Goal: Task Accomplishment & Management: Complete application form

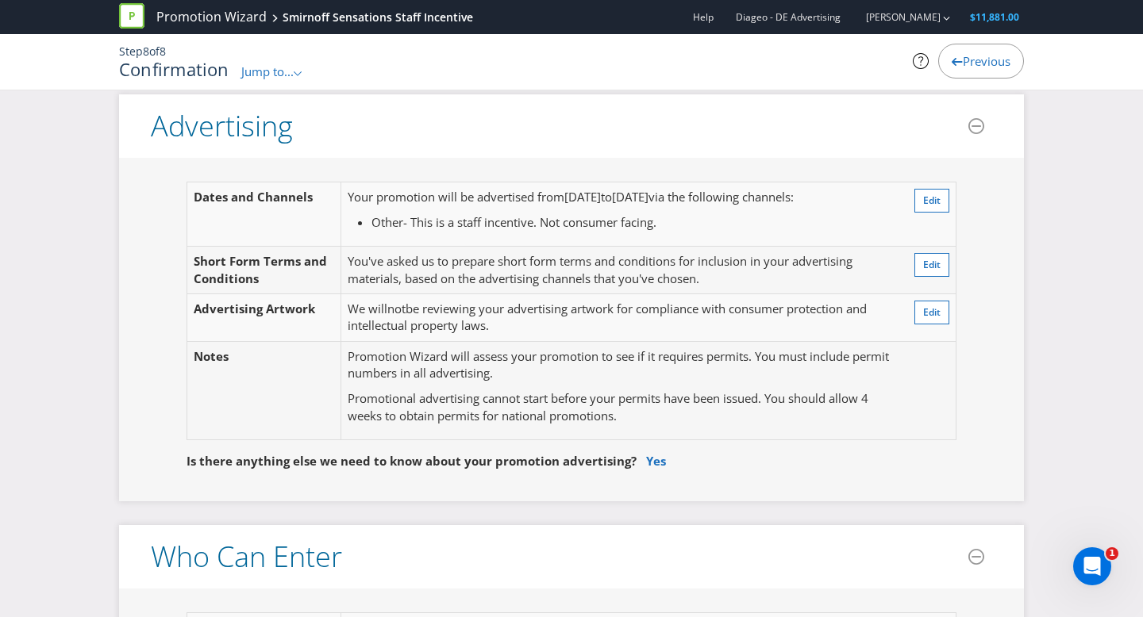
scroll to position [406, 0]
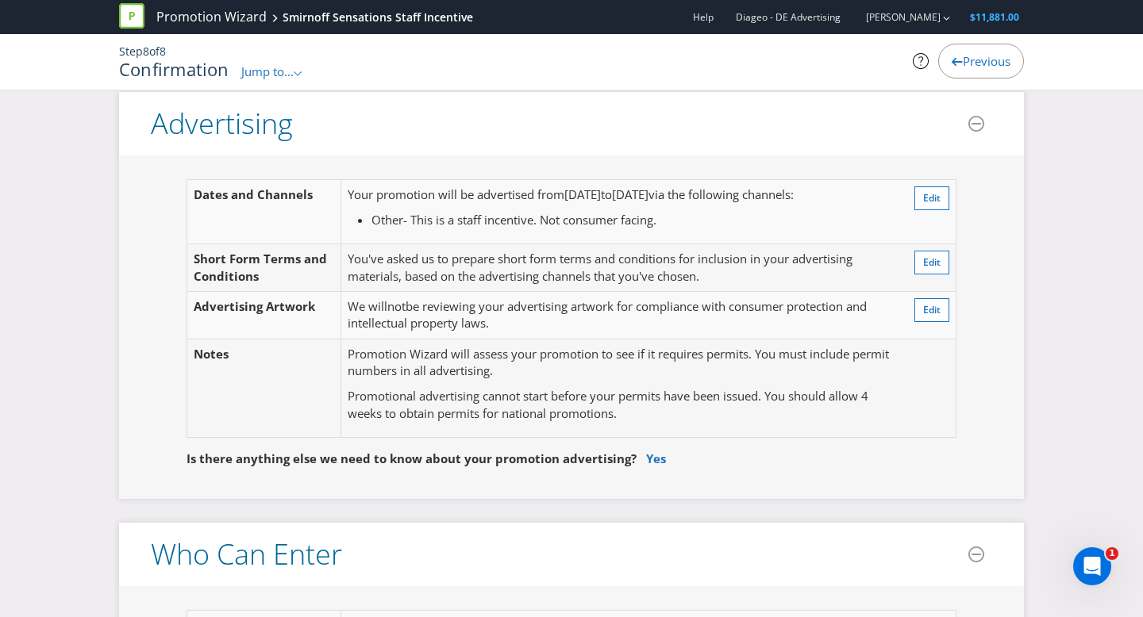
drag, startPoint x: 640, startPoint y: 240, endPoint x: 584, endPoint y: 236, distance: 55.7
click at [640, 240] on td "Your promotion will be advertised from 31 Oct 2025 to 30 Nov 2025 via the follo…" at bounding box center [619, 212] width 558 height 64
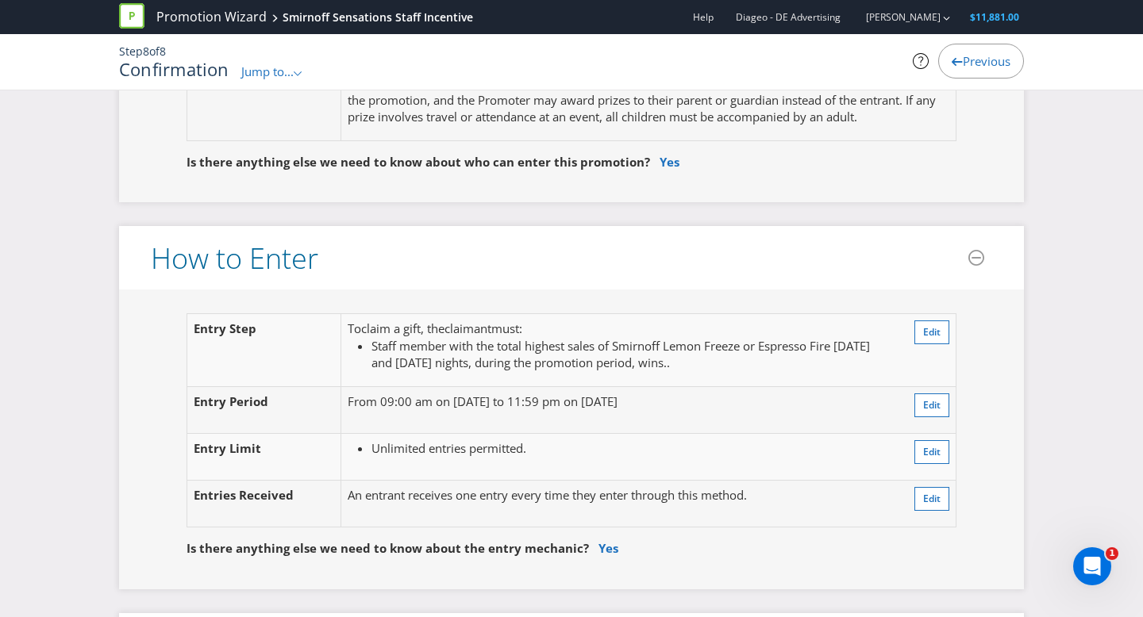
scroll to position [1182, 0]
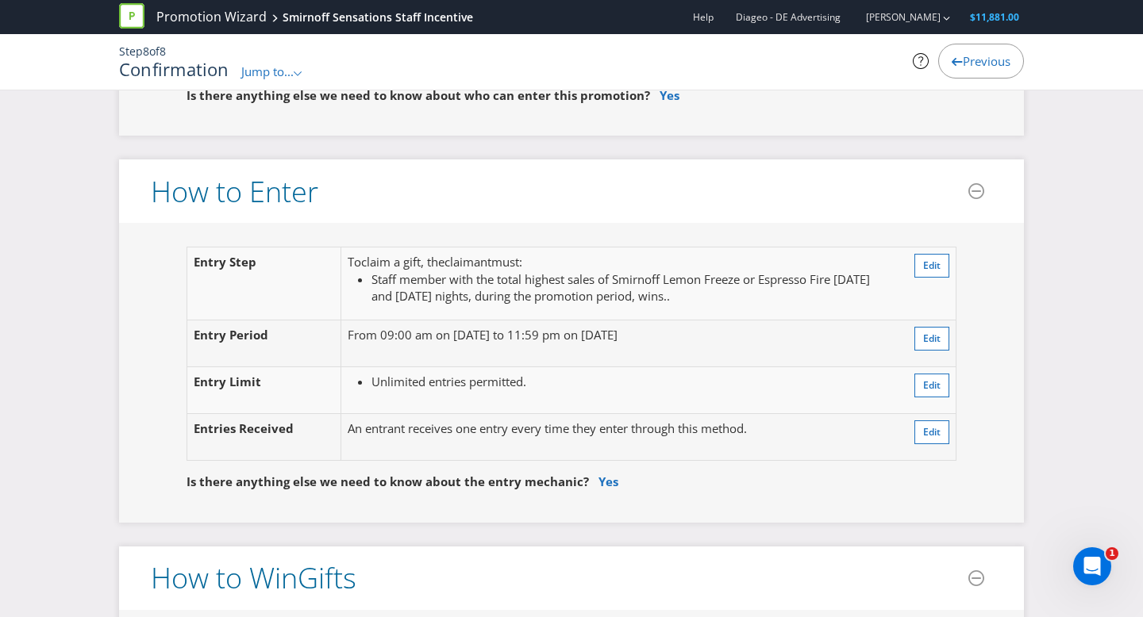
drag, startPoint x: 699, startPoint y: 294, endPoint x: 750, endPoint y: 289, distance: 51.1
click at [721, 290] on li "Staff member with the total highest sales of Smirnoff Lemon Freeze or Espresso …" at bounding box center [631, 288] width 521 height 34
click at [949, 262] on td "Edit" at bounding box center [927, 284] width 58 height 73
click at [939, 264] on span "Edit" at bounding box center [931, 265] width 17 height 13
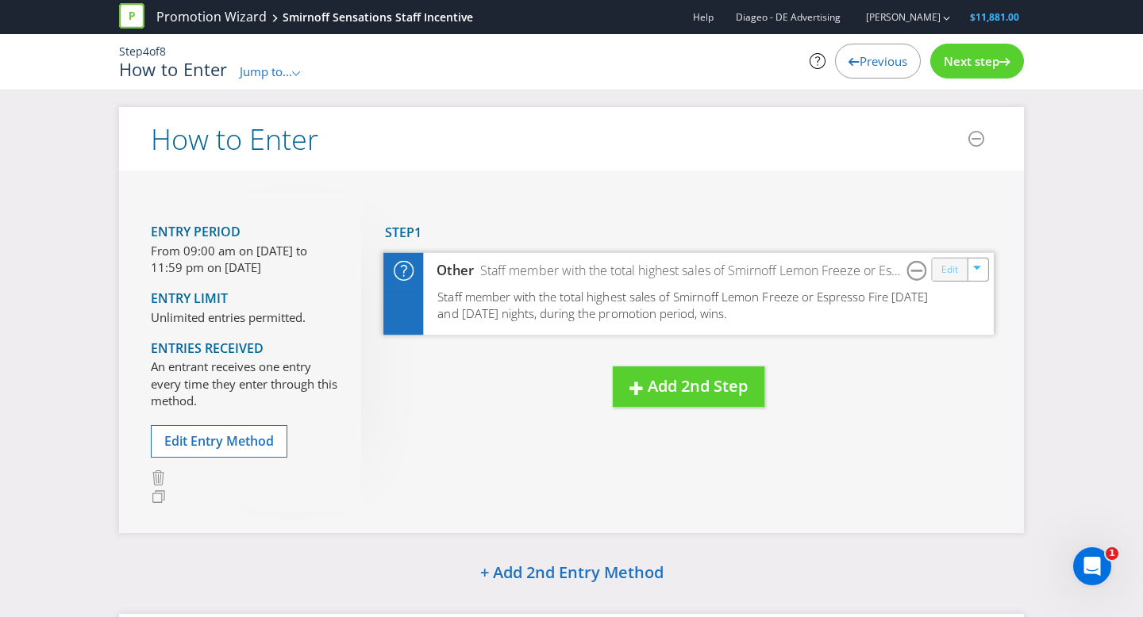
click at [950, 267] on link "Edit" at bounding box center [949, 269] width 17 height 18
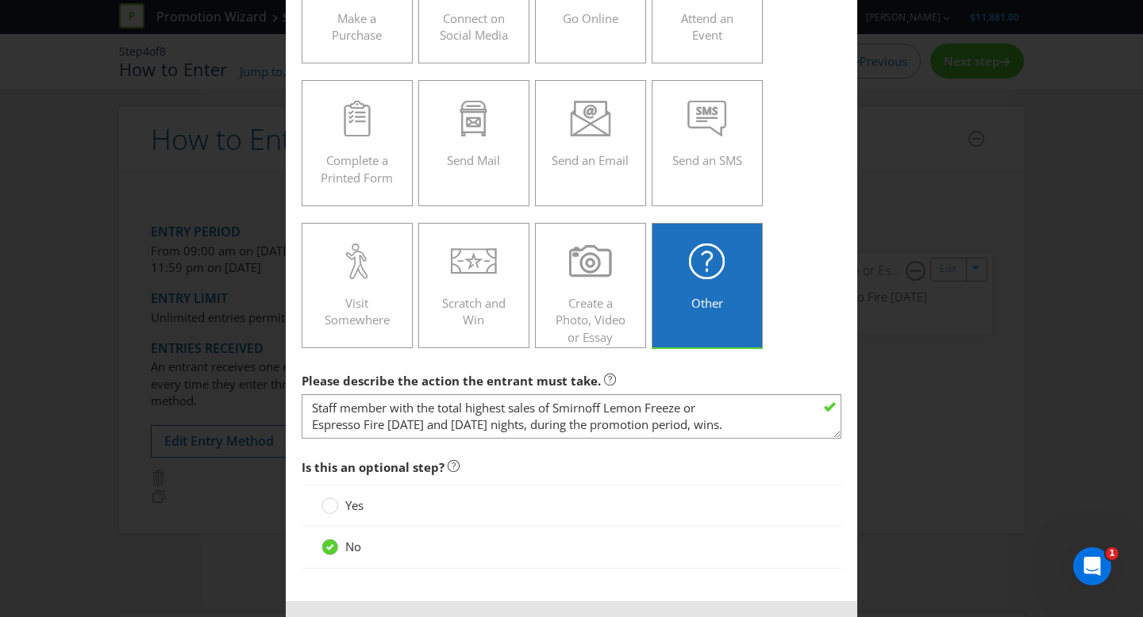
scroll to position [233, 0]
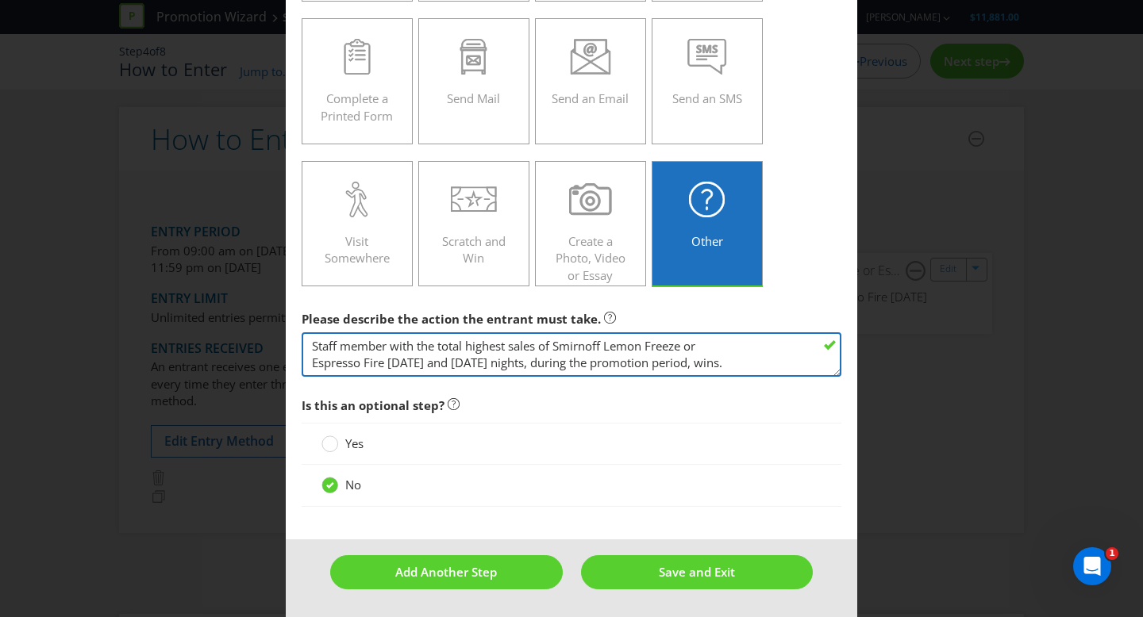
click at [762, 361] on textarea "Staff member with the total highest sales of Smirnoff Lemon Freeze or Espresso …" at bounding box center [572, 355] width 540 height 45
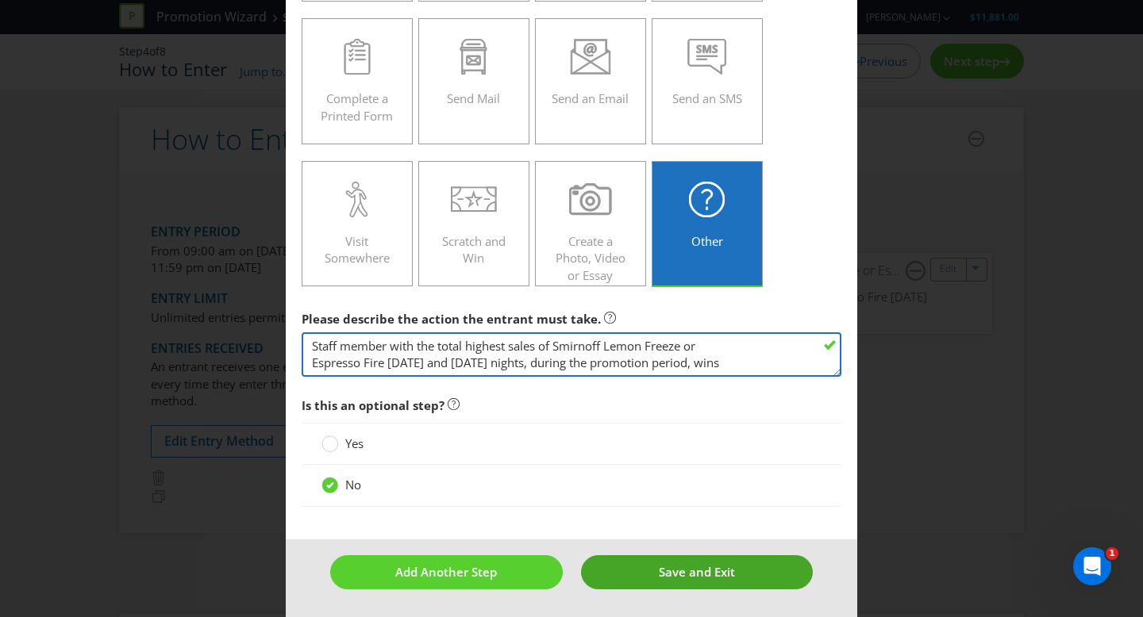
type textarea "Staff member with the total highest sales of Smirnoff Lemon Freeze or Espresso …"
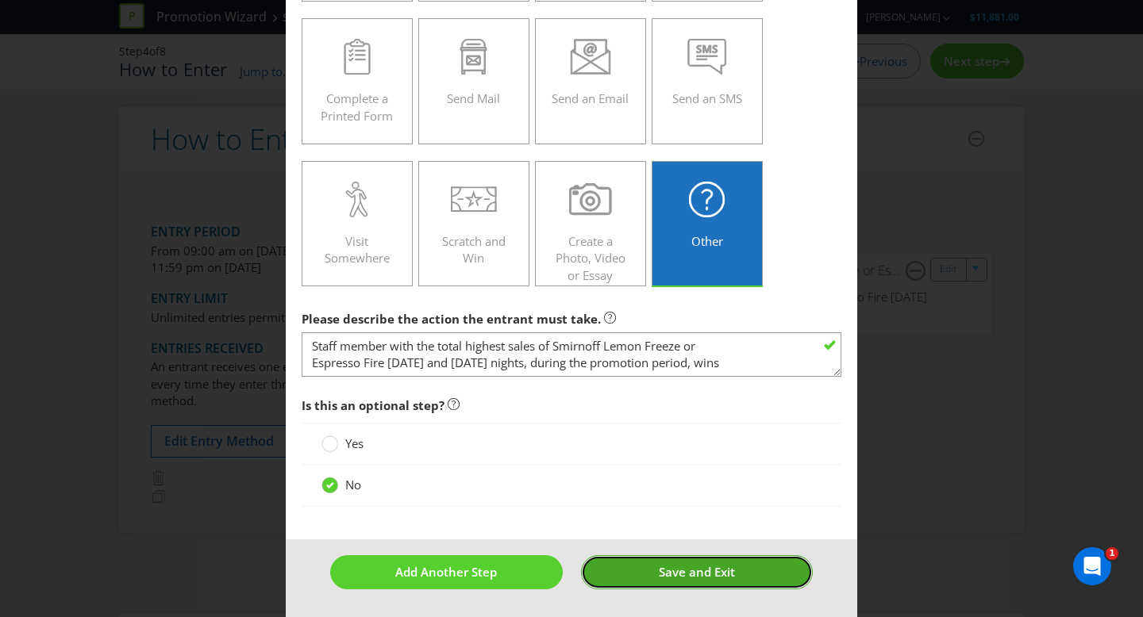
click at [624, 581] on button "Save and Exit" at bounding box center [697, 573] width 233 height 34
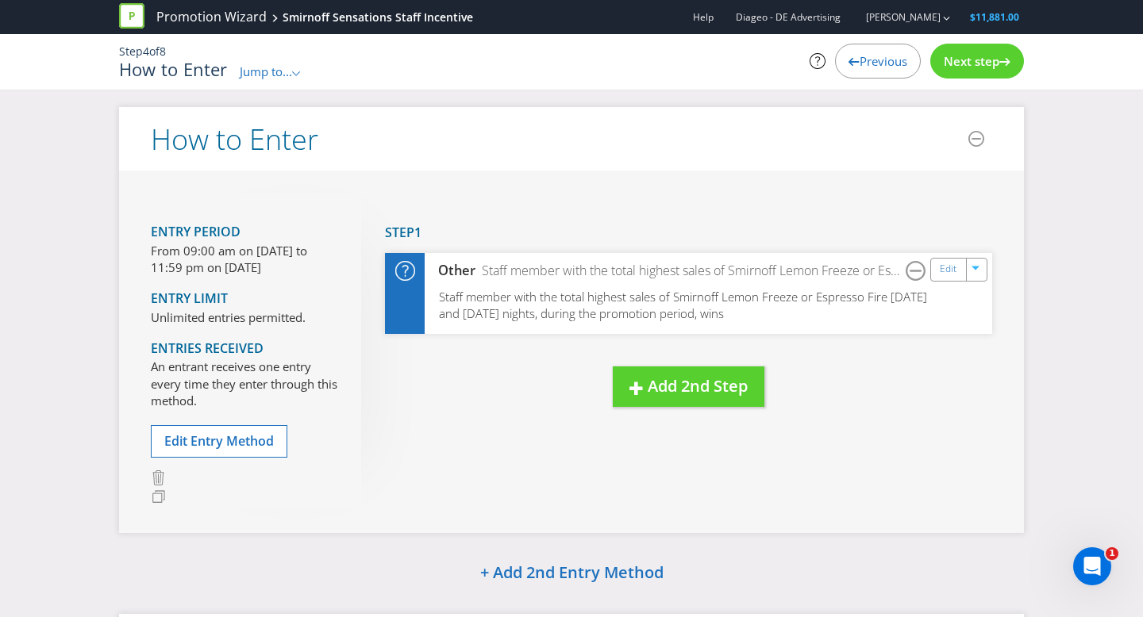
click at [984, 57] on span "Next step" at bounding box center [972, 61] width 56 height 16
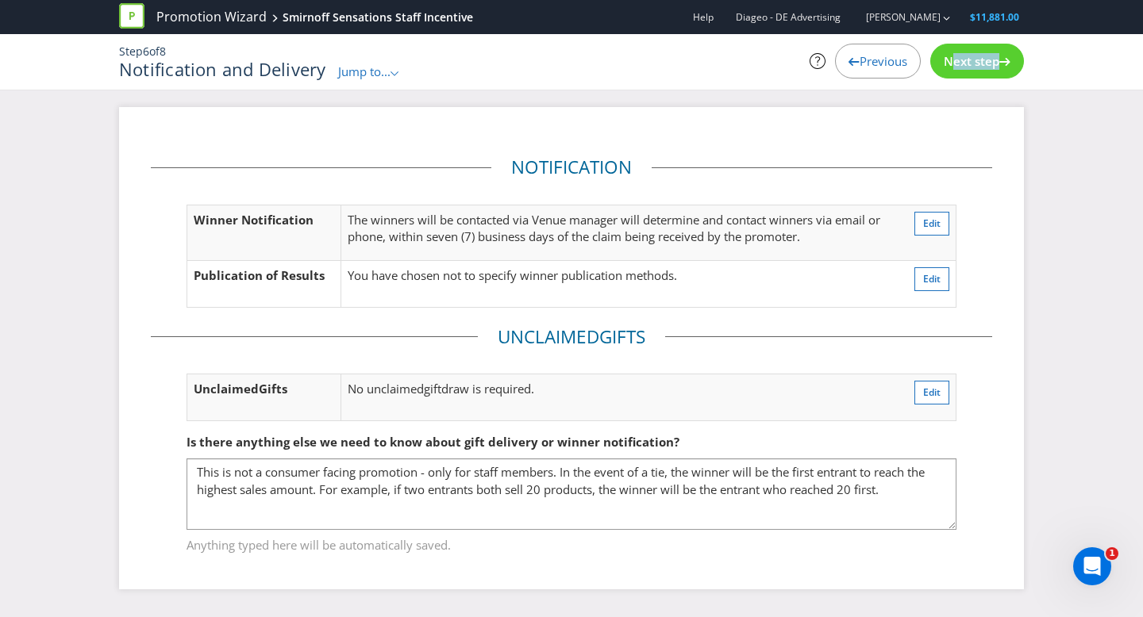
click at [984, 57] on span "Next step" at bounding box center [972, 61] width 56 height 16
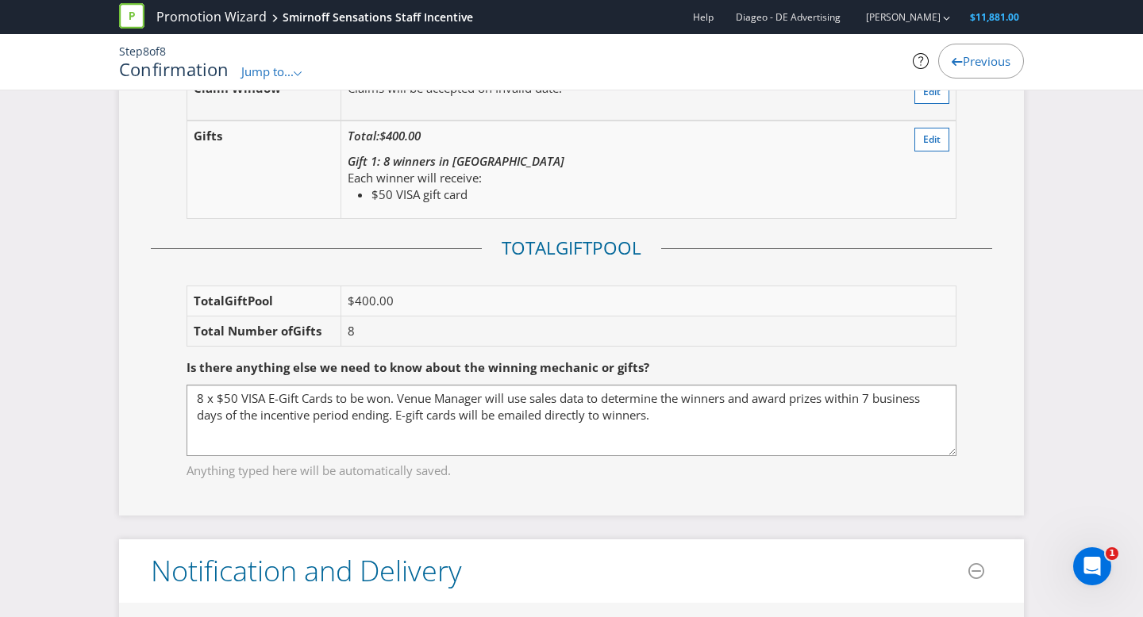
scroll to position [1885, 0]
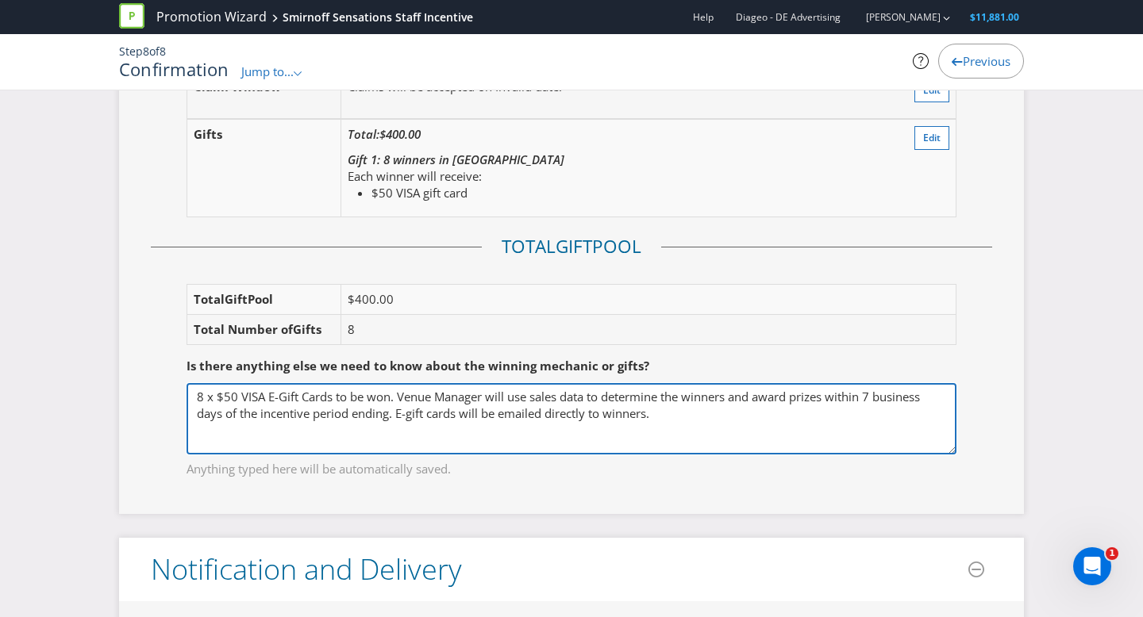
click at [396, 394] on textarea "8 x $50 VISA E-Gift Cards to be won. Venue Manager will use sales data to deter…" at bounding box center [571, 418] width 770 height 71
click at [740, 420] on textarea "8 x $50 VISA E-Gift Cards to be won. Venue Manager will use sales data to deter…" at bounding box center [571, 418] width 770 height 71
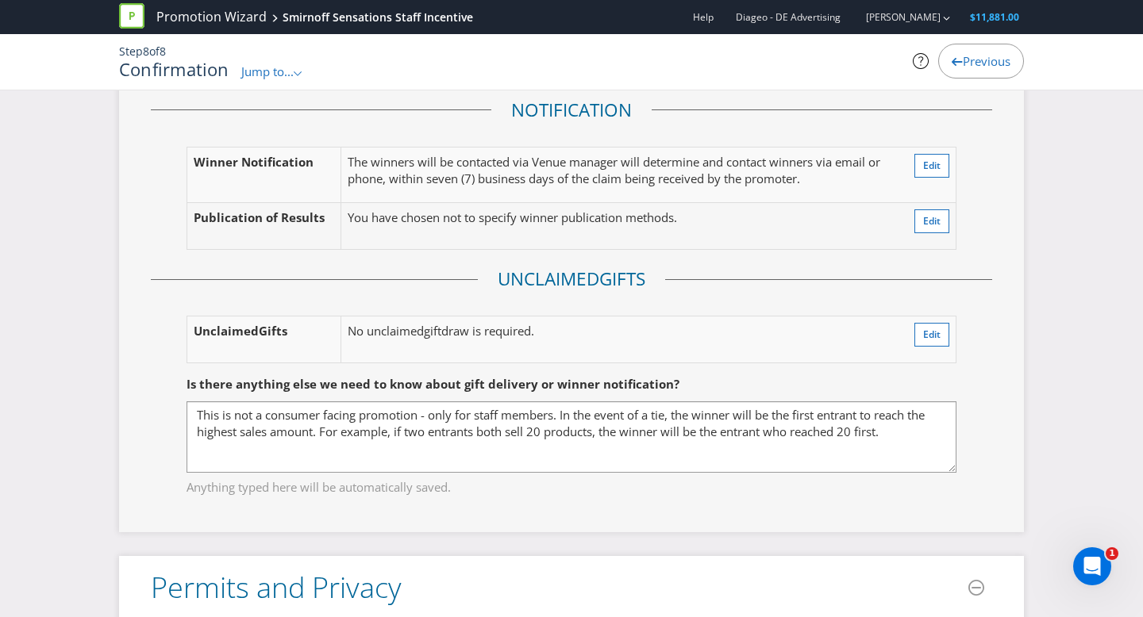
scroll to position [2441, 0]
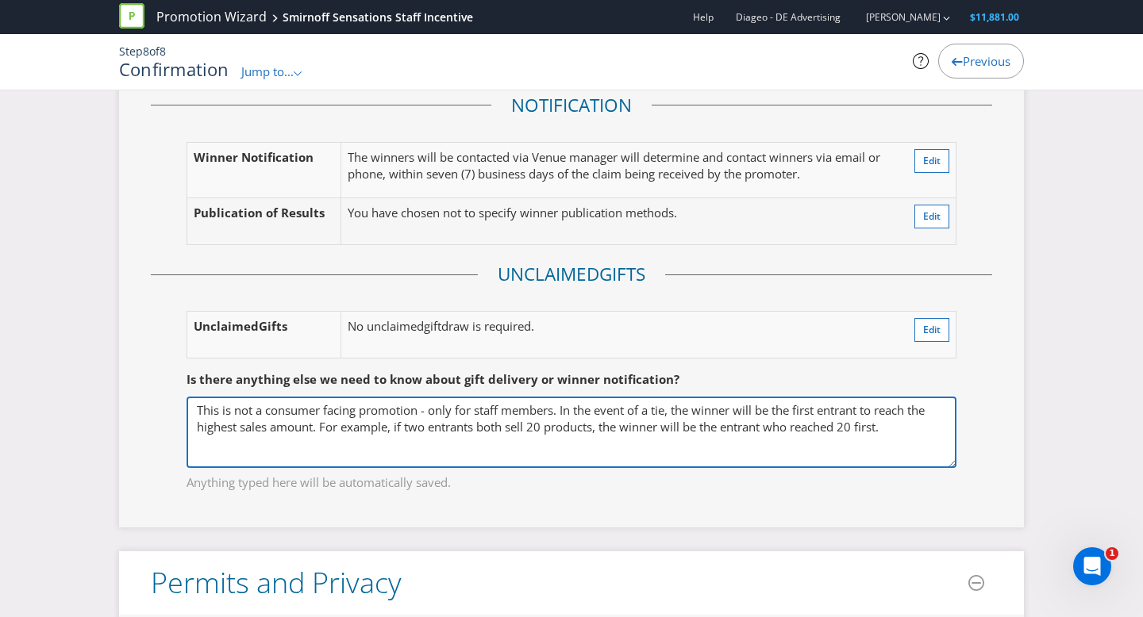
click at [602, 434] on textarea "This is not a consumer facing promotion - only for staff members. In the event …" at bounding box center [571, 432] width 770 height 71
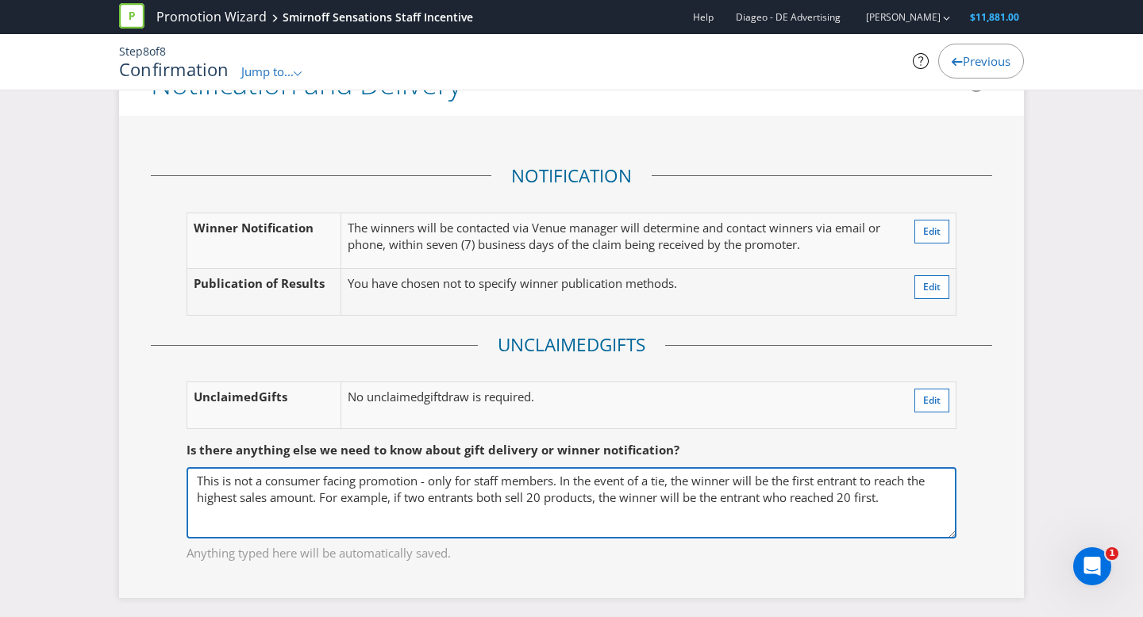
scroll to position [2373, 0]
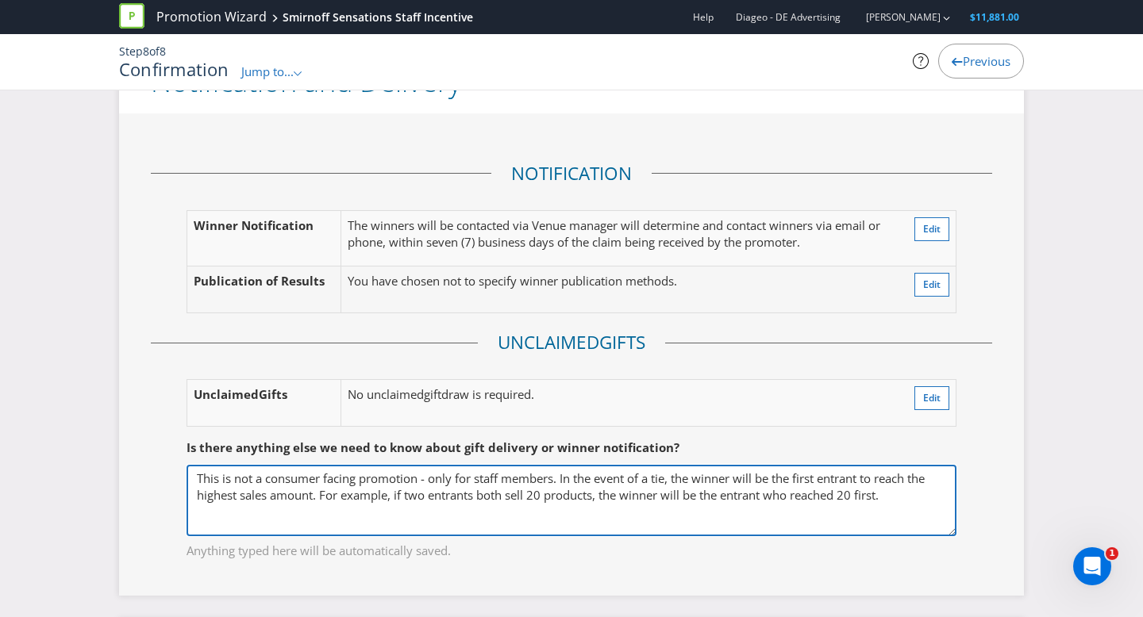
drag, startPoint x: 562, startPoint y: 477, endPoint x: 913, endPoint y: 502, distance: 351.7
click at [913, 502] on textarea "This is not a consumer facing promotion - only for staff members. In the event …" at bounding box center [571, 500] width 770 height 71
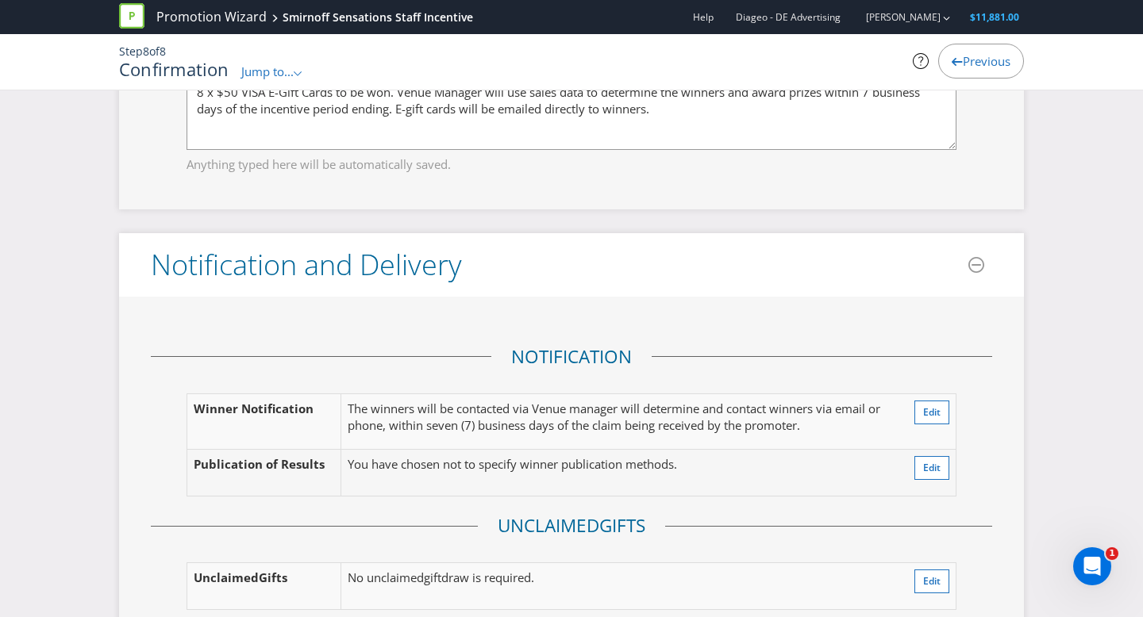
scroll to position [1997, 0]
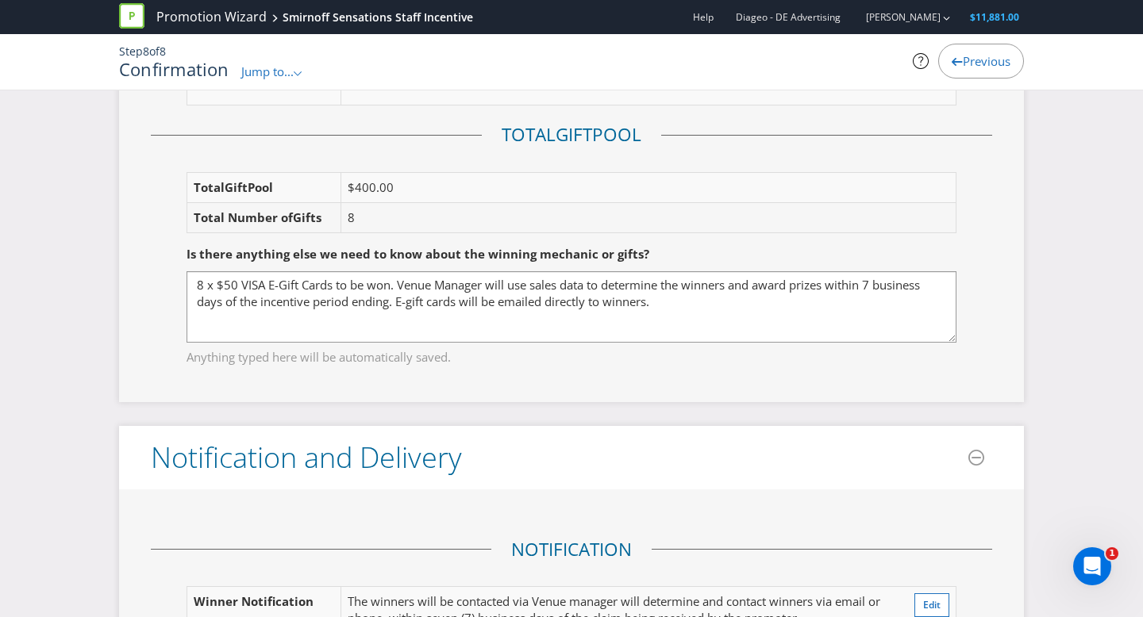
type textarea "This is not a consumer facing promotion - only for staff members."
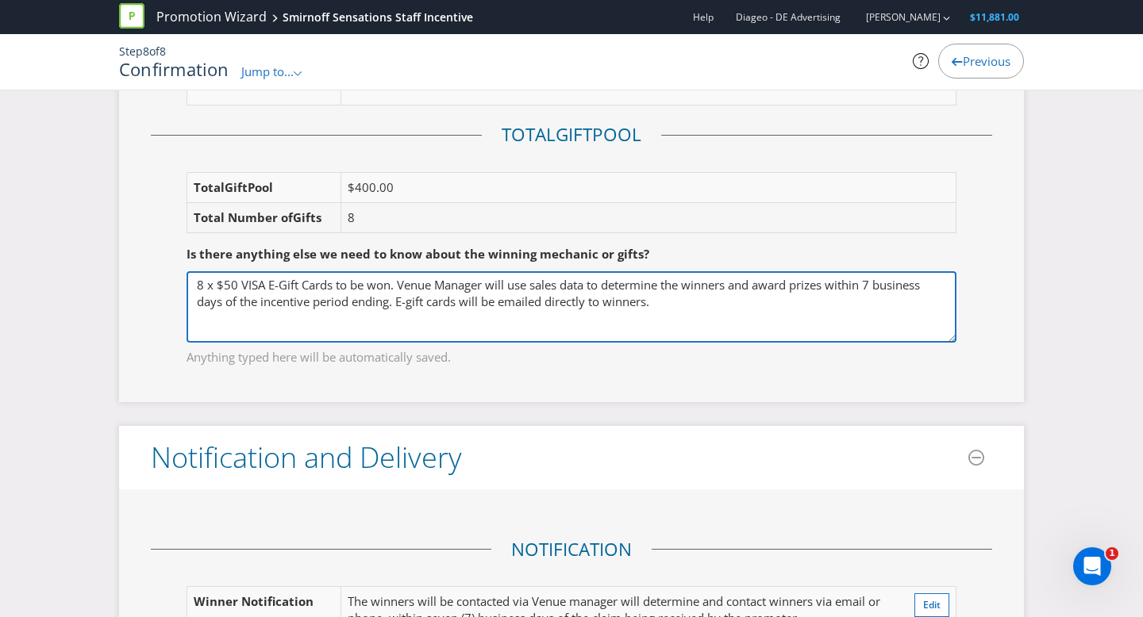
click at [667, 302] on textarea "8 x $50 VISA E-Gift Cards to be won. Venue Manager will use sales data to deter…" at bounding box center [571, 306] width 770 height 71
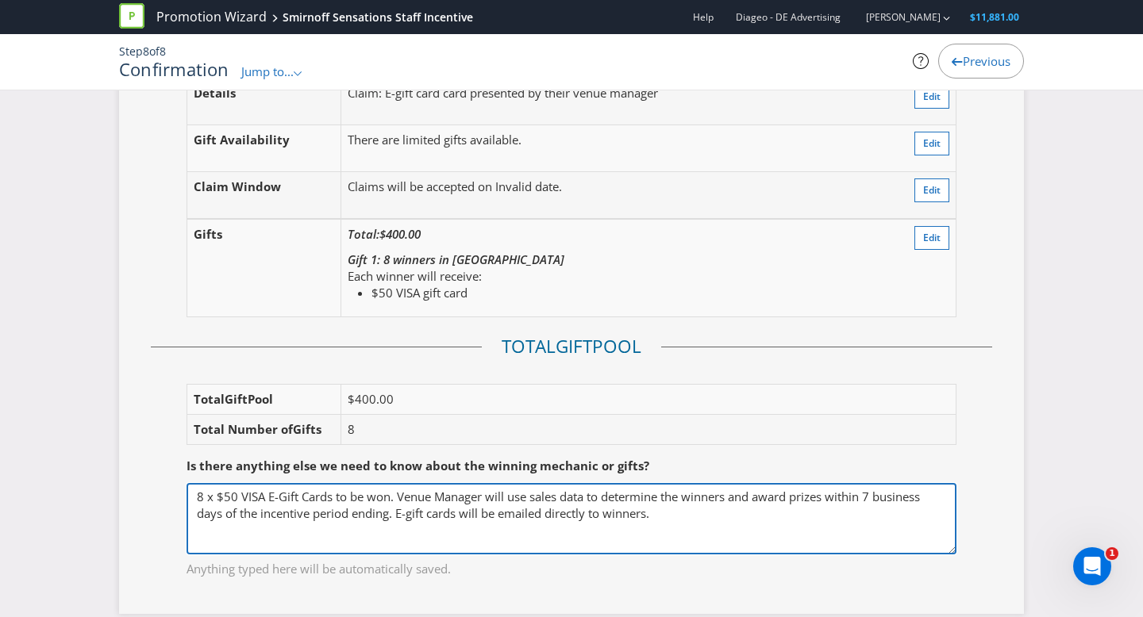
scroll to position [1826, 0]
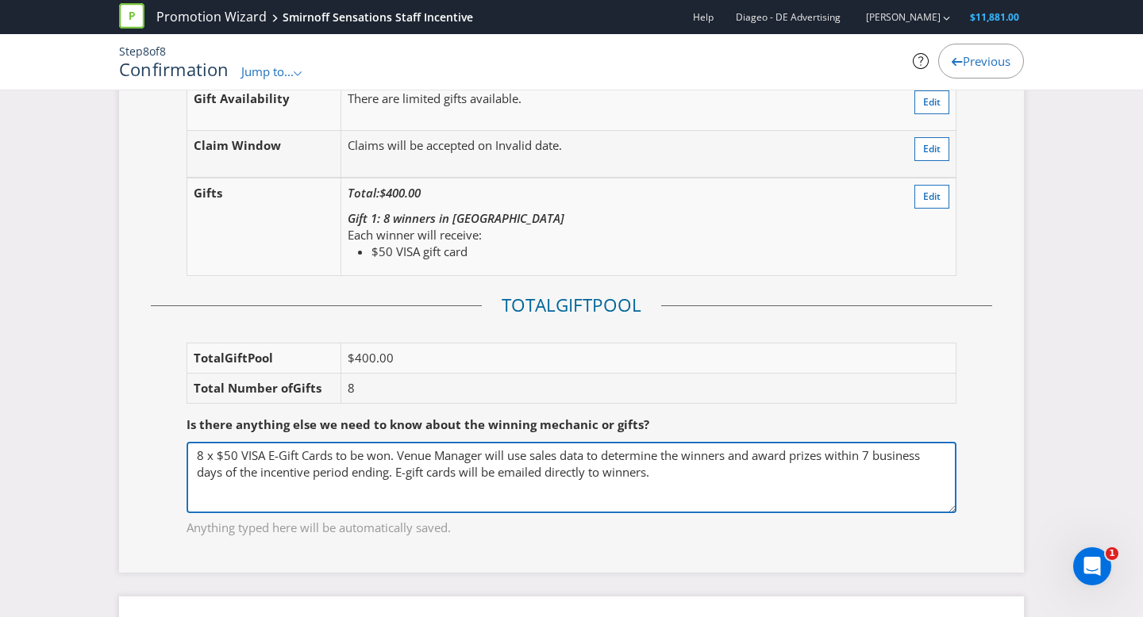
paste textarea "In the event of a tie, the winner will be the first entrant to reach the highes…"
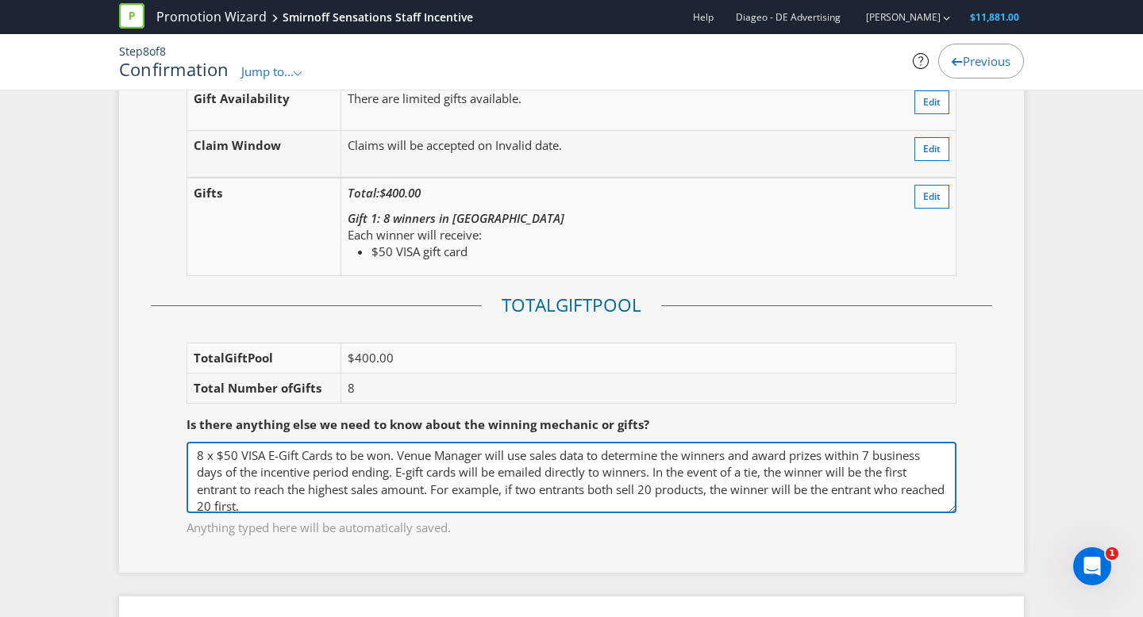
scroll to position [2, 0]
drag, startPoint x: 652, startPoint y: 467, endPoint x: 397, endPoint y: 470, distance: 254.7
click at [397, 470] on textarea "8 x $50 VISA E-Gift Cards to be won. Venue Manager will use sales data to deter…" at bounding box center [571, 477] width 770 height 71
click at [401, 473] on textarea "8 x $50 VISA E-Gift Cards to be won. Venue Manager will use sales data to deter…" at bounding box center [571, 477] width 770 height 71
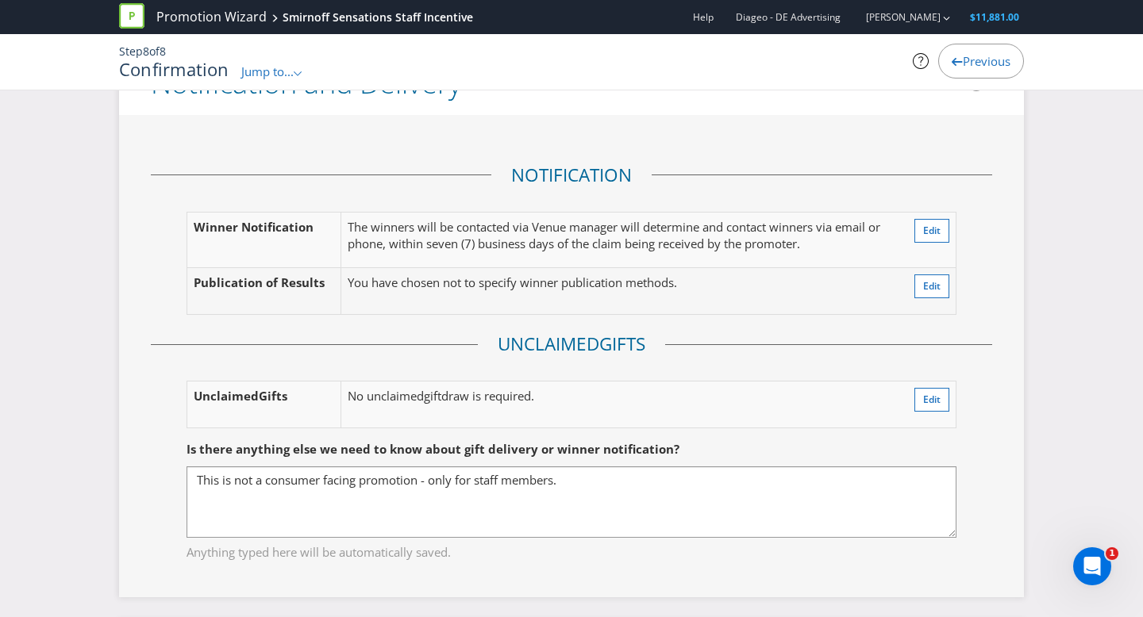
type textarea "8 x $50 VISA E-Gift Cards to be won. Venue Manager will use sales data to deter…"
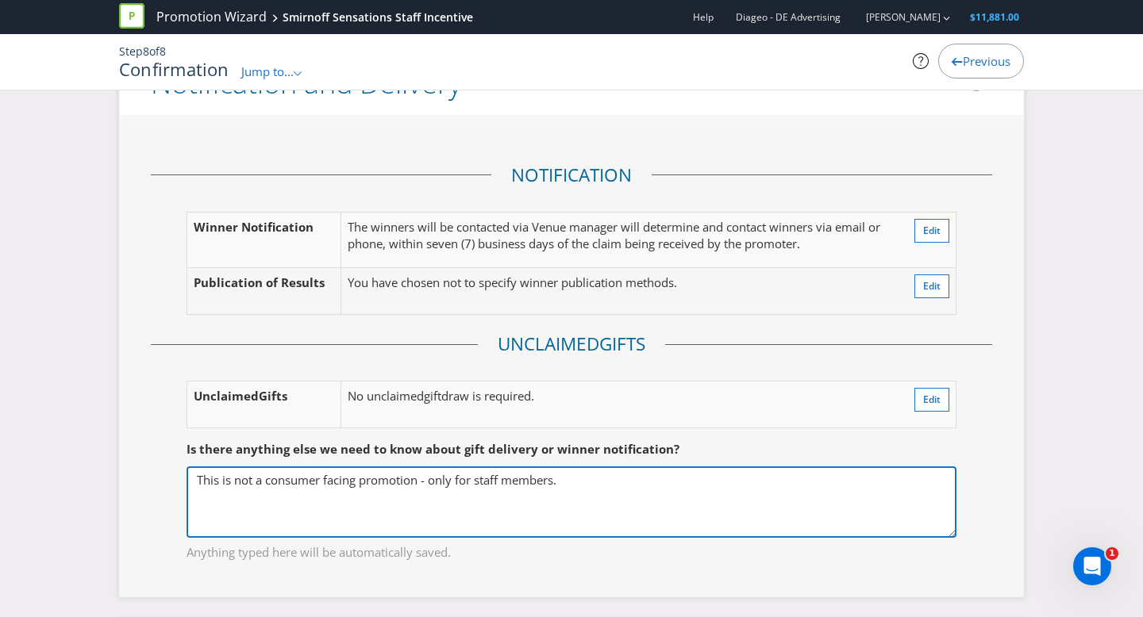
click at [605, 485] on textarea "This is not a consumer facing promotion - only for staff members. In the event …" at bounding box center [571, 502] width 770 height 71
paste textarea "E-gift cards will be emailed directly to winners"
drag, startPoint x: 561, startPoint y: 478, endPoint x: 609, endPoint y: 486, distance: 49.2
click at [562, 478] on textarea "This is not a consumer facing promotion - only for staff members. In the event …" at bounding box center [571, 502] width 770 height 71
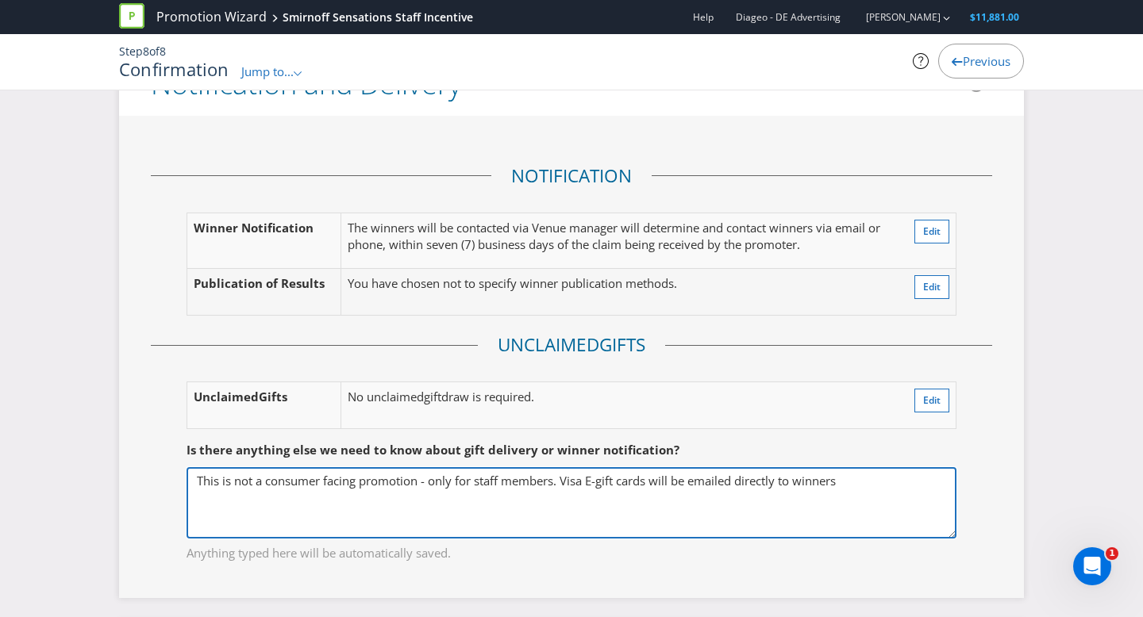
click at [854, 490] on textarea "This is not a consumer facing promotion - only for staff members. In the event …" at bounding box center [571, 502] width 770 height 71
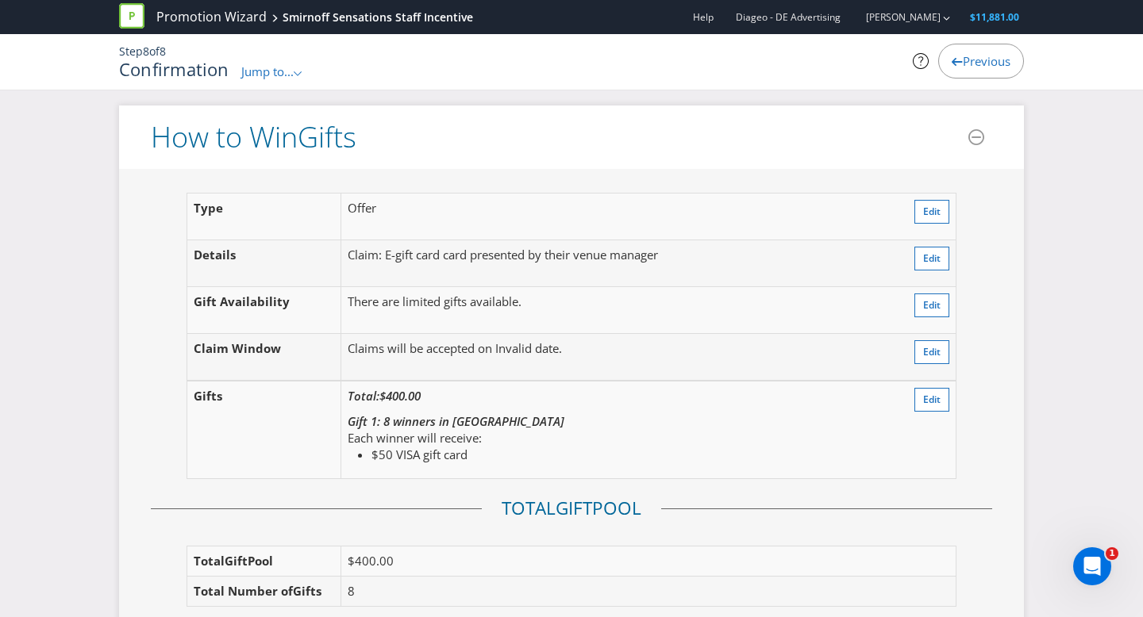
scroll to position [1613, 0]
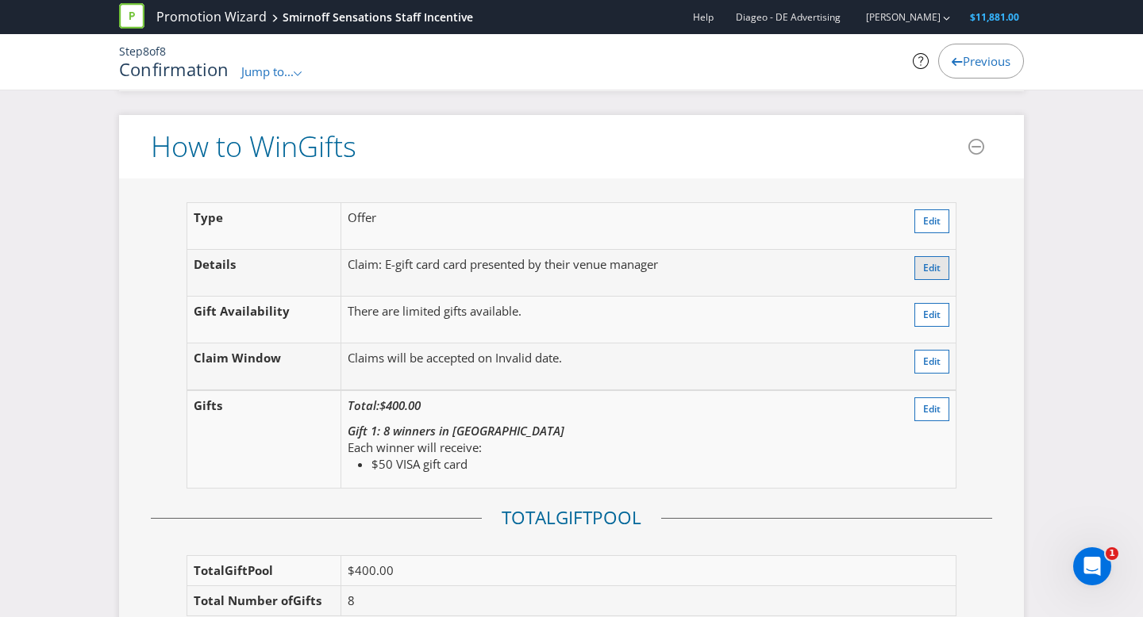
type textarea "This is not a consumer facing promotion - only for staff members. Visa E-gift c…"
click at [930, 271] on span "Edit" at bounding box center [931, 267] width 17 height 13
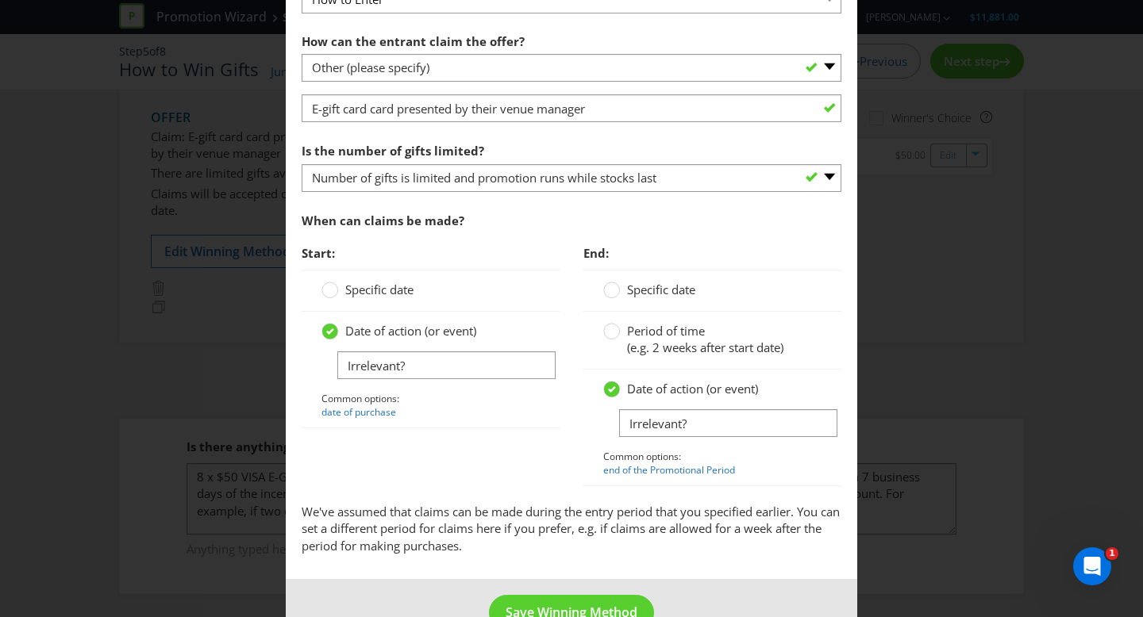
scroll to position [675, 0]
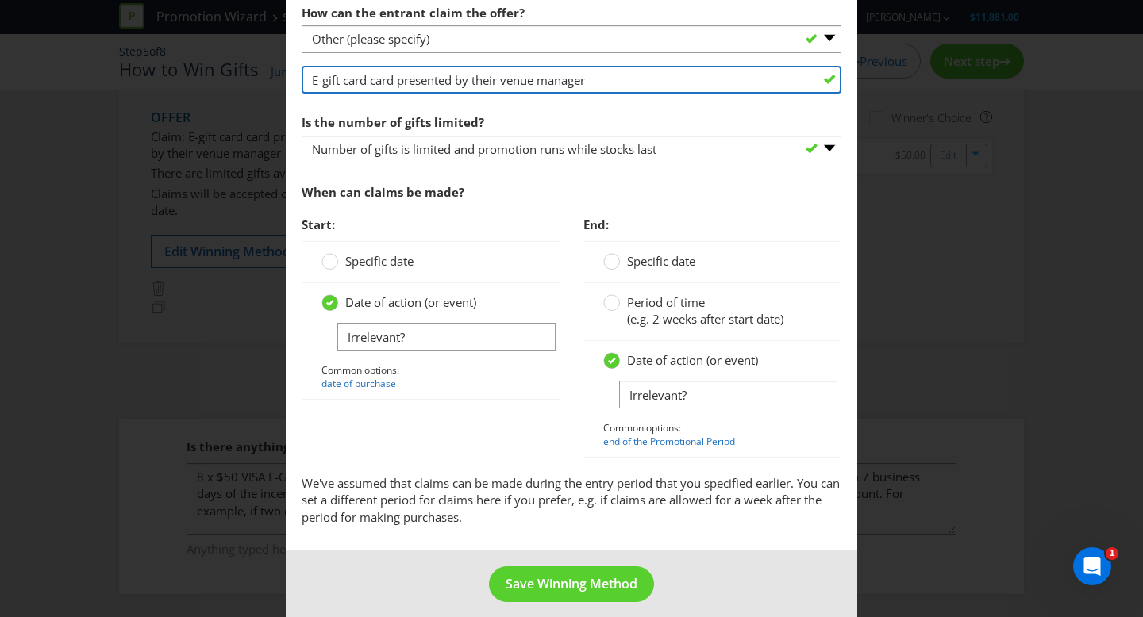
click at [305, 78] on input "E-gift card card presented by their venue manager" at bounding box center [572, 80] width 540 height 28
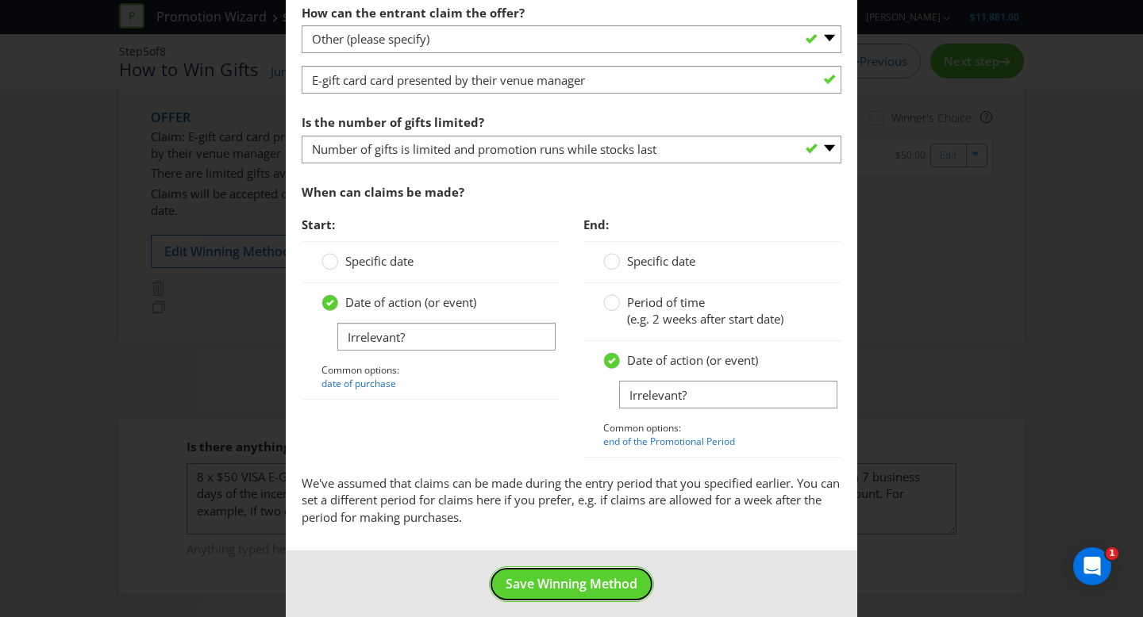
click at [550, 594] on button "Save Winning Method" at bounding box center [571, 585] width 165 height 36
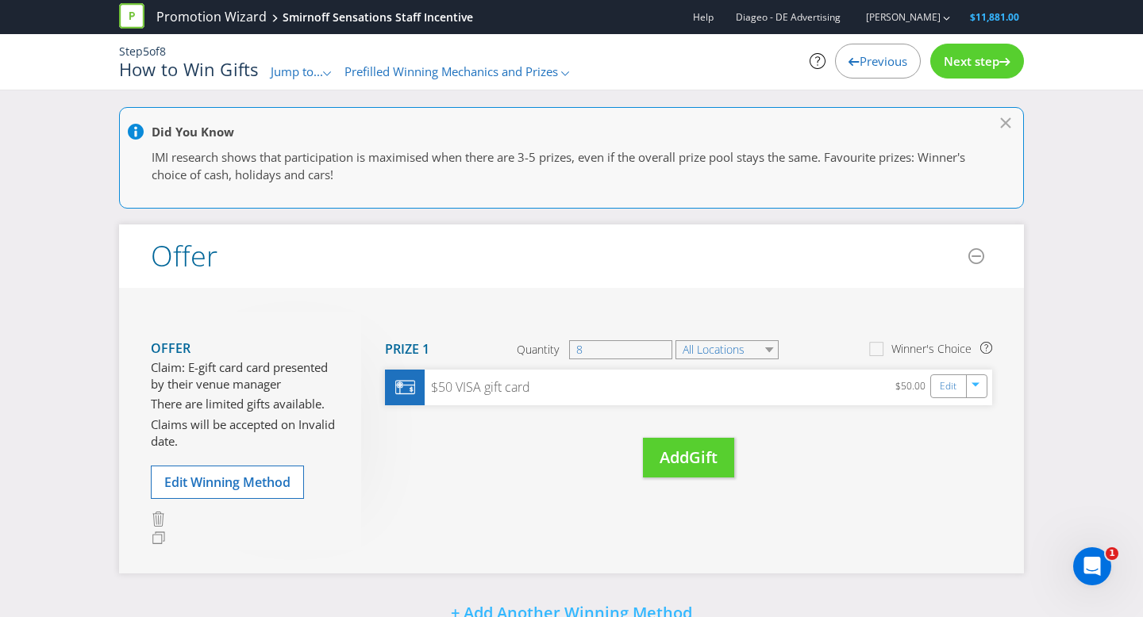
scroll to position [231, 0]
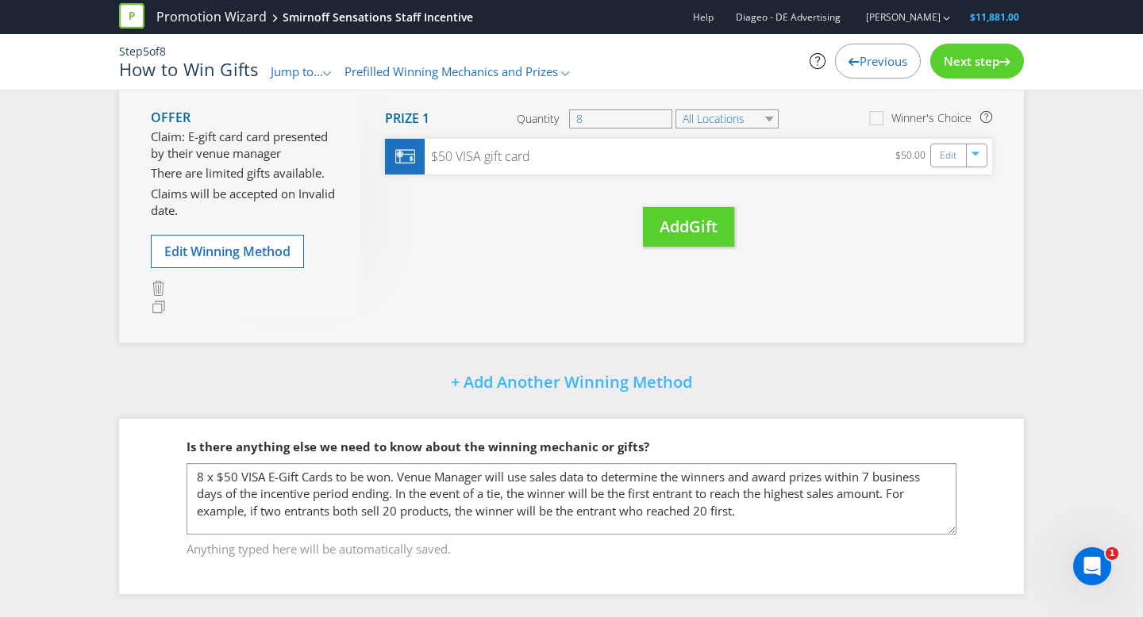
click at [999, 61] on icon at bounding box center [1004, 62] width 11 height 8
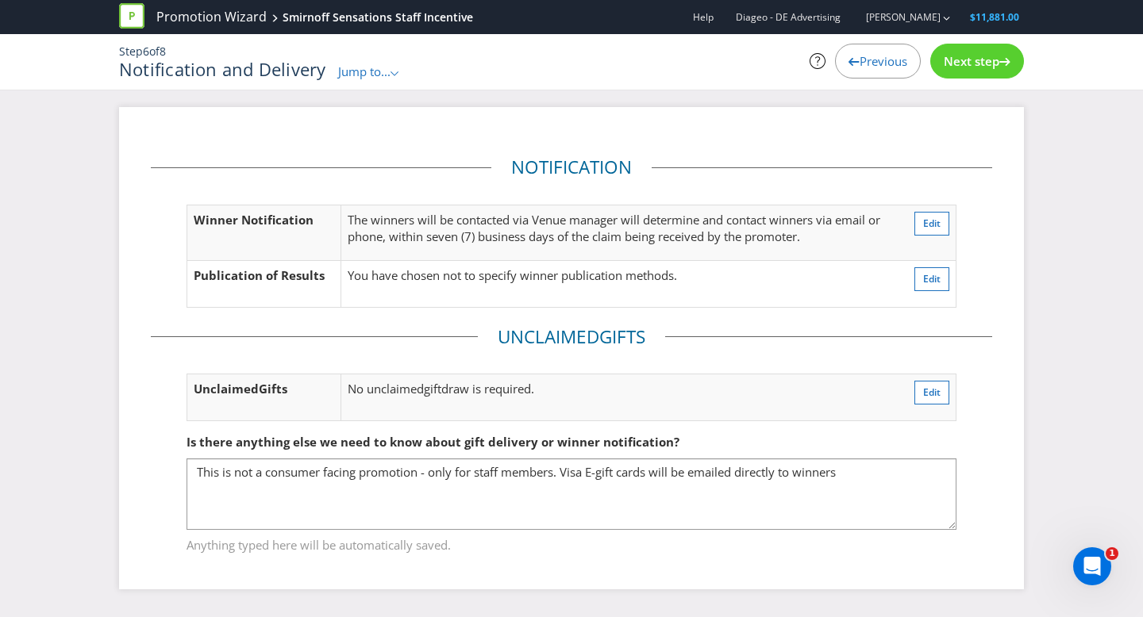
click at [999, 61] on icon at bounding box center [1004, 62] width 11 height 8
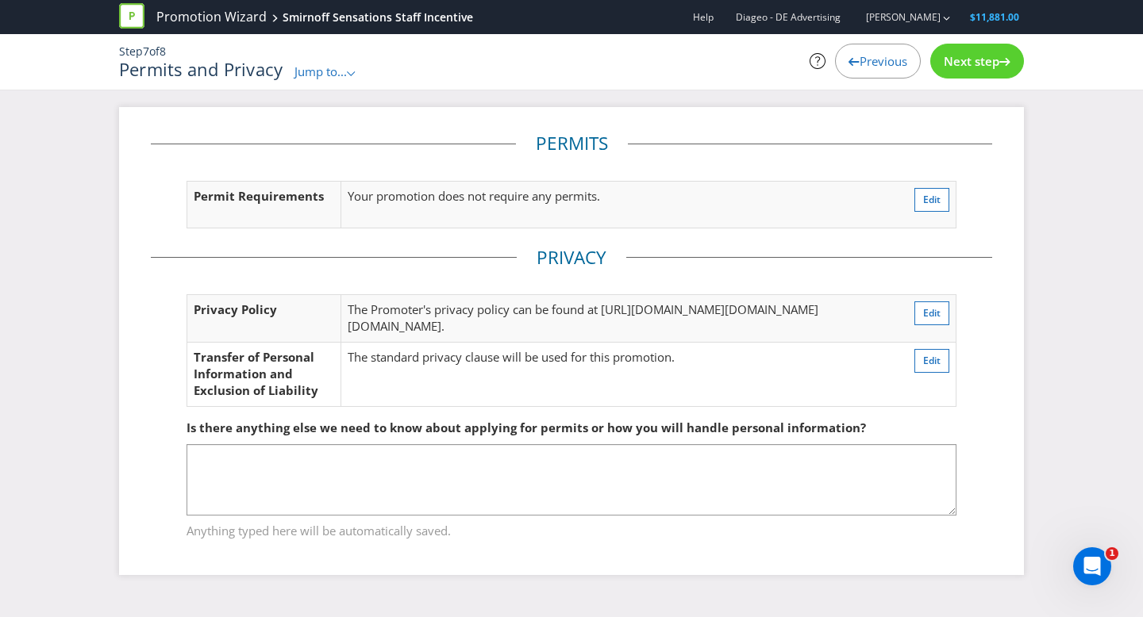
click at [999, 61] on icon at bounding box center [1004, 62] width 11 height 8
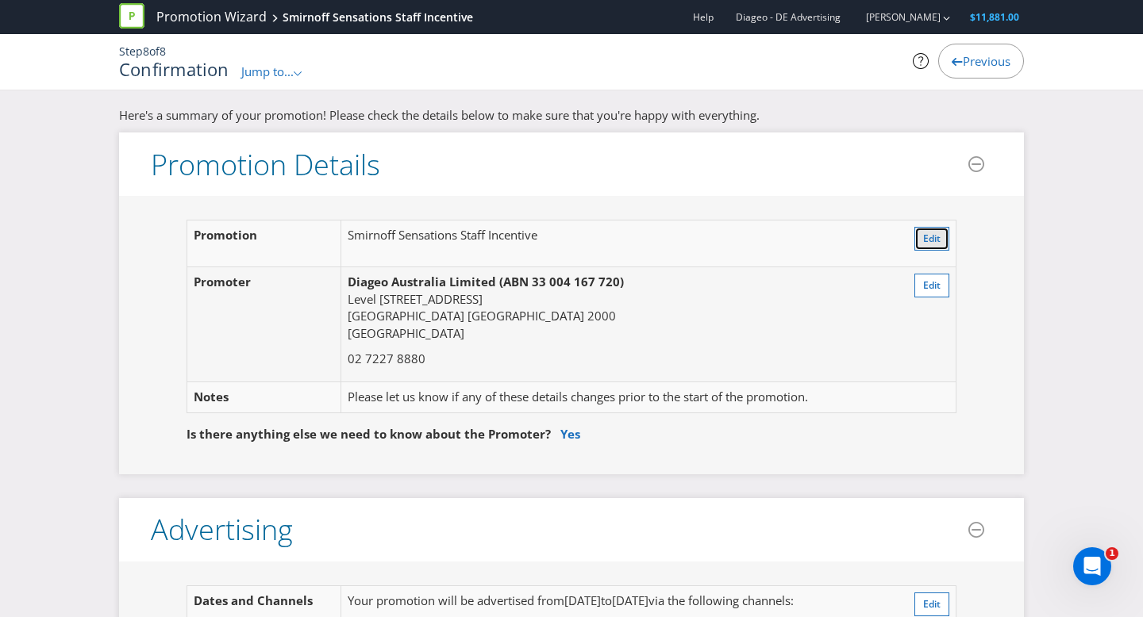
click at [925, 236] on span "Edit" at bounding box center [931, 238] width 17 height 13
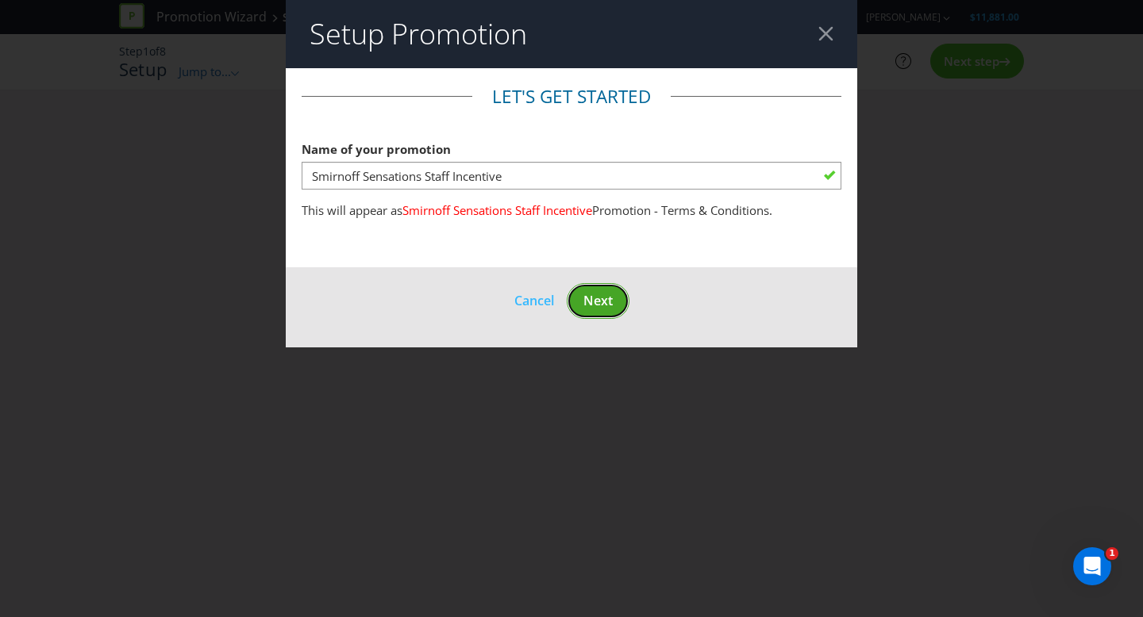
click at [617, 305] on button "Next" at bounding box center [598, 301] width 63 height 36
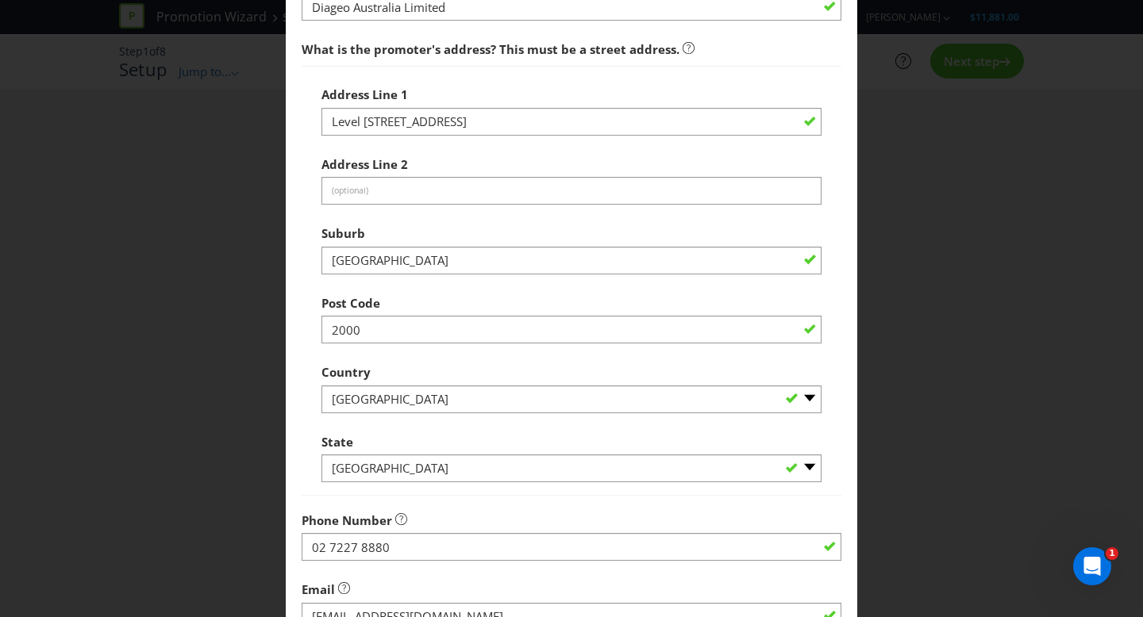
scroll to position [391, 0]
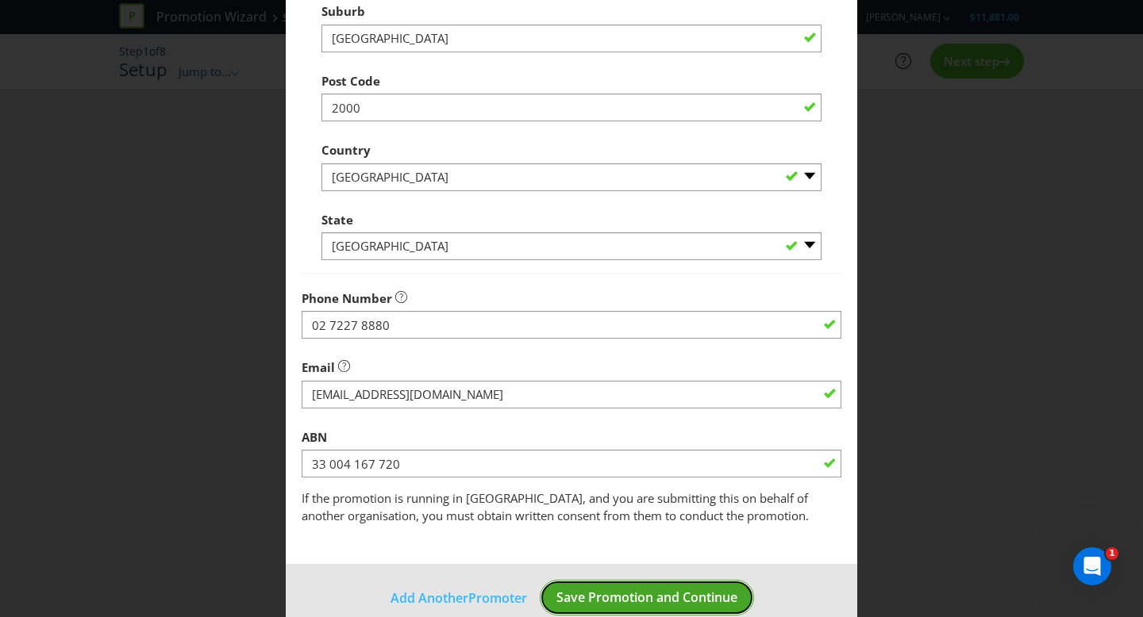
click at [648, 591] on span "Save Promotion and Continue" at bounding box center [646, 597] width 181 height 17
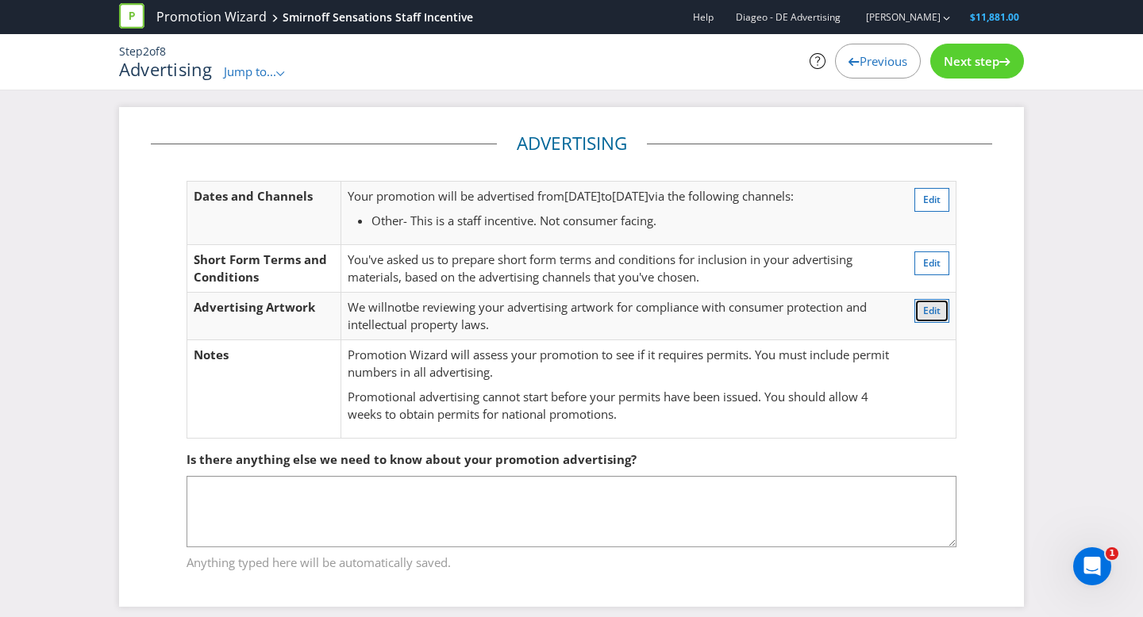
click at [946, 308] on button "Edit" at bounding box center [931, 311] width 35 height 24
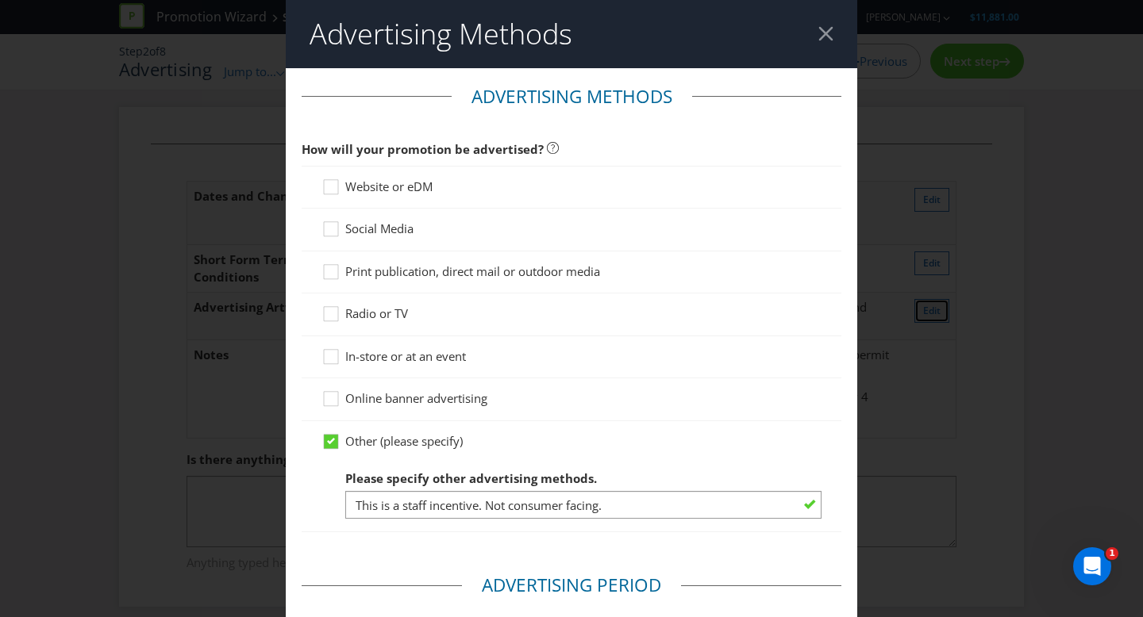
scroll to position [609, 0]
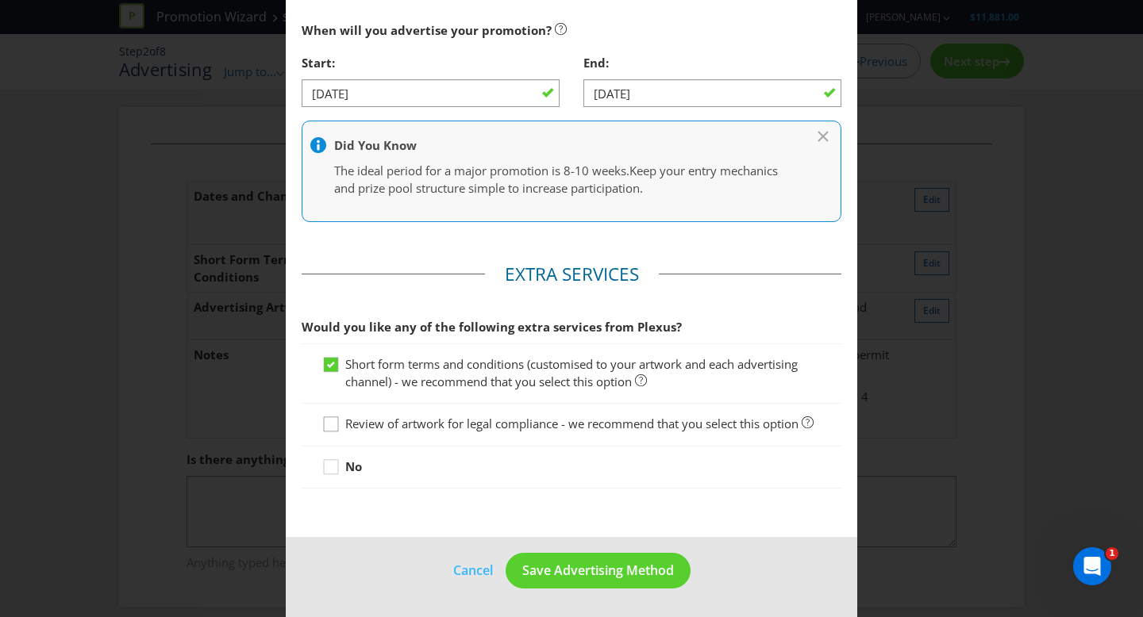
click at [329, 425] on icon at bounding box center [333, 428] width 24 height 24
click at [0, 0] on input "Review of artwork for legal compliance - we recommend that you select this opti…" at bounding box center [0, 0] width 0 height 0
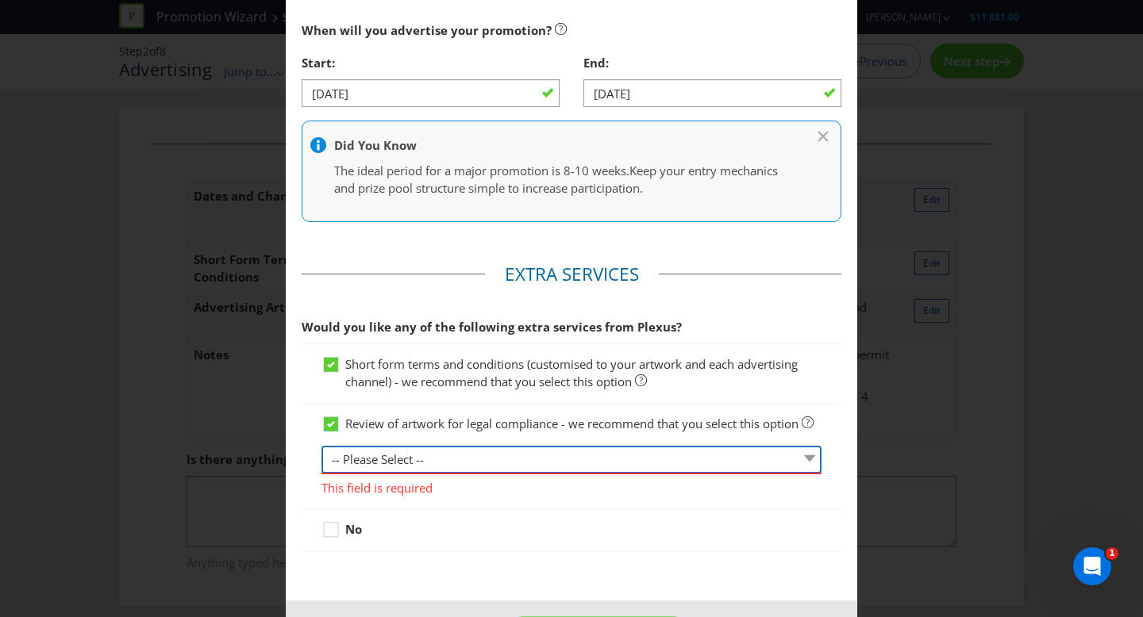
click at [456, 457] on select "-- Please Select -- 1 piece 2-4 pieces (provided at same time) 5-7 pieces (prov…" at bounding box center [571, 460] width 500 height 28
select select "MARKETING_REVIEW_1"
click at [321, 446] on select "-- Please Select -- 1 piece 2-4 pieces (provided at same time) 5-7 pieces (prov…" at bounding box center [571, 460] width 500 height 28
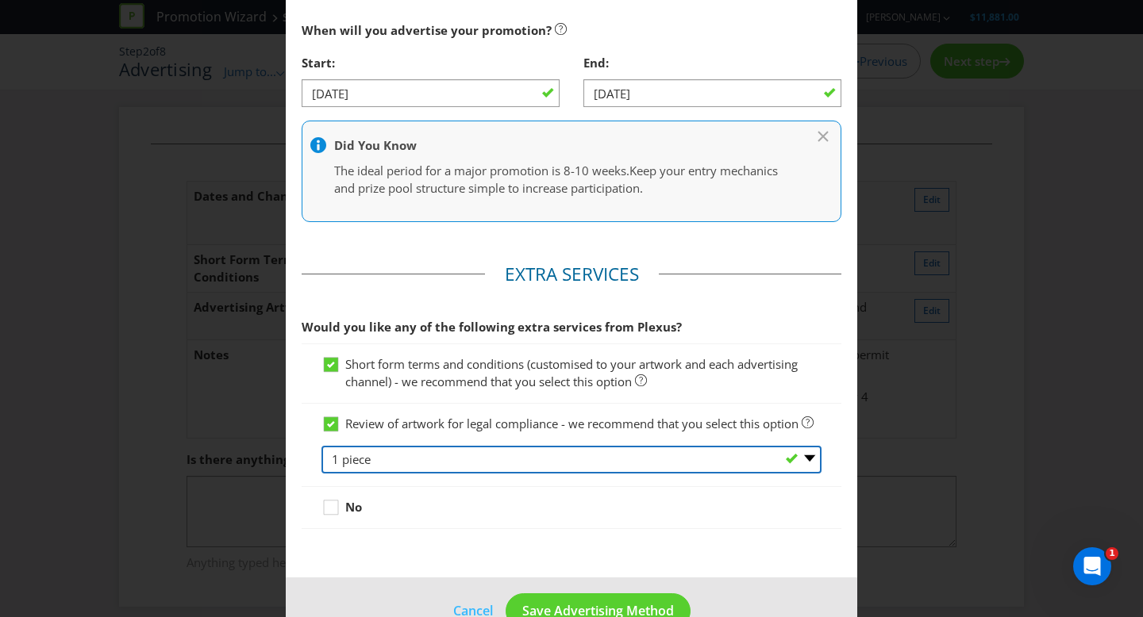
scroll to position [649, 0]
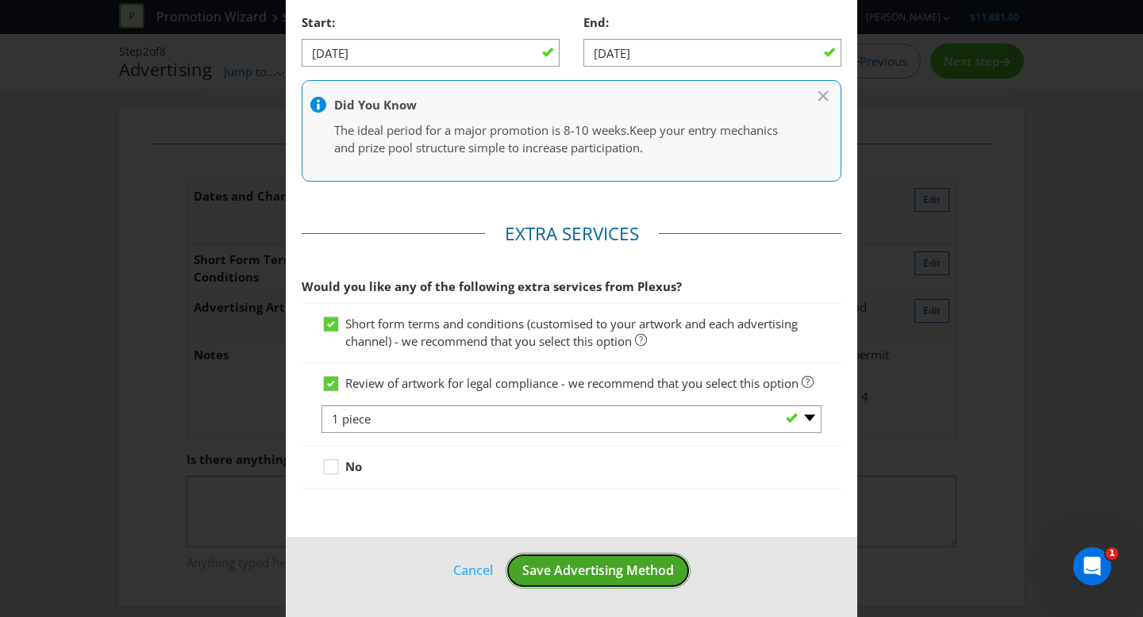
click at [662, 573] on span "Save Advertising Method" at bounding box center [598, 570] width 152 height 17
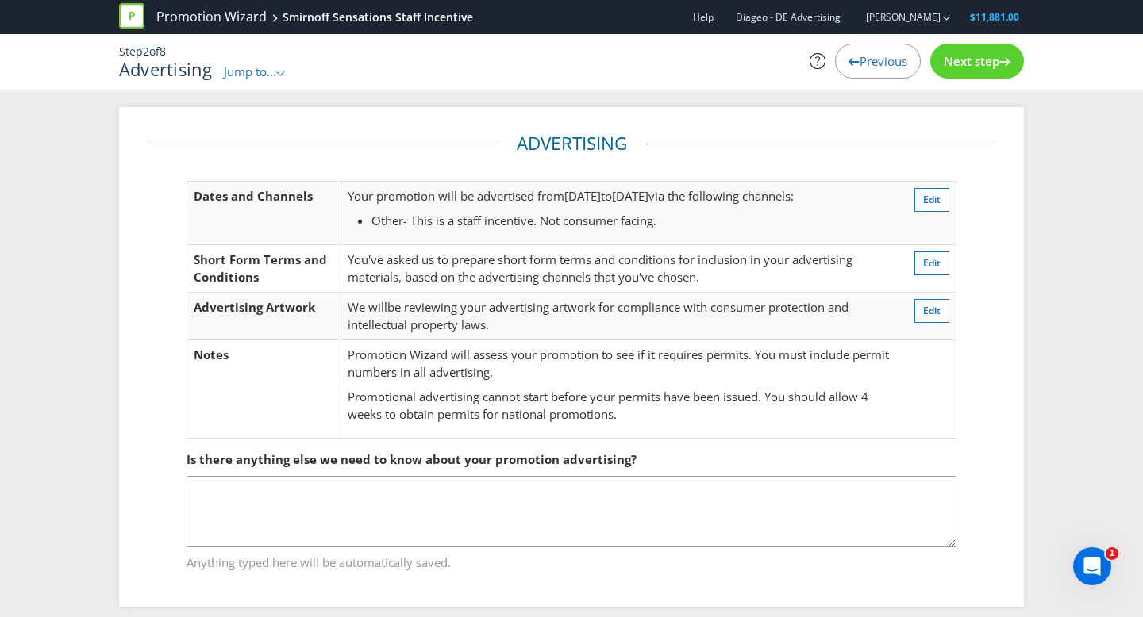
click at [963, 60] on span "Next step" at bounding box center [972, 61] width 56 height 16
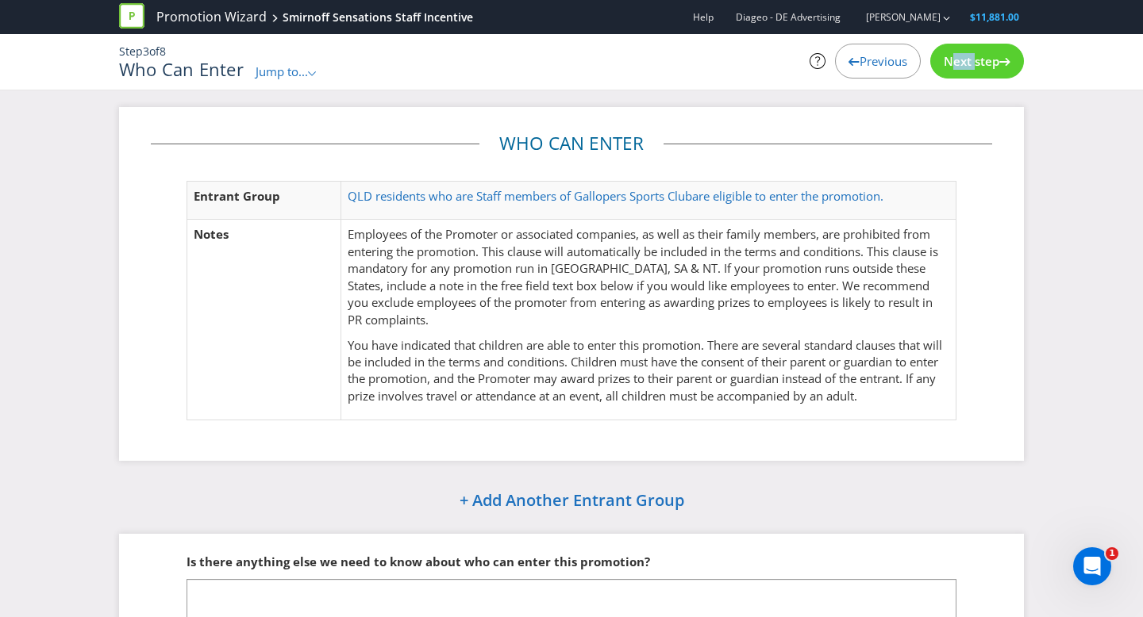
click at [963, 59] on span "Next step" at bounding box center [972, 61] width 56 height 16
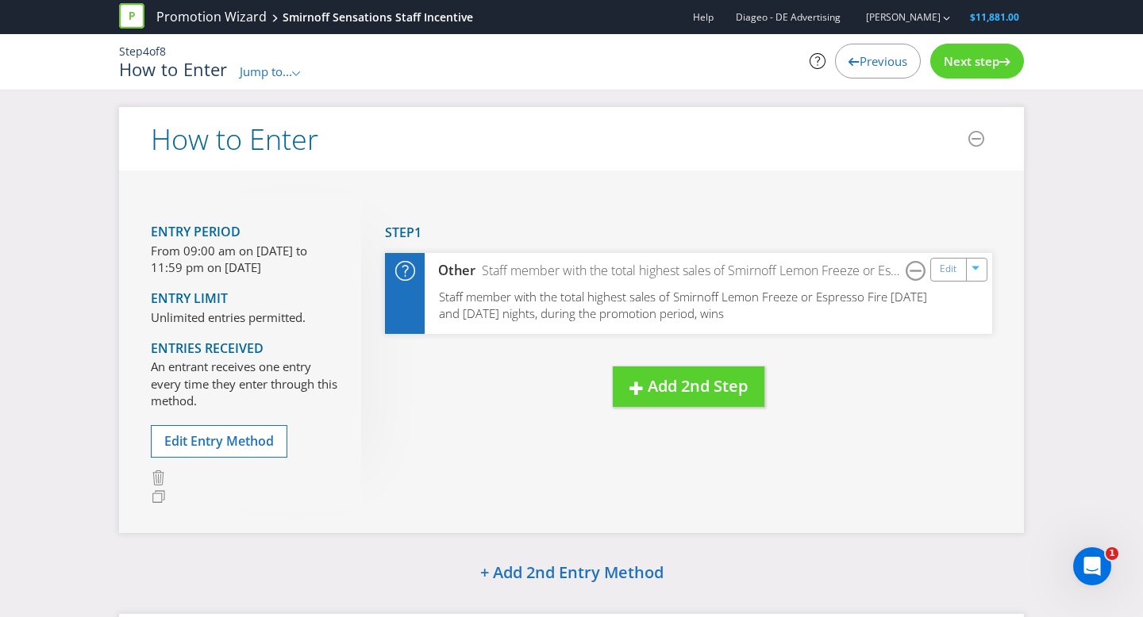
click at [963, 59] on span "Next step" at bounding box center [972, 61] width 56 height 16
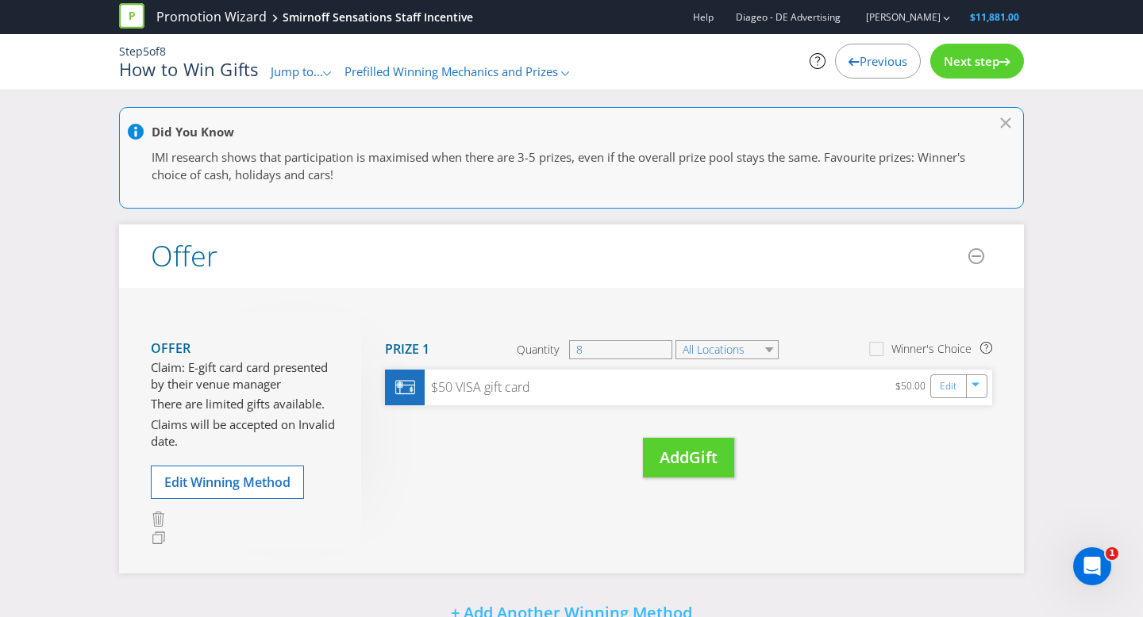
click at [963, 59] on span "Next step" at bounding box center [972, 61] width 56 height 16
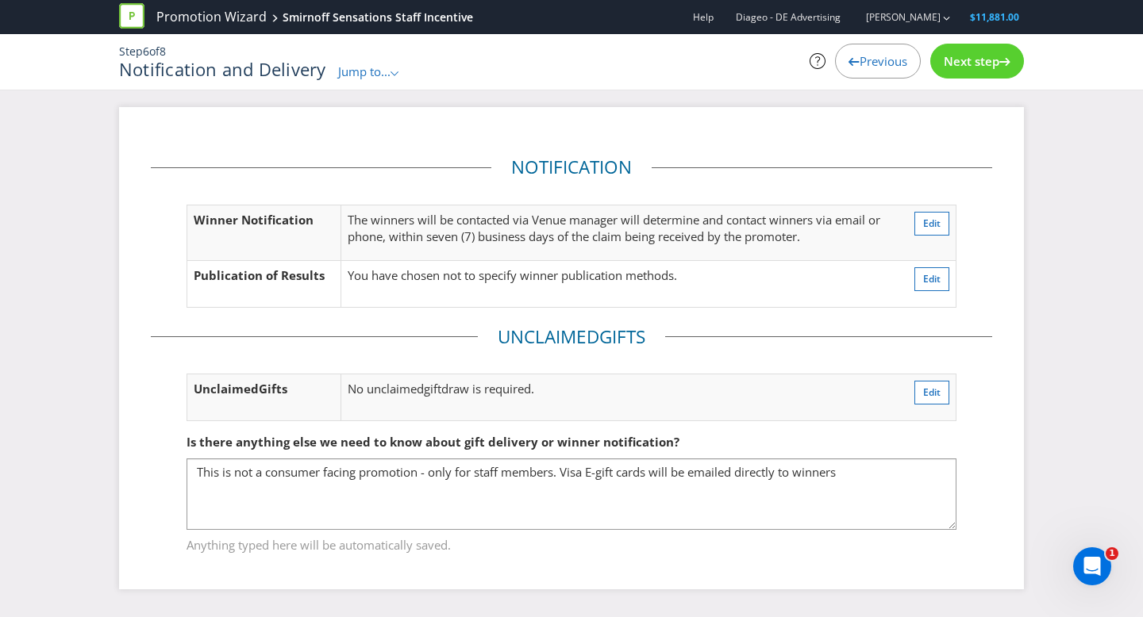
click at [963, 59] on span "Next step" at bounding box center [972, 61] width 56 height 16
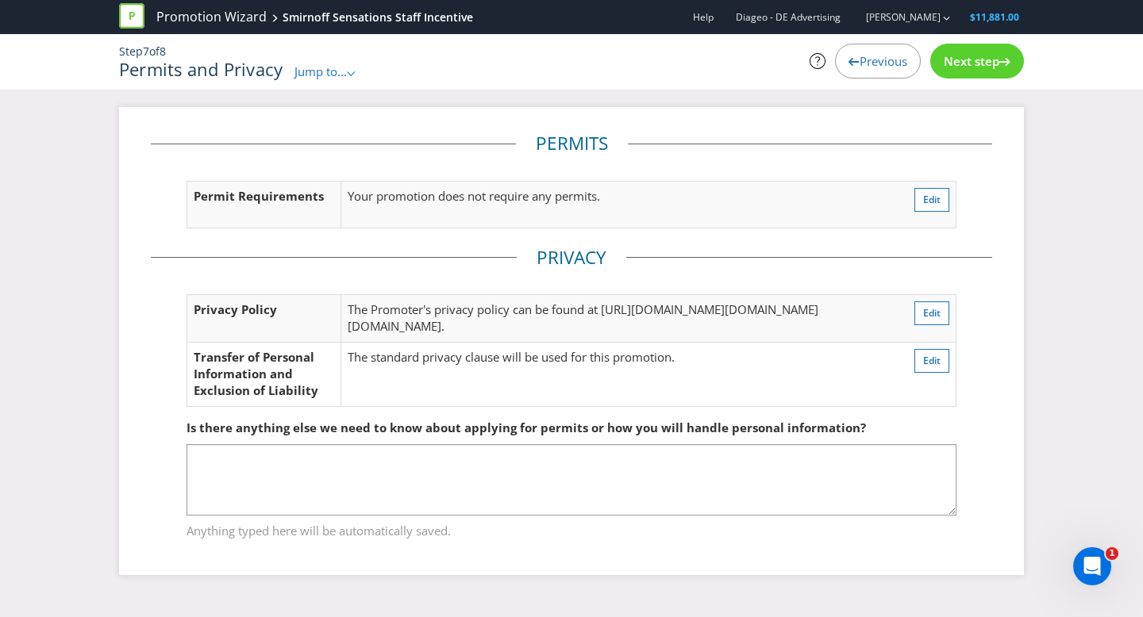
click at [963, 59] on span "Next step" at bounding box center [972, 61] width 56 height 16
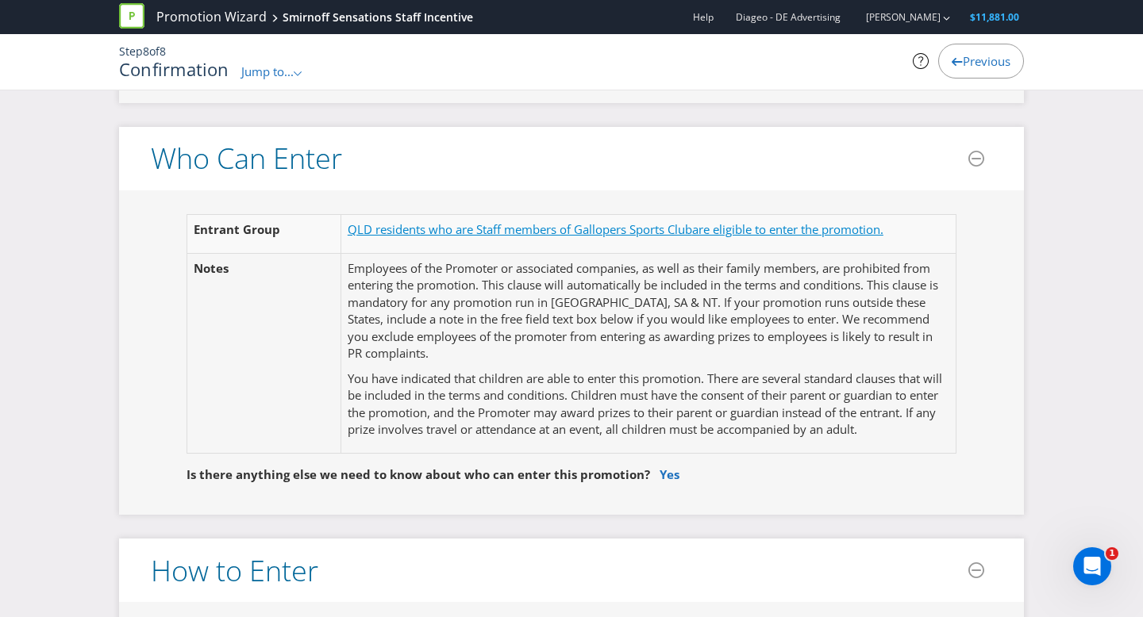
scroll to position [804, 0]
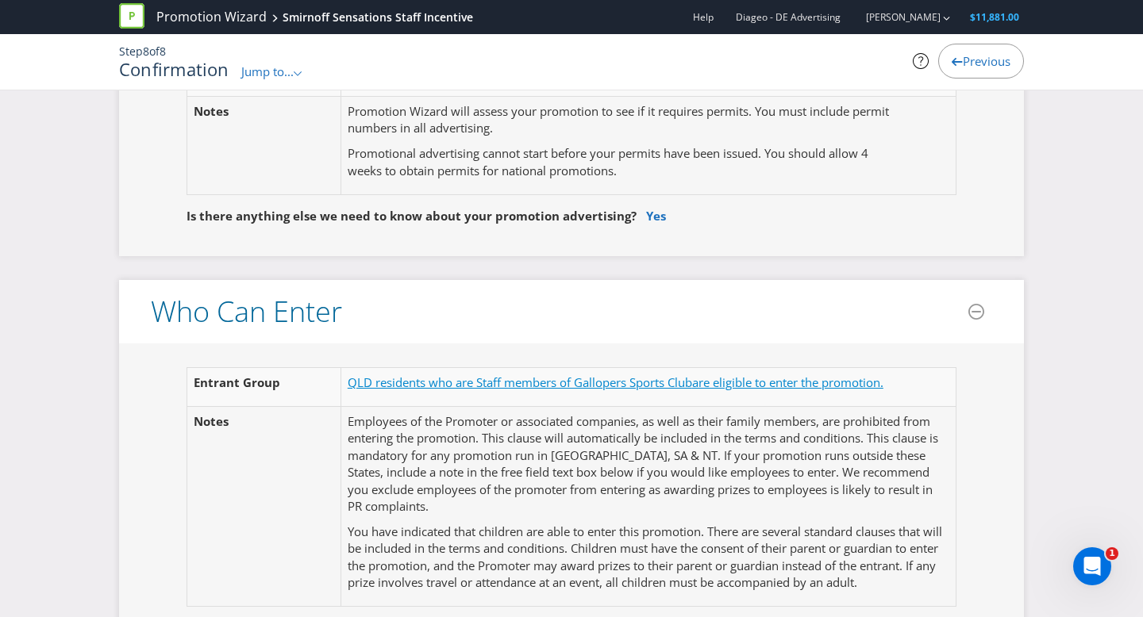
click at [685, 379] on span "QLD residents who are Staff members of Gallopers Sports Club" at bounding box center [520, 383] width 344 height 16
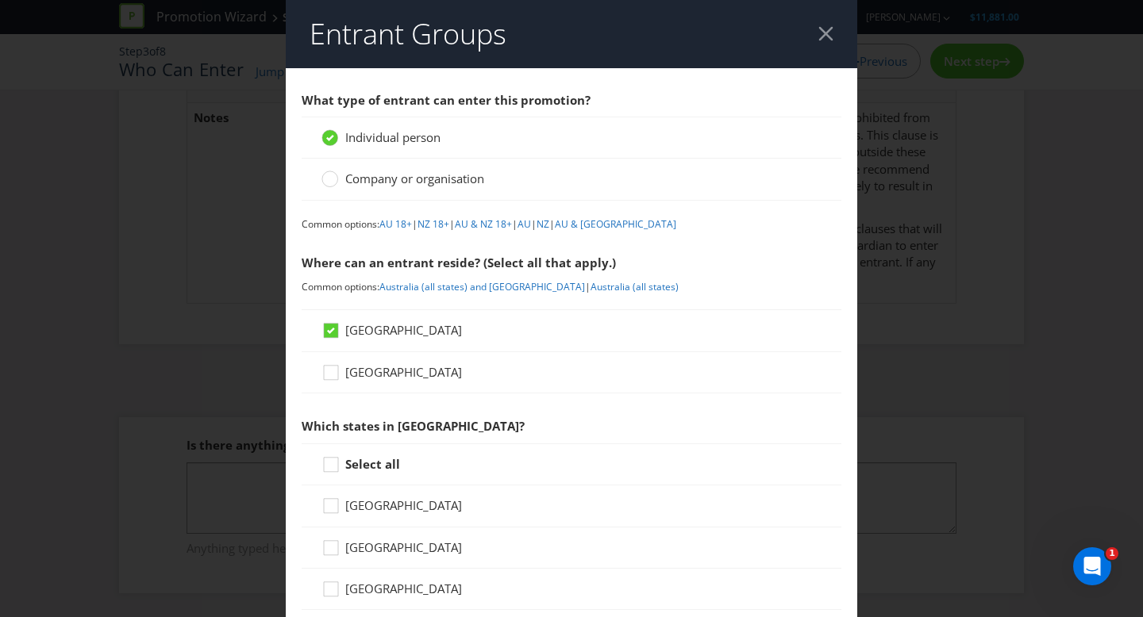
scroll to position [116, 0]
click at [406, 225] on link "AU 18+" at bounding box center [395, 223] width 33 height 13
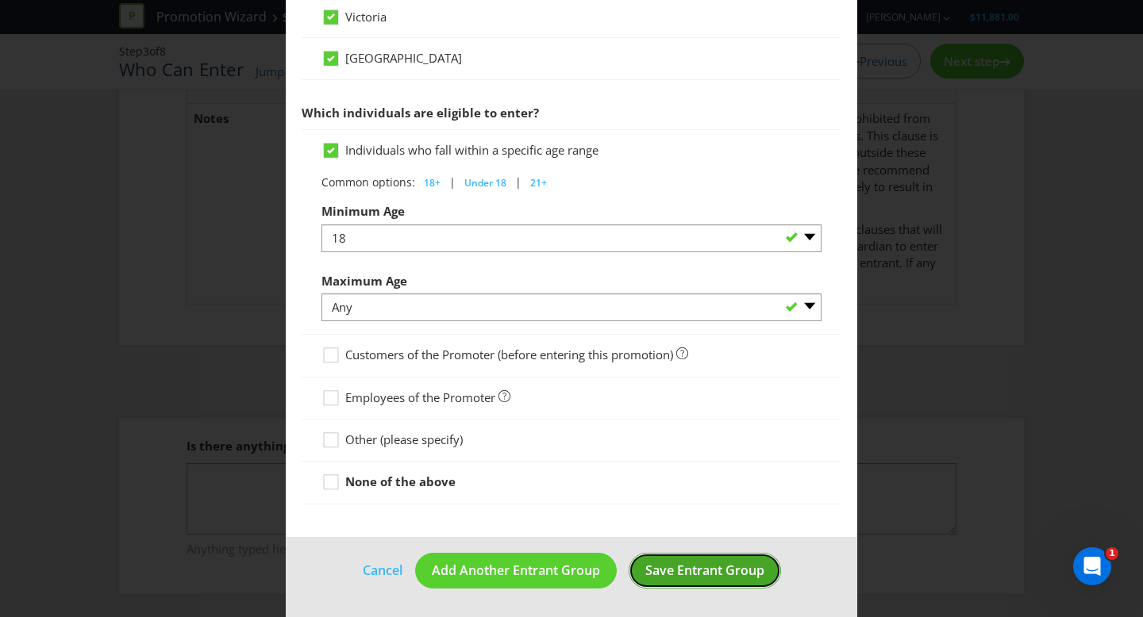
click at [685, 579] on span "Save Entrant Group" at bounding box center [704, 570] width 119 height 17
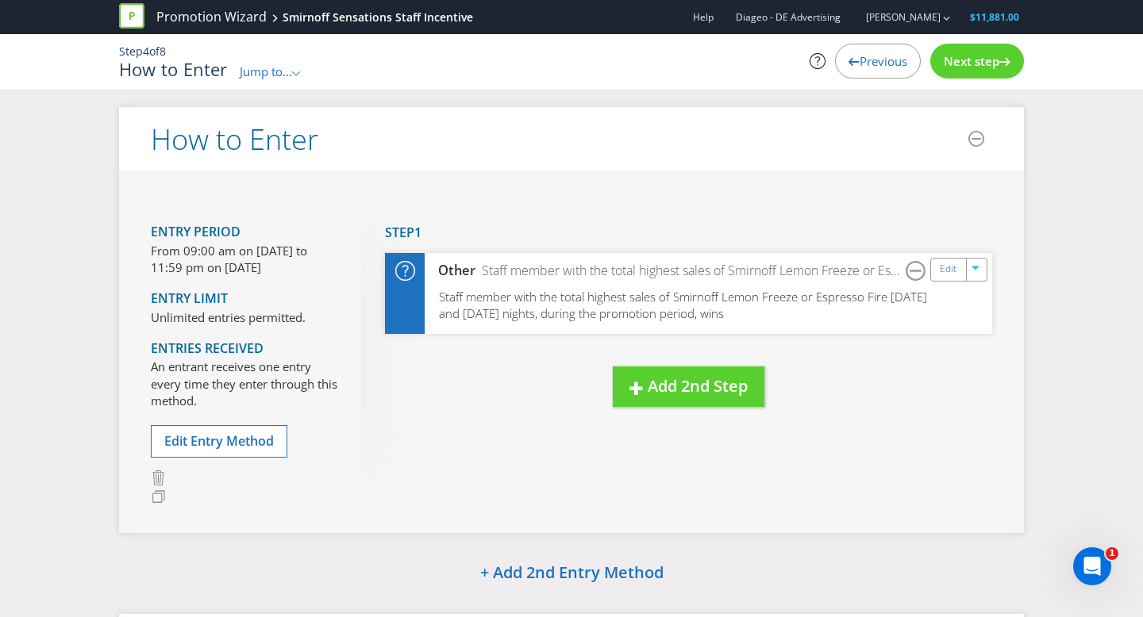
click at [1001, 59] on icon at bounding box center [1004, 62] width 11 height 8
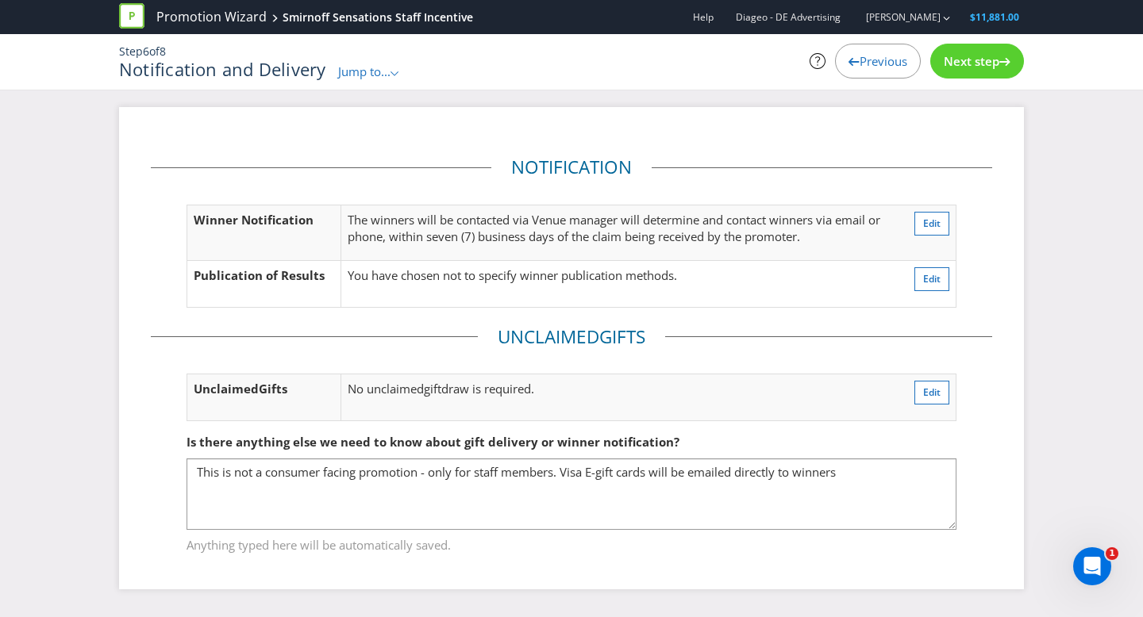
click at [1001, 59] on icon at bounding box center [1004, 62] width 11 height 8
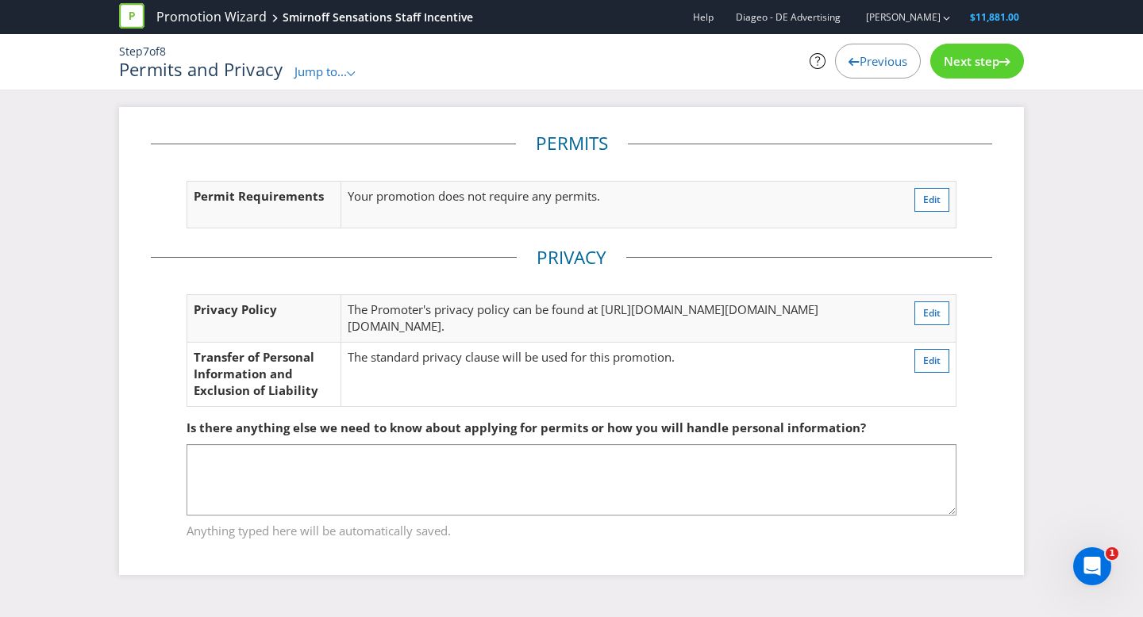
click at [1001, 59] on icon at bounding box center [1004, 62] width 11 height 8
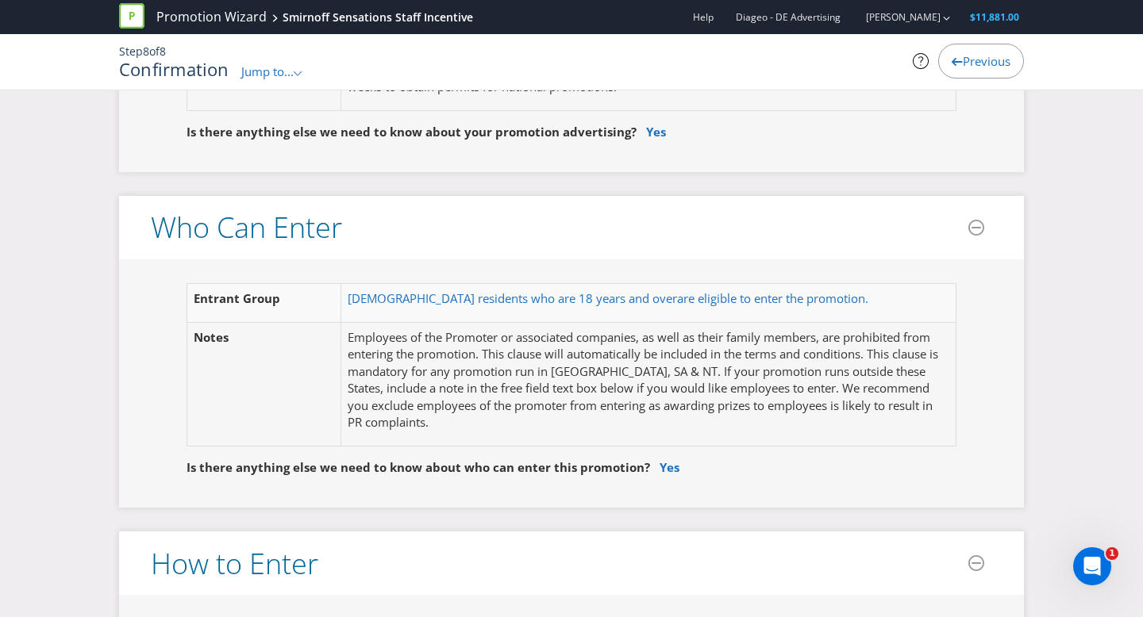
scroll to position [735, 0]
click at [471, 290] on span "Australian residents who are 18 years and over" at bounding box center [512, 297] width 329 height 16
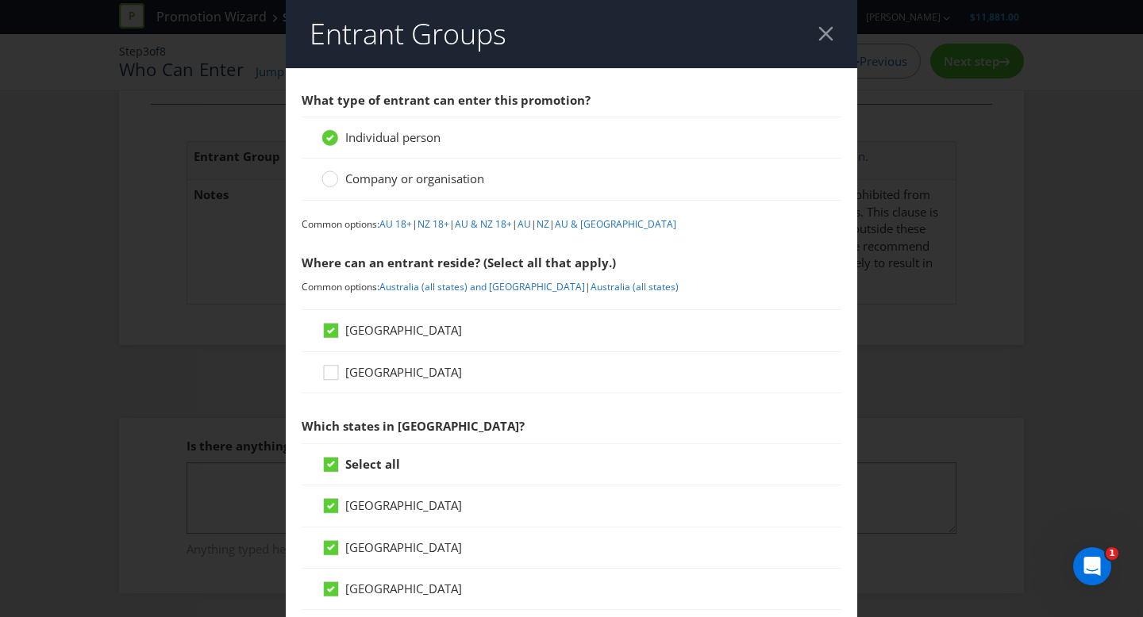
scroll to position [40, 0]
click at [336, 468] on icon at bounding box center [331, 465] width 14 height 14
click at [0, 0] on input "Select all" at bounding box center [0, 0] width 0 height 0
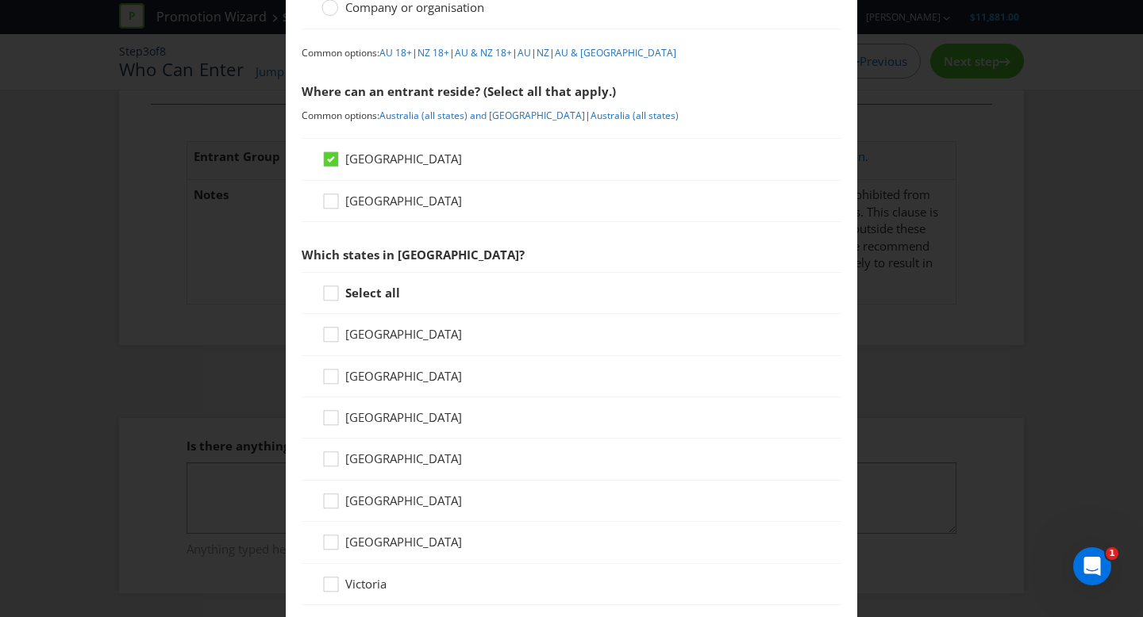
scroll to position [172, 0]
drag, startPoint x: 331, startPoint y: 453, endPoint x: 458, endPoint y: 471, distance: 128.3
click at [334, 454] on div at bounding box center [331, 453] width 8 height 8
click at [0, 0] on input "[GEOGRAPHIC_DATA]" at bounding box center [0, 0] width 0 height 0
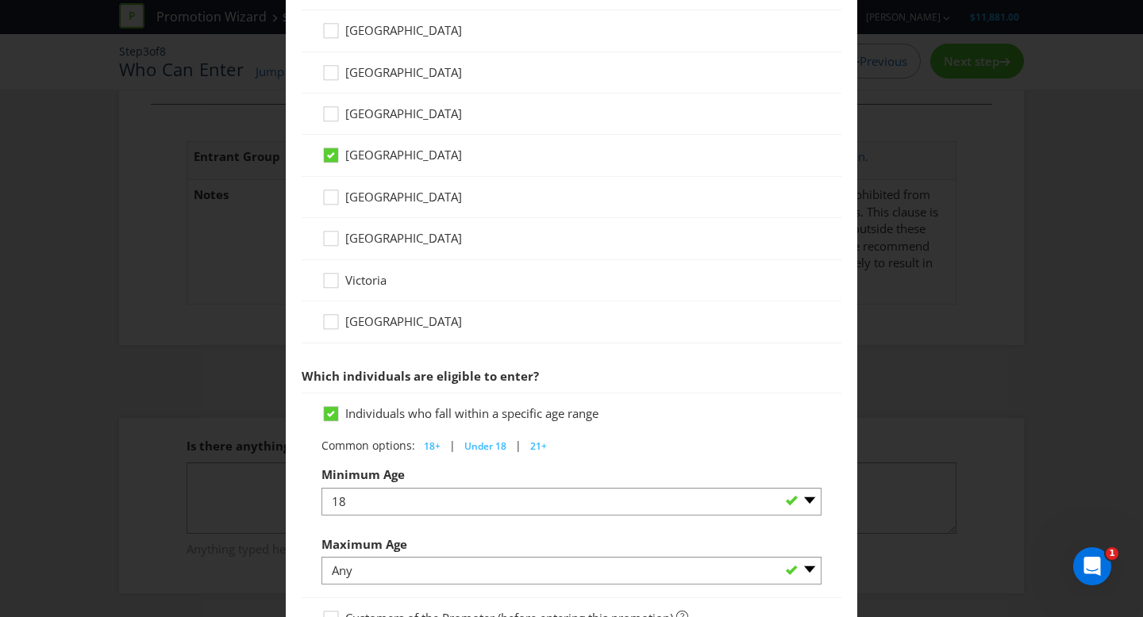
scroll to position [739, 0]
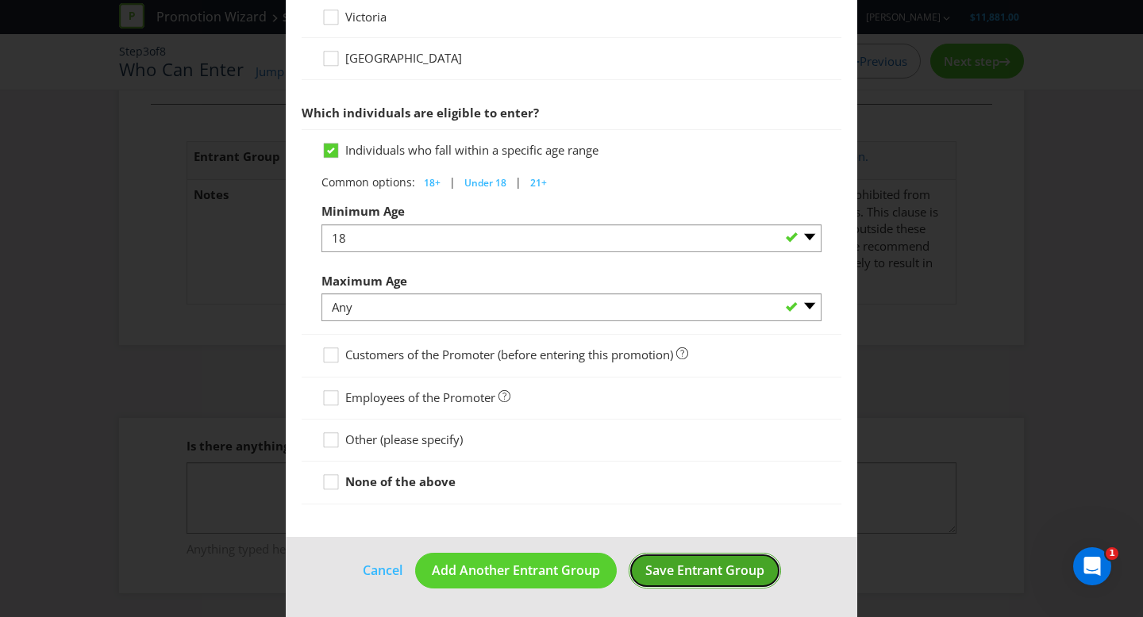
click at [709, 575] on span "Save Entrant Group" at bounding box center [704, 570] width 119 height 17
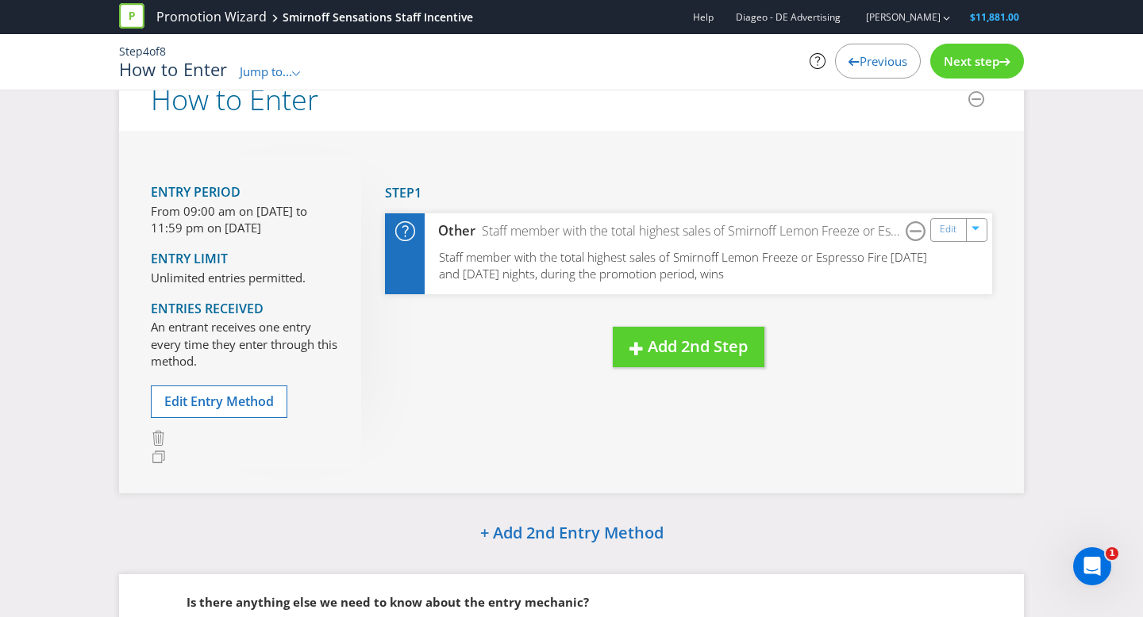
click at [979, 58] on span "Next step" at bounding box center [972, 61] width 56 height 16
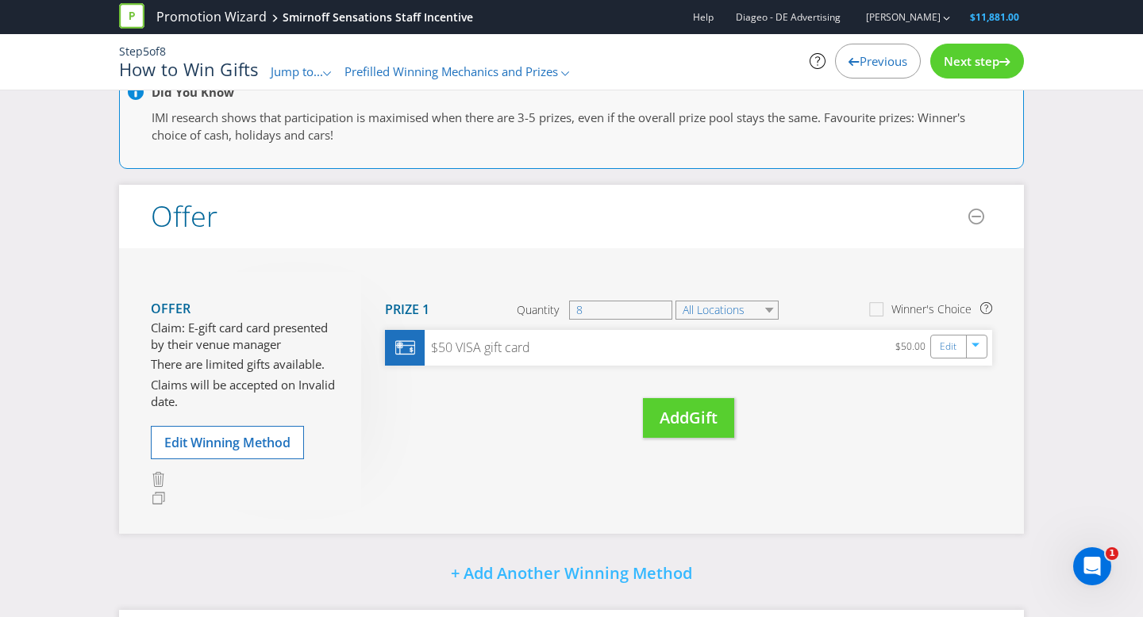
click at [979, 58] on span "Next step" at bounding box center [972, 61] width 56 height 16
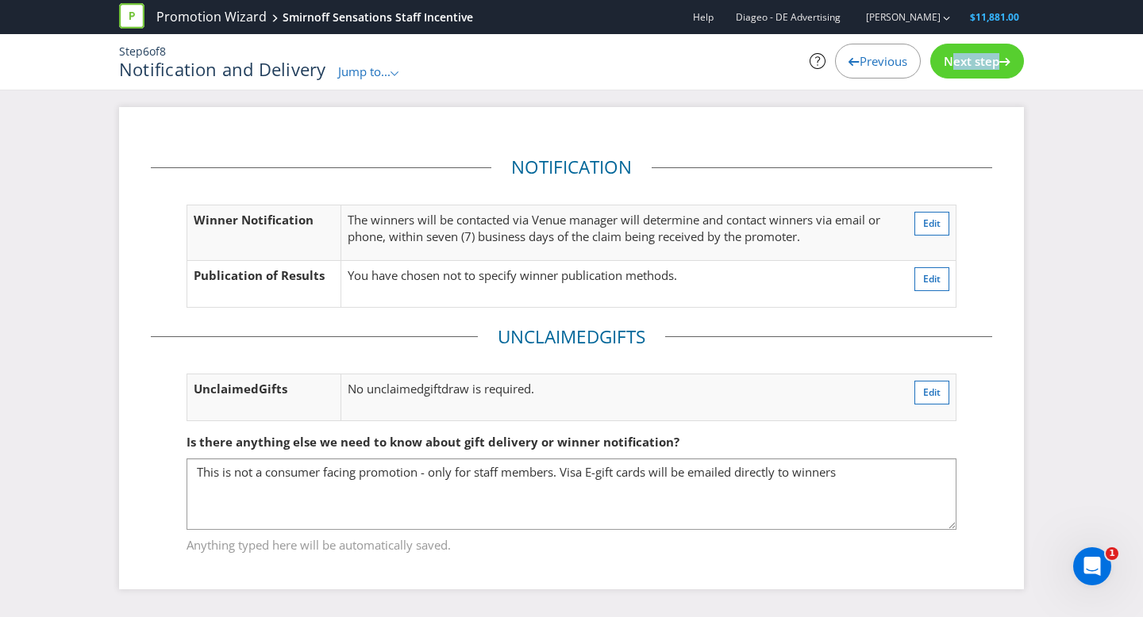
click at [979, 58] on span "Next step" at bounding box center [972, 61] width 56 height 16
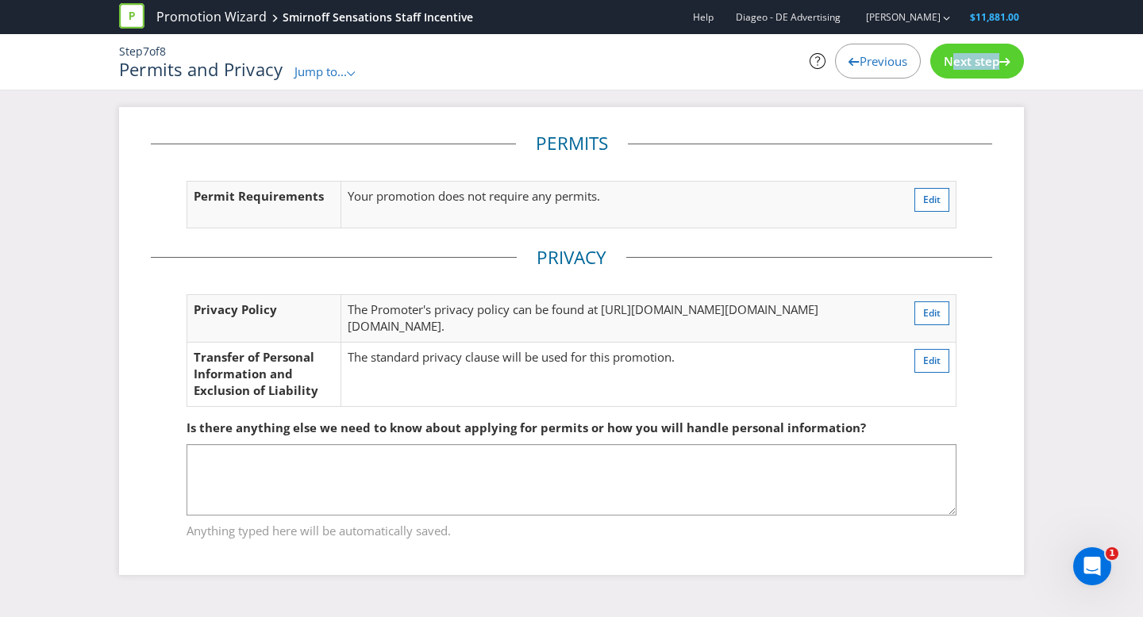
click at [979, 58] on span "Next step" at bounding box center [972, 61] width 56 height 16
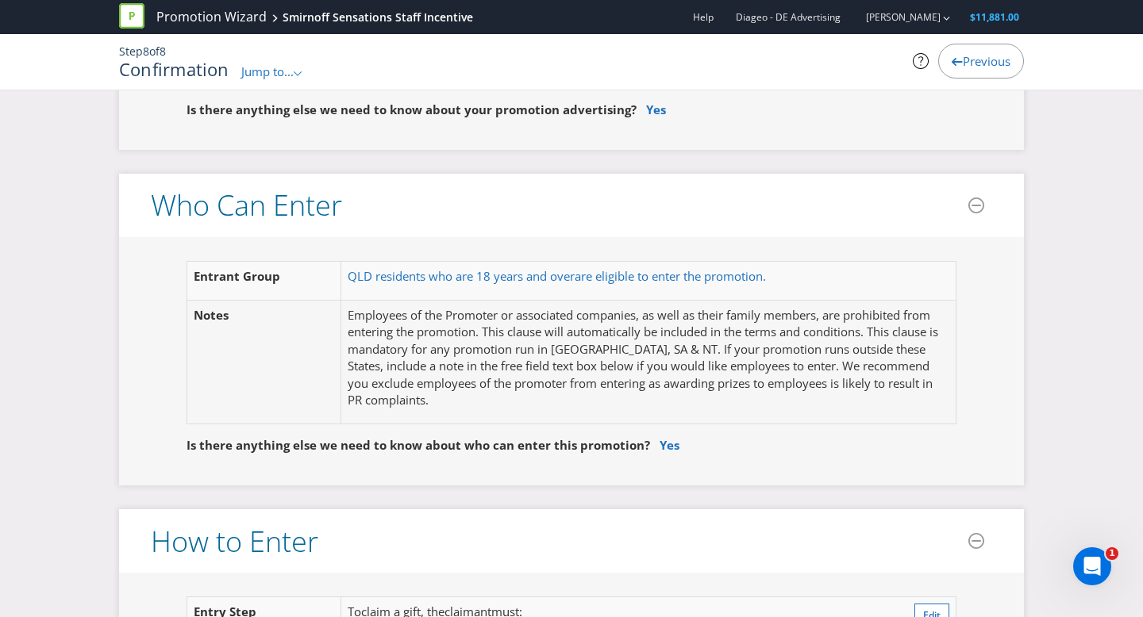
scroll to position [756, 0]
click at [575, 278] on span "QLD residents who are 18 years and over" at bounding box center [461, 275] width 227 height 16
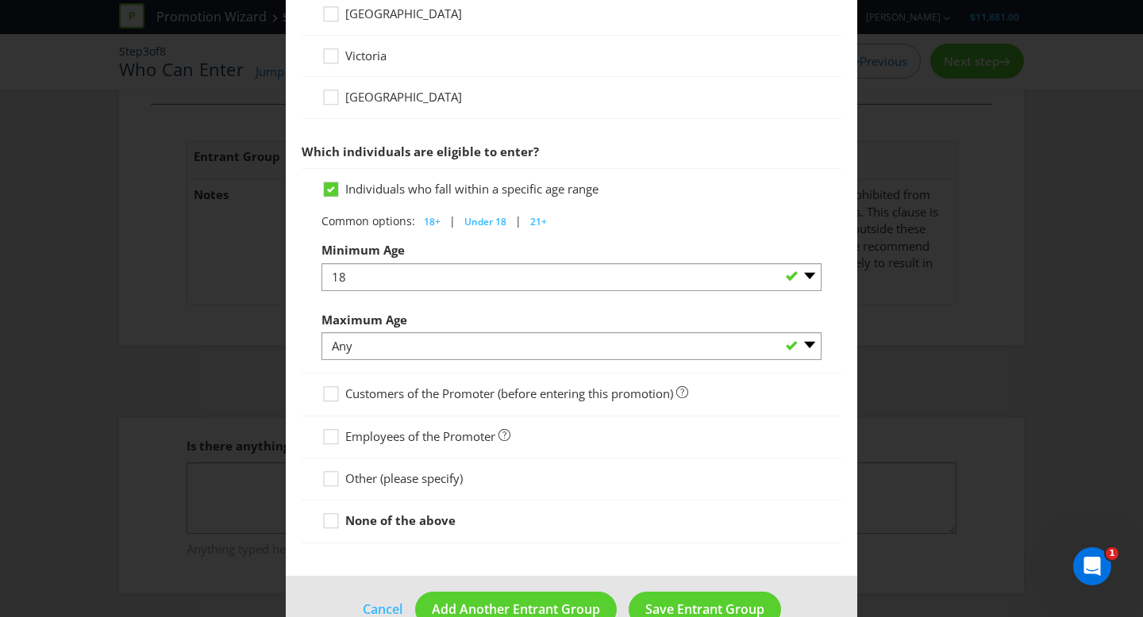
scroll to position [739, 0]
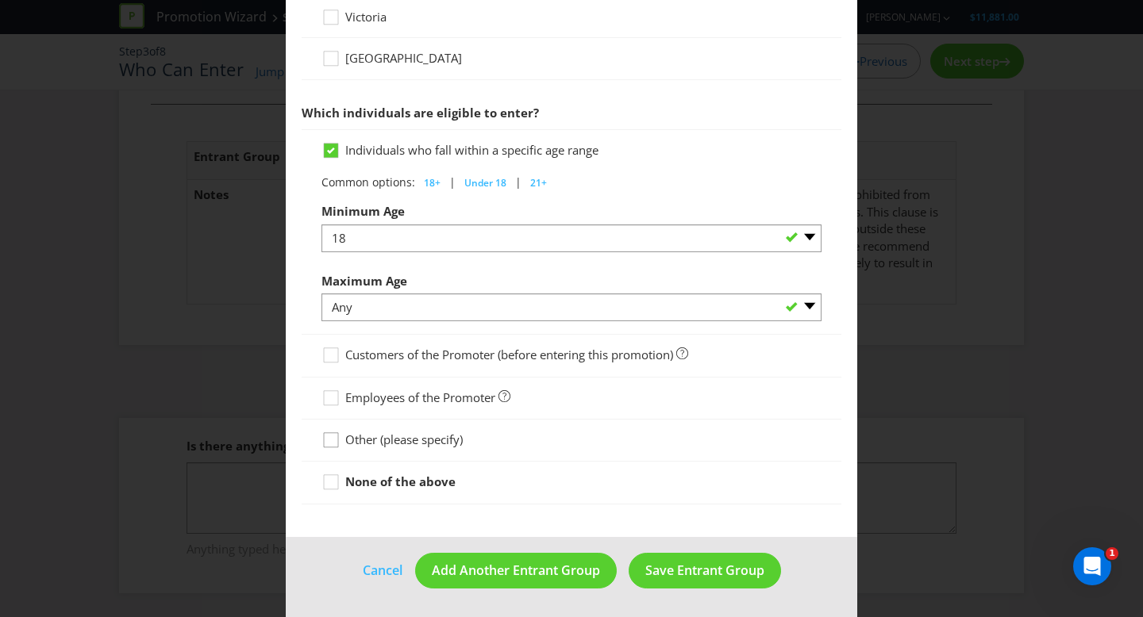
click at [344, 439] on icon at bounding box center [333, 444] width 24 height 24
click at [0, 0] on input "Other (please specify)" at bounding box center [0, 0] width 0 height 0
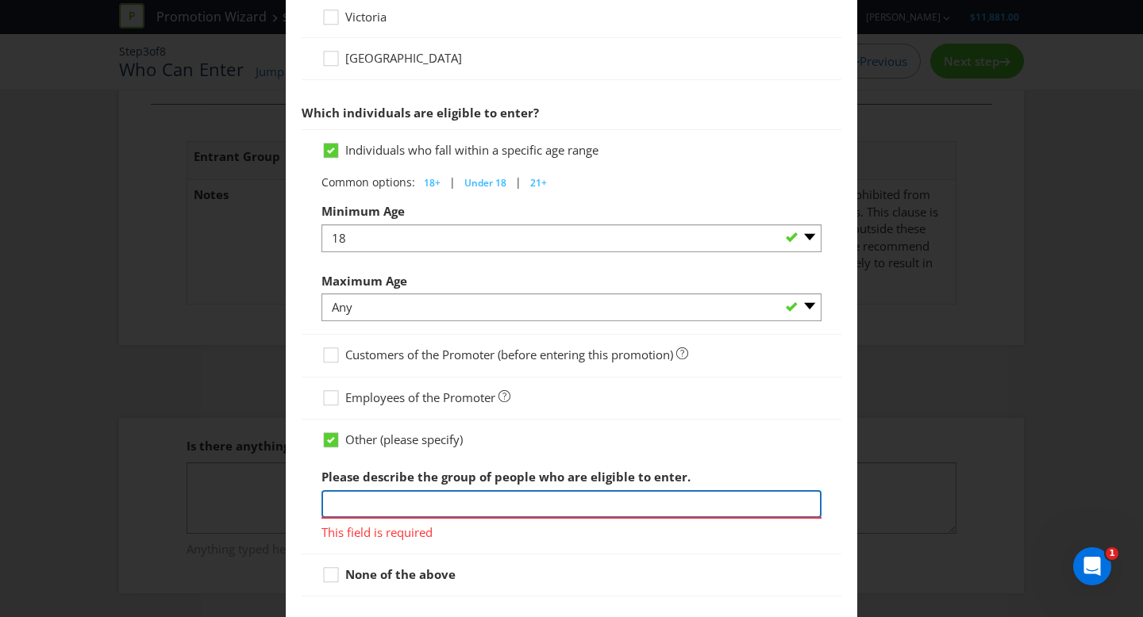
click at [445, 491] on input "text" at bounding box center [571, 504] width 500 height 28
type input "Staff members of Gallopers Sports Club"
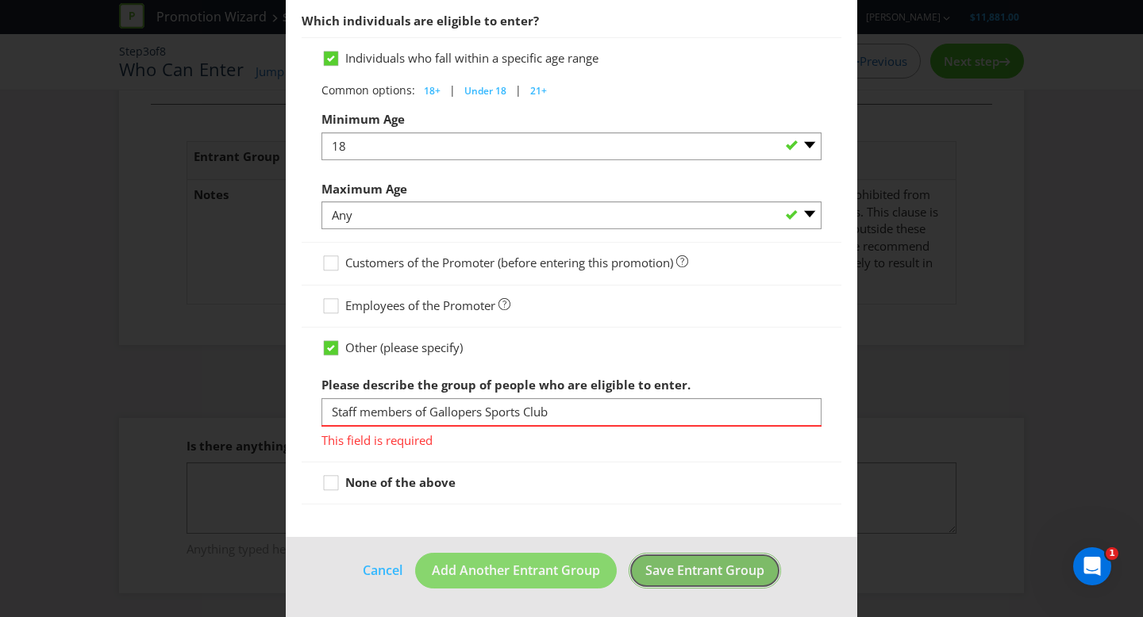
click at [697, 570] on span "Save Entrant Group" at bounding box center [704, 570] width 119 height 17
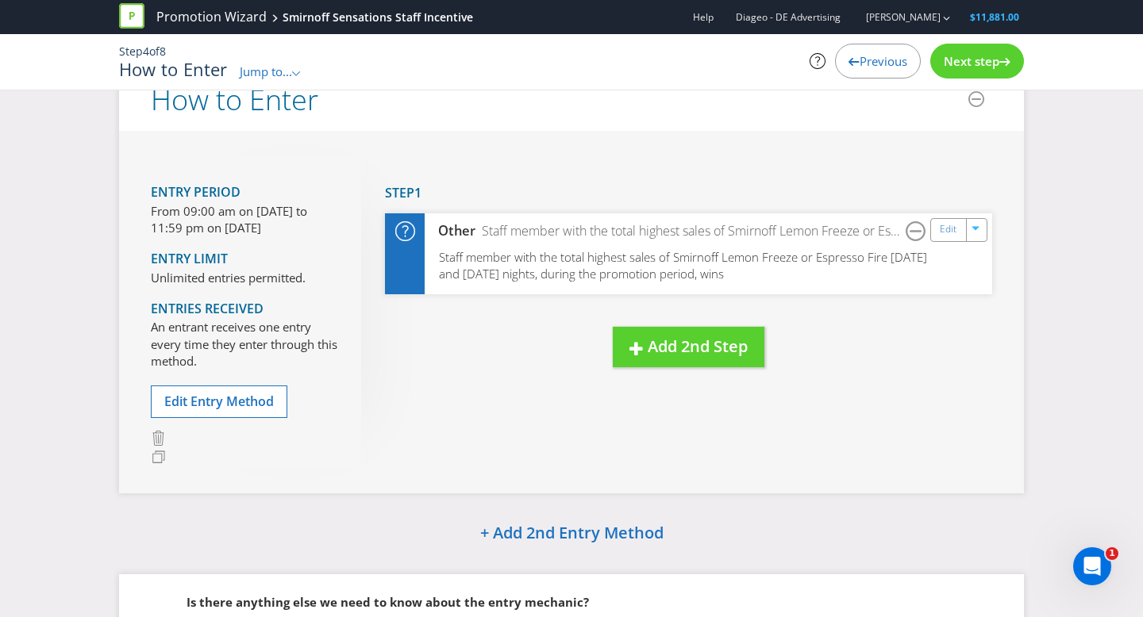
click at [975, 65] on span "Next step" at bounding box center [972, 61] width 56 height 16
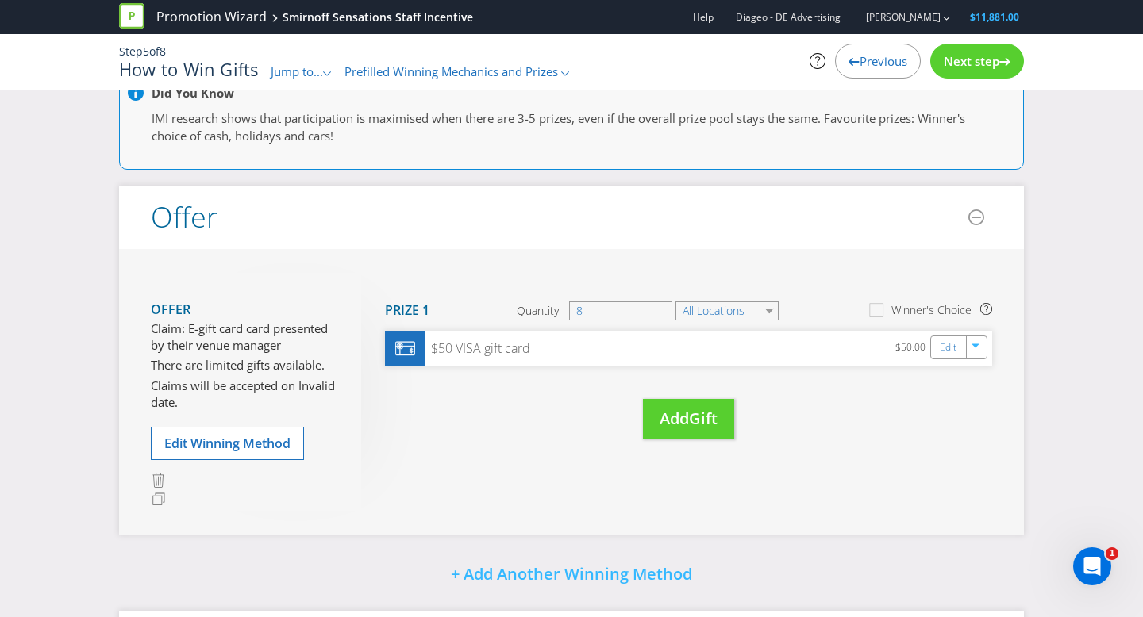
click at [975, 65] on span "Next step" at bounding box center [972, 61] width 56 height 16
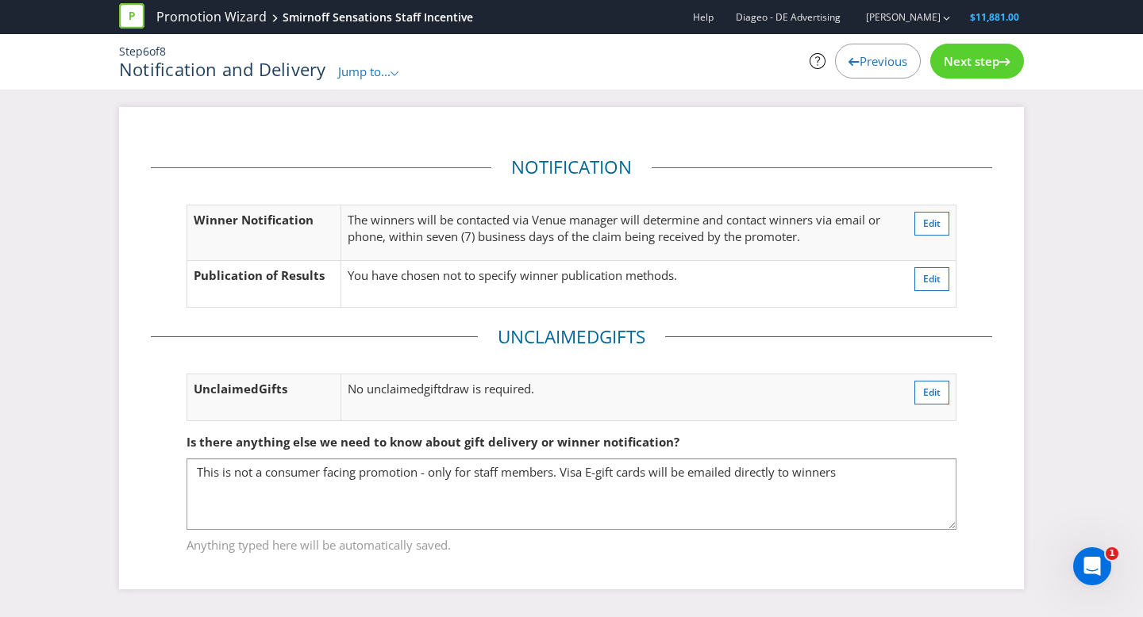
click at [975, 65] on span "Next step" at bounding box center [972, 61] width 56 height 16
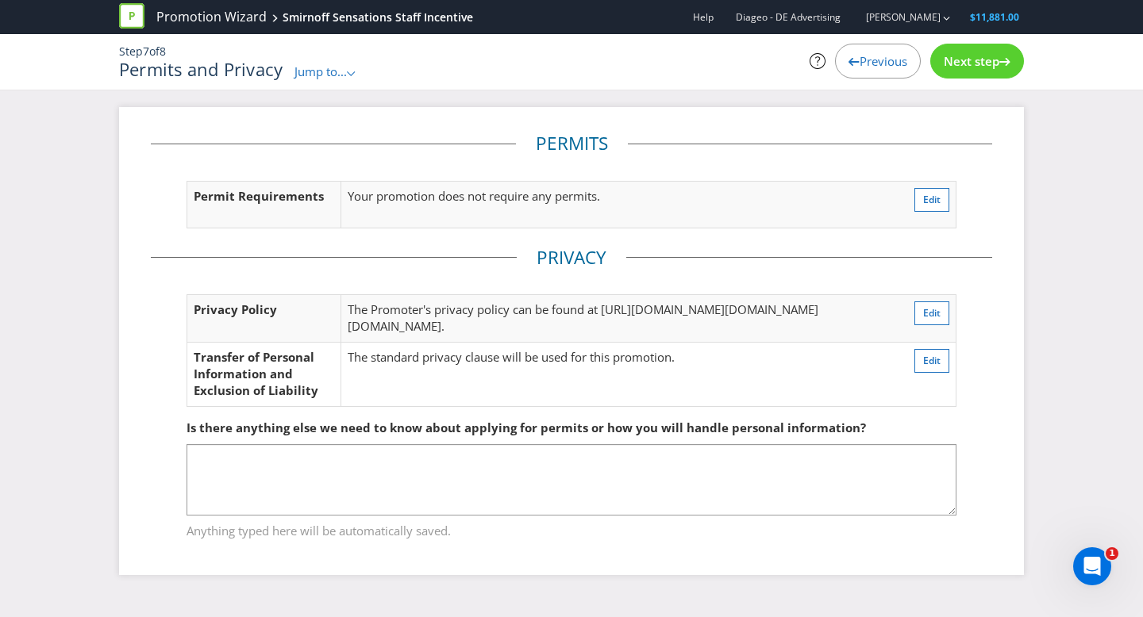
click at [975, 65] on span "Next step" at bounding box center [972, 61] width 56 height 16
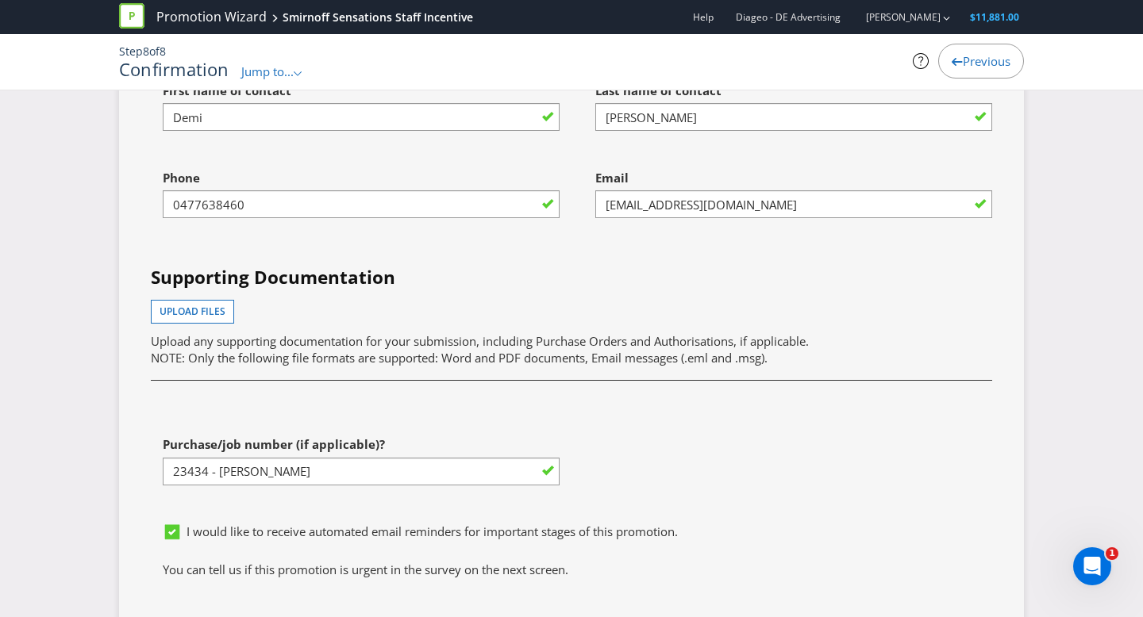
scroll to position [4709, 0]
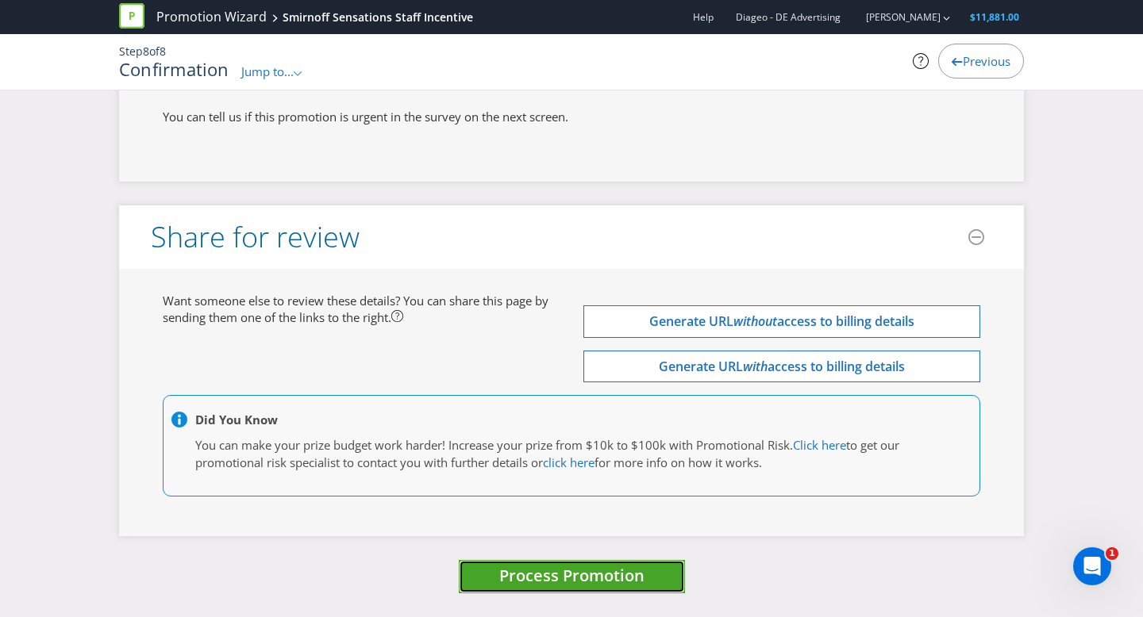
click at [573, 579] on span "Process Promotion" at bounding box center [571, 575] width 145 height 21
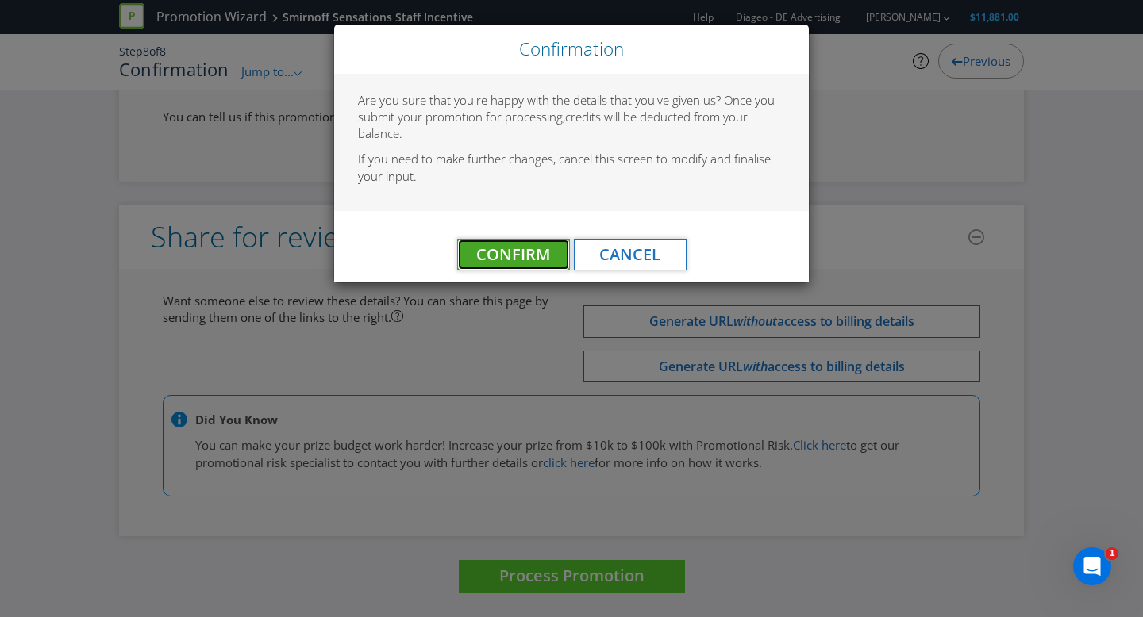
click at [482, 258] on span "Confirm" at bounding box center [513, 254] width 74 height 21
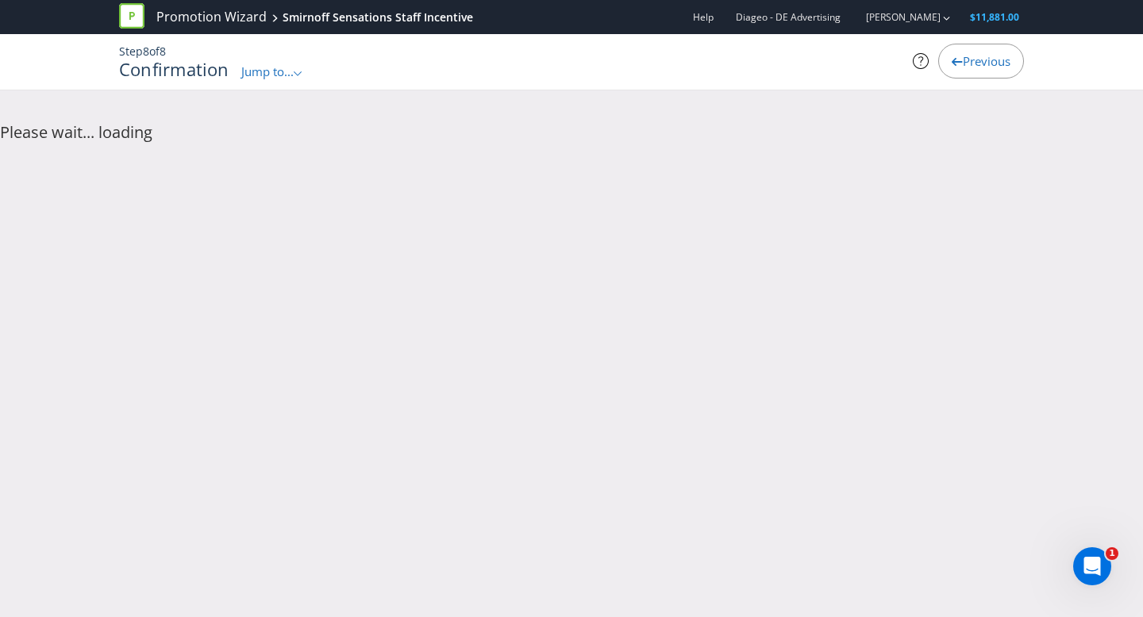
scroll to position [0, 0]
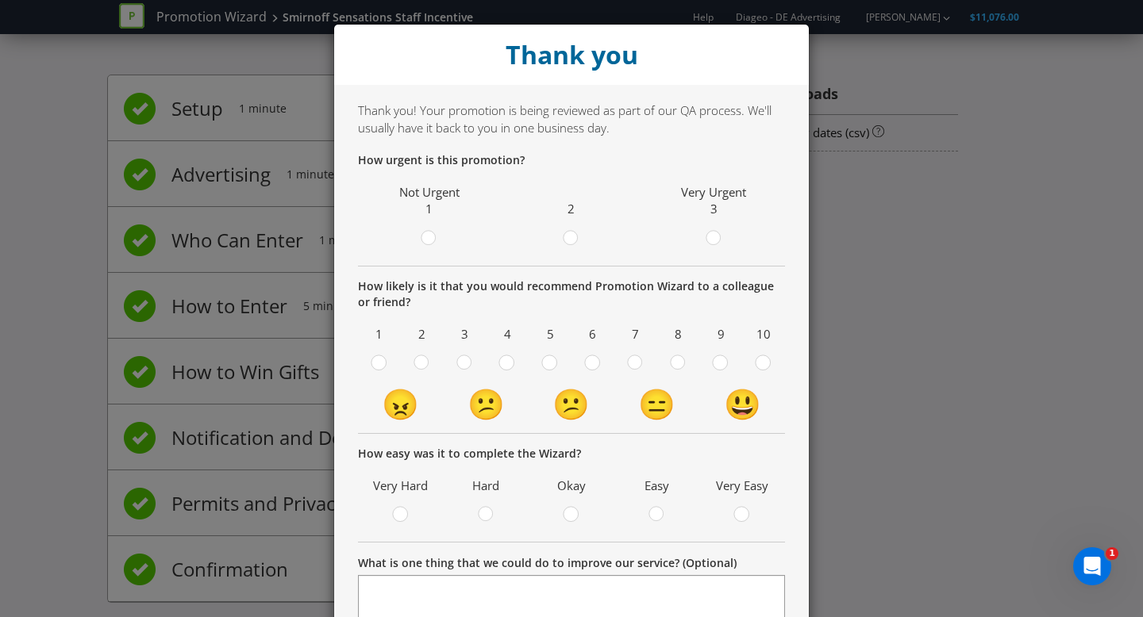
drag, startPoint x: 594, startPoint y: 233, endPoint x: 584, endPoint y: 234, distance: 9.7
click at [593, 233] on div at bounding box center [571, 240] width 134 height 20
drag, startPoint x: 573, startPoint y: 236, endPoint x: 582, endPoint y: 313, distance: 77.6
click at [573, 237] on div at bounding box center [571, 240] width 16 height 20
click at [0, 0] on input "radio" at bounding box center [0, 0] width 0 height 0
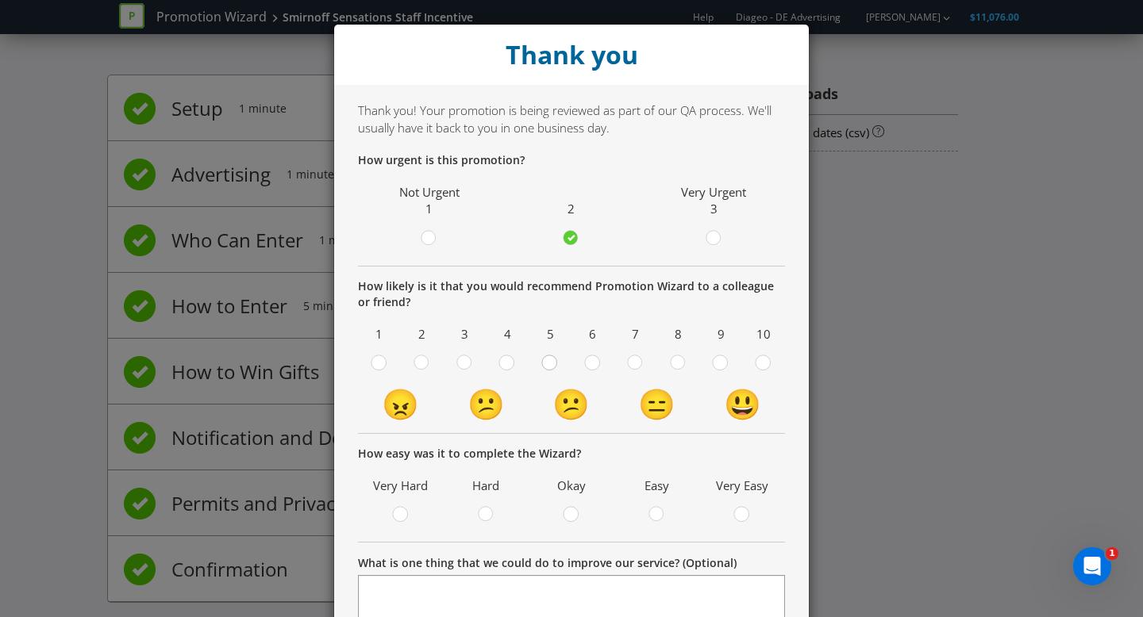
click at [549, 364] on circle at bounding box center [549, 363] width 14 height 14
click at [0, 0] on input "radio" at bounding box center [0, 0] width 0 height 0
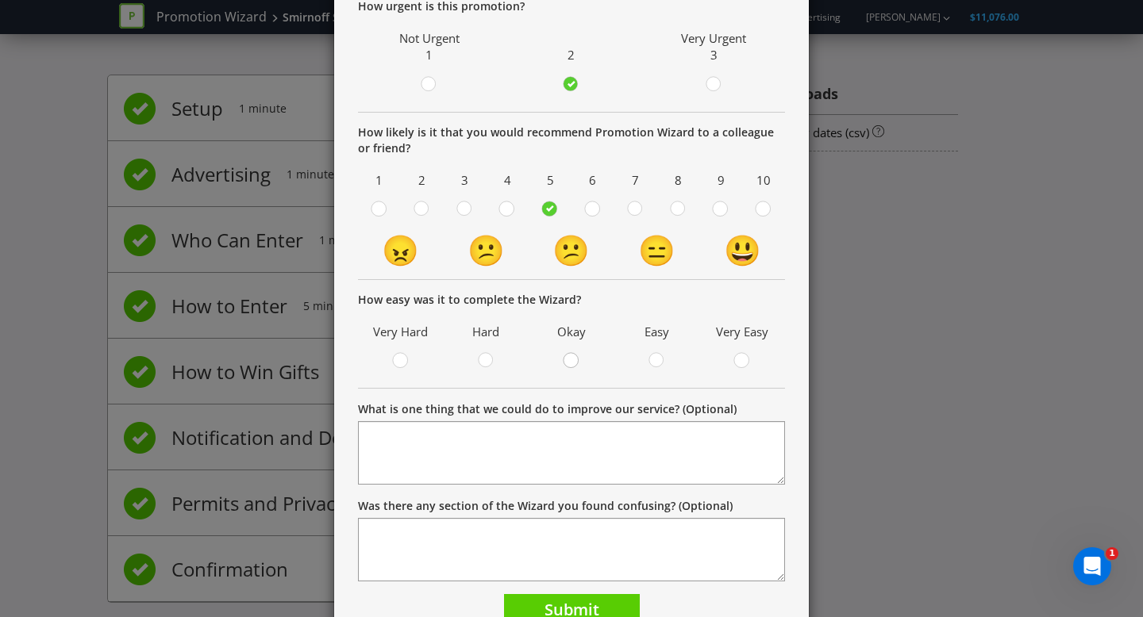
drag, startPoint x: 577, startPoint y: 356, endPoint x: 578, endPoint y: 364, distance: 8.8
click at [577, 356] on icon at bounding box center [571, 360] width 16 height 16
click at [0, 0] on input "radio" at bounding box center [0, 0] width 0 height 0
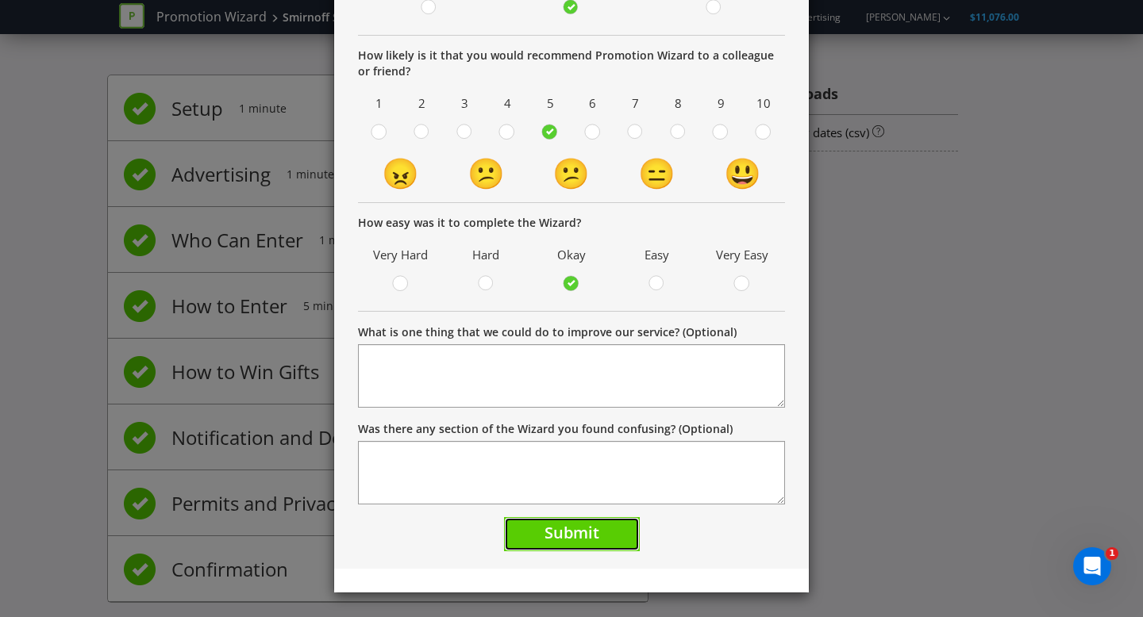
drag, startPoint x: 569, startPoint y: 536, endPoint x: 560, endPoint y: 532, distance: 9.3
click at [569, 536] on span "Submit" at bounding box center [571, 532] width 55 height 21
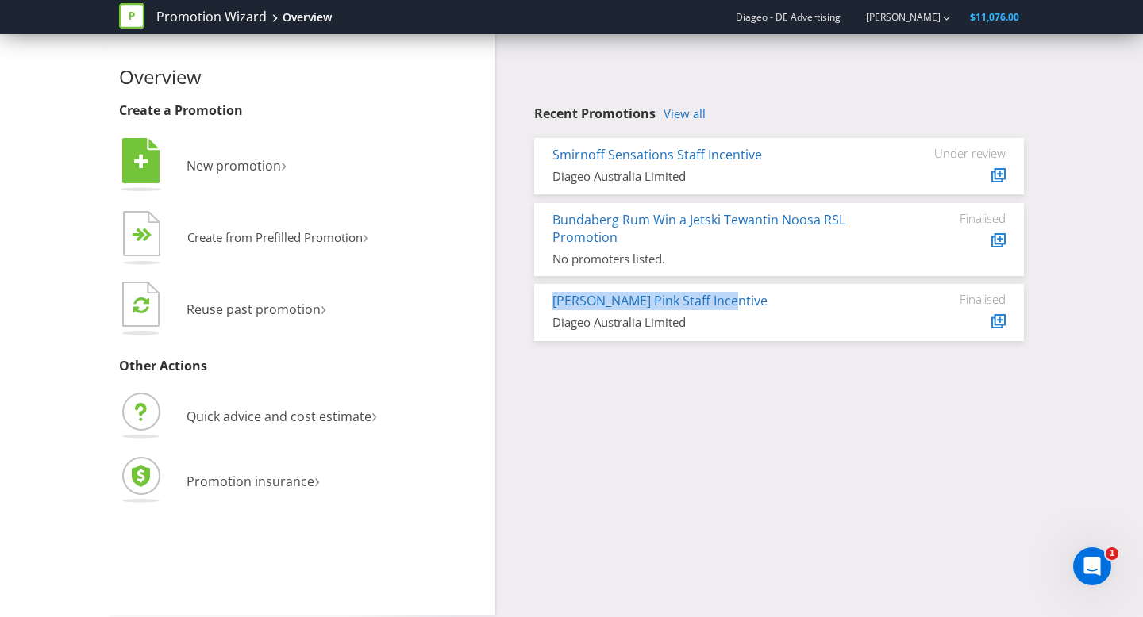
drag, startPoint x: 746, startPoint y: 302, endPoint x: 549, endPoint y: 290, distance: 197.2
click at [549, 290] on div "Gordon's Pink Staff Incentive Diageo Australia Limited Finalised" at bounding box center [779, 312] width 490 height 56
copy link "[PERSON_NAME] Pink Staff Incentive"
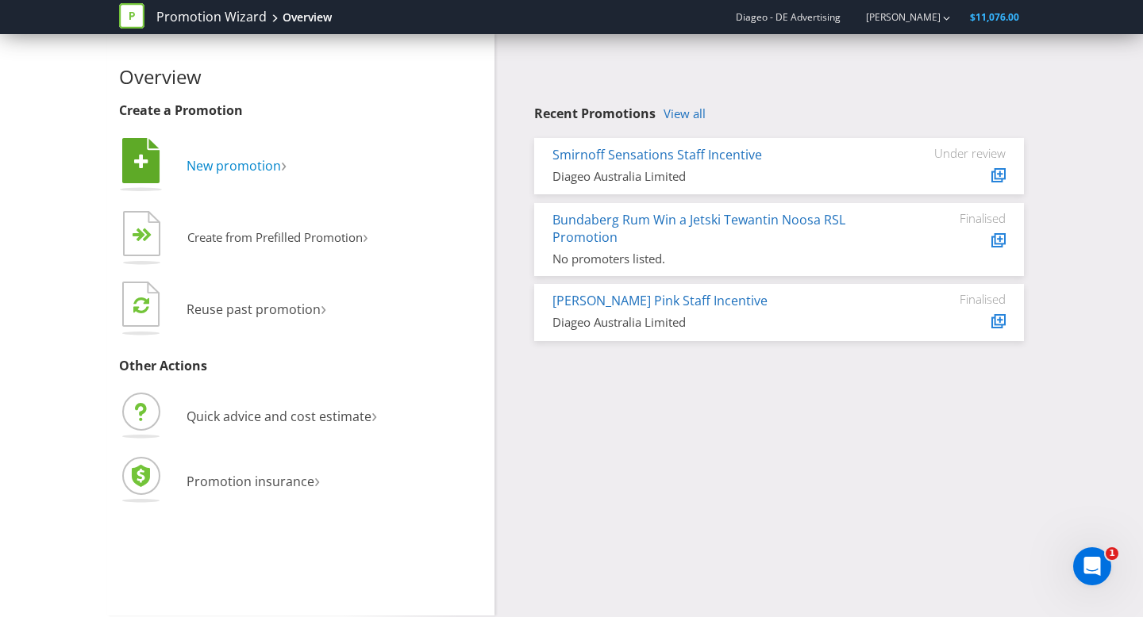
click at [236, 167] on span "New promotion" at bounding box center [233, 165] width 94 height 17
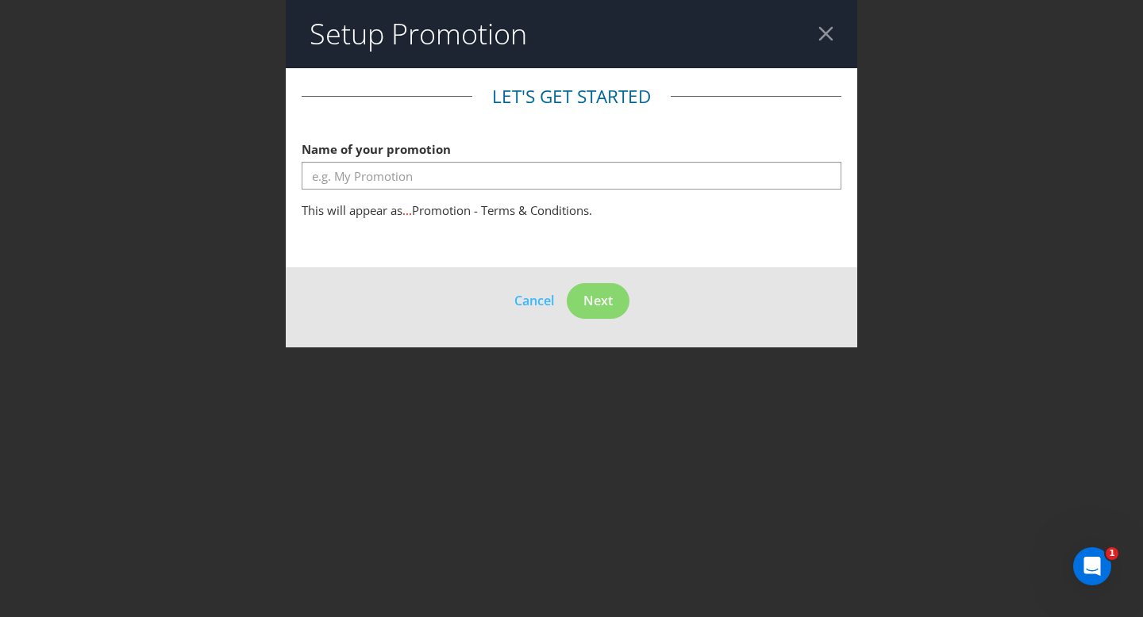
click at [835, 29] on header "Setup Promotion" at bounding box center [571, 34] width 571 height 68
click at [825, 34] on div at bounding box center [825, 33] width 15 height 15
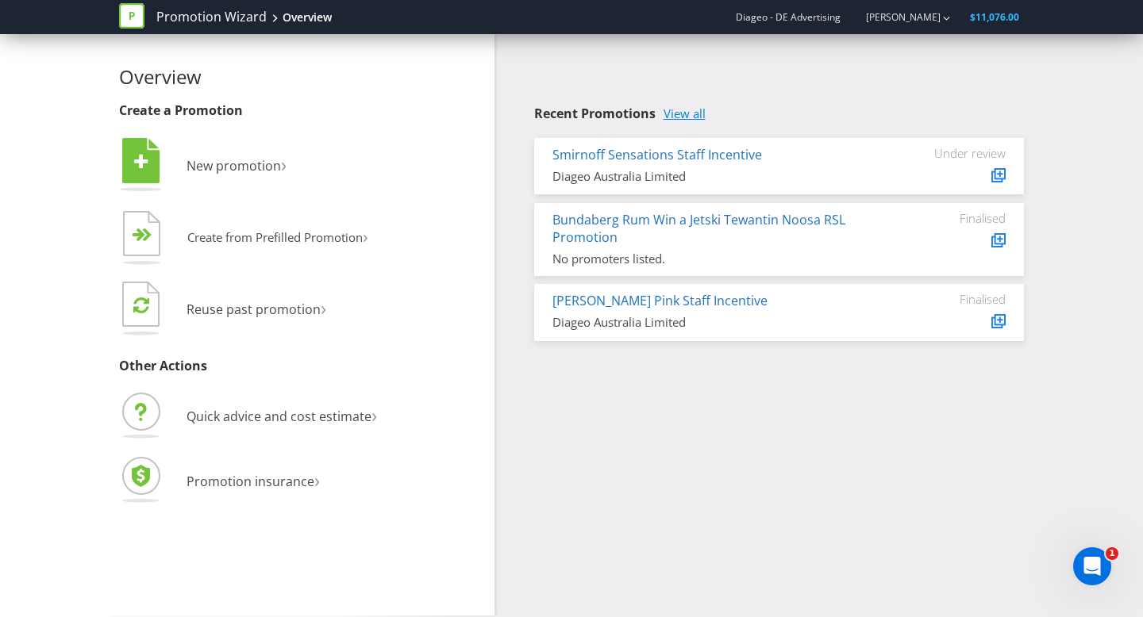
click at [689, 113] on link "View all" at bounding box center [684, 113] width 42 height 13
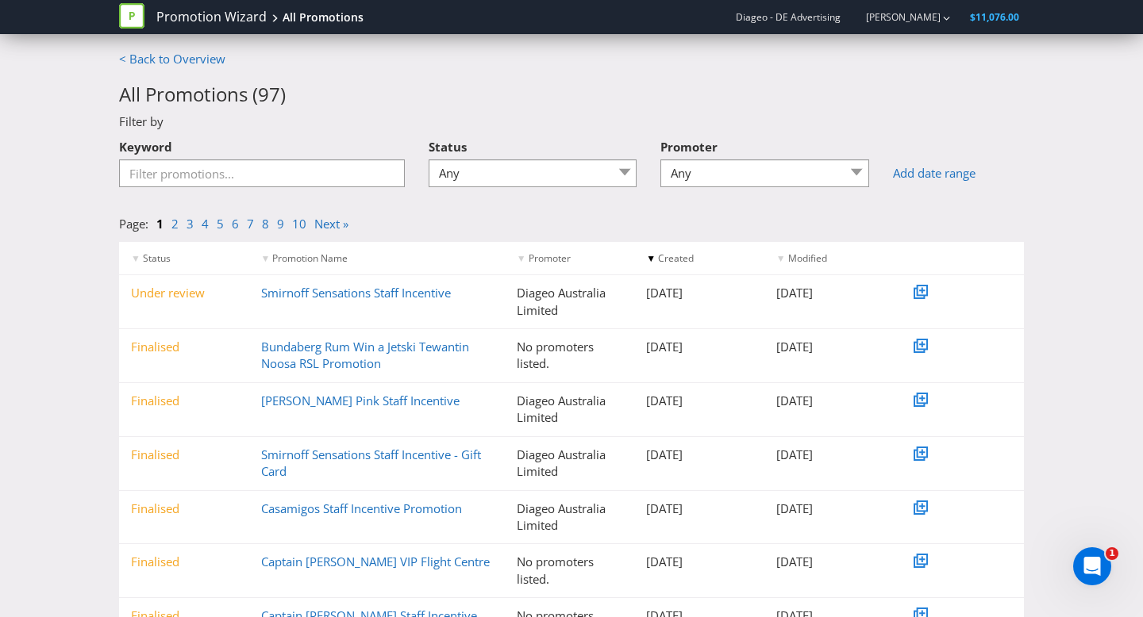
scroll to position [63, 0]
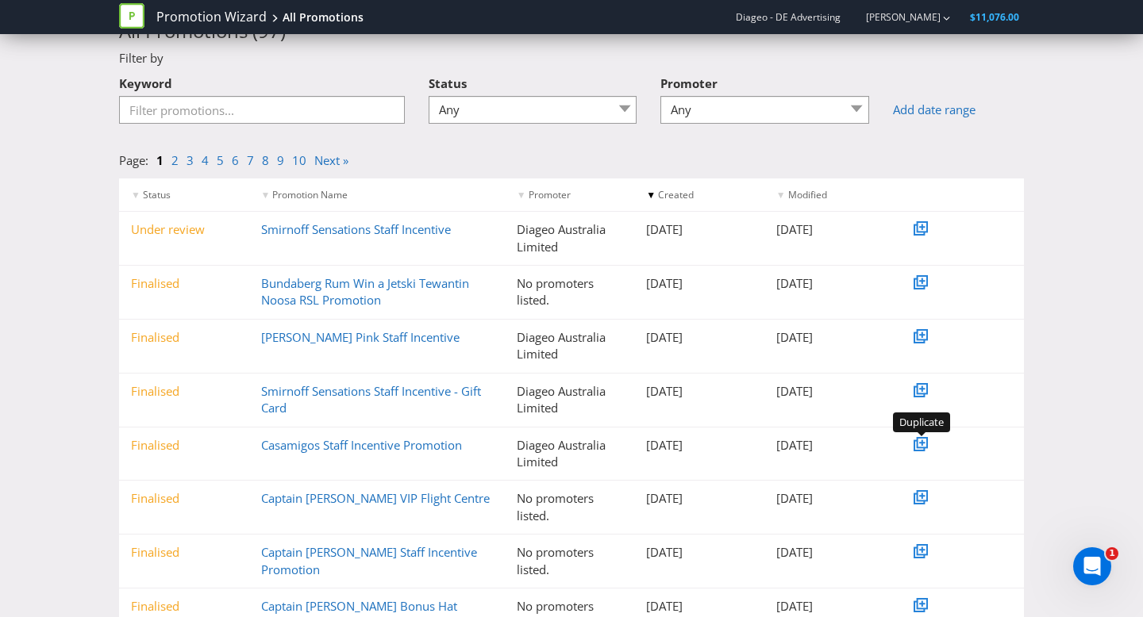
click at [925, 443] on icon at bounding box center [922, 443] width 8 height 8
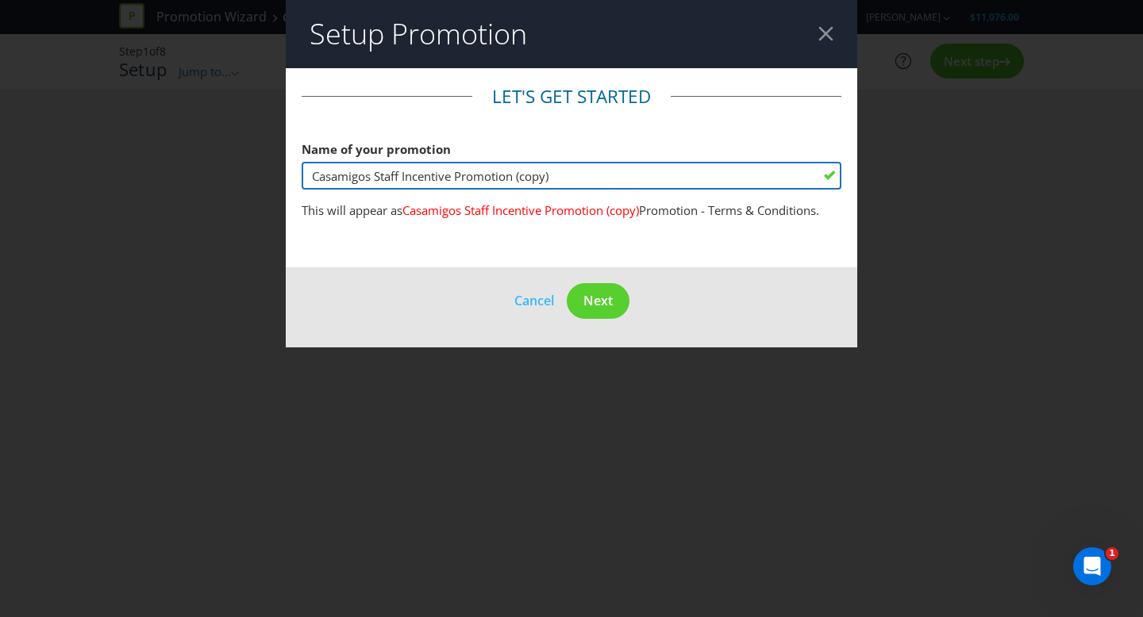
click at [598, 186] on input "Casamigos Staff Incentive Promotion (copy)" at bounding box center [572, 176] width 540 height 28
type input "Casamigos Staff Incentive Promotion"
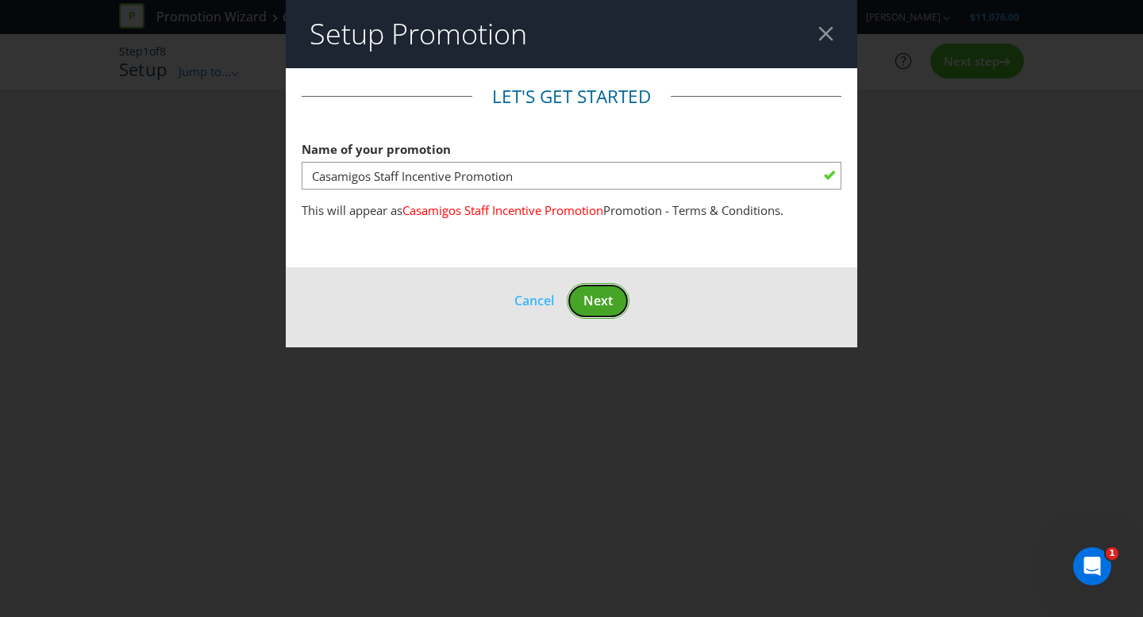
click at [617, 292] on button "Next" at bounding box center [598, 301] width 63 height 36
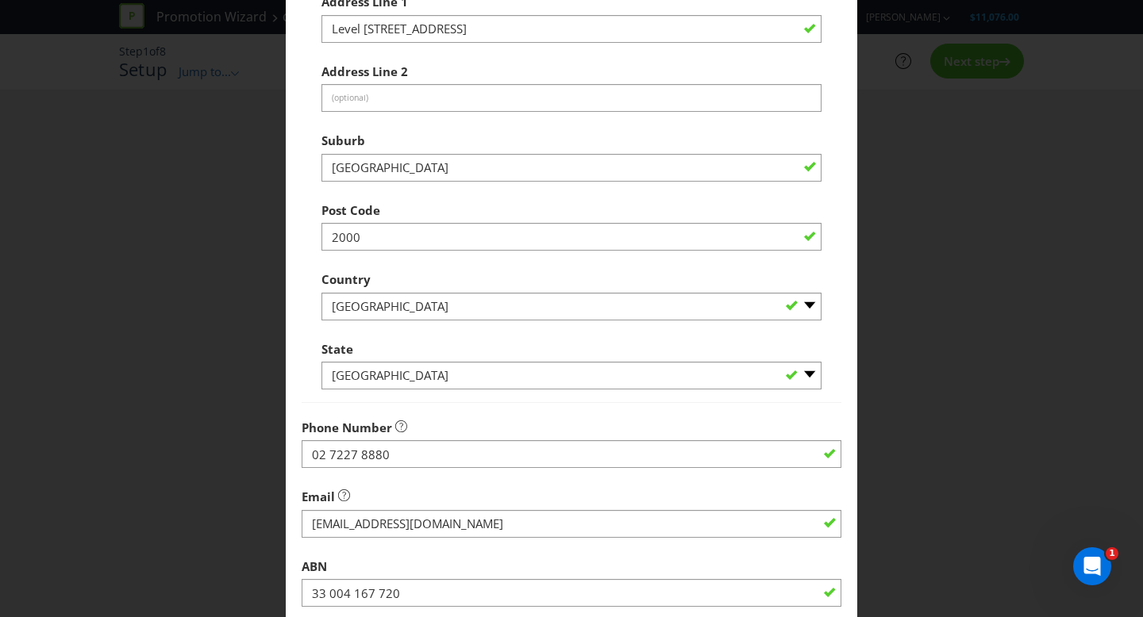
scroll to position [418, 0]
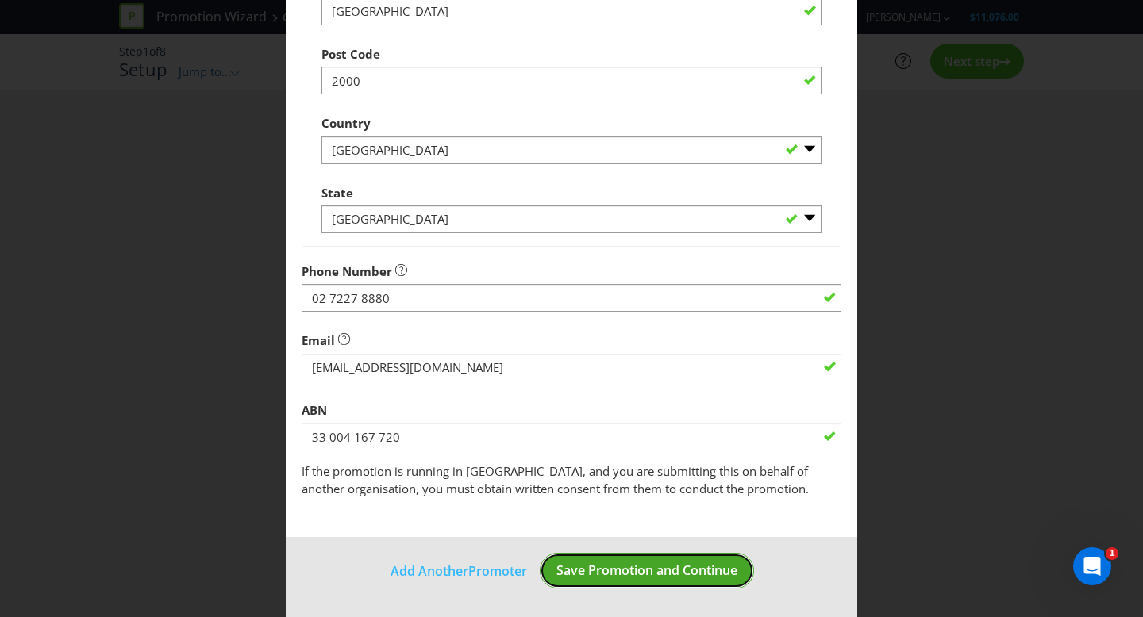
click at [636, 569] on span "Save Promotion and Continue" at bounding box center [646, 570] width 181 height 17
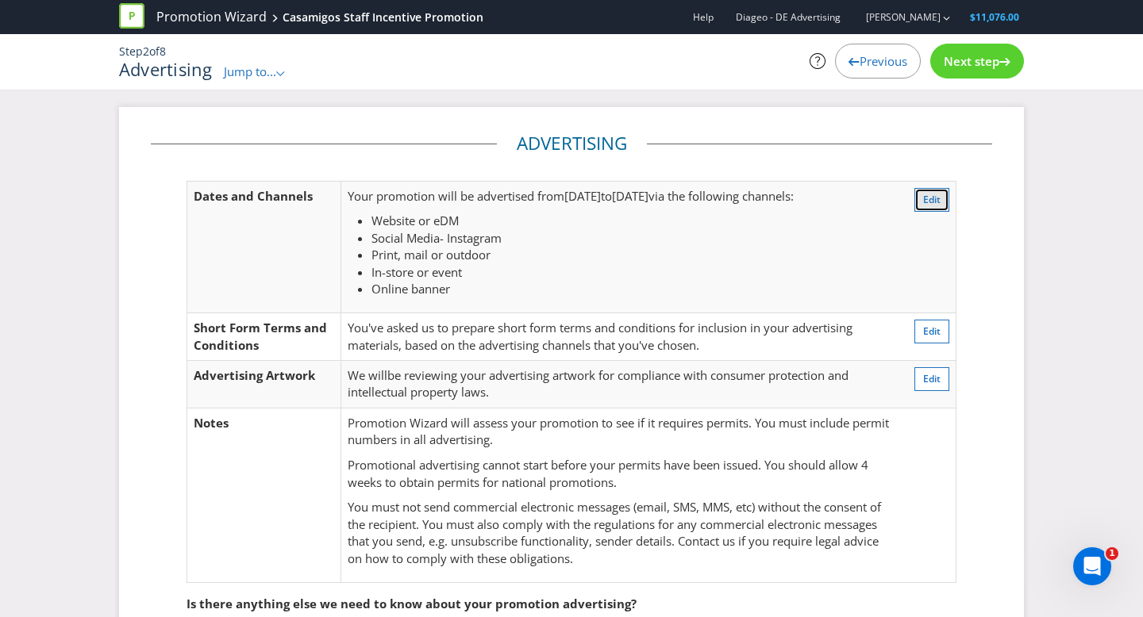
click at [933, 197] on span "Edit" at bounding box center [931, 199] width 17 height 13
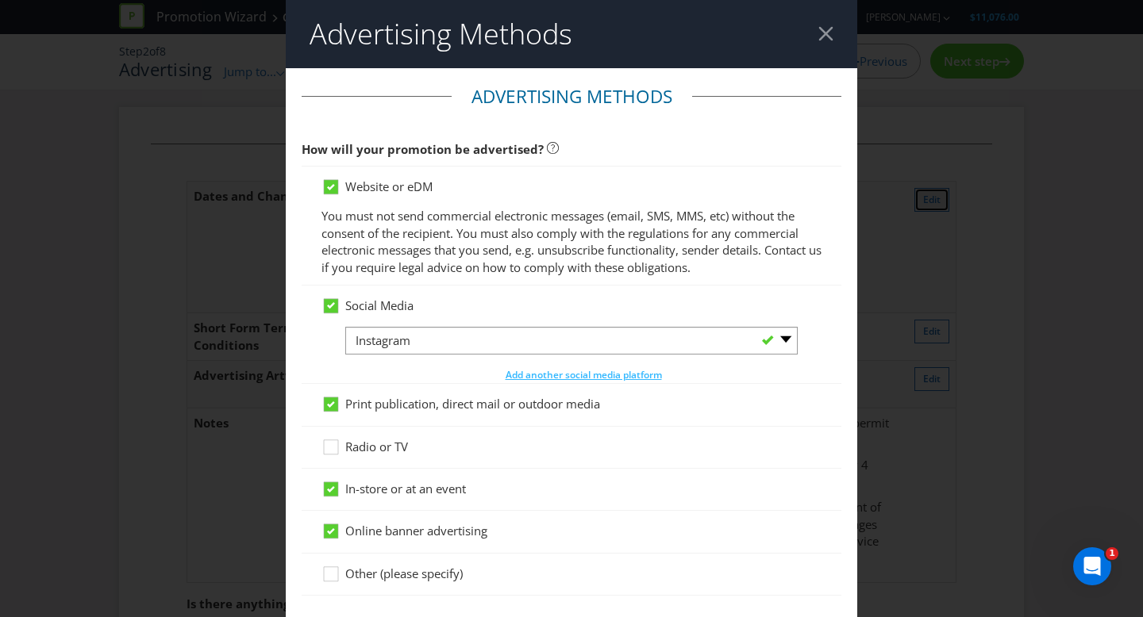
scroll to position [83, 0]
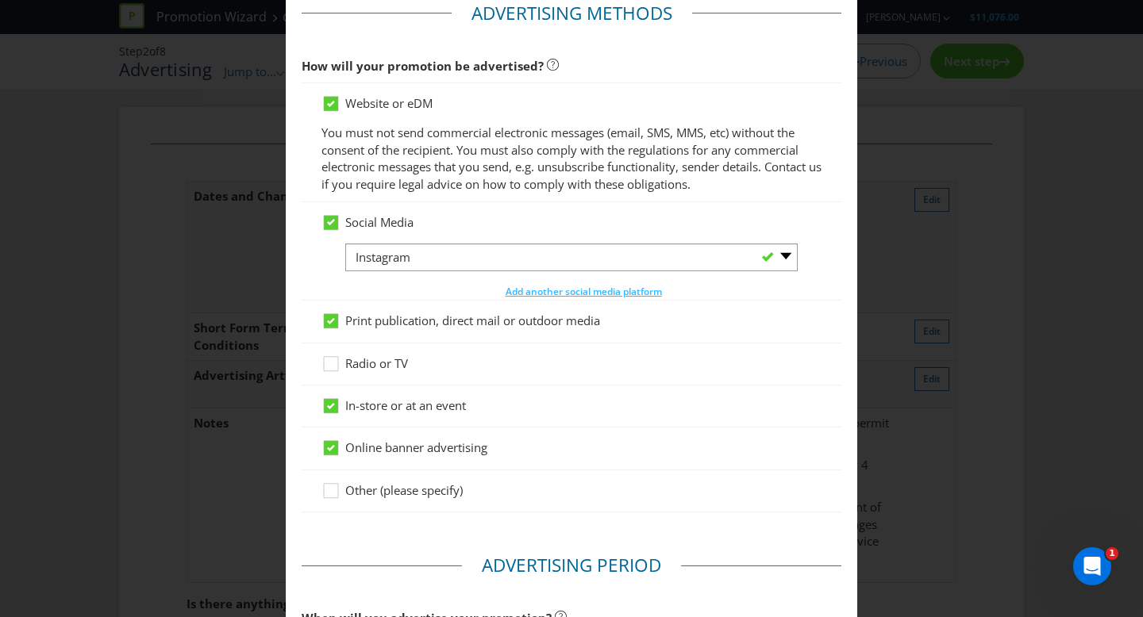
click at [424, 485] on span "Other (please specify)" at bounding box center [403, 490] width 117 height 16
click at [0, 0] on input "Other (please specify)" at bounding box center [0, 0] width 0 height 0
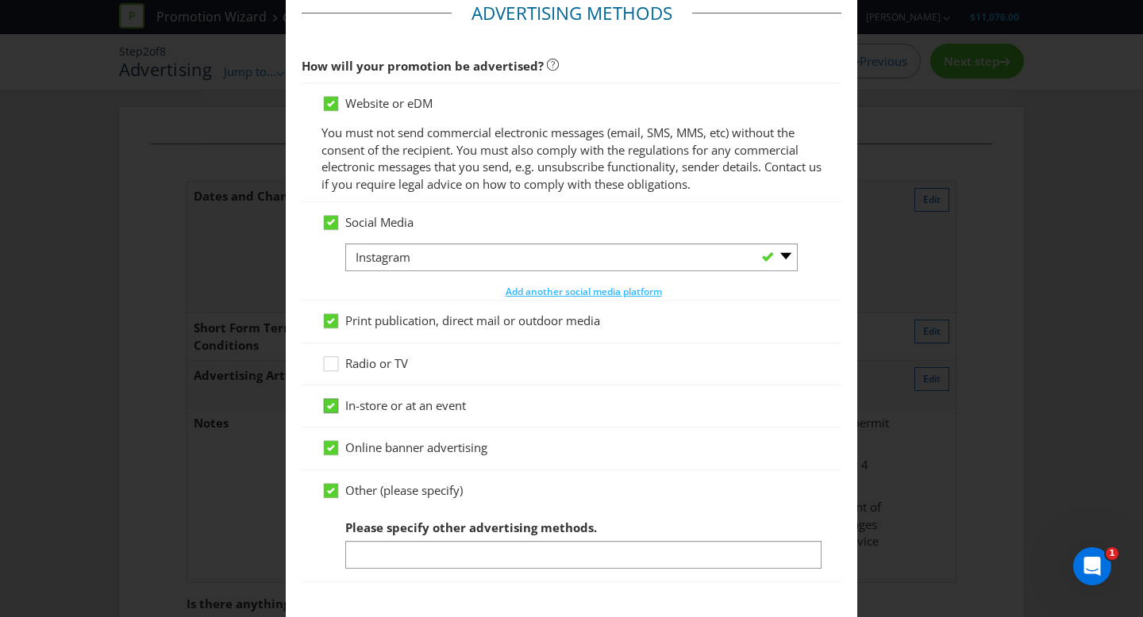
drag, startPoint x: 334, startPoint y: 446, endPoint x: 336, endPoint y: 419, distance: 27.0
click at [335, 443] on div at bounding box center [329, 454] width 16 height 28
click at [0, 0] on input "Online banner advertising" at bounding box center [0, 0] width 0 height 0
drag, startPoint x: 334, startPoint y: 402, endPoint x: 328, endPoint y: 344, distance: 59.1
click at [333, 397] on div at bounding box center [331, 401] width 8 height 8
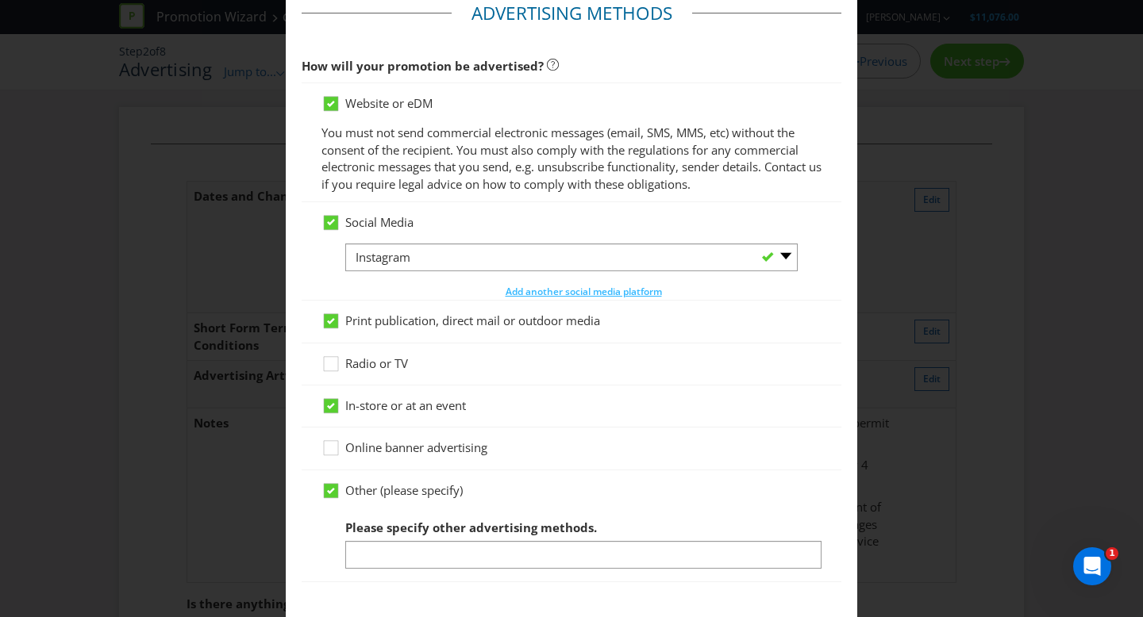
click at [0, 0] on input "In-store or at an event" at bounding box center [0, 0] width 0 height 0
click at [331, 306] on div "Print publication, direct mail or outdoor media" at bounding box center [572, 322] width 540 height 42
drag, startPoint x: 331, startPoint y: 322, endPoint x: 345, endPoint y: 244, distance: 79.1
click at [333, 308] on div "Print publication, direct mail or outdoor media" at bounding box center [572, 322] width 540 height 42
click at [333, 208] on div "Social Media -- Please Select -- Facebook X Instagram Snapchat LinkedIn Pintere…" at bounding box center [572, 251] width 540 height 98
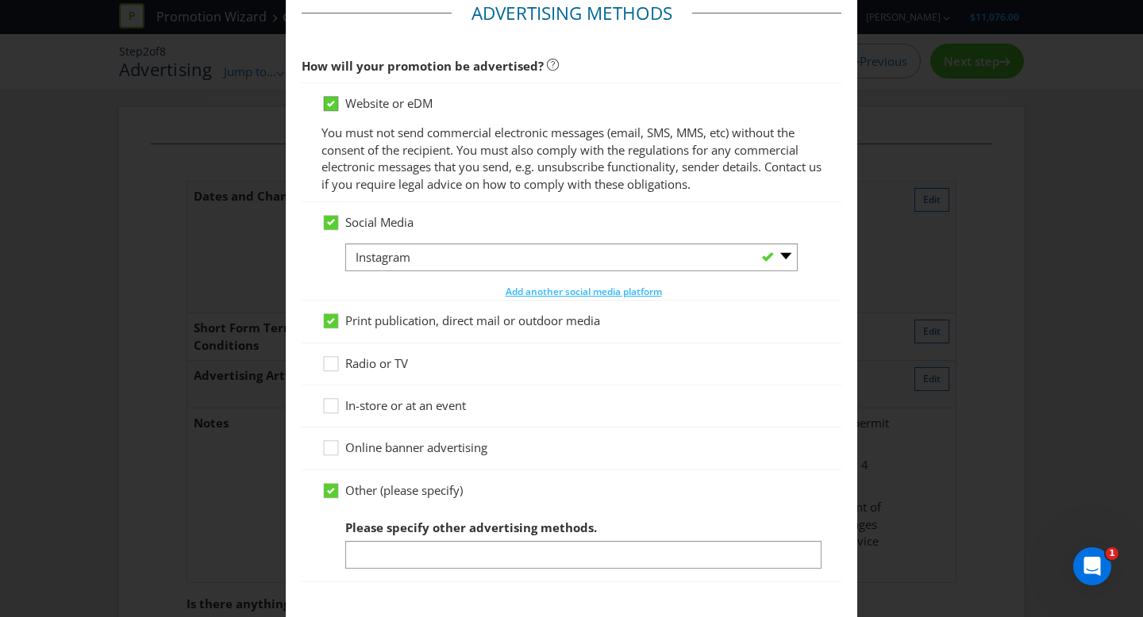
click at [324, 104] on icon at bounding box center [331, 104] width 14 height 14
click at [0, 0] on input "Website or eDM" at bounding box center [0, 0] width 0 height 0
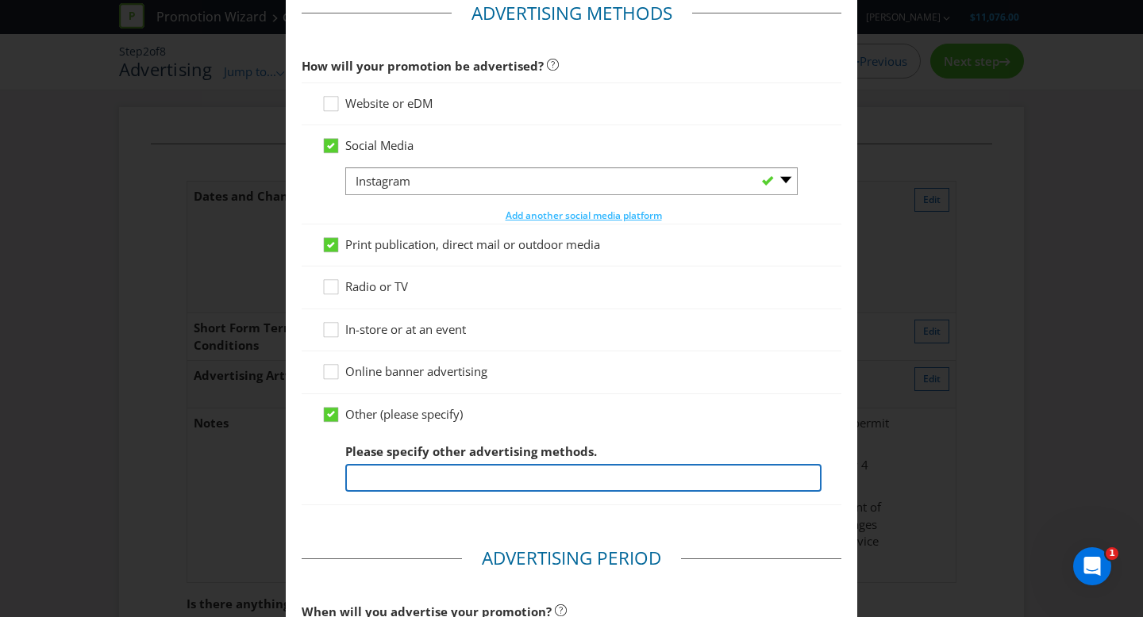
click at [409, 472] on input "text" at bounding box center [583, 478] width 476 height 28
type input "This is a staff incentive. Not consumer facing."
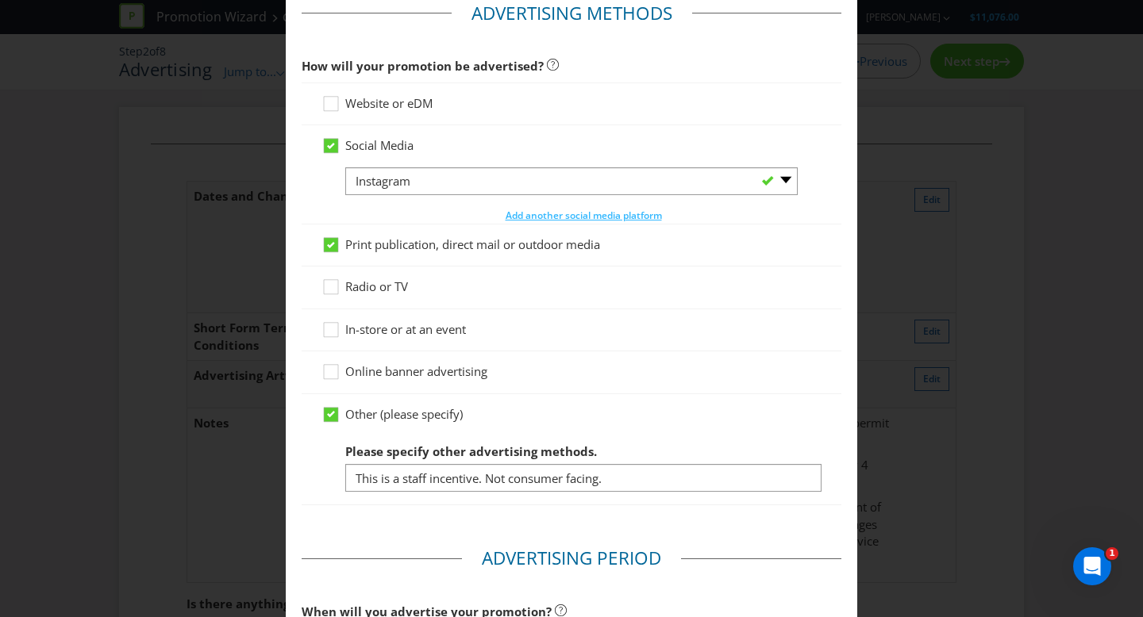
click at [407, 525] on main "Advertising Methods How will your promotion be advertised? Website or eDM Socia…" at bounding box center [571, 514] width 571 height 1058
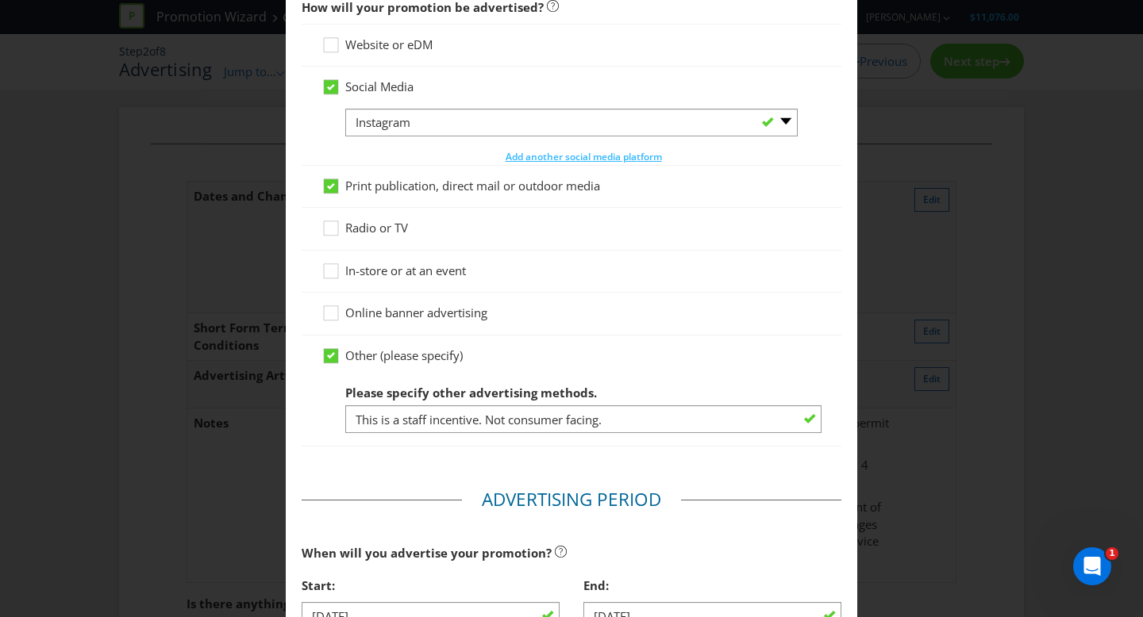
scroll to position [156, 0]
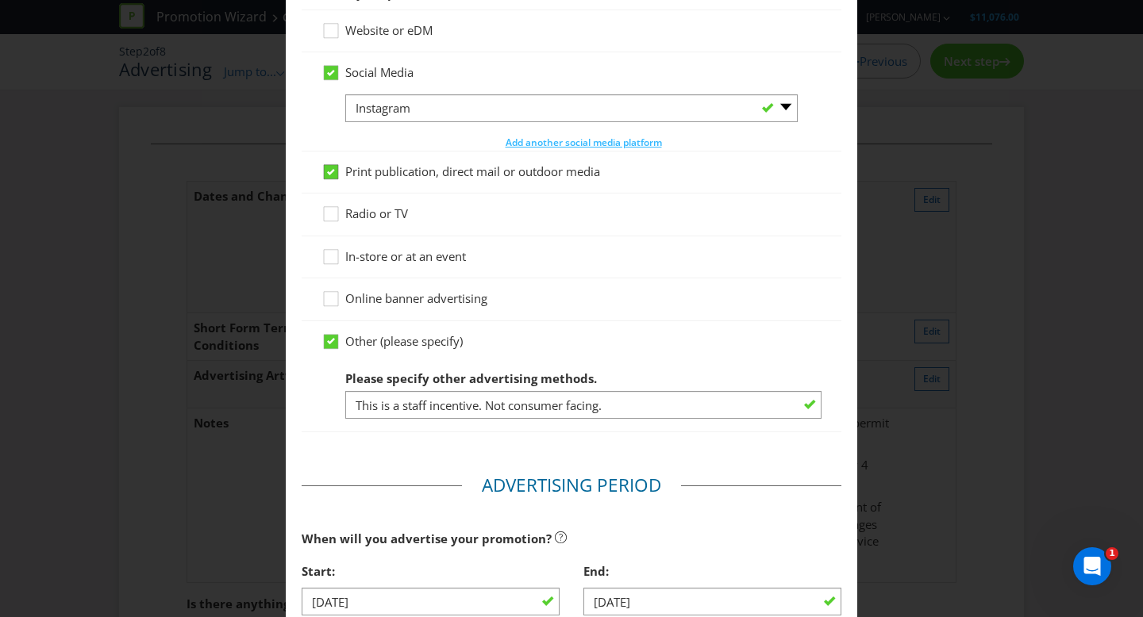
click at [345, 177] on span "Print publication, direct mail or outdoor media" at bounding box center [472, 171] width 255 height 16
click at [0, 0] on input "Print publication, direct mail or outdoor media" at bounding box center [0, 0] width 0 height 0
drag, startPoint x: 328, startPoint y: 75, endPoint x: 383, endPoint y: 131, distance: 78.6
click at [328, 75] on icon at bounding box center [331, 73] width 8 height 6
click at [0, 0] on input "Social Media" at bounding box center [0, 0] width 0 height 0
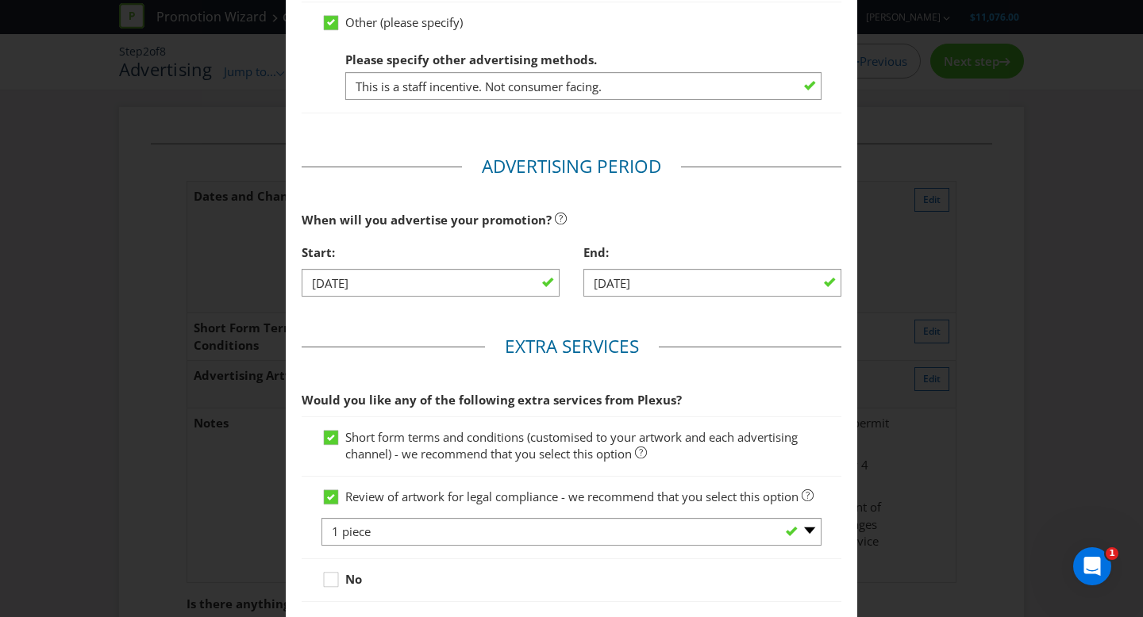
scroll to position [532, 0]
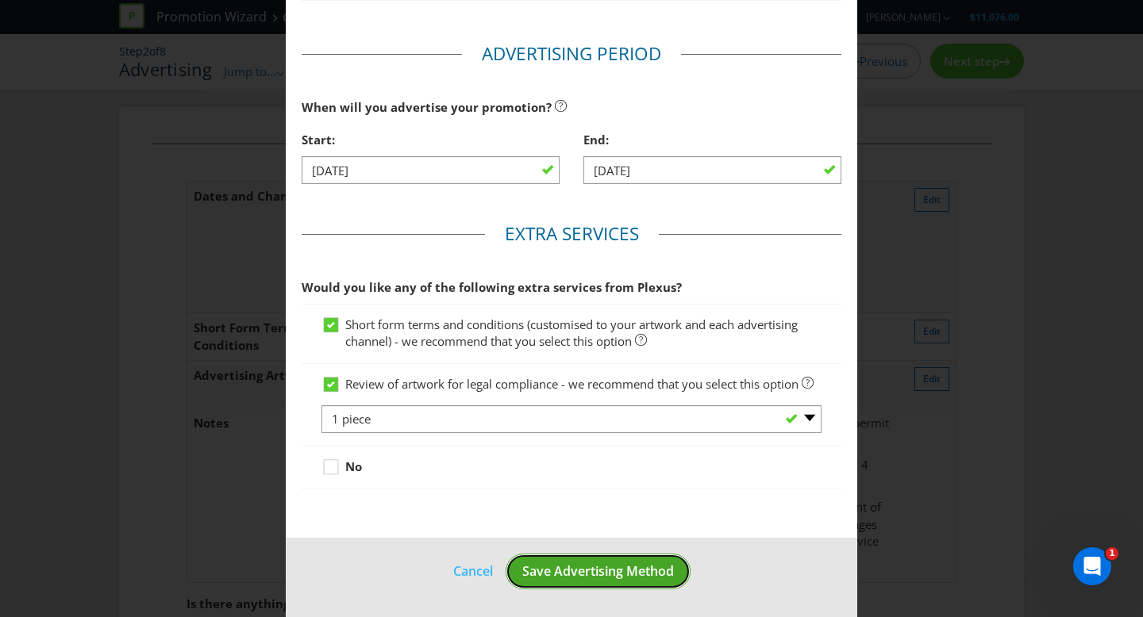
click at [629, 572] on span "Save Advertising Method" at bounding box center [598, 571] width 152 height 17
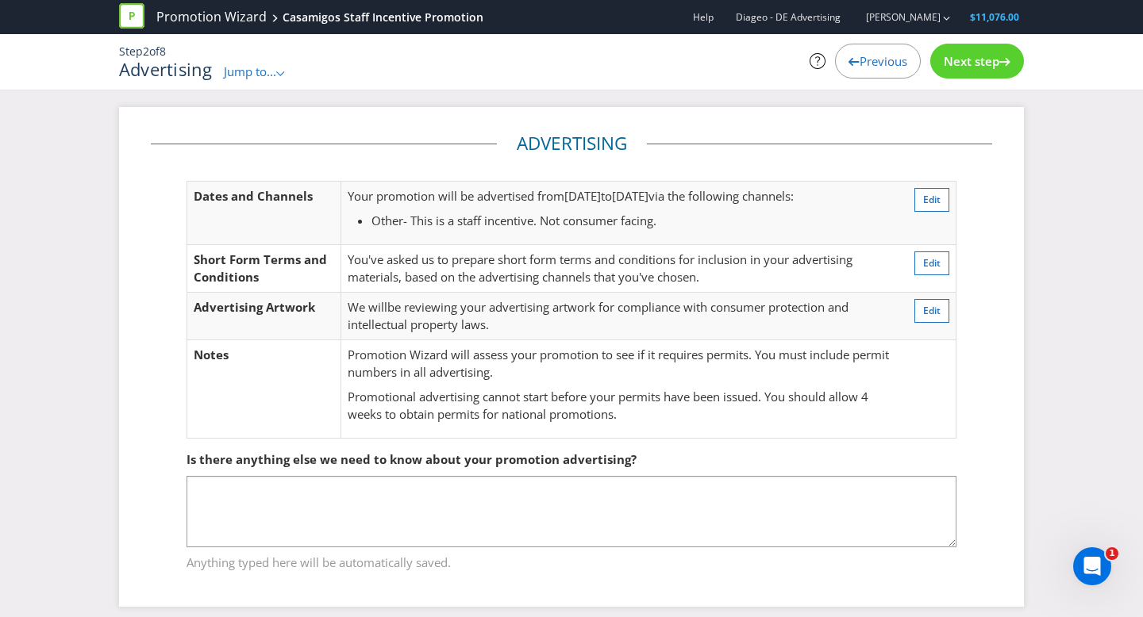
scroll to position [13, 0]
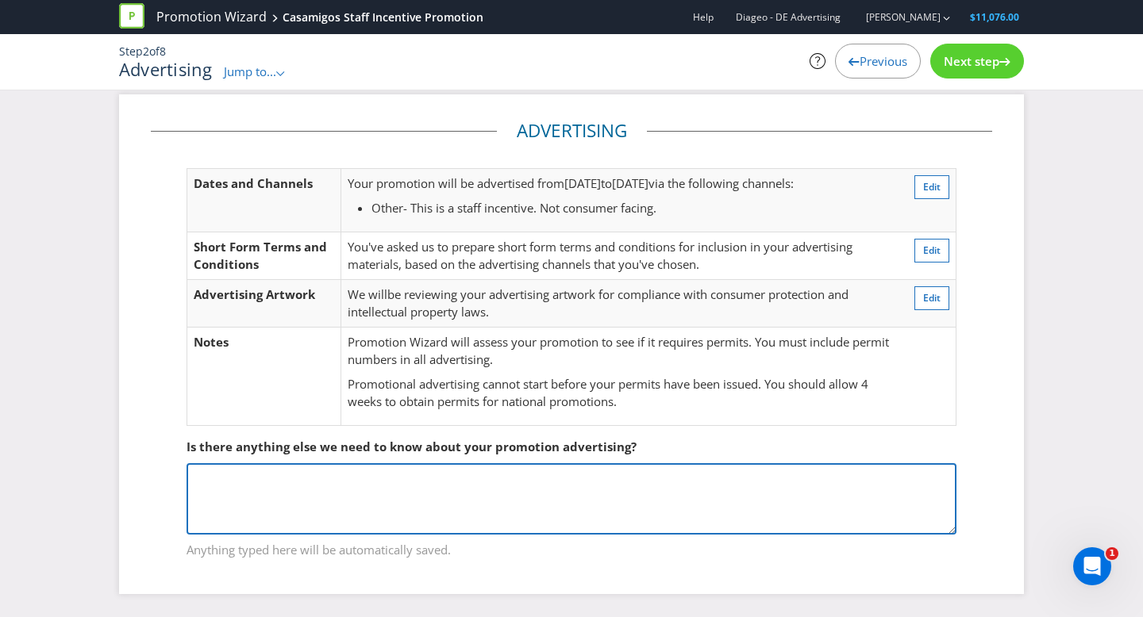
click at [459, 467] on textarea at bounding box center [571, 498] width 770 height 71
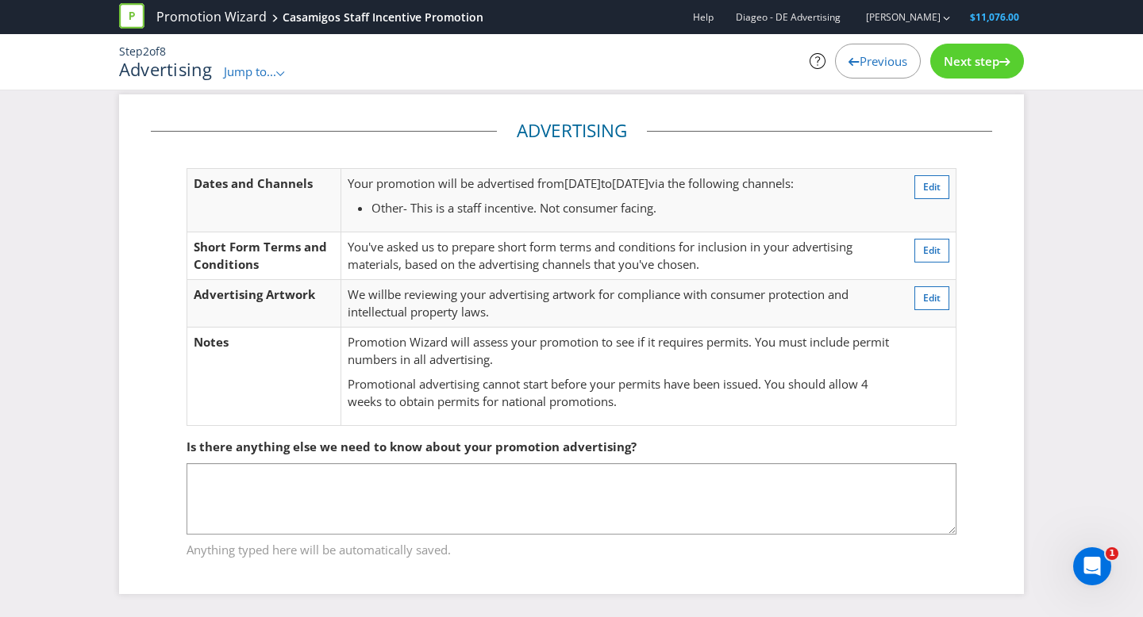
drag, startPoint x: 414, startPoint y: 206, endPoint x: 740, endPoint y: 207, distance: 326.2
click at [740, 207] on li "Other - This is a staff incentive. Not consumer facing." at bounding box center [631, 208] width 521 height 17
copy span "This is a staff incentive. Not consumer facing."
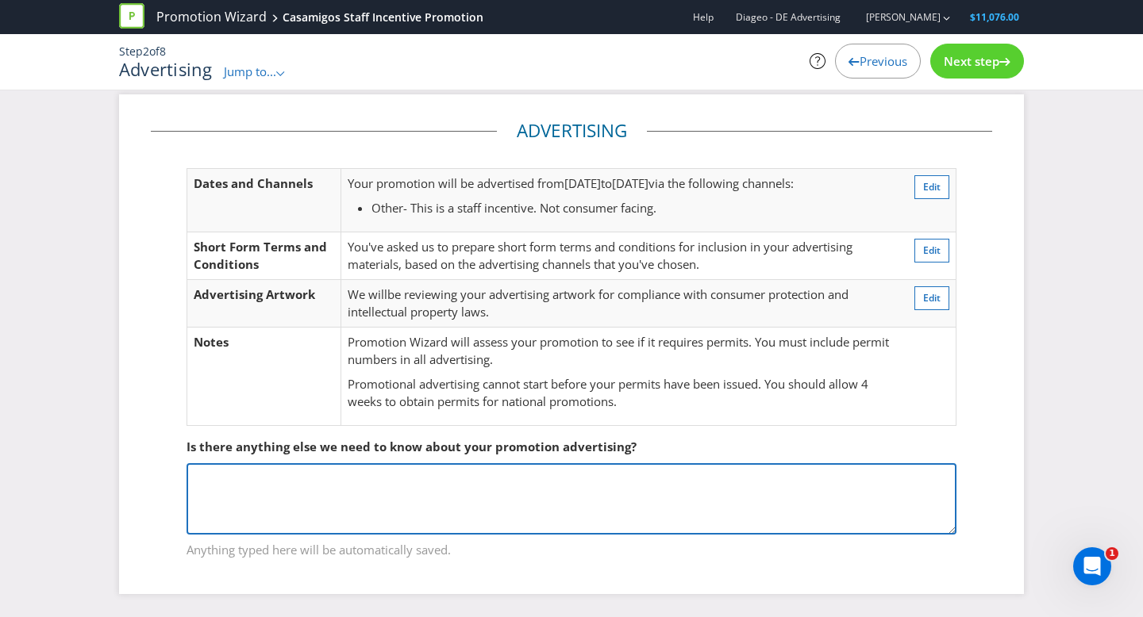
click at [316, 494] on textarea at bounding box center [571, 498] width 770 height 71
paste textarea "This is a staff incentive. Not consumer facing."
type textarea "This is a staff incentive. Not consumer facing."
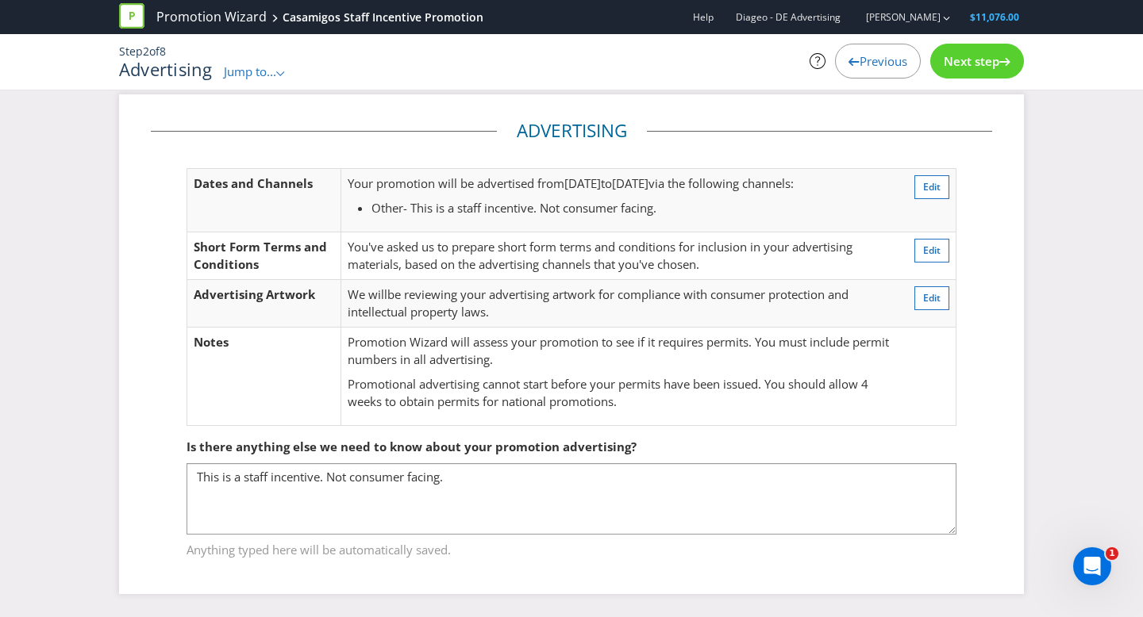
click at [963, 63] on span "Next step" at bounding box center [972, 61] width 56 height 16
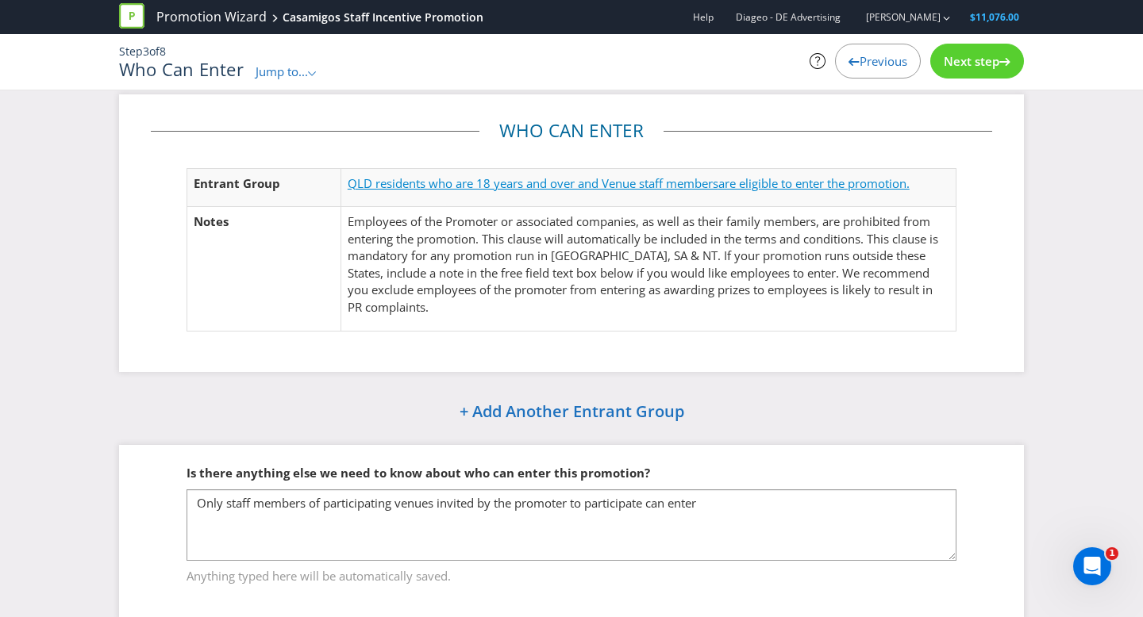
click at [657, 178] on span "QLD residents who are 18 years and over and Venue staff members" at bounding box center [533, 183] width 371 height 16
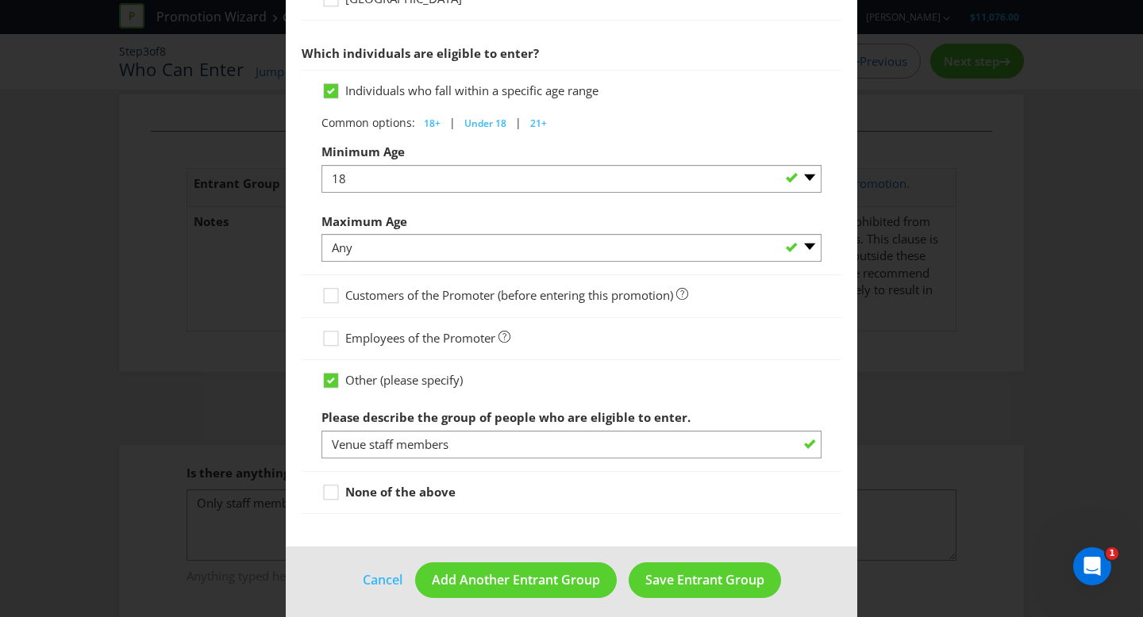
scroll to position [808, 0]
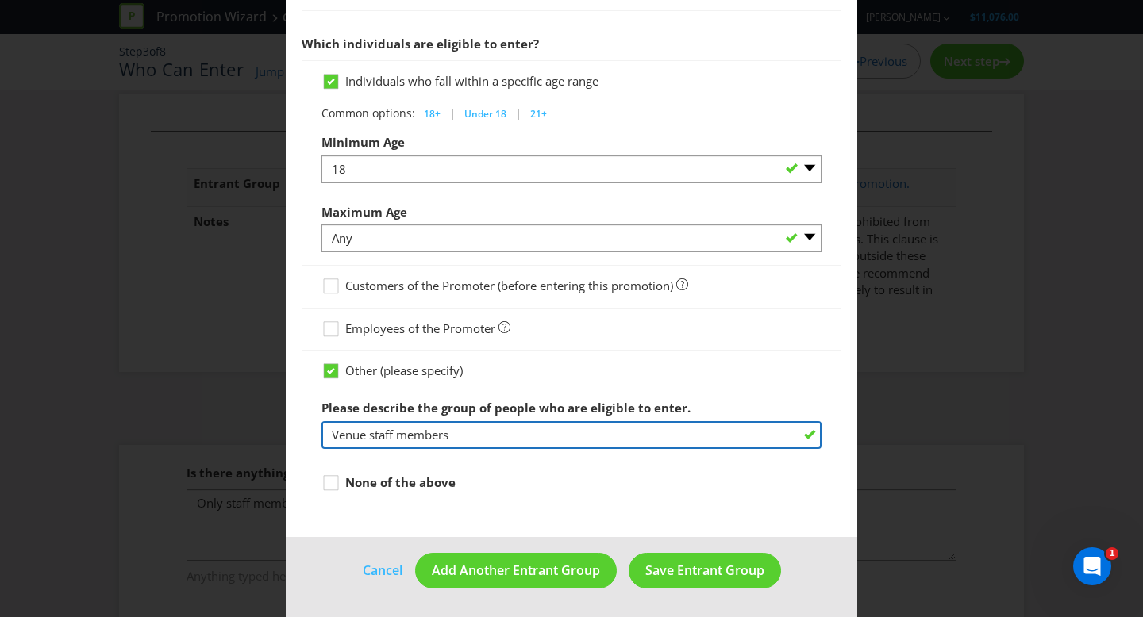
click at [483, 432] on input "Venue staff members" at bounding box center [571, 435] width 500 height 28
drag, startPoint x: 459, startPoint y: 432, endPoint x: 331, endPoint y: 430, distance: 127.8
click at [333, 430] on input "Venue staff members" at bounding box center [571, 435] width 500 height 28
click at [399, 435] on input "text" at bounding box center [571, 435] width 500 height 28
drag, startPoint x: 608, startPoint y: 436, endPoint x: 433, endPoint y: 433, distance: 174.6
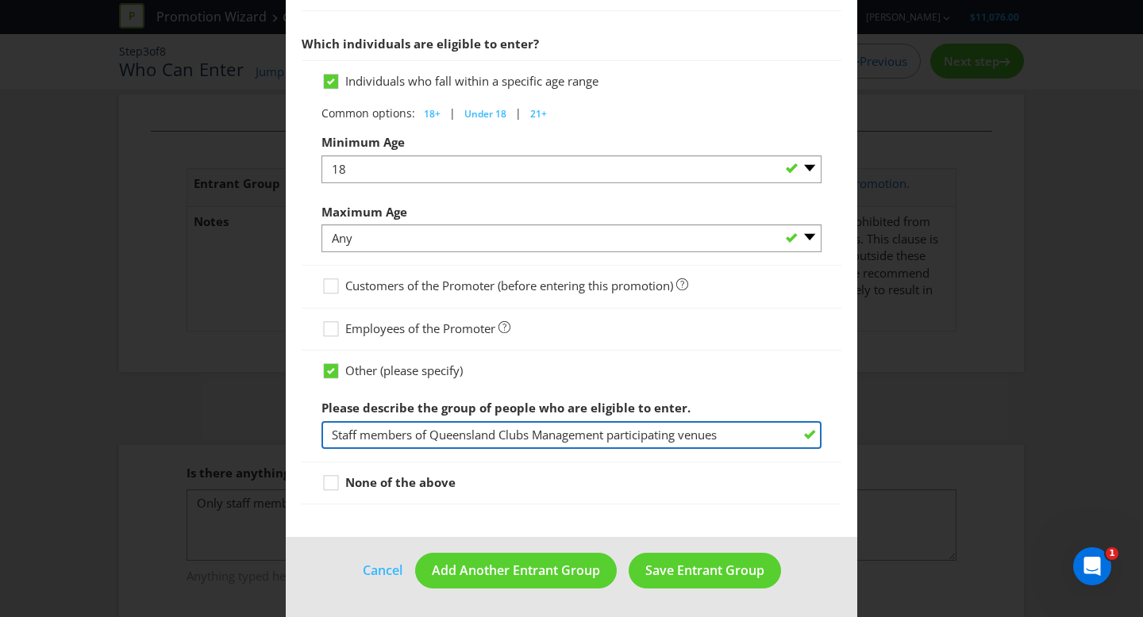
click at [433, 433] on input "Staff members of Queensland Clubs Management participating venues" at bounding box center [571, 435] width 500 height 28
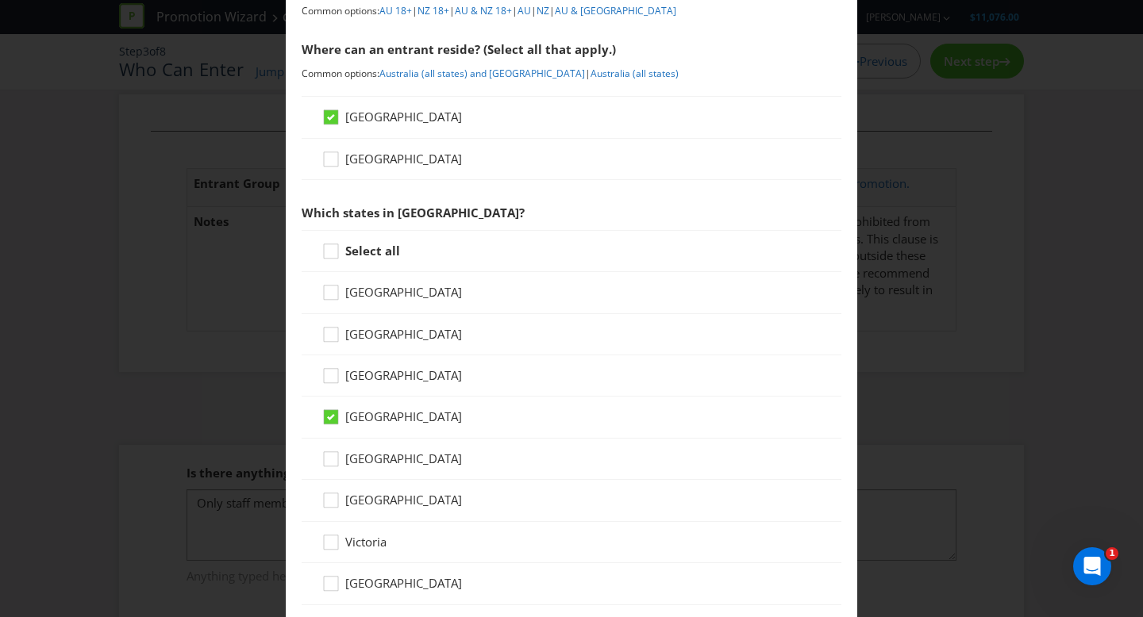
scroll to position [205, 0]
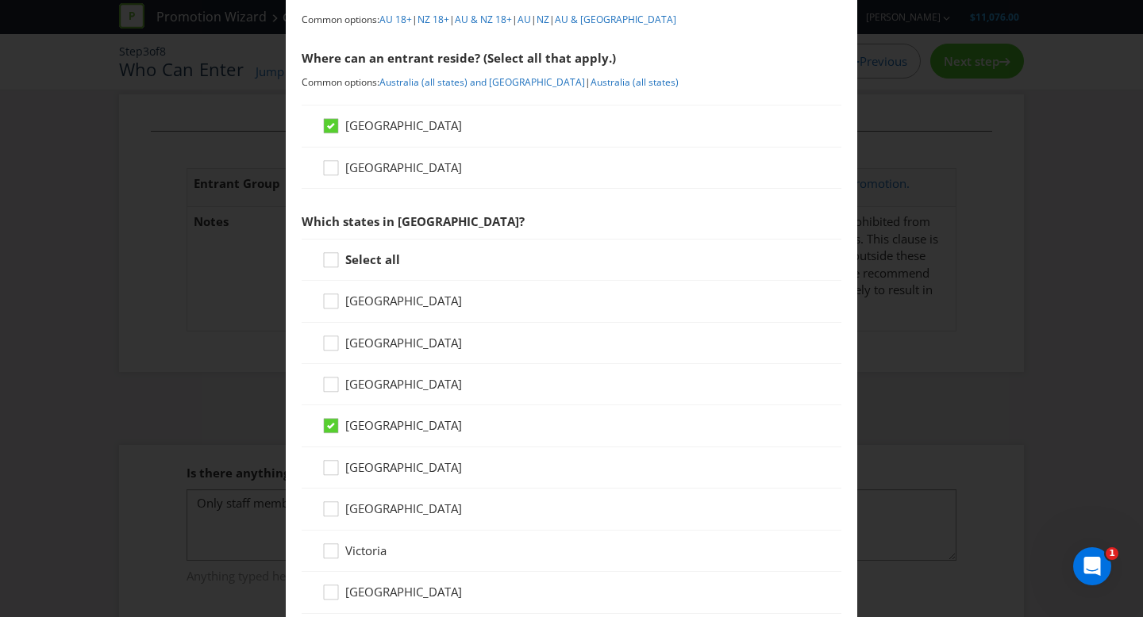
type input "Staff members of [PERSON_NAME] Group participating venues"
click at [333, 345] on icon at bounding box center [333, 347] width 24 height 24
click at [0, 0] on input "[GEOGRAPHIC_DATA]" at bounding box center [0, 0] width 0 height 0
click at [329, 306] on icon at bounding box center [333, 305] width 24 height 24
click at [0, 0] on input "[GEOGRAPHIC_DATA]" at bounding box center [0, 0] width 0 height 0
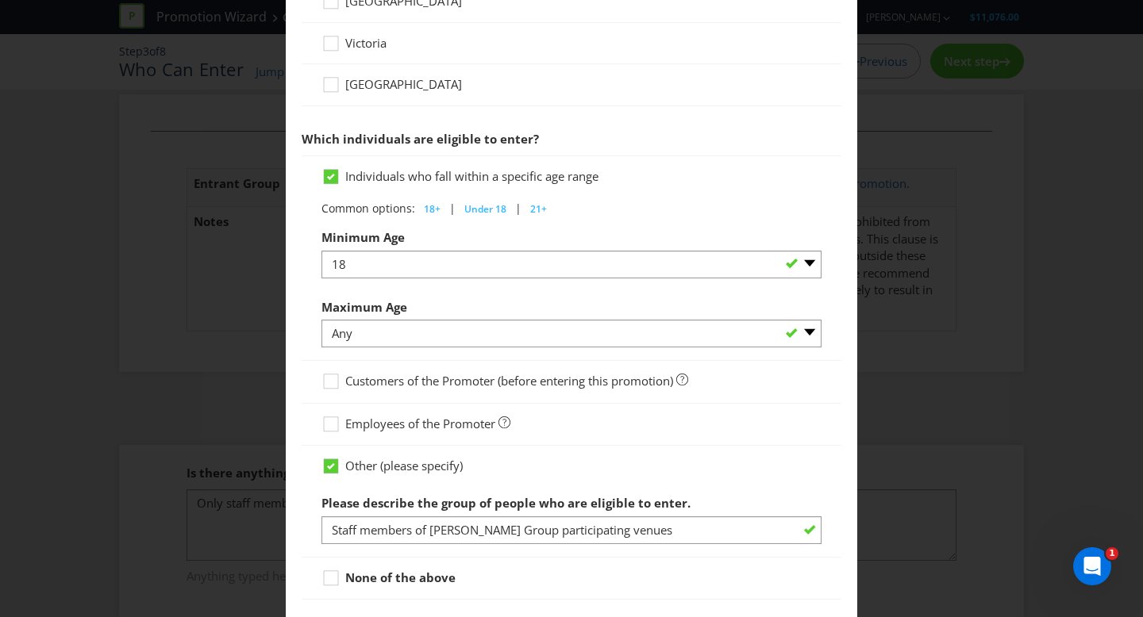
scroll to position [808, 0]
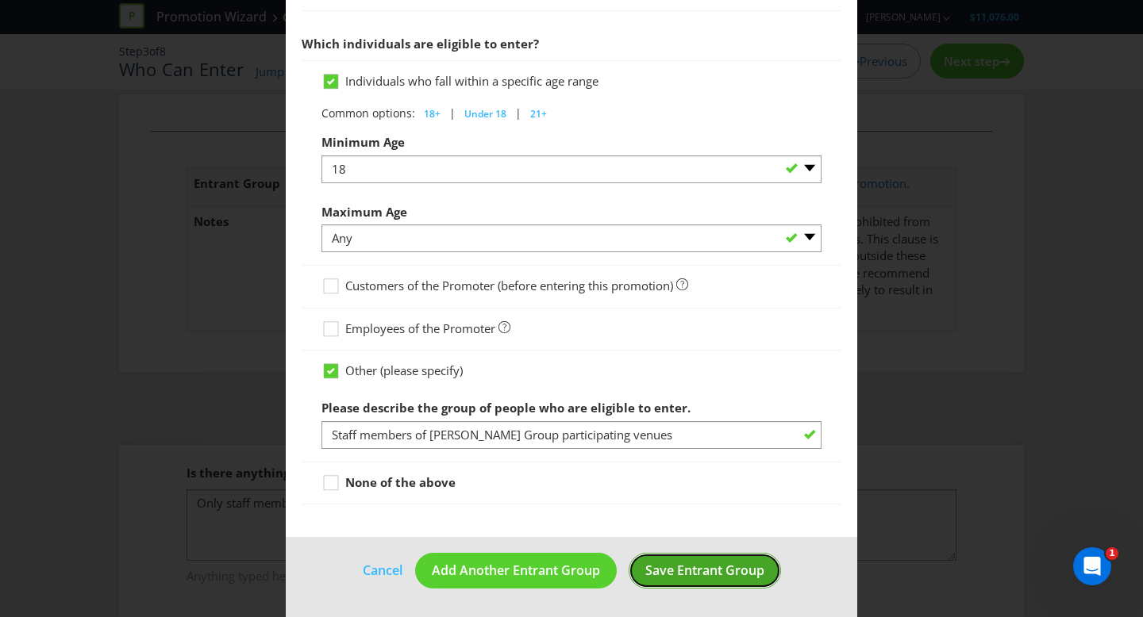
click at [745, 567] on span "Save Entrant Group" at bounding box center [704, 570] width 119 height 17
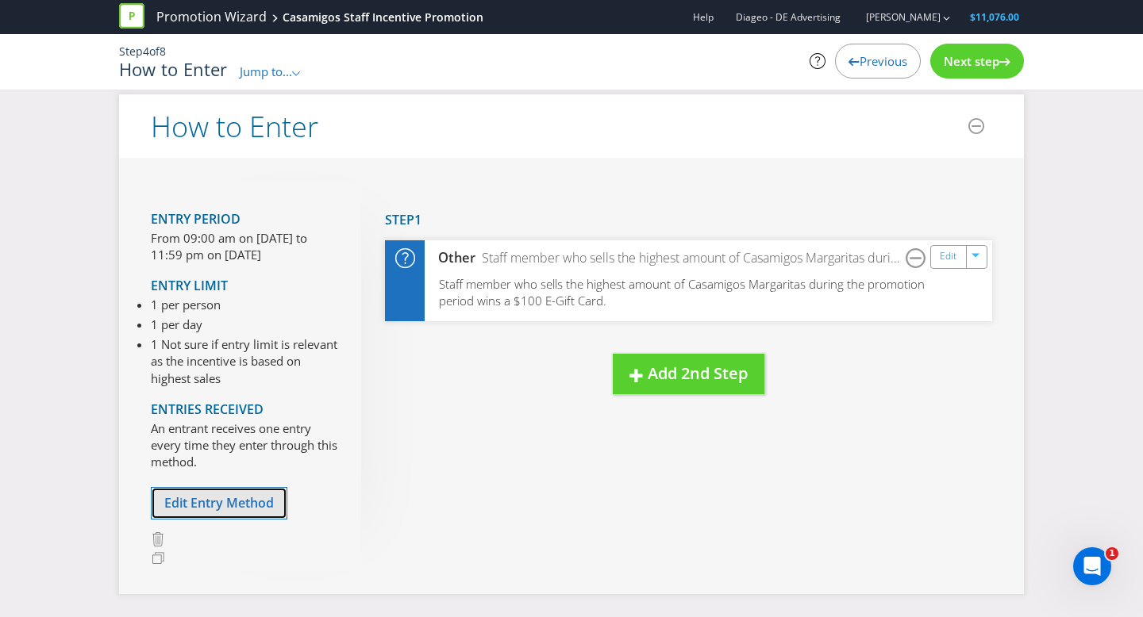
click at [201, 505] on span "Edit Entry Method" at bounding box center [219, 502] width 110 height 17
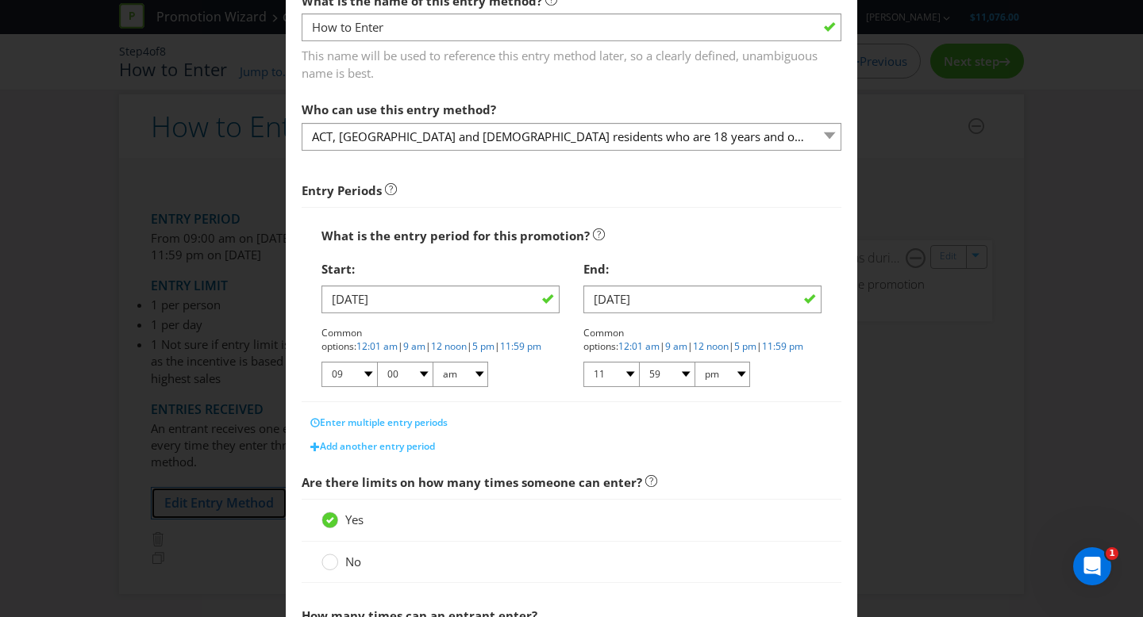
scroll to position [194, 0]
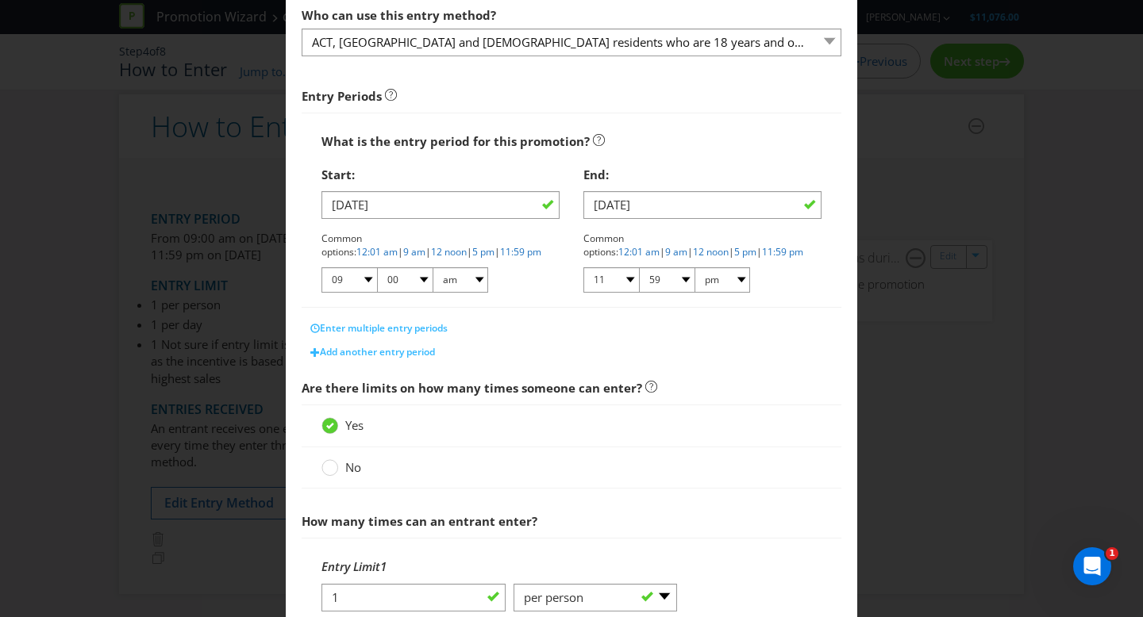
drag, startPoint x: 336, startPoint y: 467, endPoint x: 427, endPoint y: 467, distance: 91.3
click at [338, 467] on label "No" at bounding box center [342, 467] width 43 height 17
click at [0, 0] on input "No" at bounding box center [0, 0] width 0 height 0
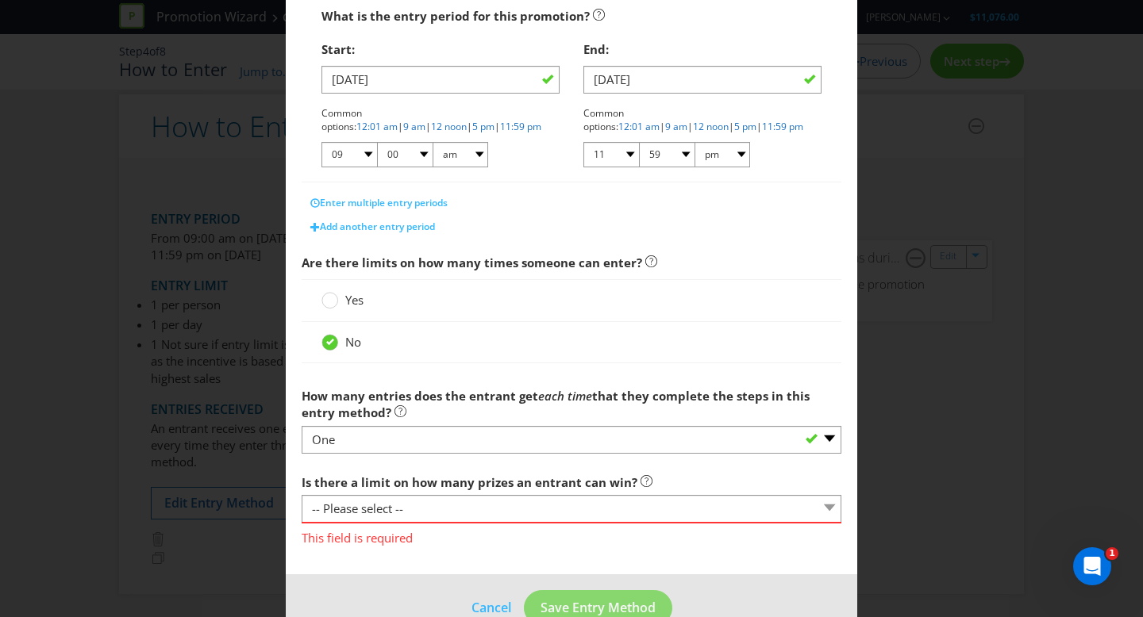
scroll to position [331, 0]
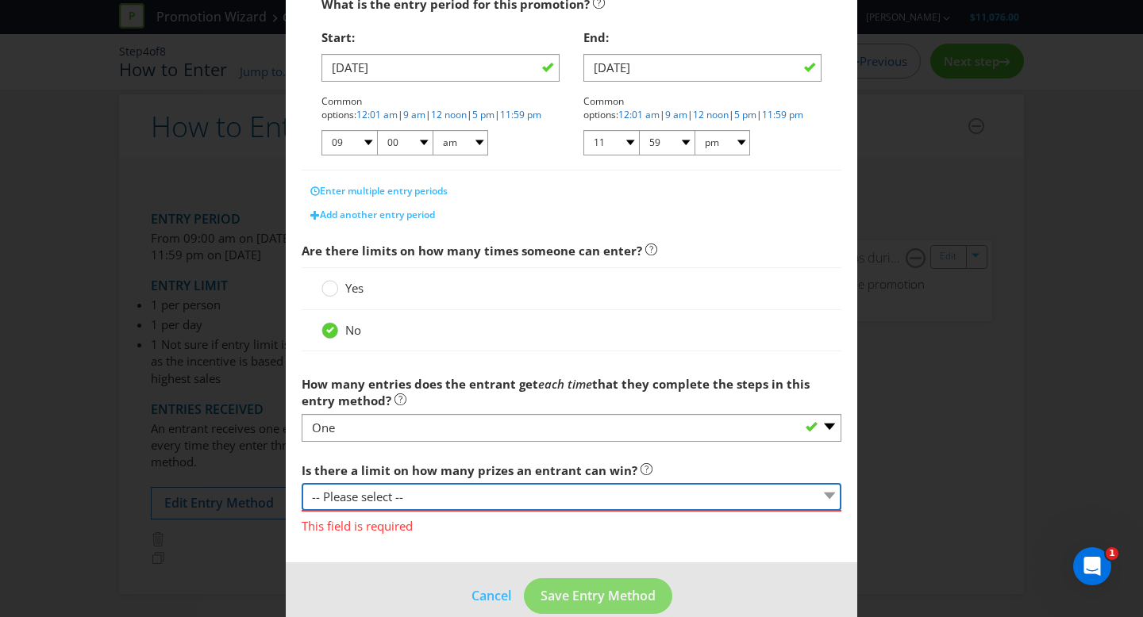
click at [415, 502] on select "-- Please select -- Yes, there is a maximum number of prizes that one entrant c…" at bounding box center [572, 497] width 540 height 28
select select "LIMITED"
click at [302, 483] on select "-- Please select -- Yes, there is a maximum number of prizes that one entrant c…" at bounding box center [572, 497] width 540 height 28
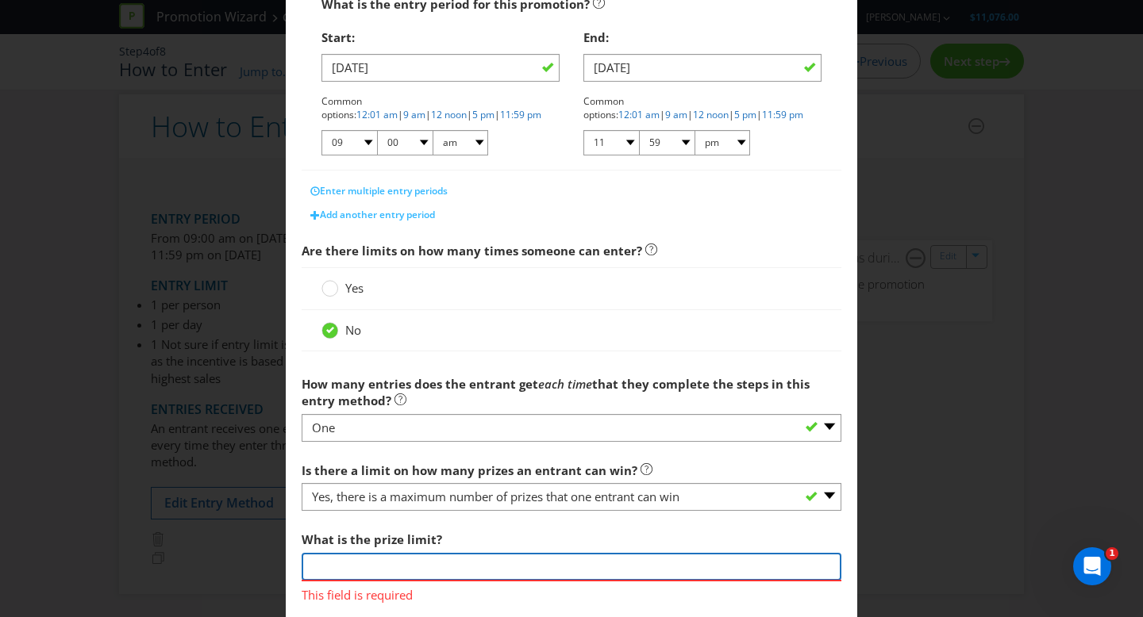
click at [431, 558] on input "number" at bounding box center [572, 567] width 540 height 28
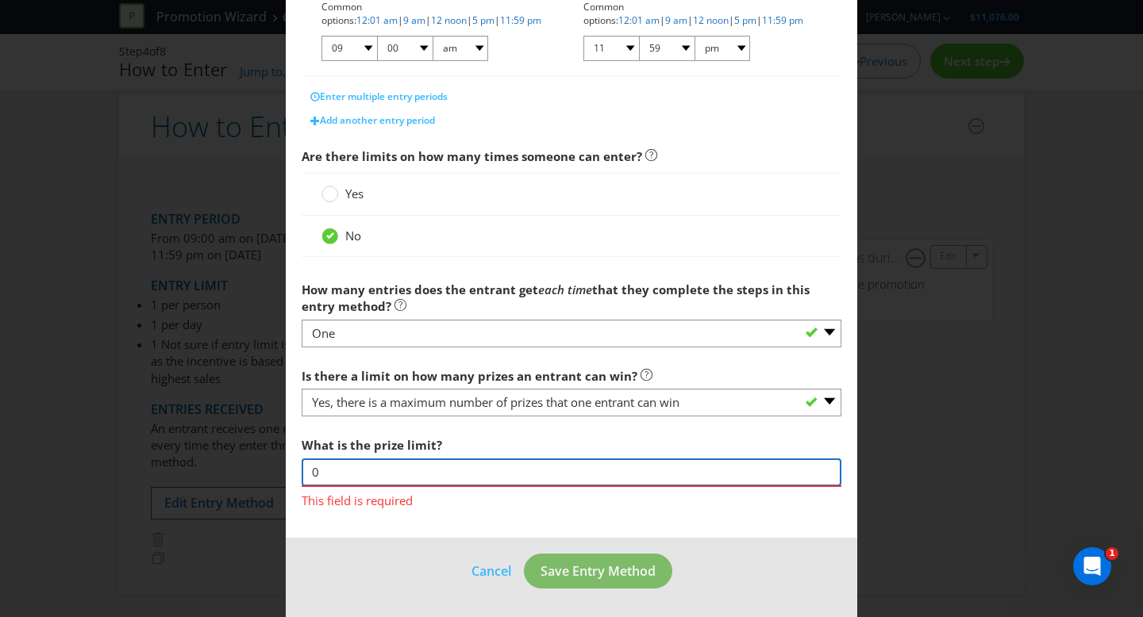
type input "0"
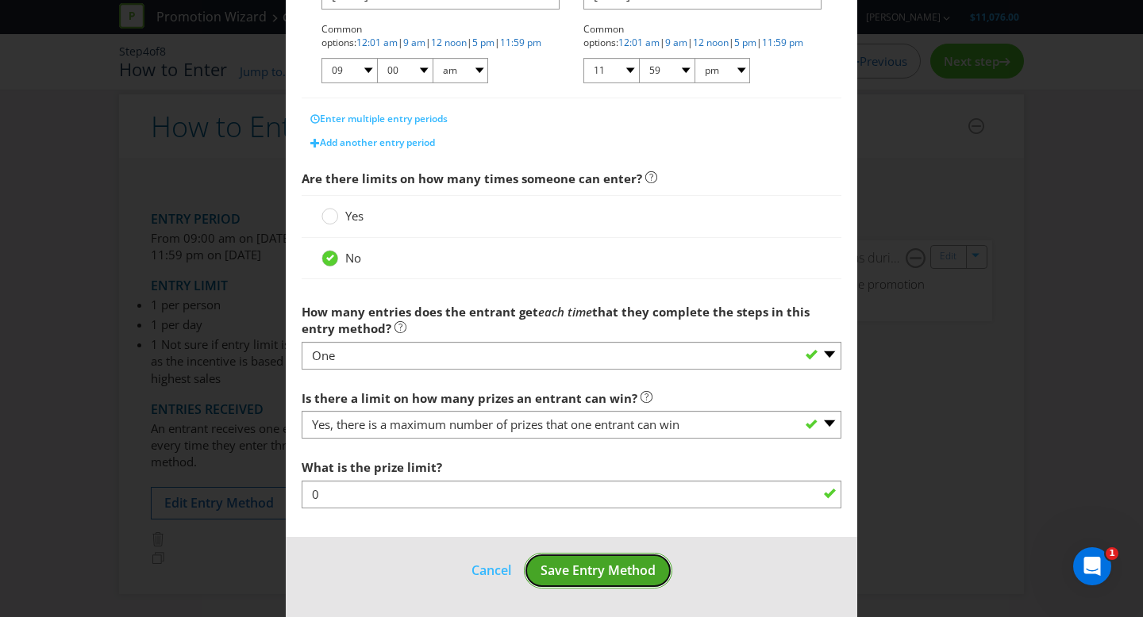
click at [547, 574] on span "Save Entry Method" at bounding box center [597, 570] width 115 height 17
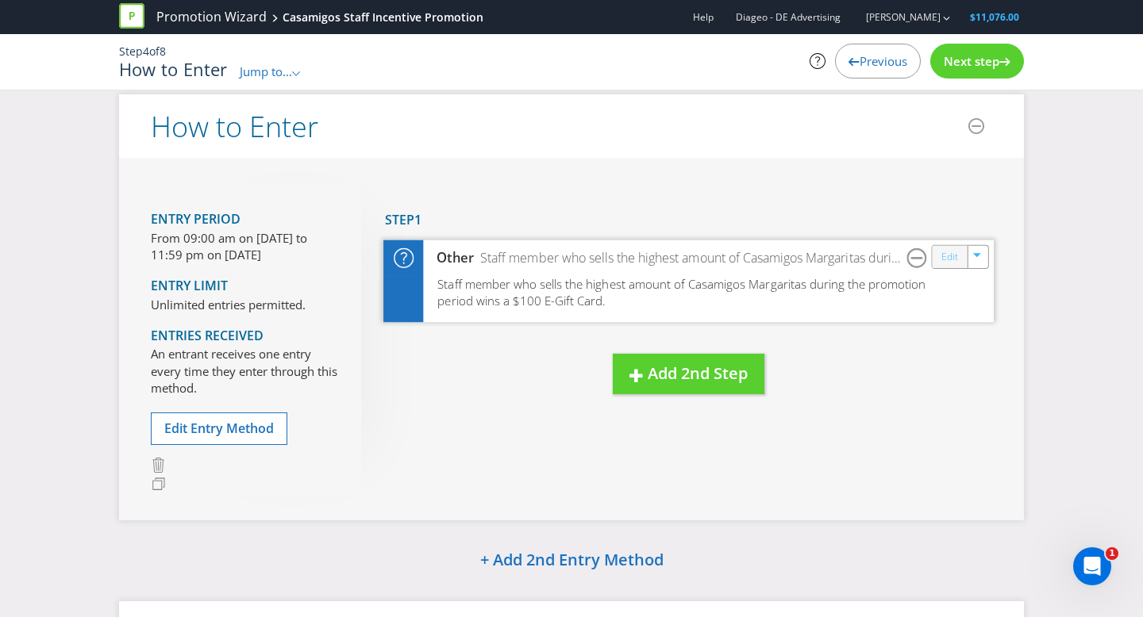
click at [956, 256] on link "Edit" at bounding box center [949, 257] width 17 height 18
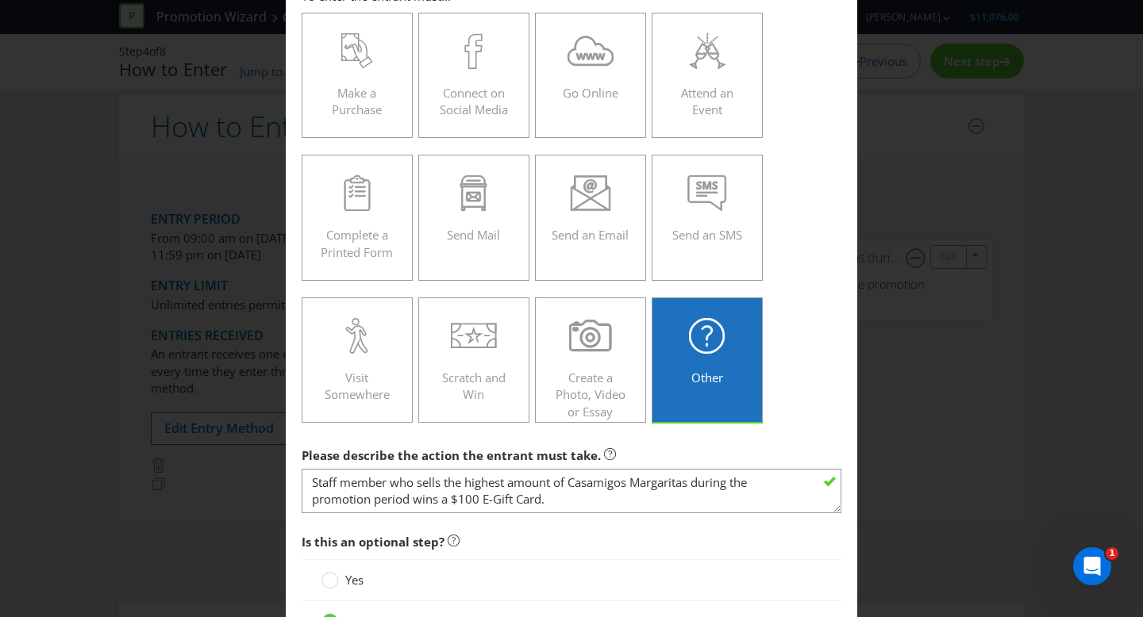
scroll to position [192, 0]
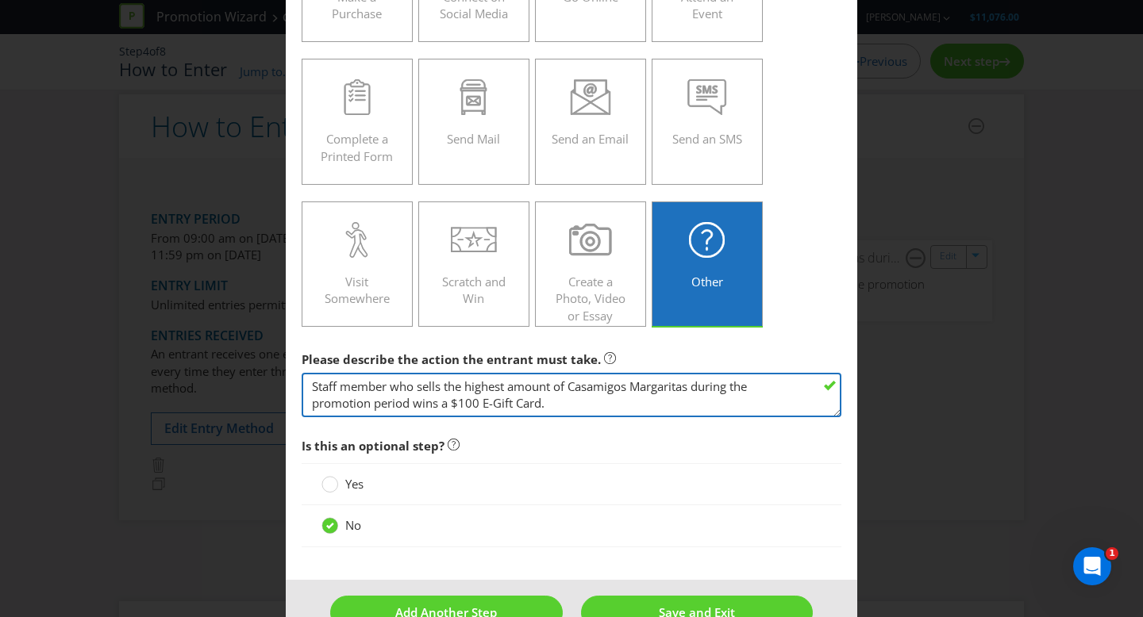
click at [684, 384] on textarea "Staff member who sells the highest amount of Casamigos Margaritas during the pr…" at bounding box center [572, 395] width 540 height 45
drag, startPoint x: 691, startPoint y: 385, endPoint x: 636, endPoint y: 386, distance: 55.6
click at [636, 386] on textarea "Staff member who sells the highest amount of Casamigos Margaritas during the pr…" at bounding box center [572, 395] width 540 height 45
click at [563, 414] on textarea "Staff member who sells the highest amount of Casamigos Margaritas during the pr…" at bounding box center [572, 395] width 540 height 45
type textarea "Staff member who sells the highest amount of Casamigos [PERSON_NAME]'s Margarit…"
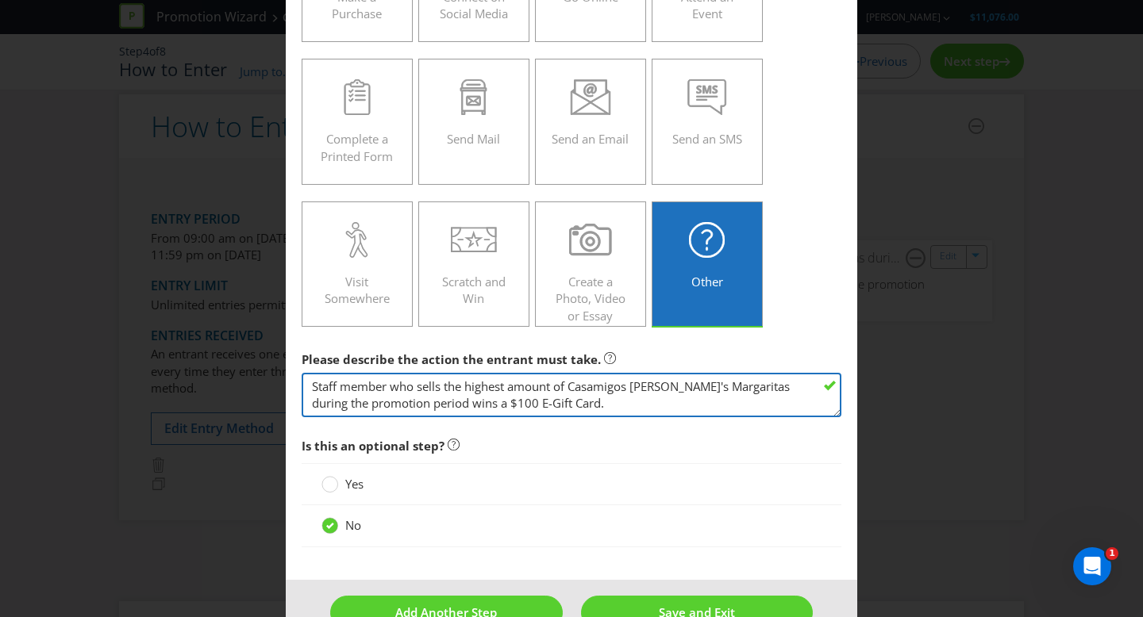
scroll to position [233, 0]
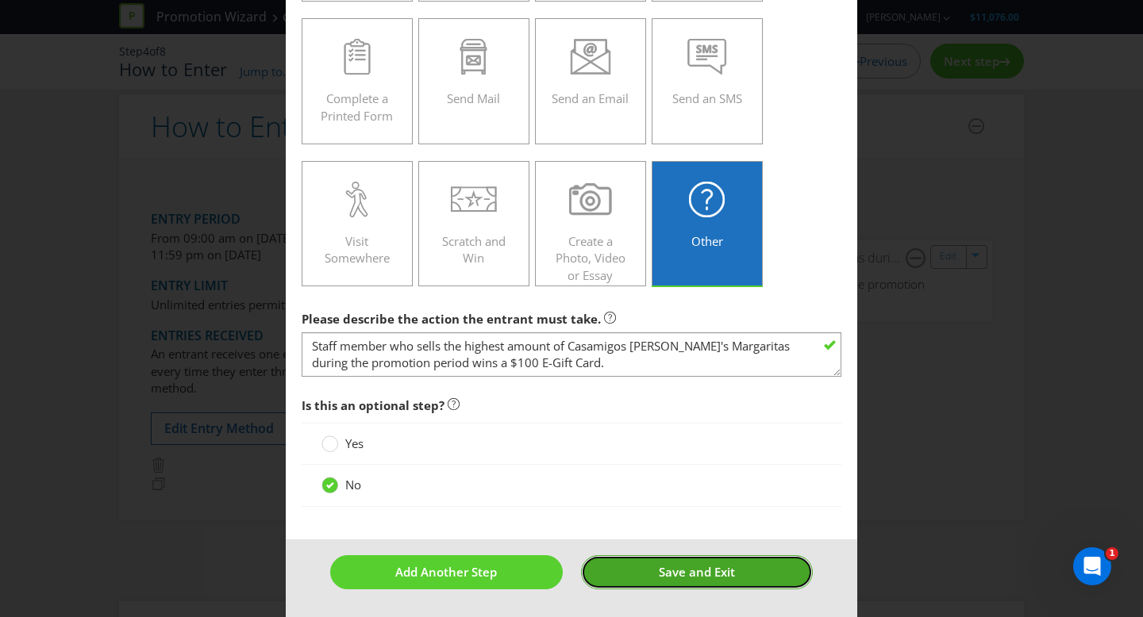
click at [662, 579] on span "Save and Exit" at bounding box center [697, 572] width 76 height 16
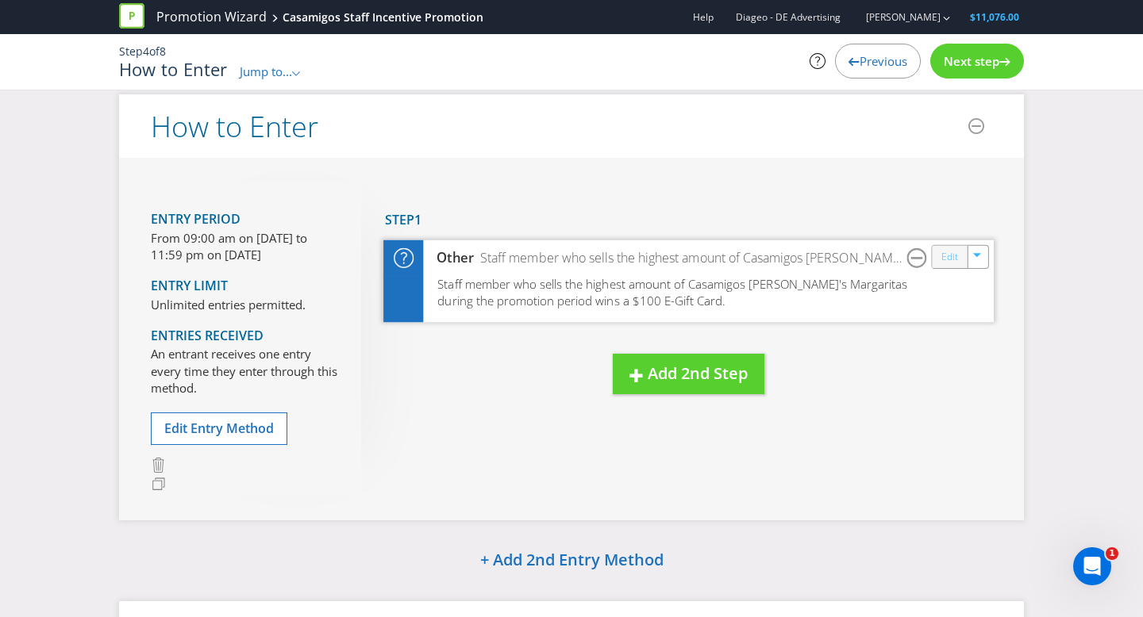
click at [950, 256] on link "Edit" at bounding box center [949, 257] width 17 height 18
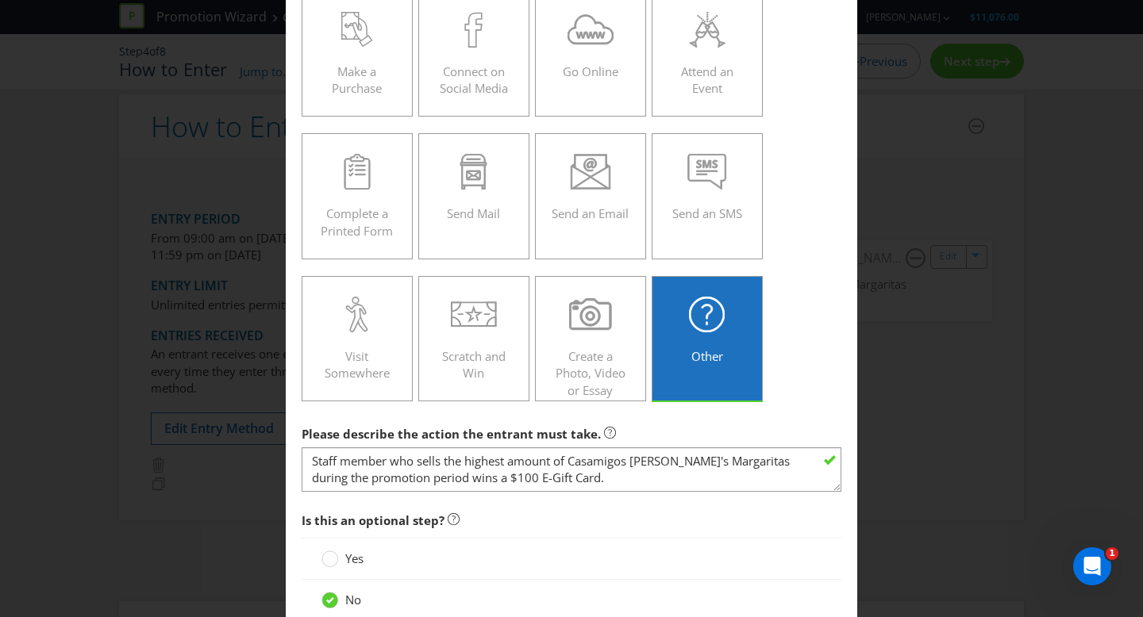
scroll to position [130, 0]
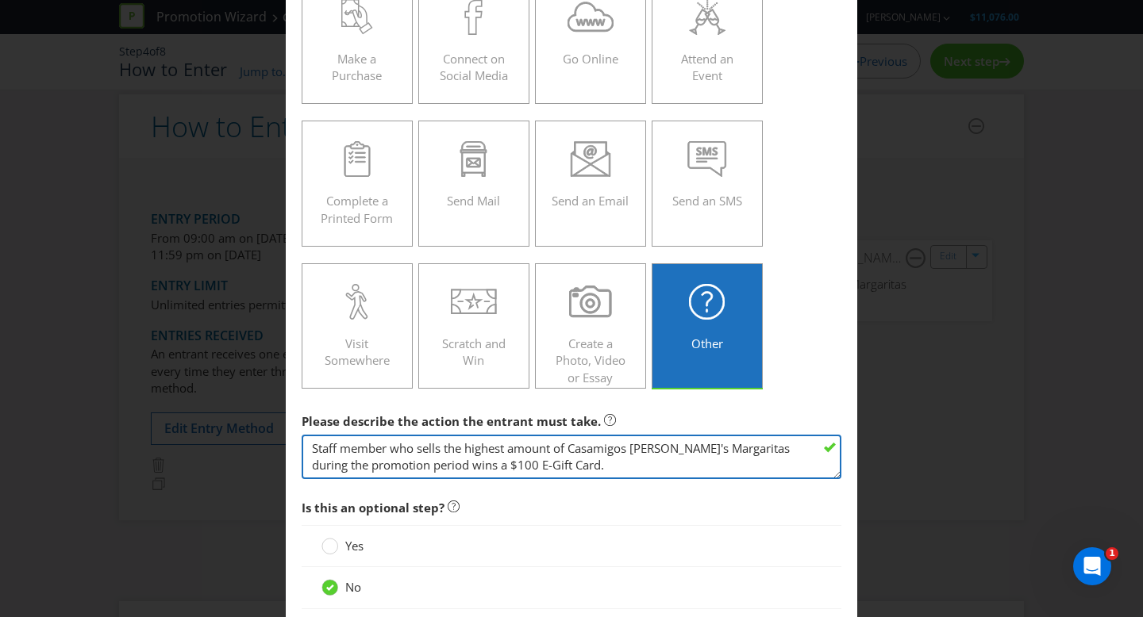
click at [505, 467] on textarea "Staff member who sells the highest amount of Casamigos [PERSON_NAME]'s Margarit…" at bounding box center [572, 457] width 540 height 45
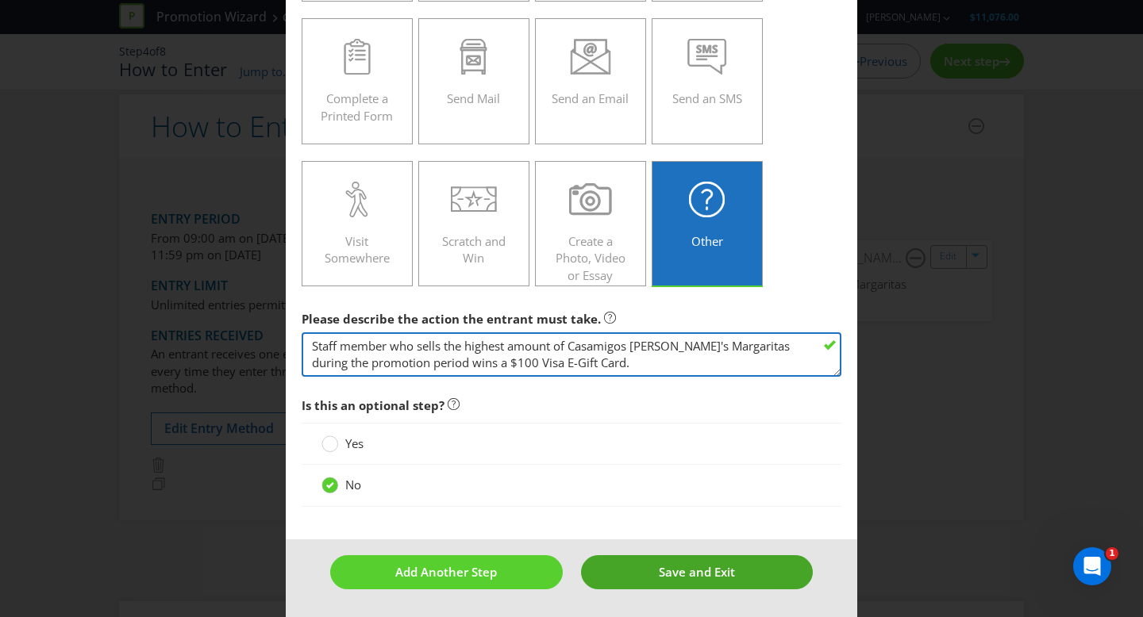
type textarea "Staff member who sells the highest amount of Casamigos [PERSON_NAME]'s Margarit…"
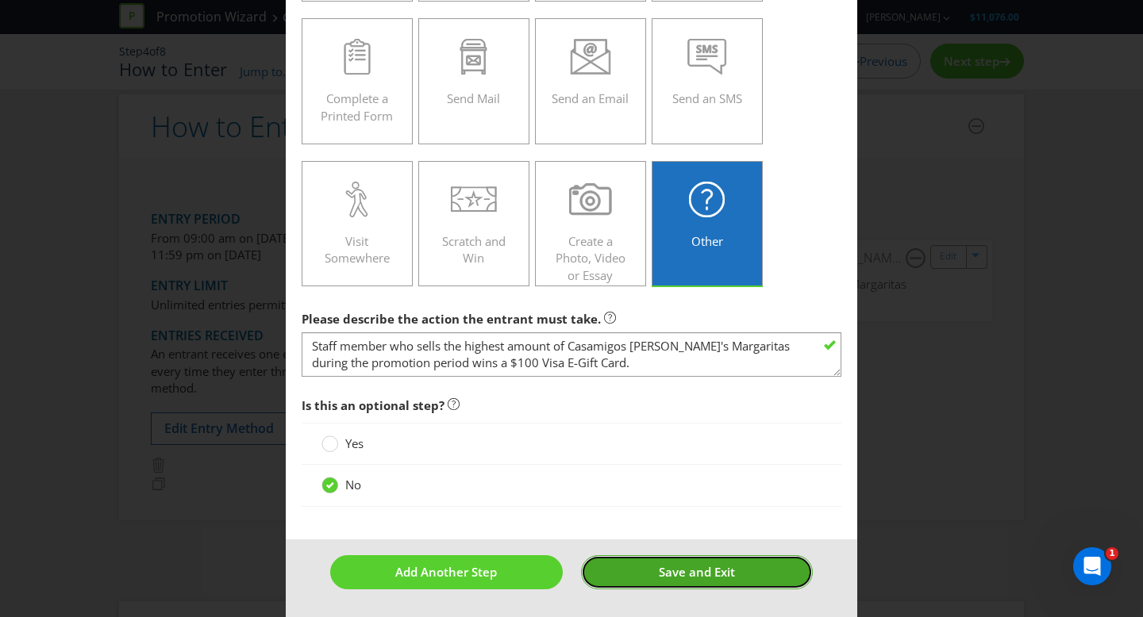
click at [673, 577] on span "Save and Exit" at bounding box center [697, 572] width 76 height 16
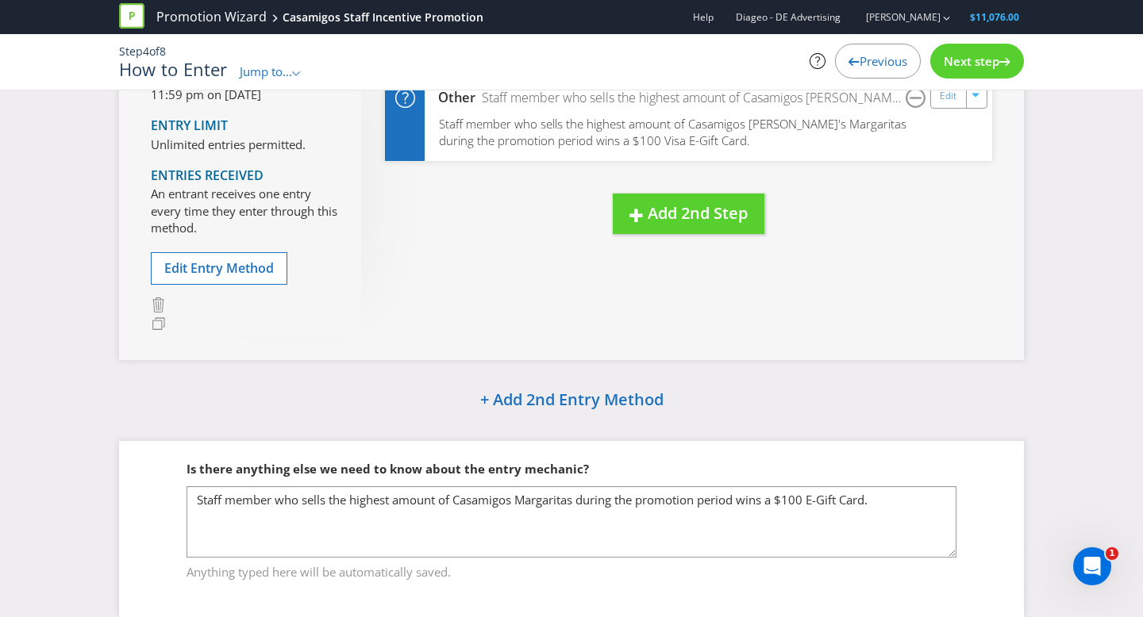
scroll to position [174, 0]
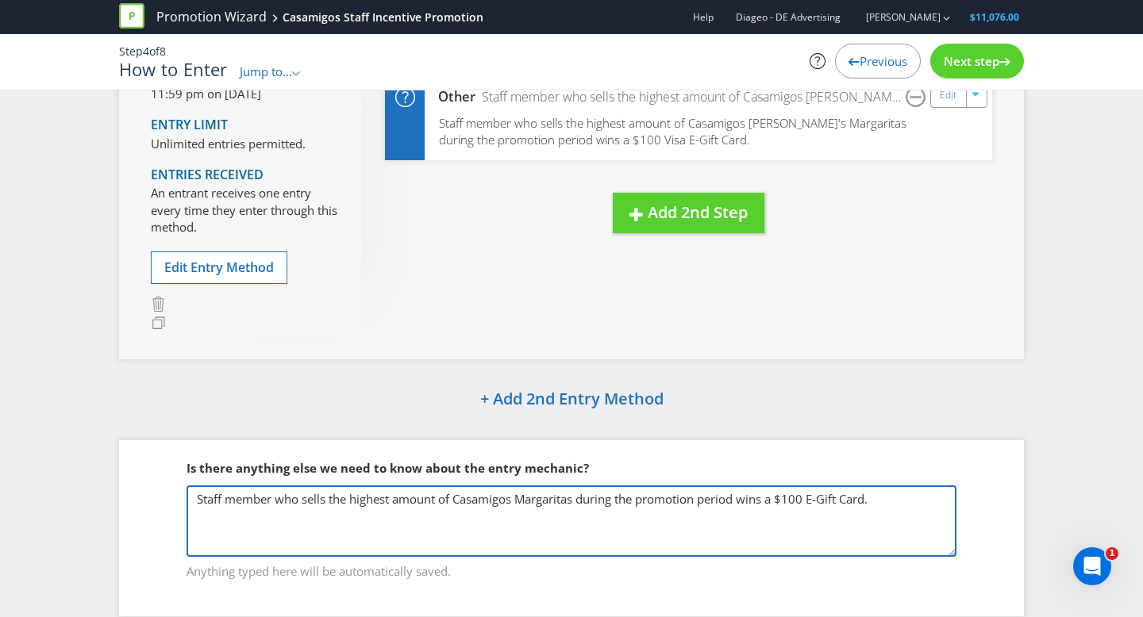
click at [394, 491] on textarea "Staff member who sells the highest amount of Casamigos Margaritas during the pr…" at bounding box center [571, 521] width 770 height 71
drag, startPoint x: 511, startPoint y: 497, endPoint x: 521, endPoint y: 500, distance: 10.8
click at [513, 498] on textarea "Staff member who sells the highest amount of Casamigos Margaritas during the pr…" at bounding box center [571, 521] width 770 height 71
click at [516, 497] on textarea "Staff member who sells the highest amount of Casamigos Margaritas during the pr…" at bounding box center [571, 521] width 770 height 71
click at [602, 506] on textarea "Staff member who sells the highest amount of Casamigos Margaritas during the pr…" at bounding box center [571, 521] width 770 height 71
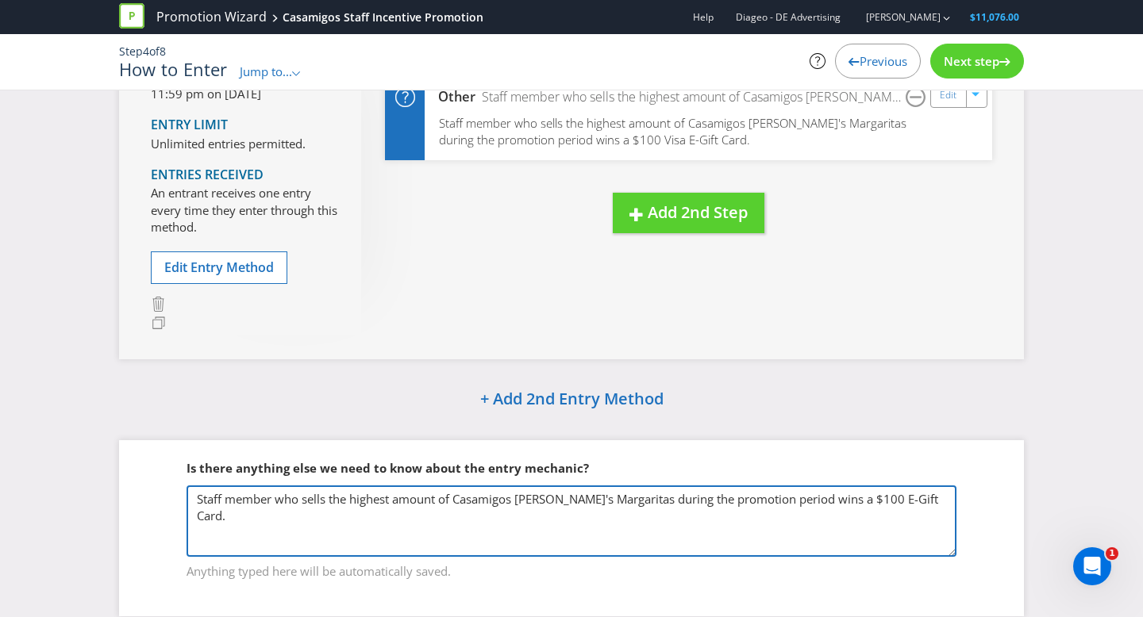
scroll to position [173, 0]
drag, startPoint x: 864, startPoint y: 498, endPoint x: 854, endPoint y: 513, distance: 18.9
click at [863, 498] on textarea "Staff member who sells the highest amount of Casamigos Margaritas during the pr…" at bounding box center [571, 521] width 770 height 71
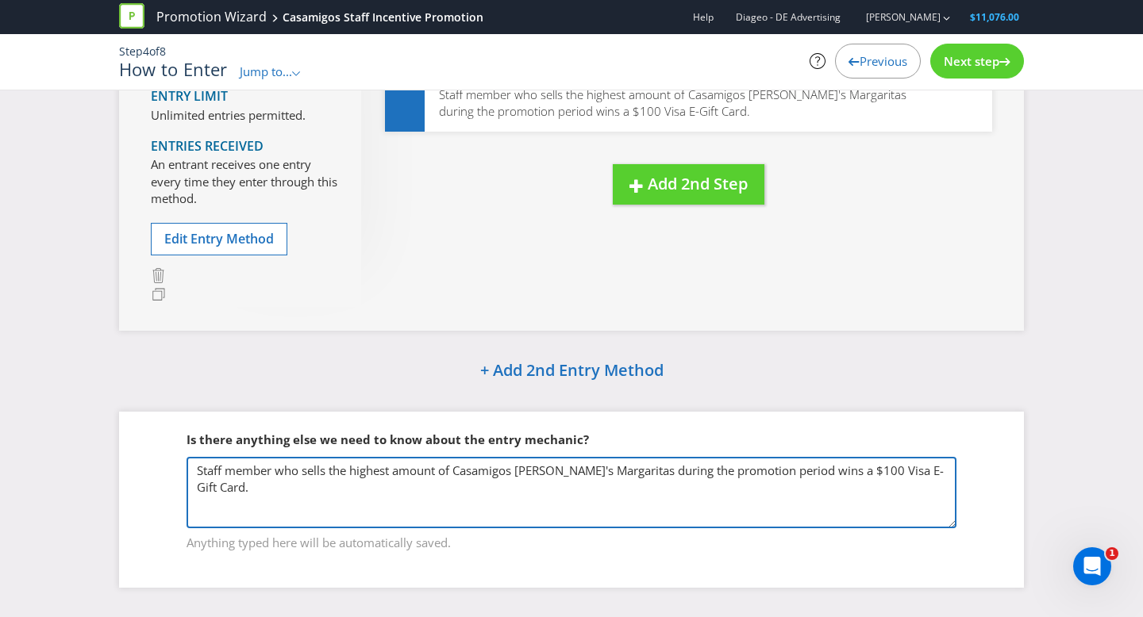
type textarea "Staff member who sells the highest amount of Casamigos [PERSON_NAME]'s Margarit…"
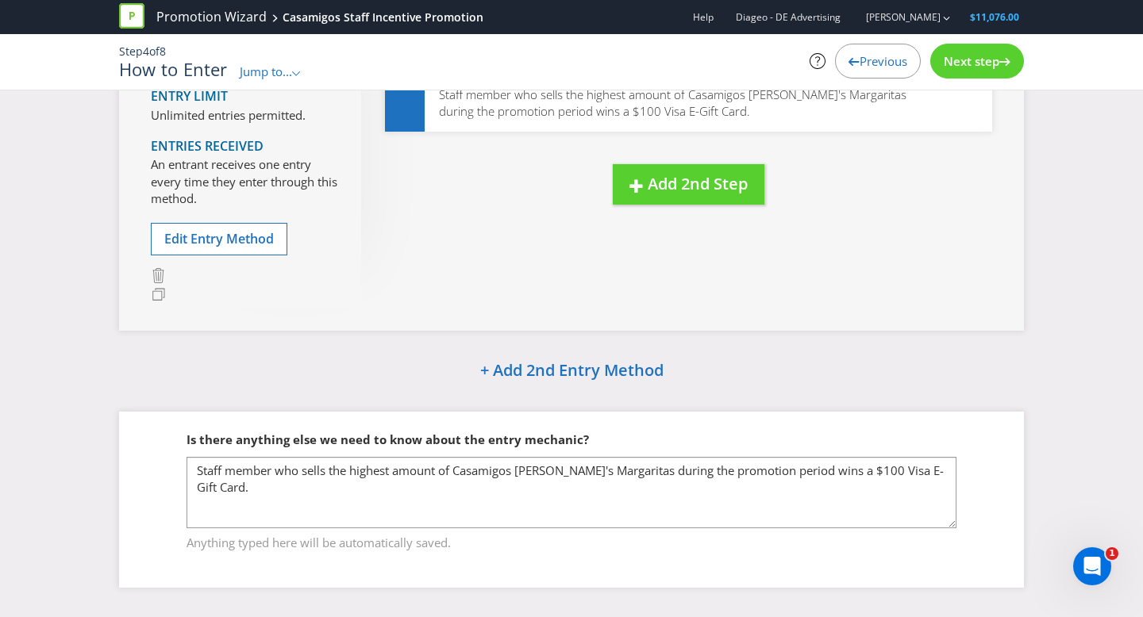
drag, startPoint x: 955, startPoint y: 65, endPoint x: 911, endPoint y: 74, distance: 45.3
click at [955, 65] on span "Next step" at bounding box center [972, 61] width 56 height 16
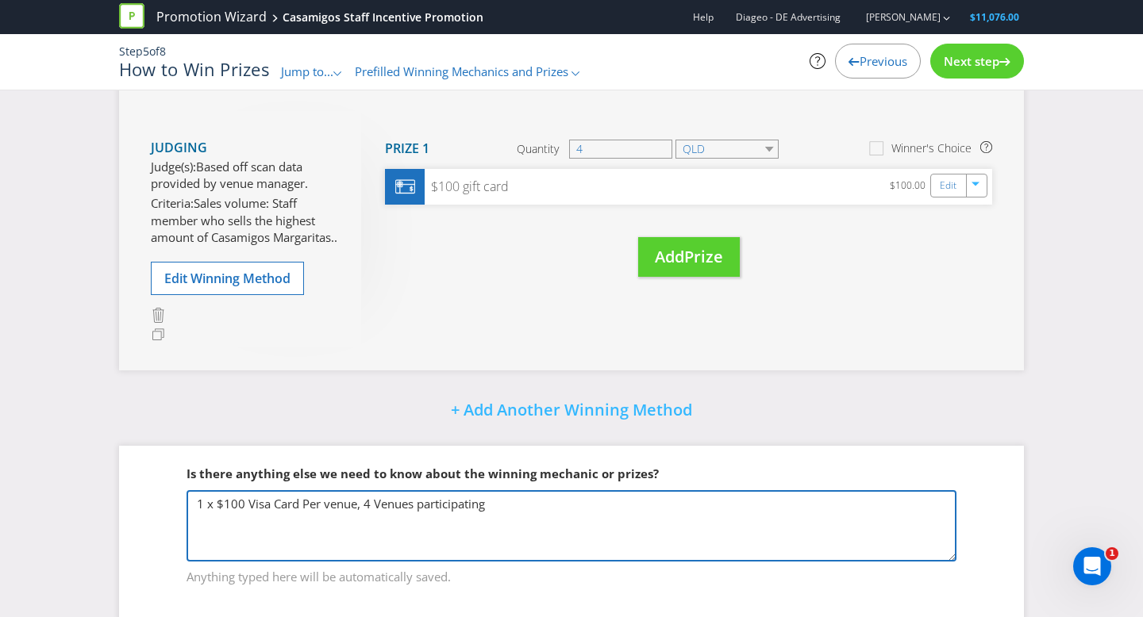
click at [377, 518] on textarea "1 x $100 Visa Card Per venue, 4 Venues participating" at bounding box center [571, 525] width 770 height 71
drag, startPoint x: 590, startPoint y: 530, endPoint x: 567, endPoint y: 528, distance: 23.1
click at [590, 530] on textarea "1 x $100 Visa Card Per venue, 4 Venues participating" at bounding box center [571, 525] width 770 height 71
click at [221, 519] on textarea "1 x $100 Visa Card Per venue, 4 Venues participating" at bounding box center [571, 525] width 770 height 71
click at [306, 519] on textarea "1 x $100 Visa Card Per venue, 4 Venues participating" at bounding box center [571, 525] width 770 height 71
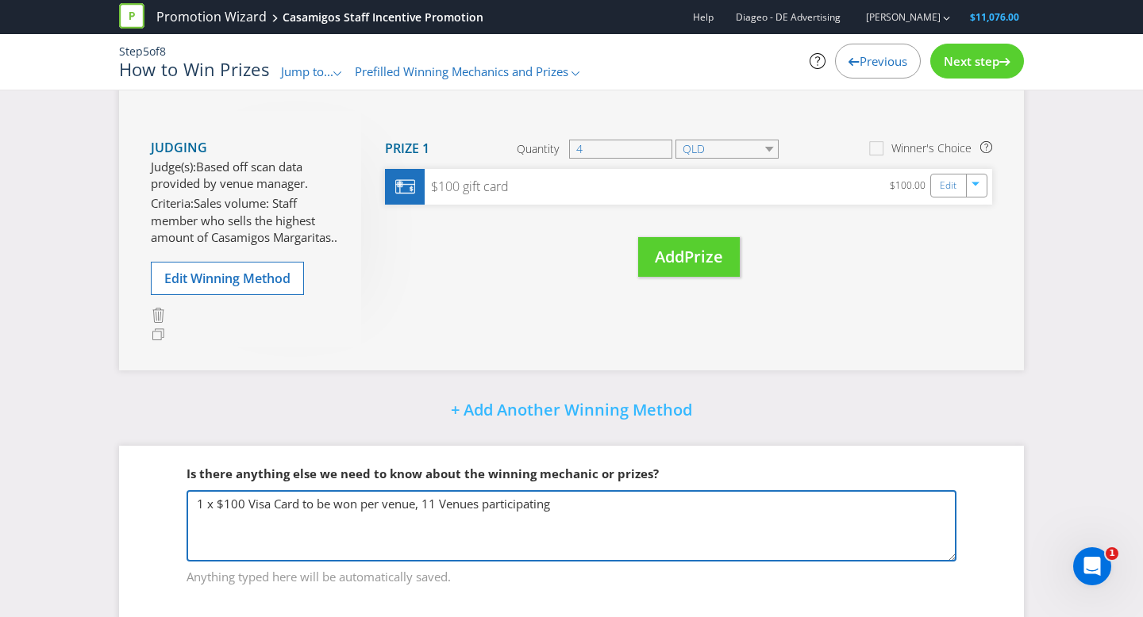
click at [420, 522] on textarea "1 x $100 Visa Card Per venue, 4 Venues participating" at bounding box center [571, 525] width 770 height 71
click at [575, 527] on textarea "1 x $100 Visa Card Per venue, 4 Venues participating" at bounding box center [571, 525] width 770 height 71
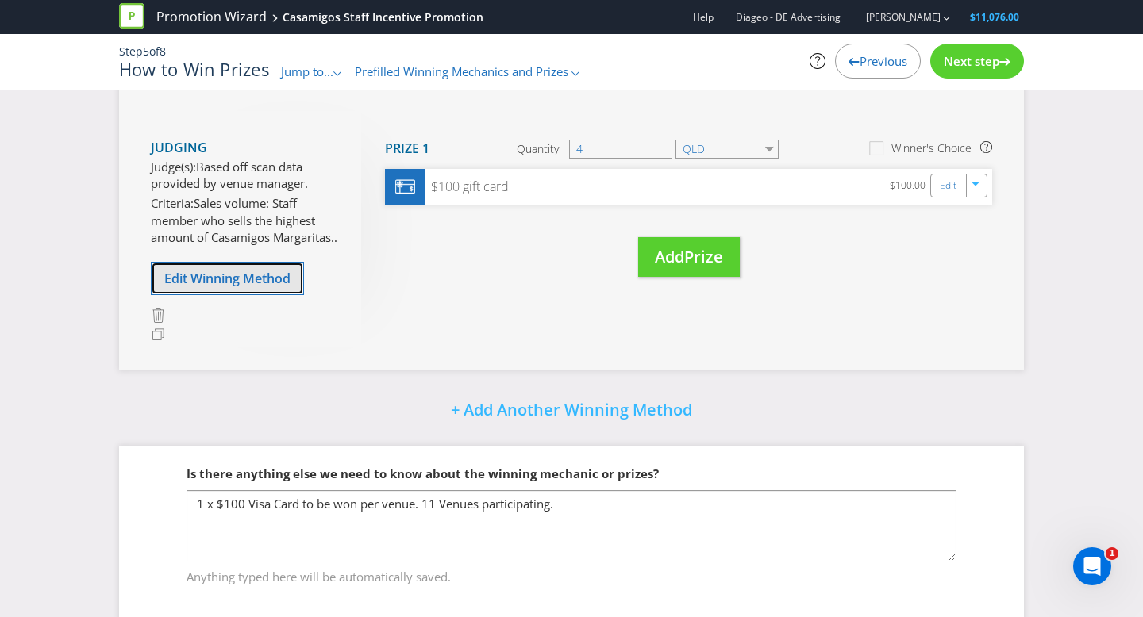
click at [268, 287] on span "Edit Winning Method" at bounding box center [227, 278] width 126 height 17
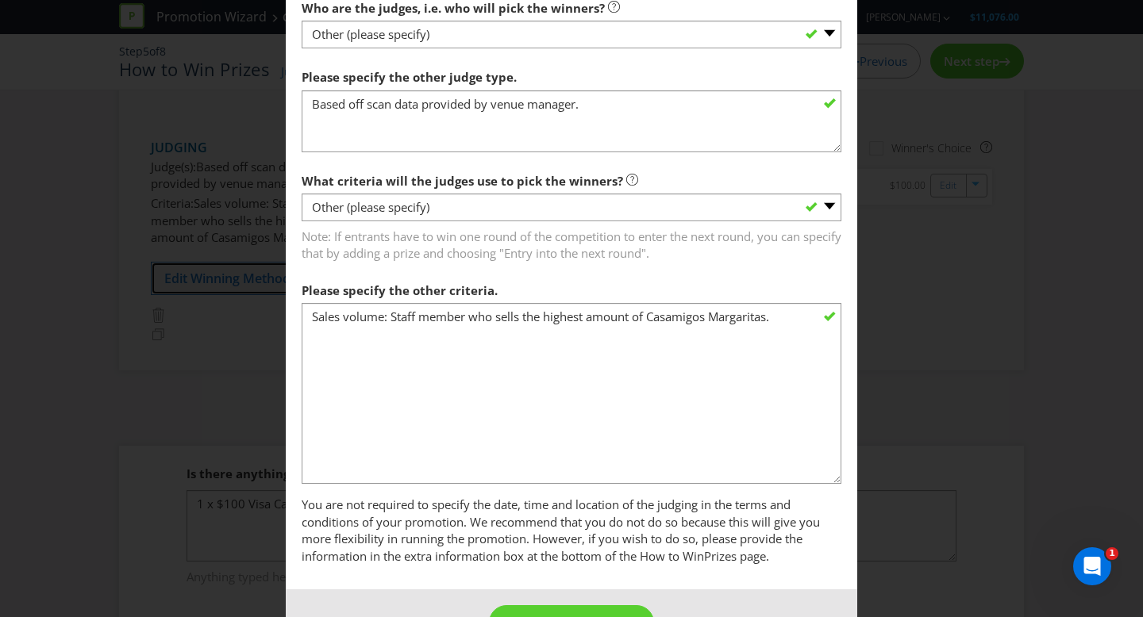
scroll to position [882, 0]
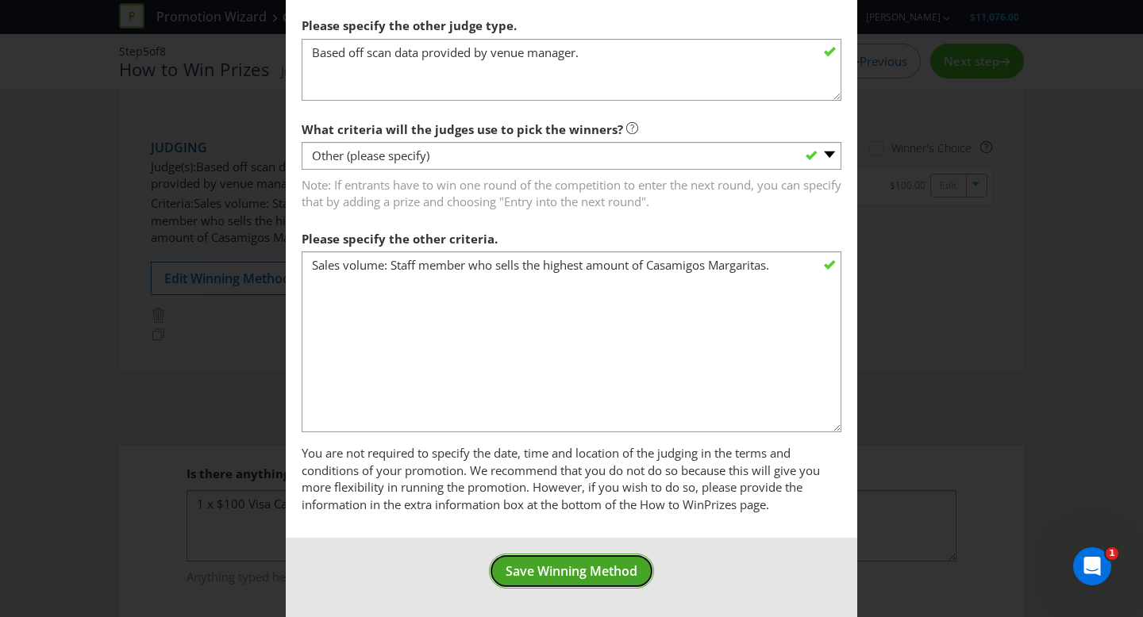
click at [623, 557] on button "Save Winning Method" at bounding box center [571, 572] width 165 height 36
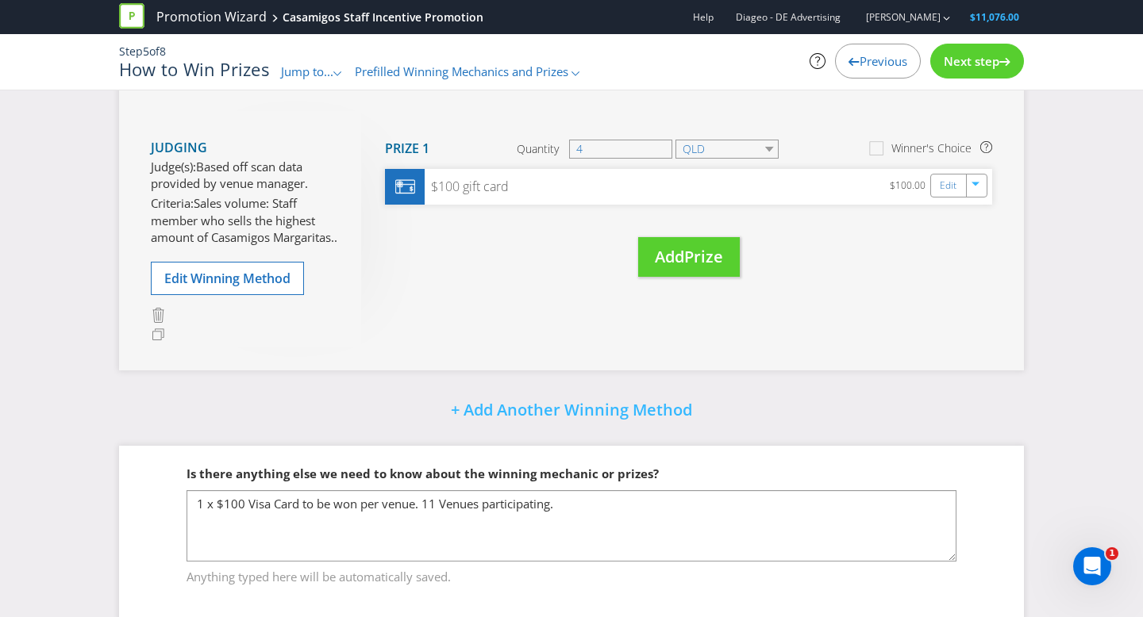
scroll to position [245, 0]
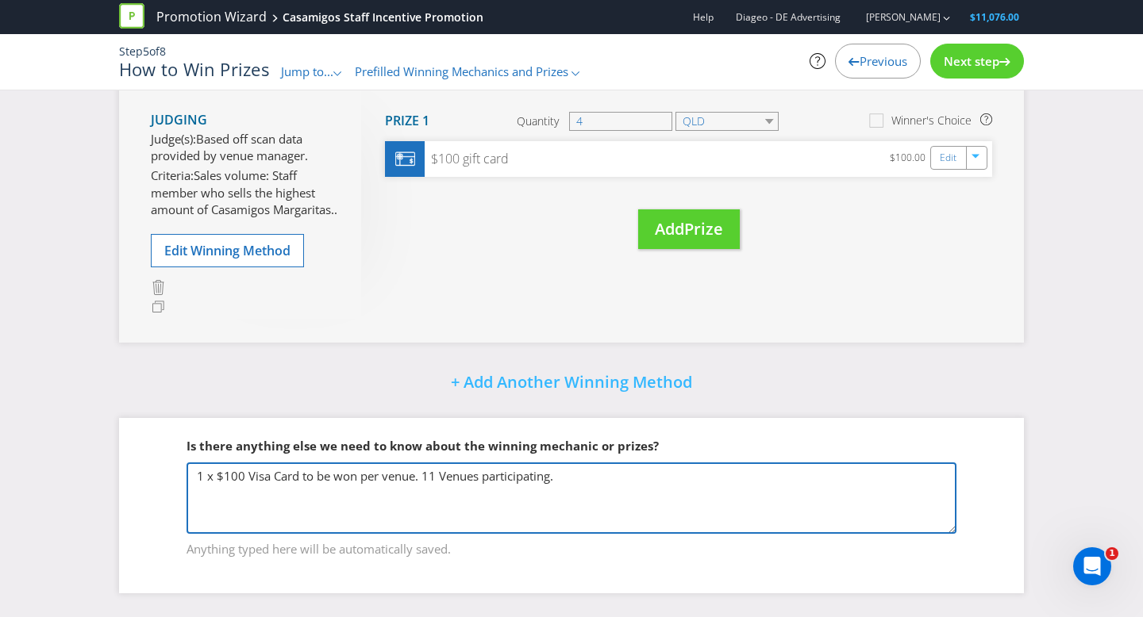
click at [602, 475] on textarea "1 x $100 Visa Card Per venue, 4 Venues participating" at bounding box center [571, 498] width 770 height 71
paste textarea "In the event of a tie, the winner will be the first entrant to reach the highes…"
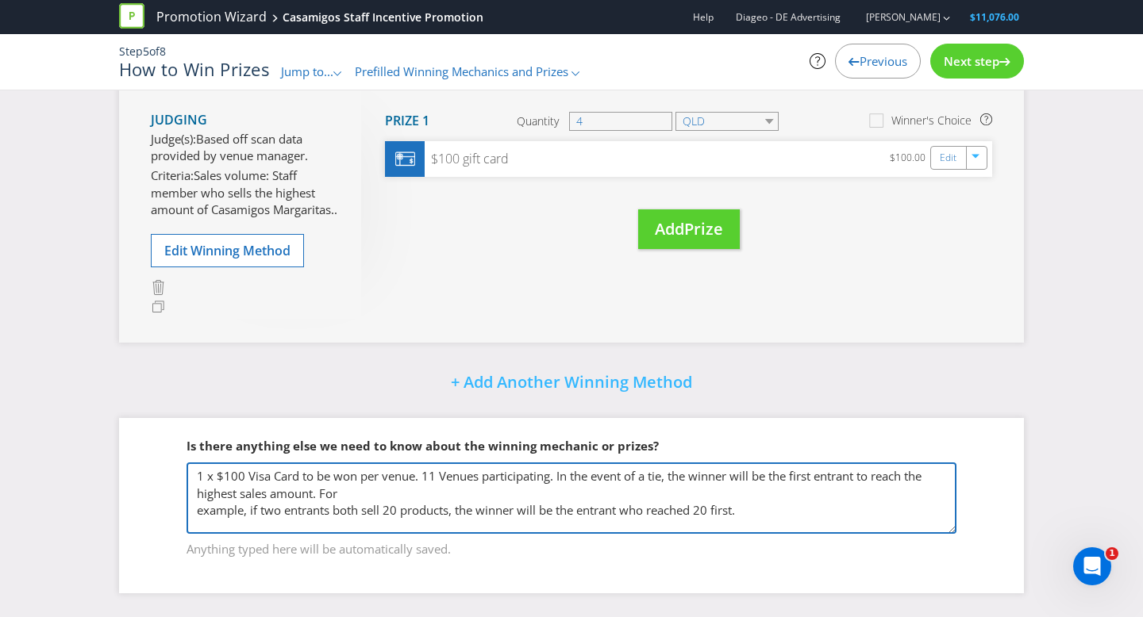
click at [198, 514] on textarea "1 x $100 Visa Card Per venue, 4 Venues participating" at bounding box center [571, 498] width 770 height 71
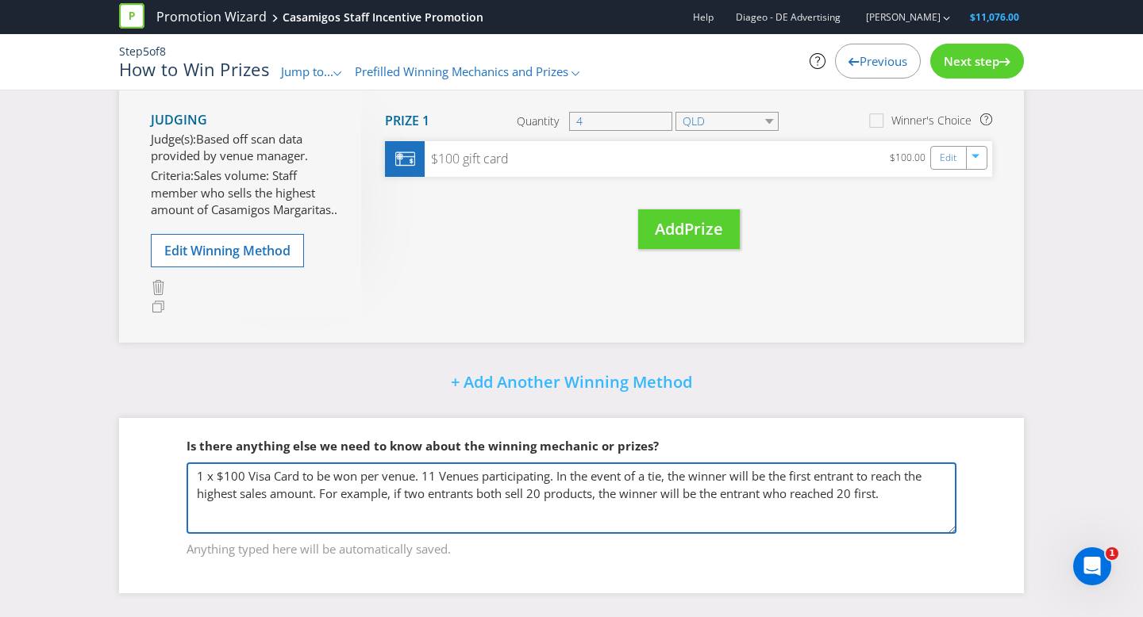
click at [562, 475] on textarea "1 x $100 Visa Card Per venue, 4 Venues participating" at bounding box center [571, 498] width 770 height 71
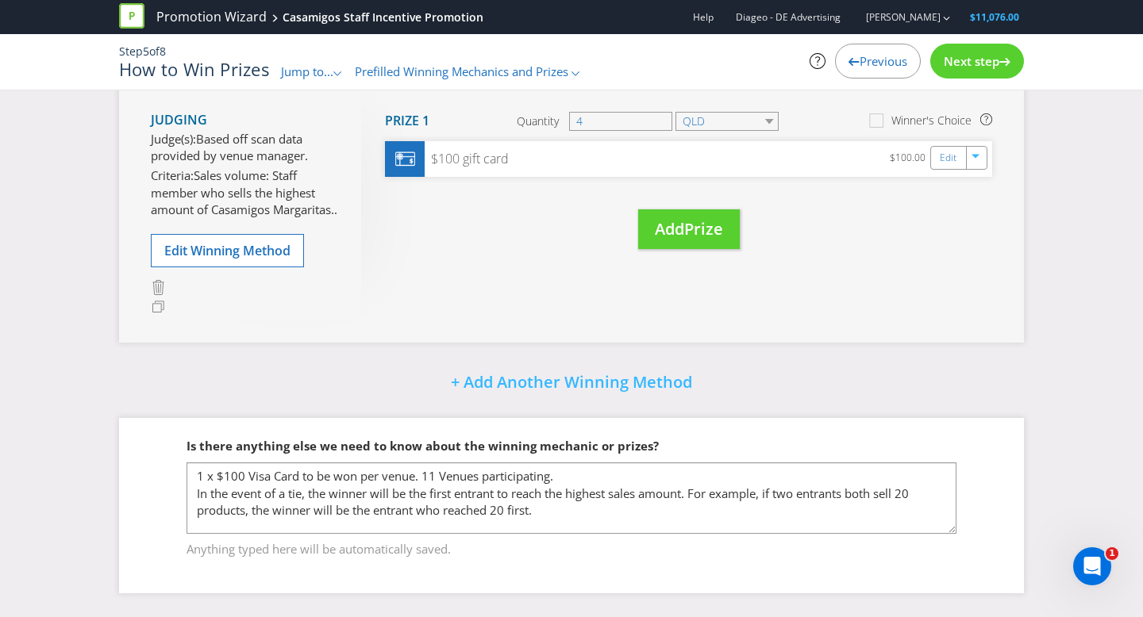
click at [924, 379] on div "+ Add Another Winning Method" at bounding box center [571, 384] width 905 height 34
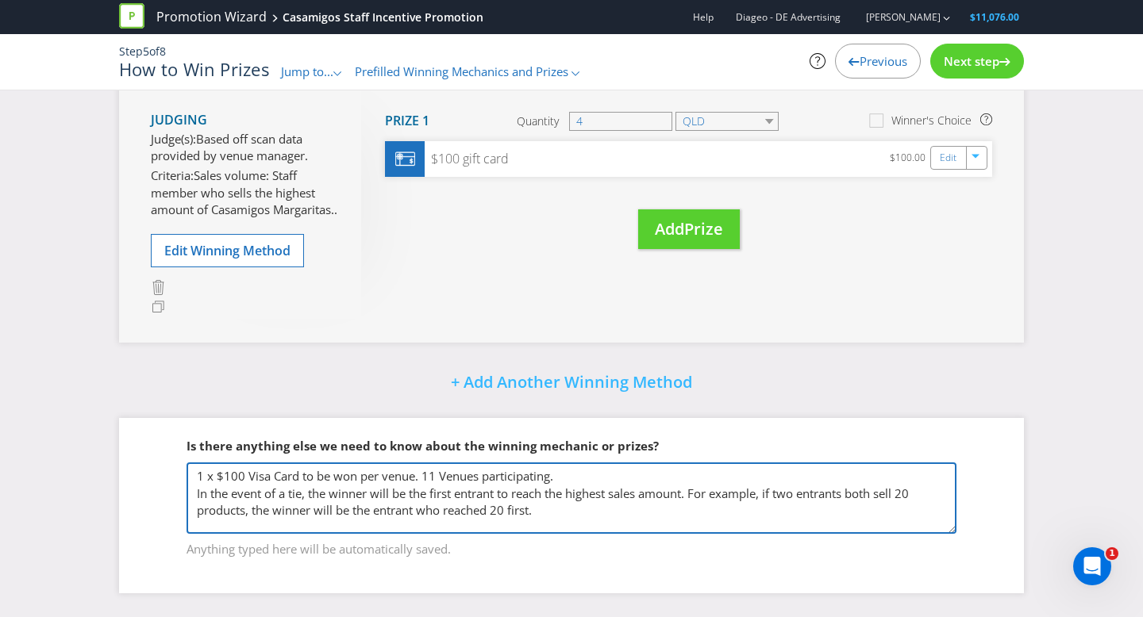
click at [202, 476] on textarea "1 x $100 Visa Card Per venue, 4 Venues participating" at bounding box center [571, 498] width 770 height 71
click at [651, 474] on textarea "1 x $100 Visa Card Per venue, 4 Venues participating" at bounding box center [571, 498] width 770 height 71
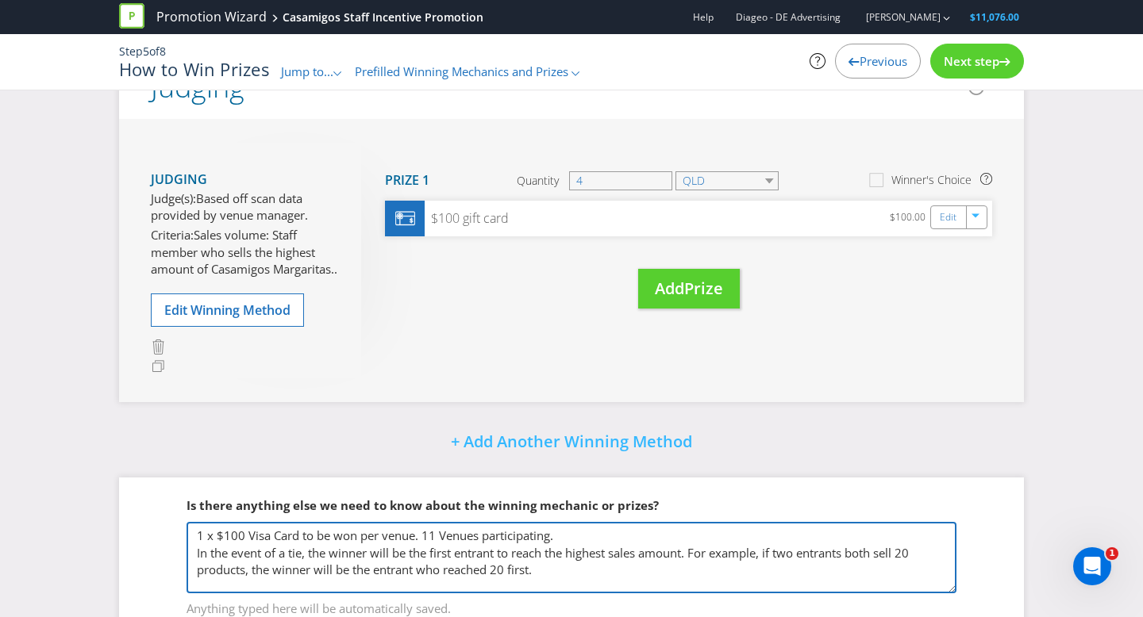
scroll to position [168, 0]
type textarea "1 x $100 Visa Card to be won per venue. 11 Venues participating. In the event o…"
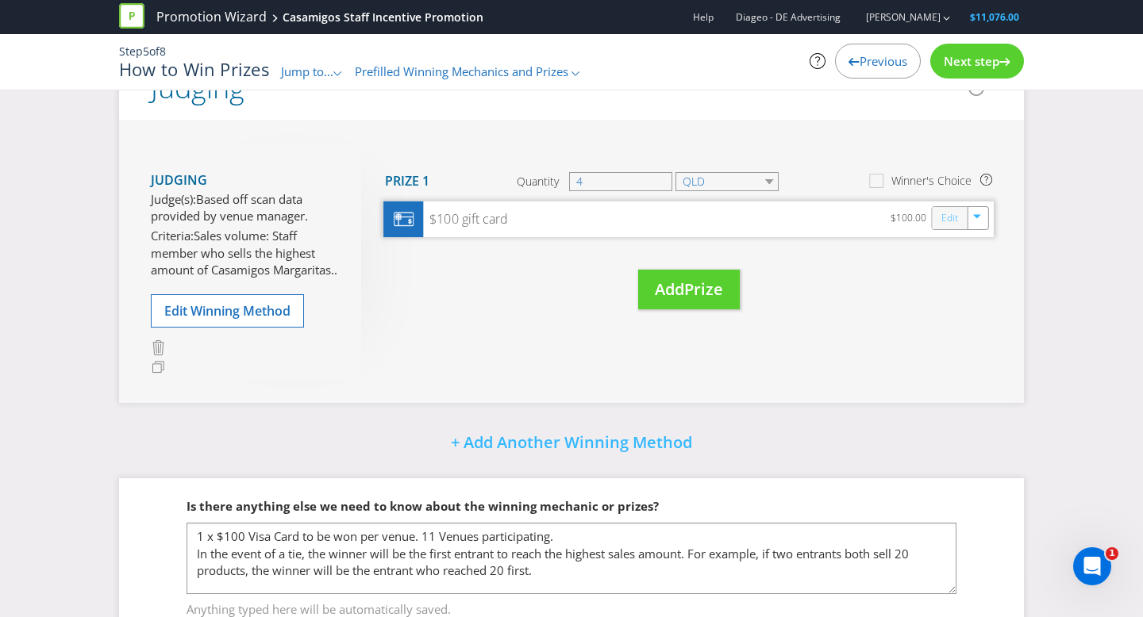
click at [942, 217] on link "Edit" at bounding box center [949, 218] width 17 height 18
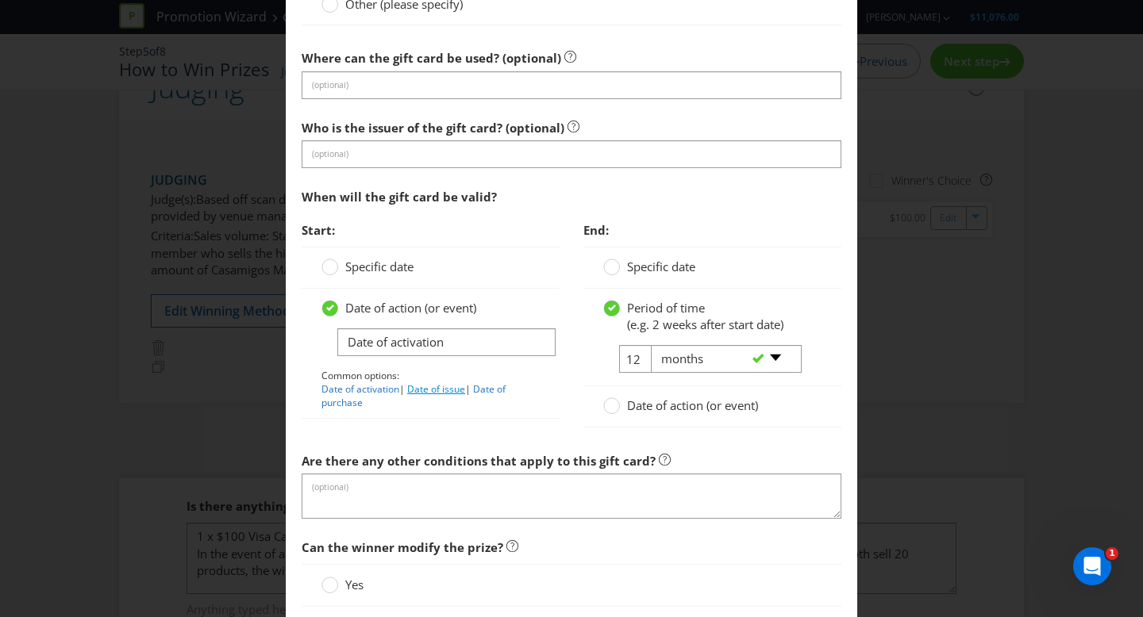
scroll to position [1459, 0]
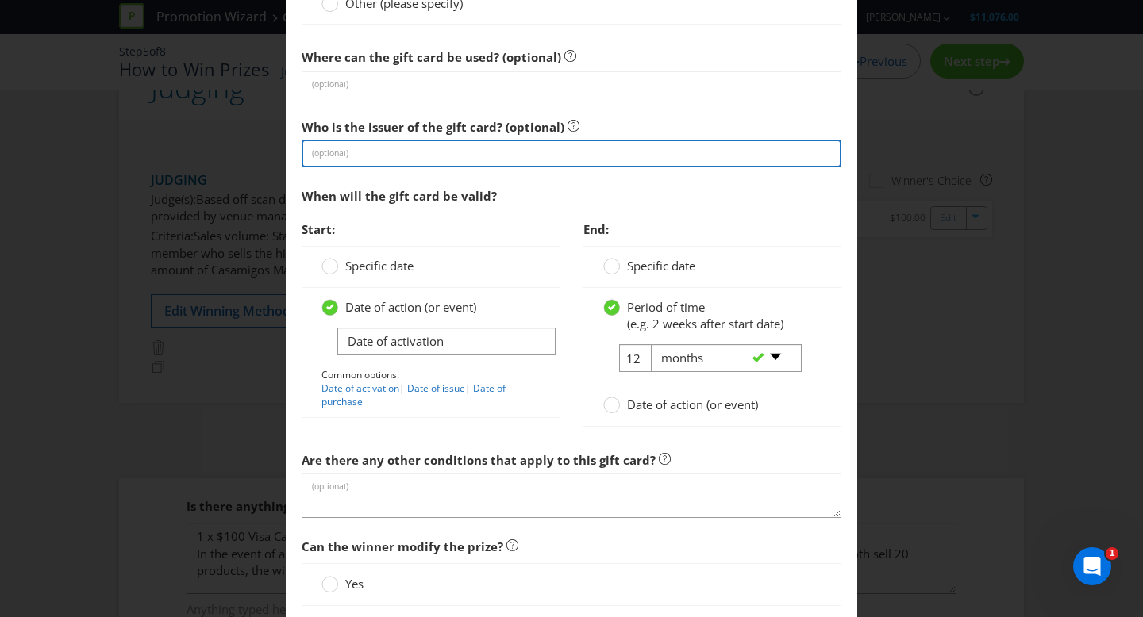
click at [402, 148] on input "text" at bounding box center [572, 154] width 540 height 28
type input "VISA"
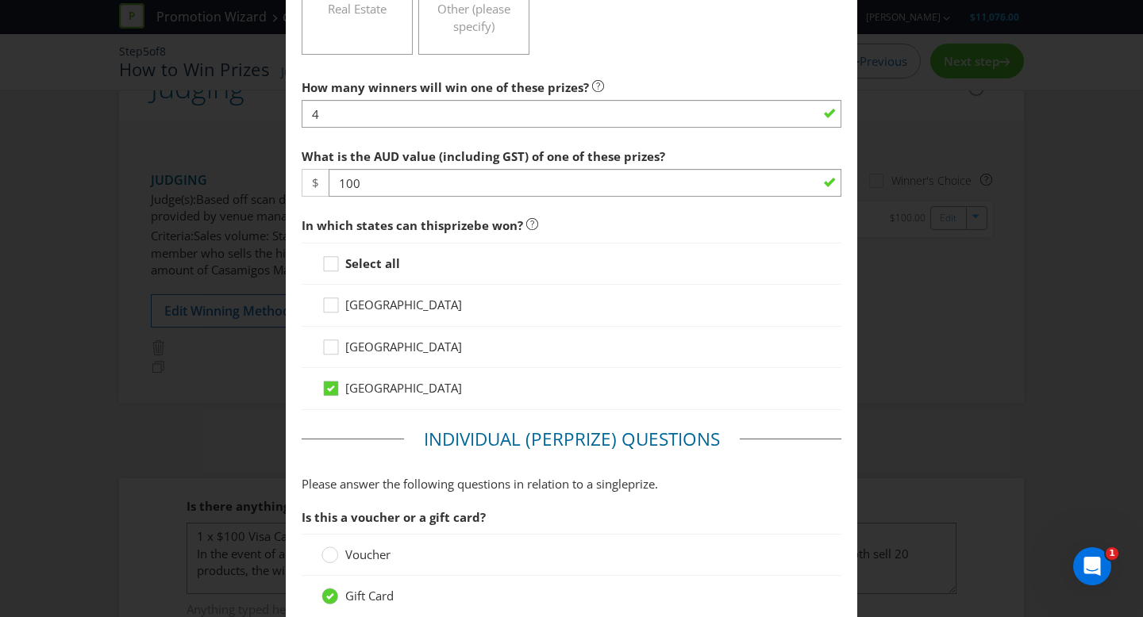
scroll to position [609, 0]
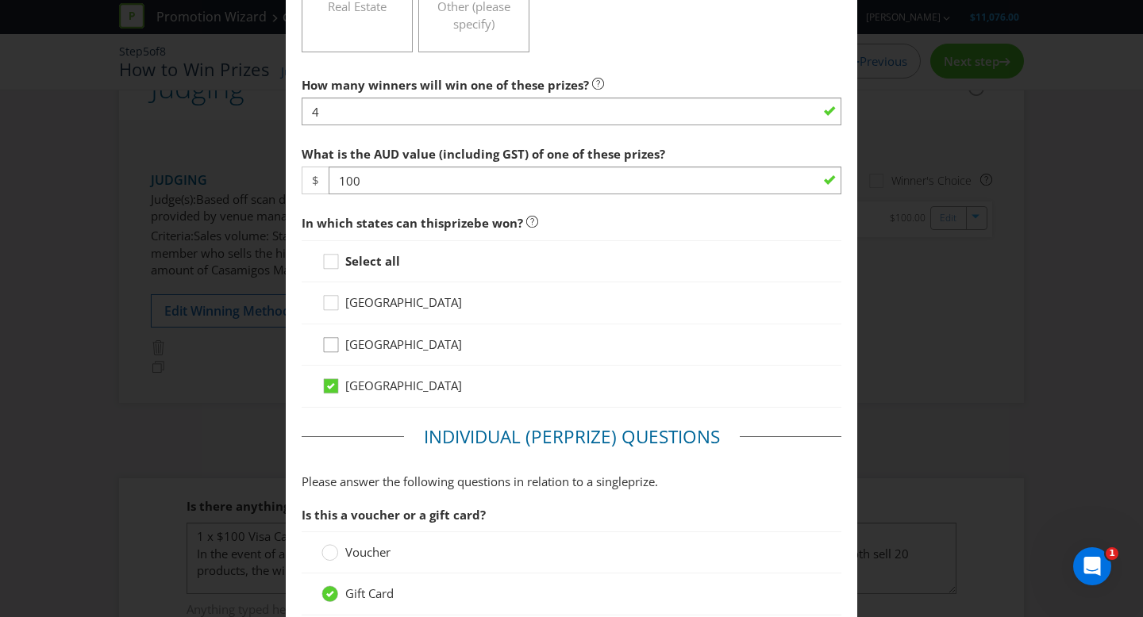
drag, startPoint x: 333, startPoint y: 305, endPoint x: 334, endPoint y: 342, distance: 37.3
click at [333, 305] on icon at bounding box center [333, 306] width 24 height 24
click at [0, 0] on input "[GEOGRAPHIC_DATA]" at bounding box center [0, 0] width 0 height 0
click at [327, 355] on icon at bounding box center [333, 348] width 24 height 24
click at [0, 0] on input "[GEOGRAPHIC_DATA]" at bounding box center [0, 0] width 0 height 0
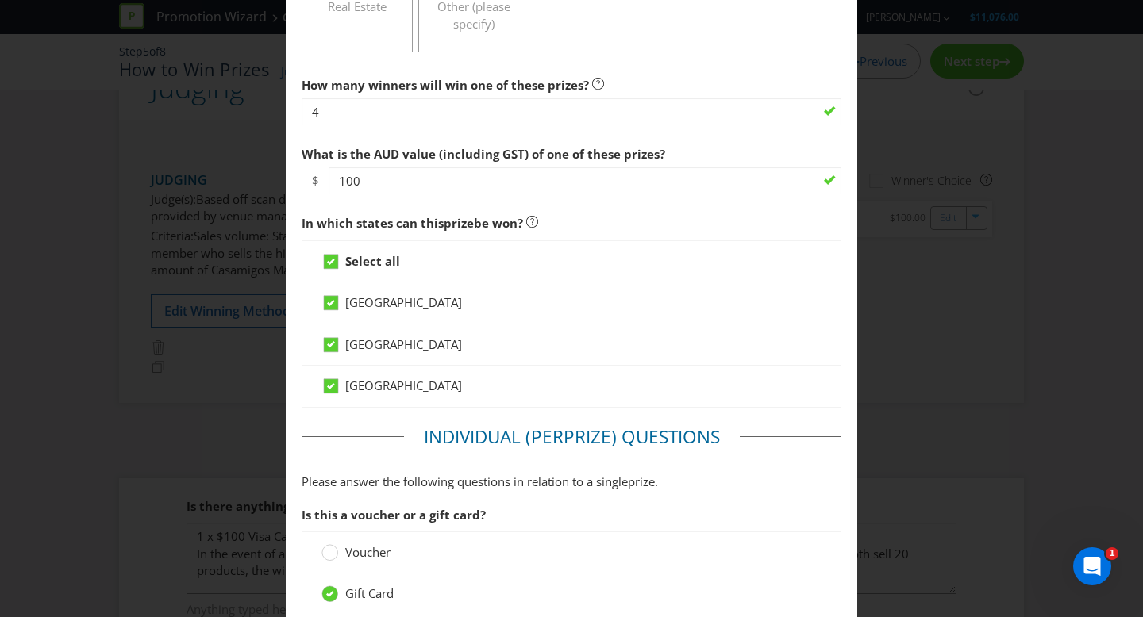
click at [597, 209] on span "In which states can this prize be won?" at bounding box center [572, 223] width 540 height 33
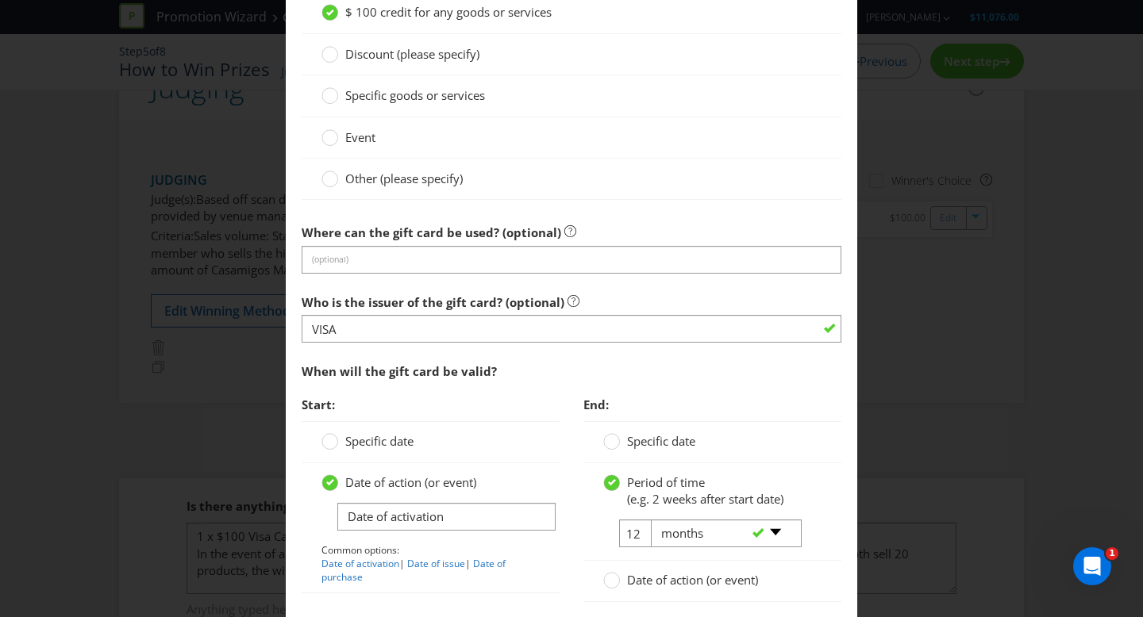
scroll to position [1286, 0]
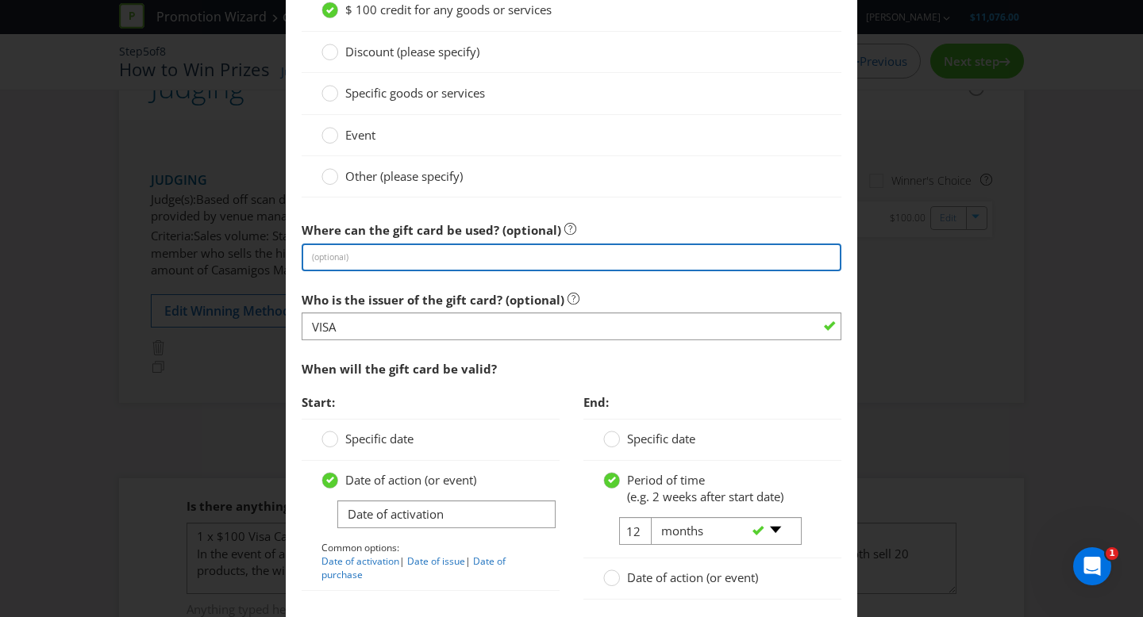
click at [402, 253] on input "text" at bounding box center [572, 258] width 540 height 28
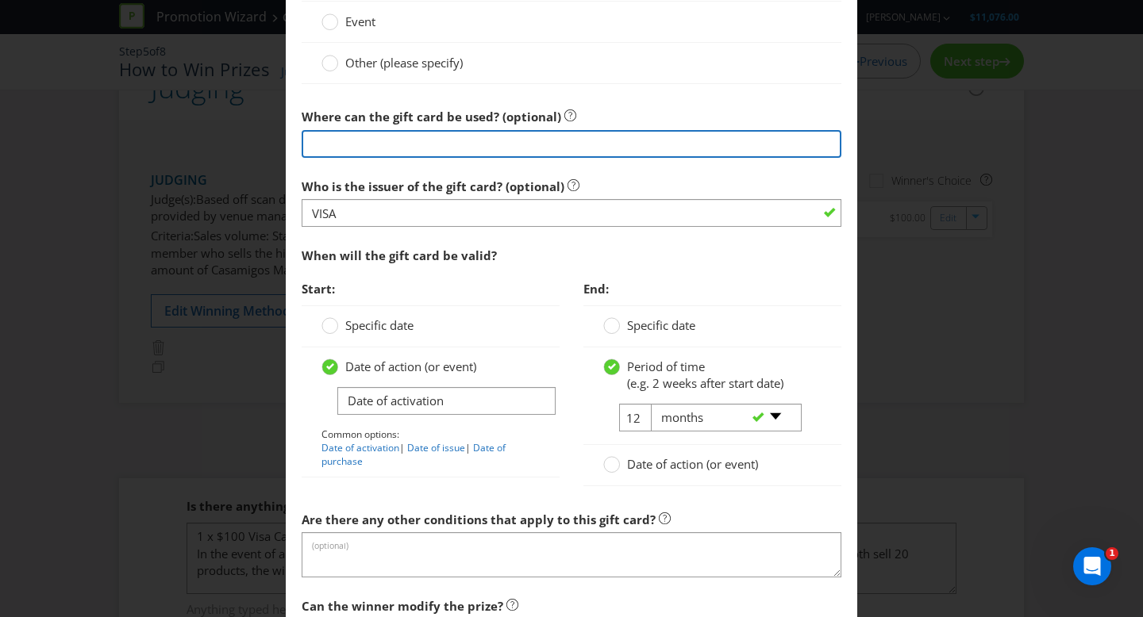
scroll to position [1624, 0]
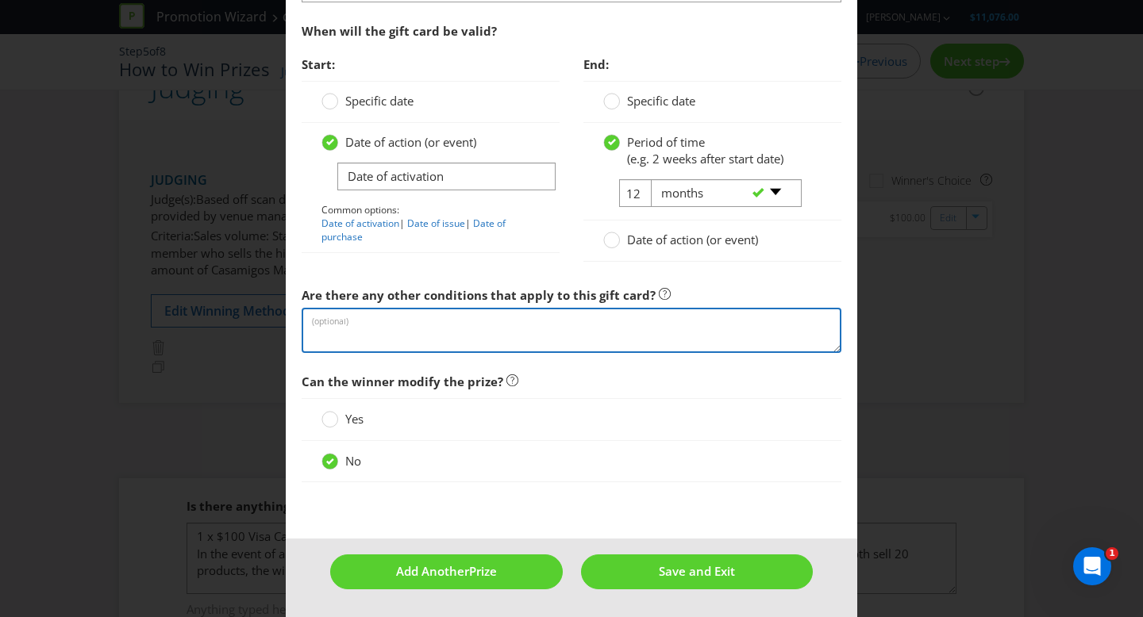
click at [430, 322] on textarea at bounding box center [572, 330] width 540 height 45
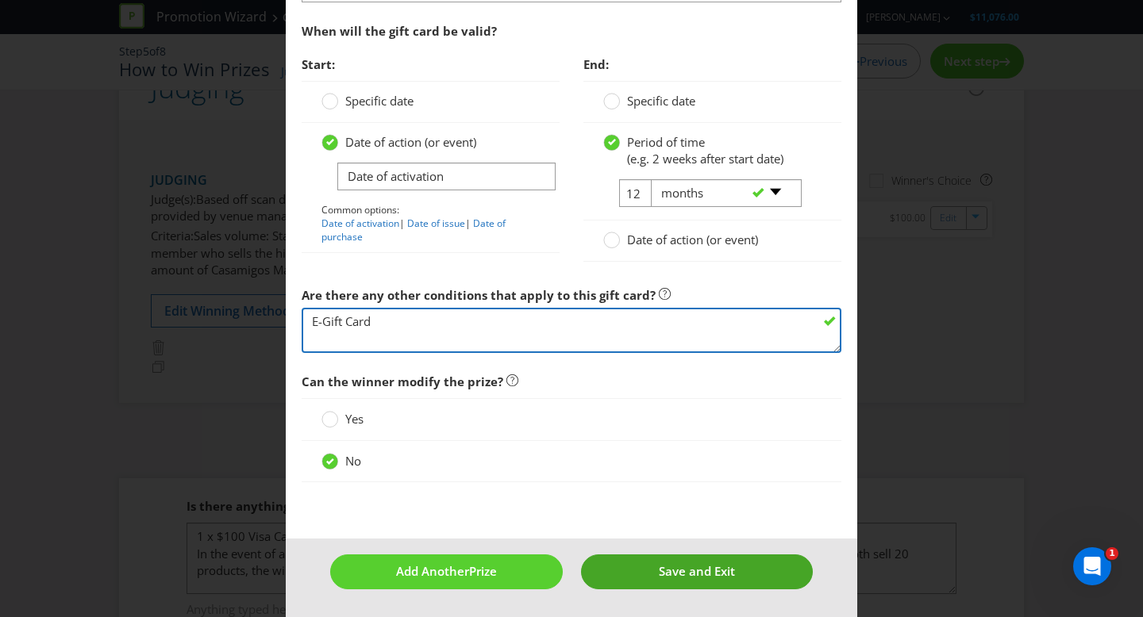
type textarea "E-Gift Card"
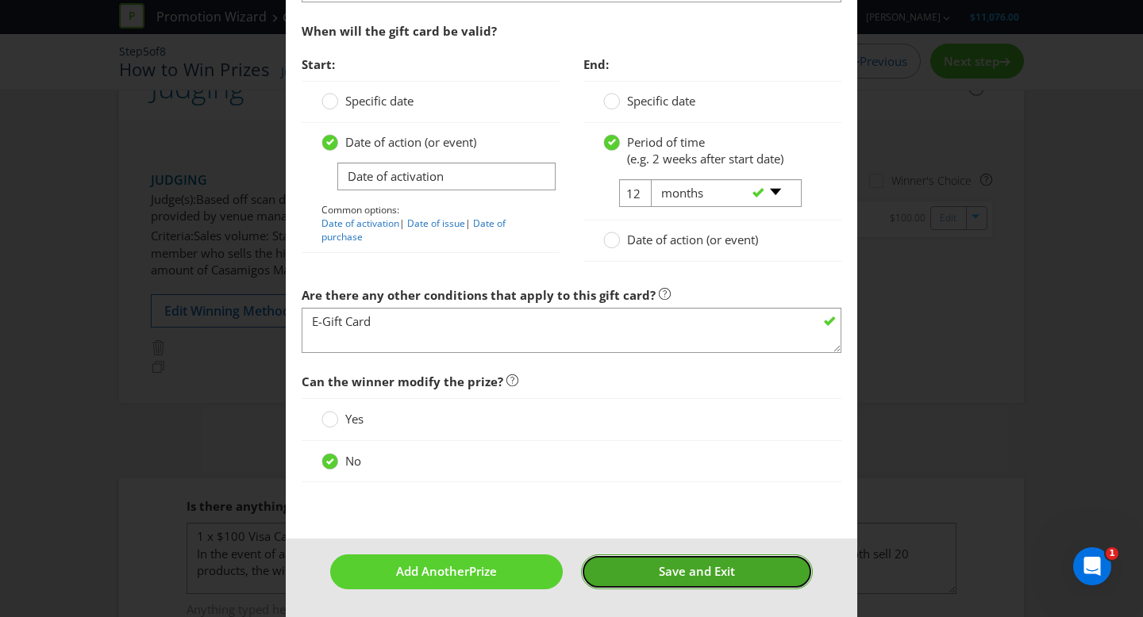
click at [650, 566] on button "Save and Exit" at bounding box center [697, 572] width 233 height 34
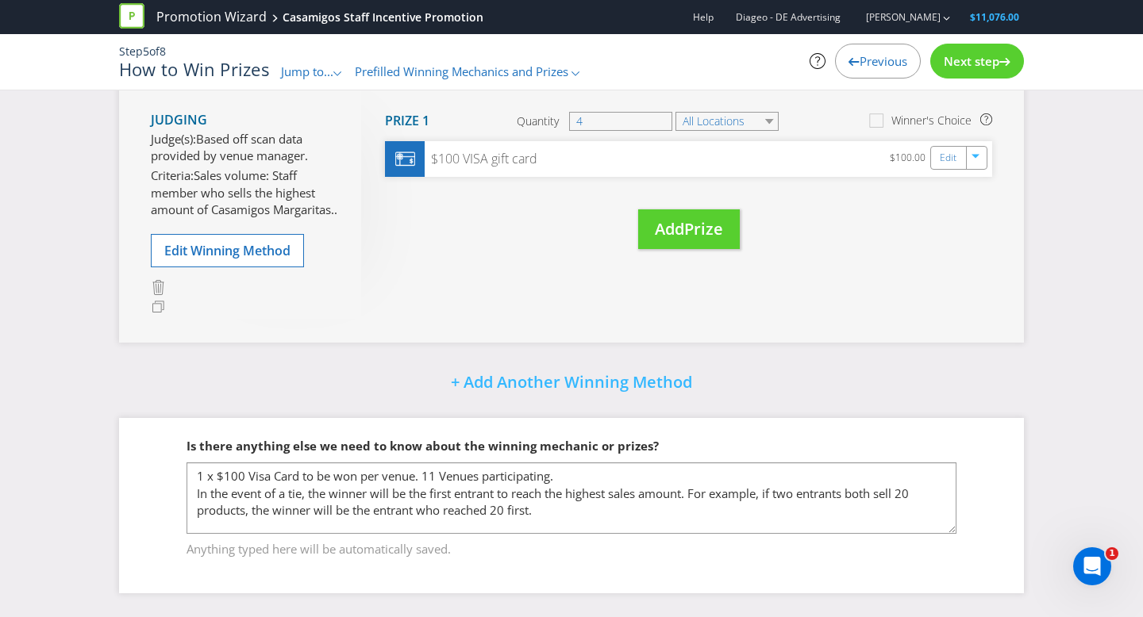
scroll to position [245, 0]
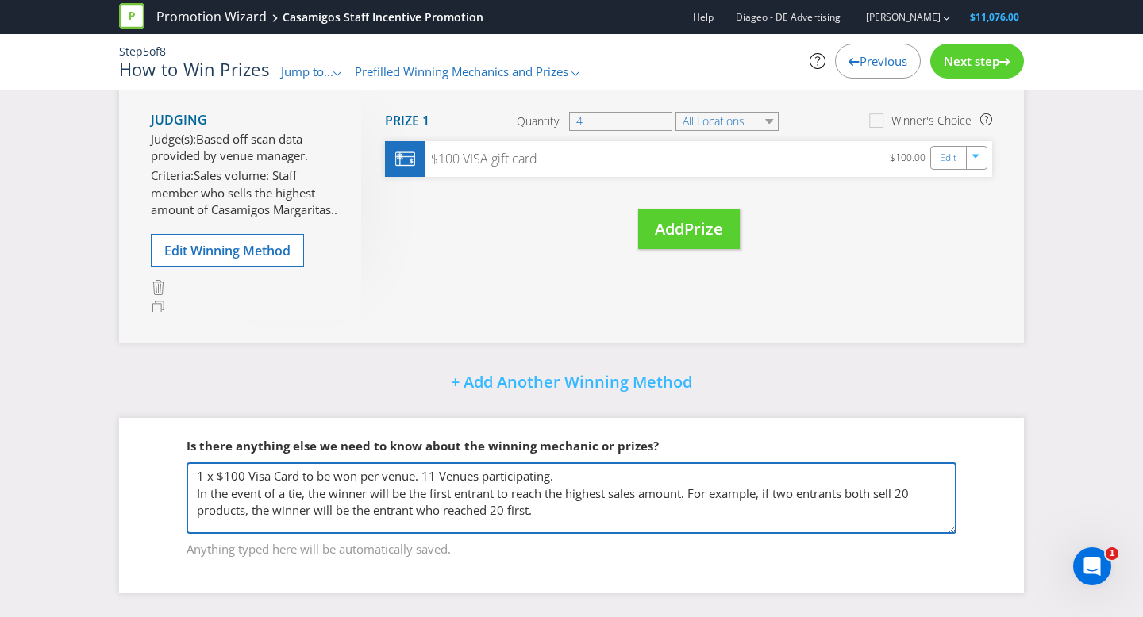
click at [271, 478] on textarea "1 x $100 Visa Card Per venue, 4 Venues participating" at bounding box center [571, 498] width 770 height 71
click at [501, 479] on textarea "1 x $100 Visa Card Per venue, 4 Venues participating" at bounding box center [571, 498] width 770 height 71
click at [285, 476] on textarea "1 x $100 Visa Card Per venue, 4 Venues participating" at bounding box center [571, 498] width 770 height 71
click at [332, 482] on textarea "1 x $100 Visa Card Per venue, 4 Venues participating" at bounding box center [571, 498] width 770 height 71
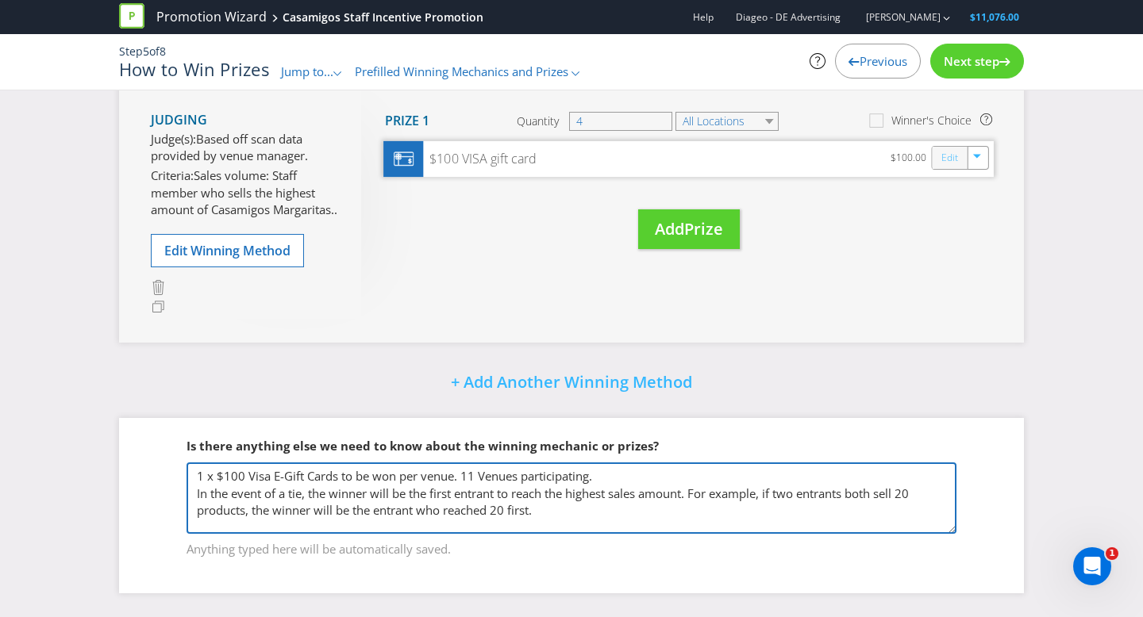
type textarea "1 x $100 Visa E-Gift Cards to be won per venue. 11 Venues participating. In the…"
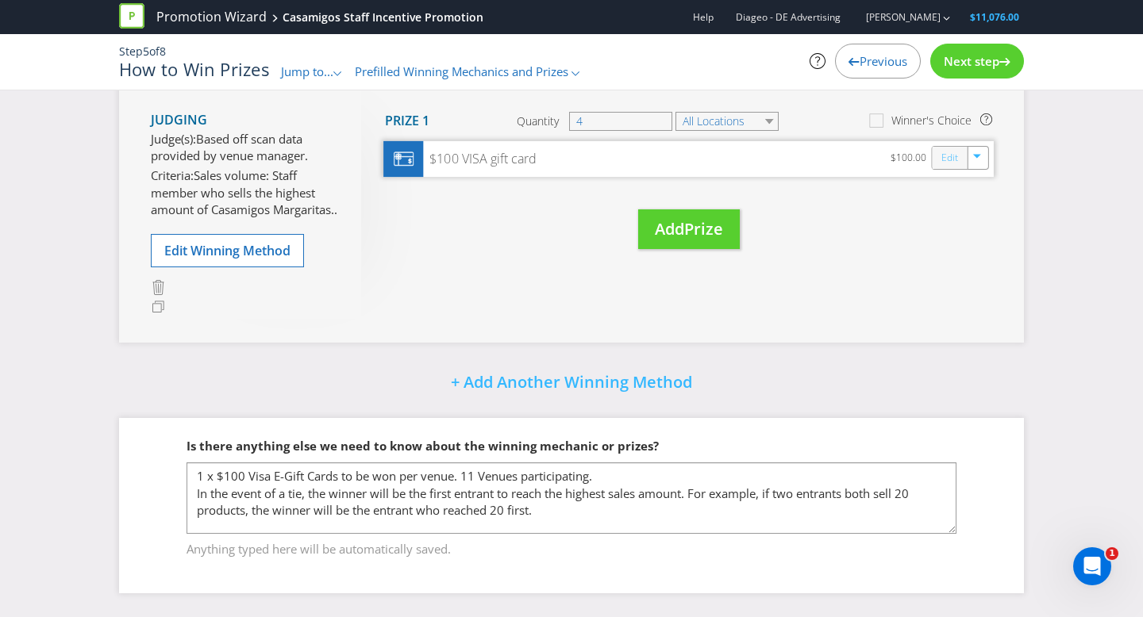
click at [944, 148] on link "Edit" at bounding box center [949, 157] width 17 height 18
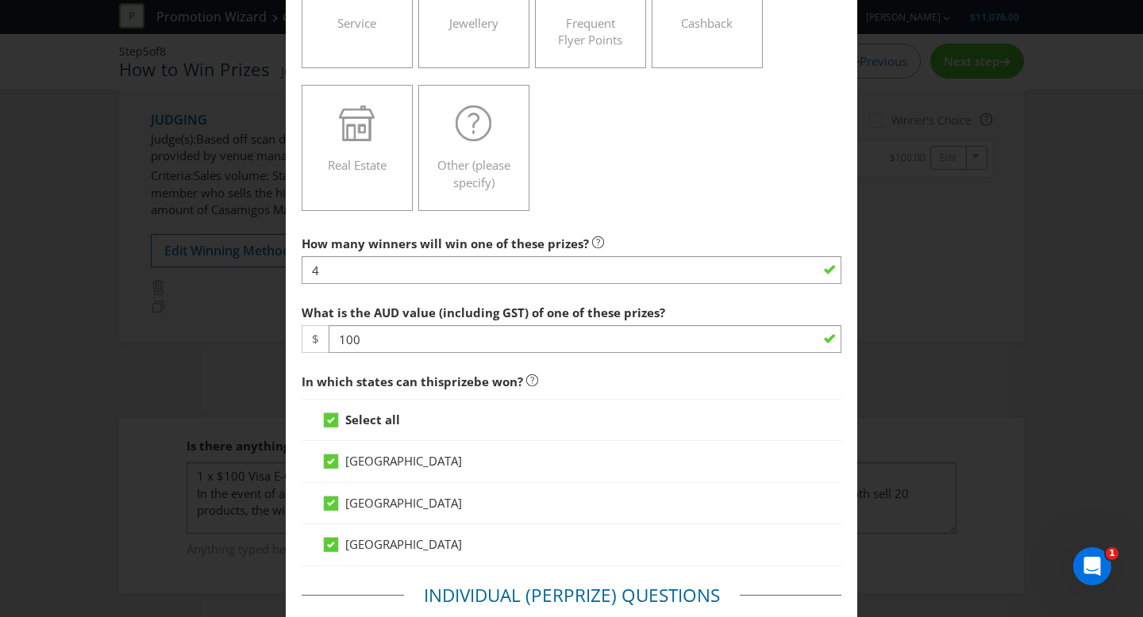
scroll to position [473, 0]
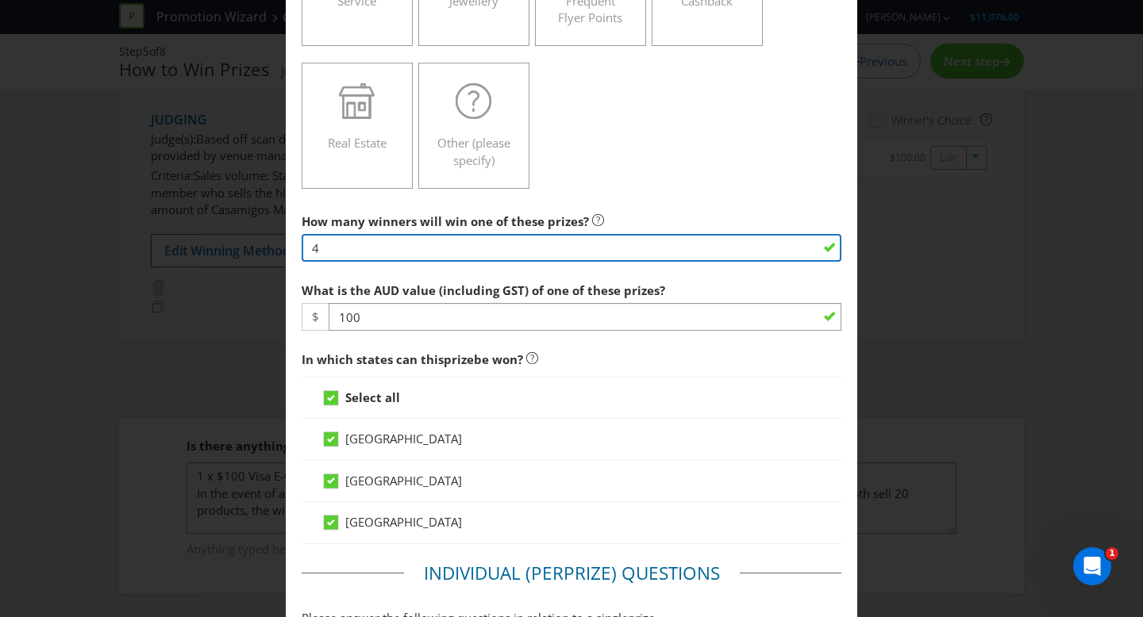
drag, startPoint x: 355, startPoint y: 253, endPoint x: 271, endPoint y: 248, distance: 83.5
click at [271, 248] on div "Edit Prize [GEOGRAPHIC_DATA] [GEOGRAPHIC_DATA] [GEOGRAPHIC_DATA] Please select …" at bounding box center [571, 308] width 1143 height 617
type input "11"
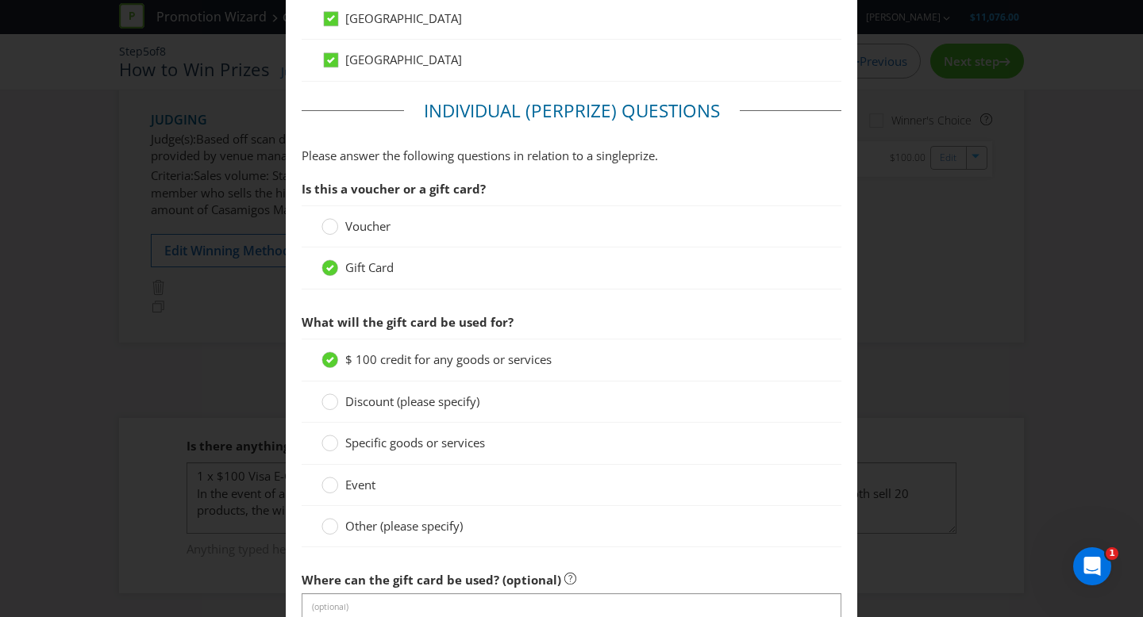
scroll to position [1105, 0]
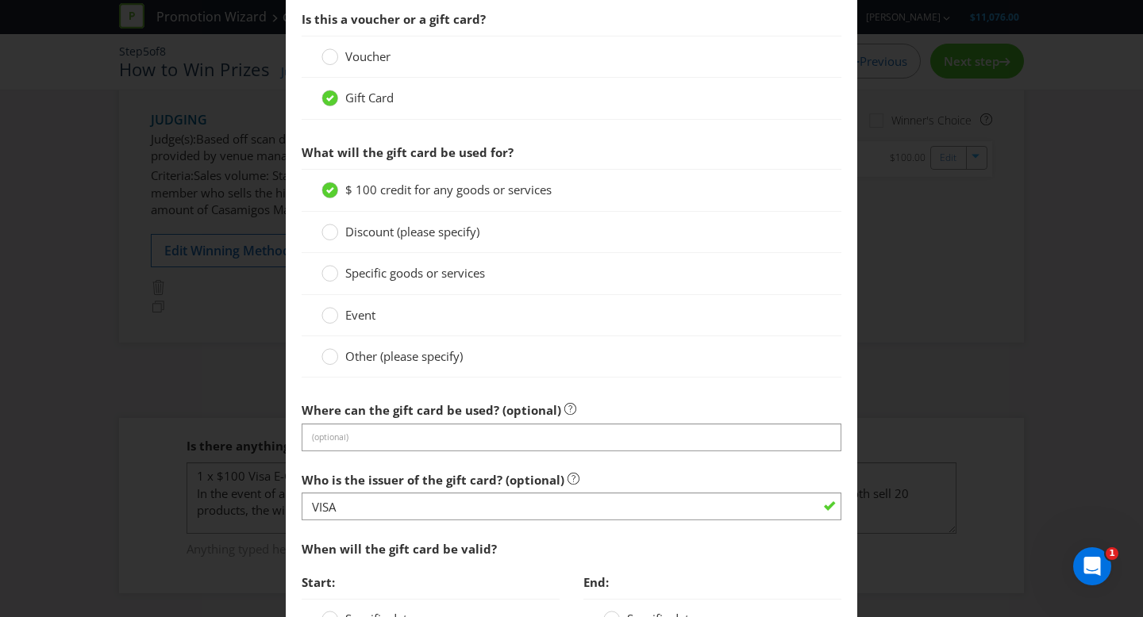
click at [427, 356] on span "Other (please specify)" at bounding box center [403, 356] width 117 height 16
click at [0, 0] on input "Other (please specify)" at bounding box center [0, 0] width 0 height 0
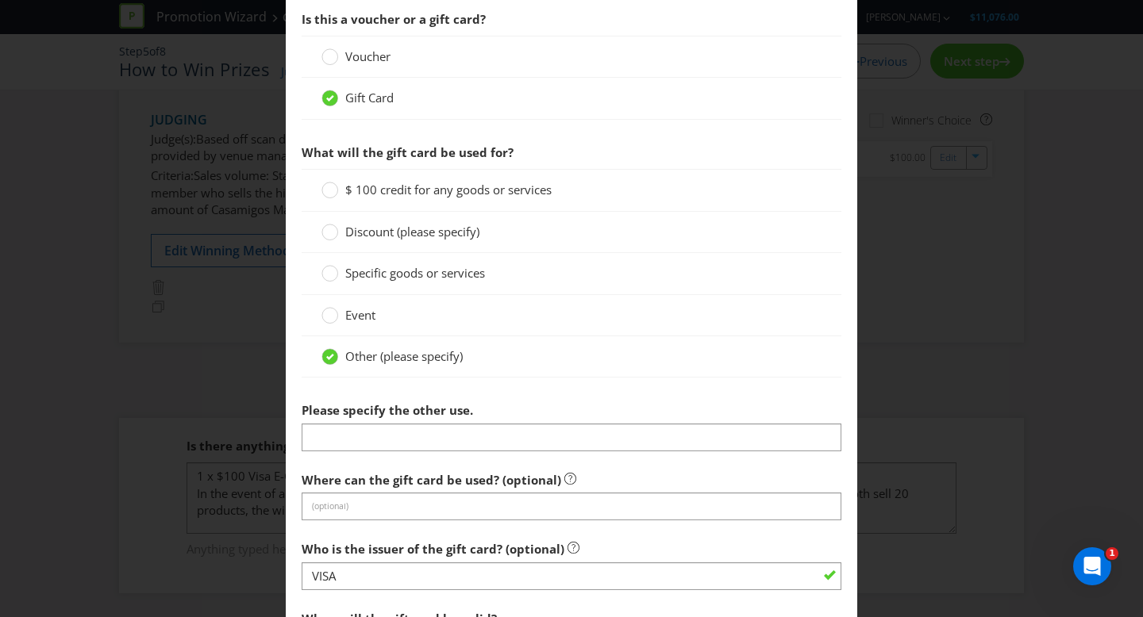
click at [340, 189] on label "$ 100 credit for any goods or services" at bounding box center [437, 190] width 233 height 17
click at [0, 0] on input "$ 100 credit for any goods or services" at bounding box center [0, 0] width 0 height 0
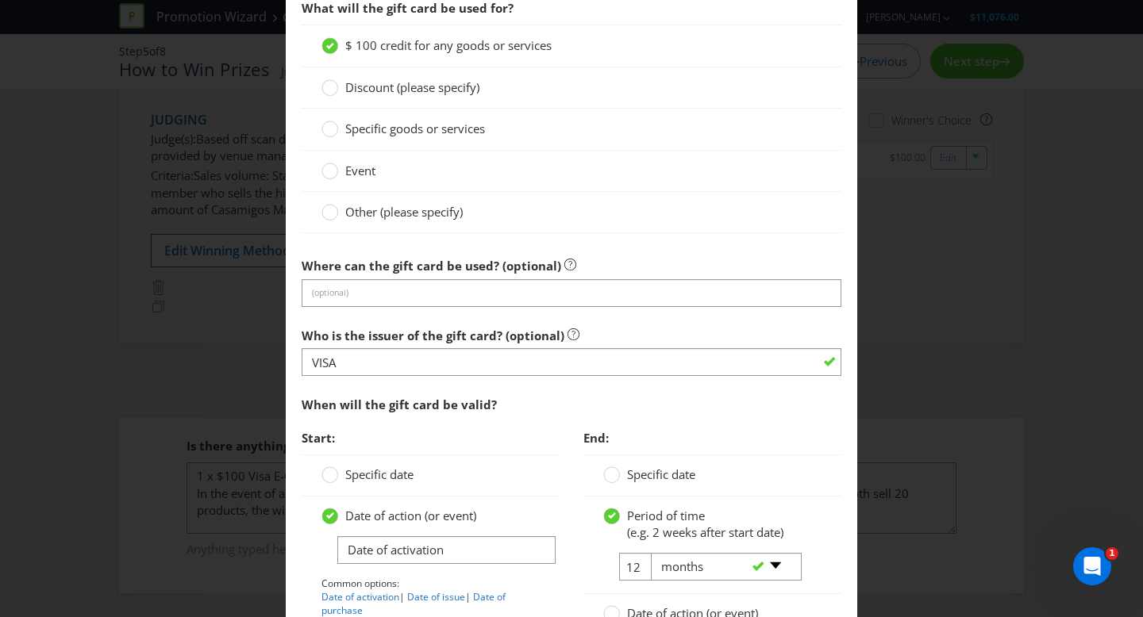
scroll to position [1251, 0]
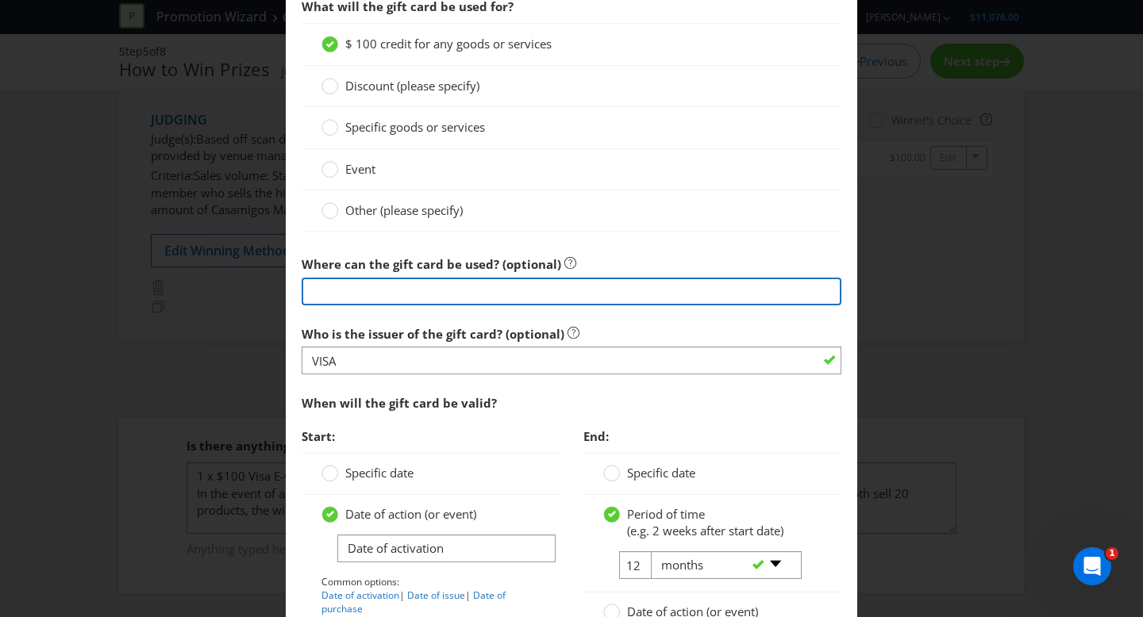
click at [405, 290] on input "text" at bounding box center [572, 292] width 540 height 28
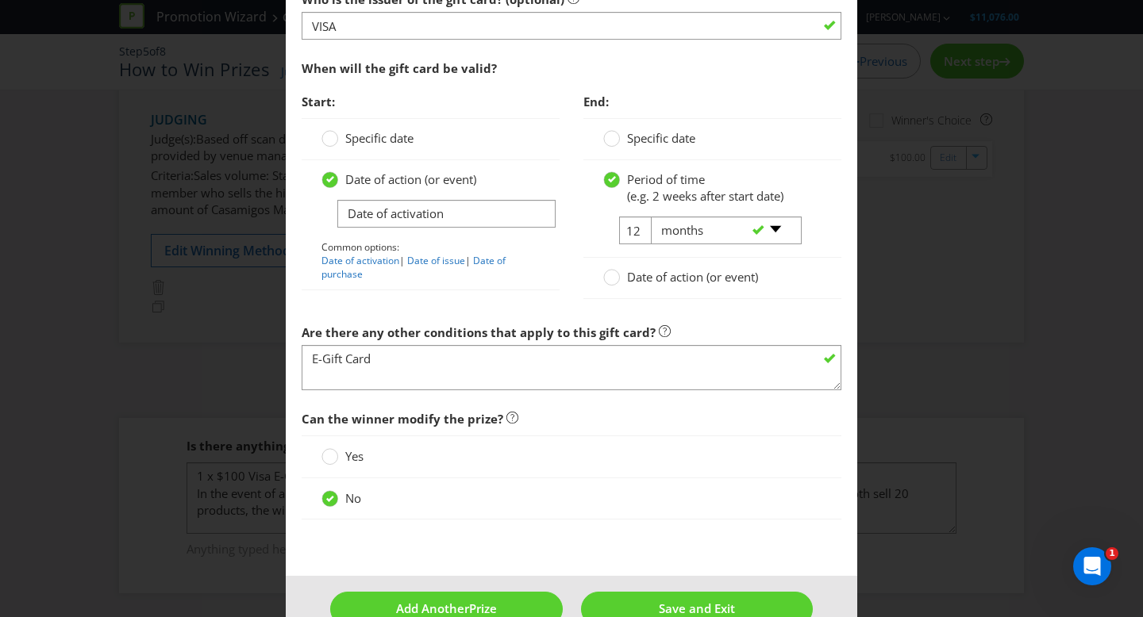
scroll to position [1624, 0]
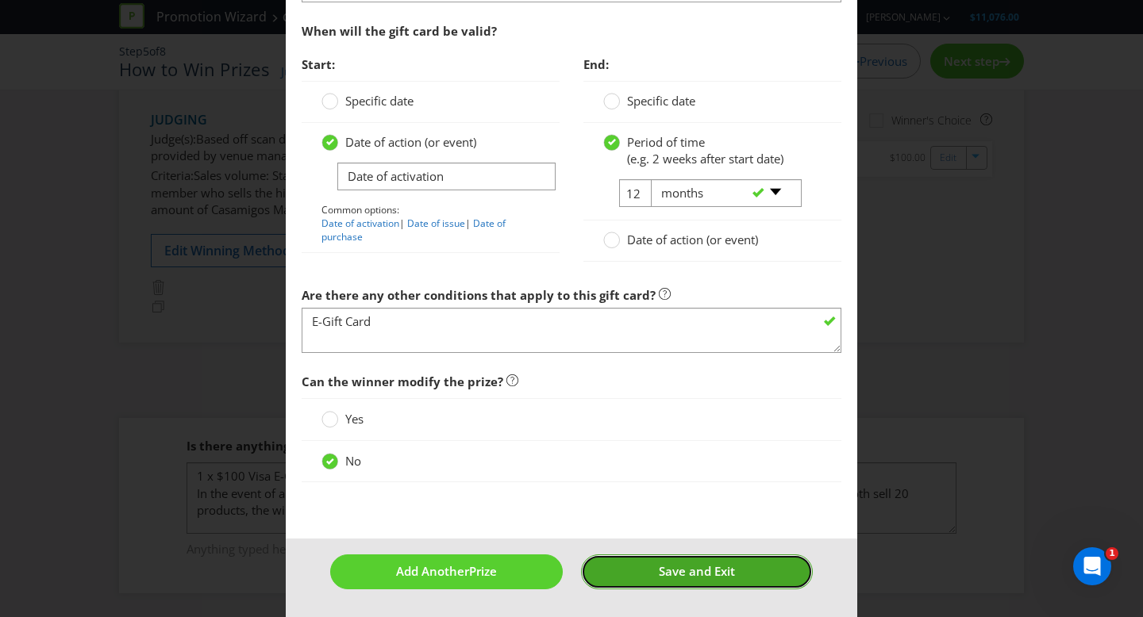
click at [685, 560] on button "Save and Exit" at bounding box center [697, 572] width 233 height 34
type input "11"
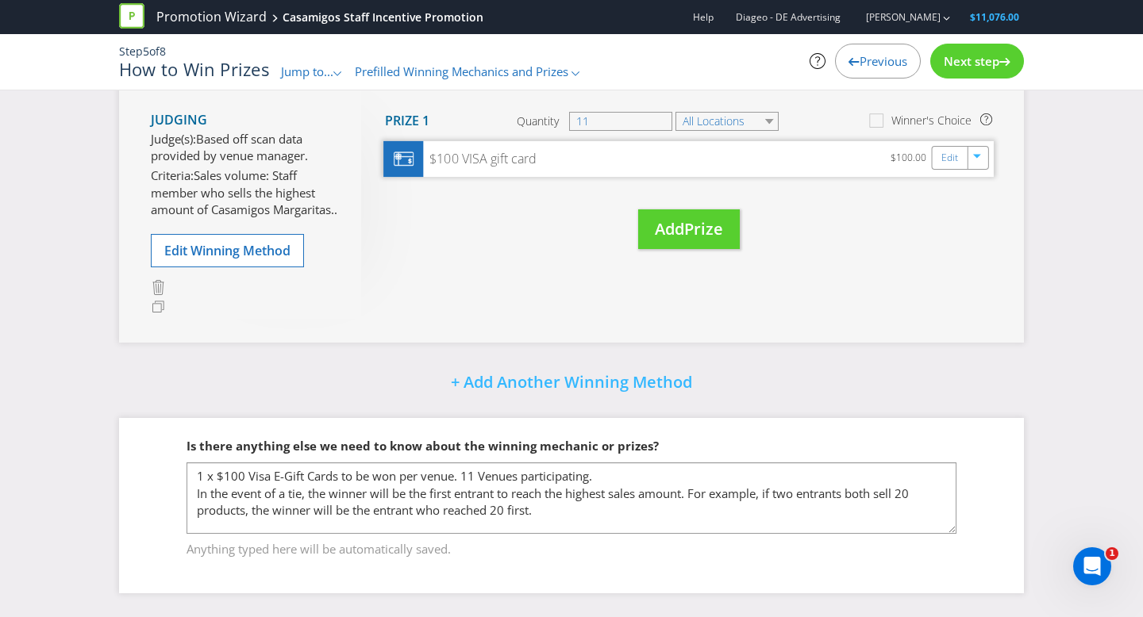
click at [866, 141] on div "$100 VISA gift card $100.00 Edit" at bounding box center [688, 159] width 610 height 36
click at [416, 141] on div at bounding box center [403, 159] width 40 height 36
click at [671, 150] on div "$100 VISA gift card $100.00 Edit" at bounding box center [688, 159] width 610 height 36
click at [417, 142] on div at bounding box center [403, 159] width 40 height 36
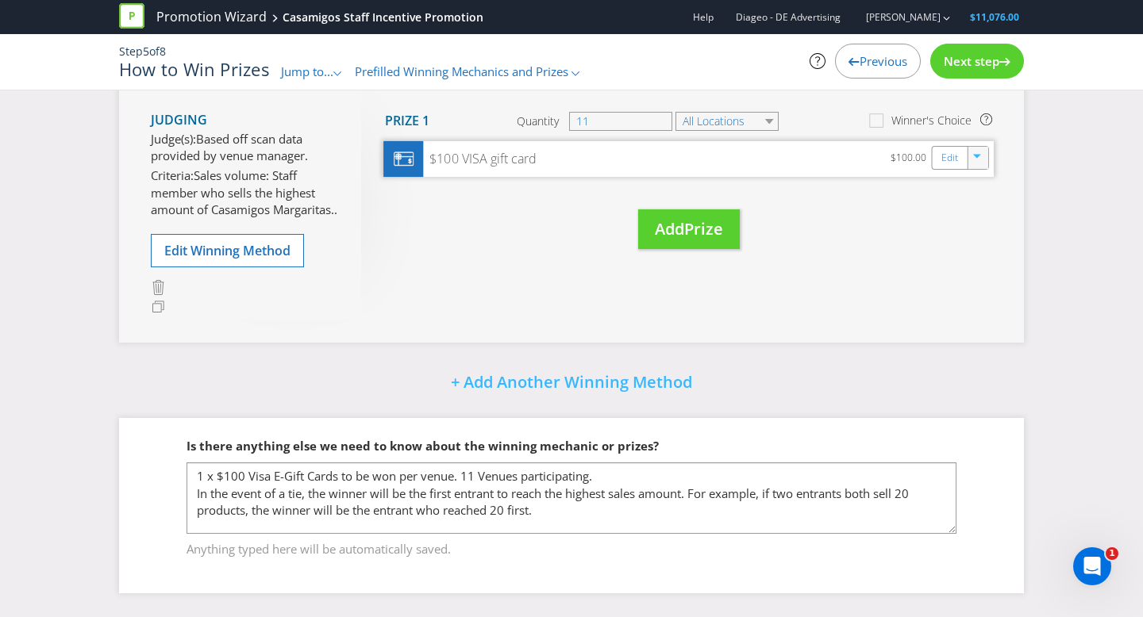
click at [979, 147] on div "button" at bounding box center [978, 155] width 16 height 16
click at [970, 206] on link "Delete" at bounding box center [966, 214] width 35 height 16
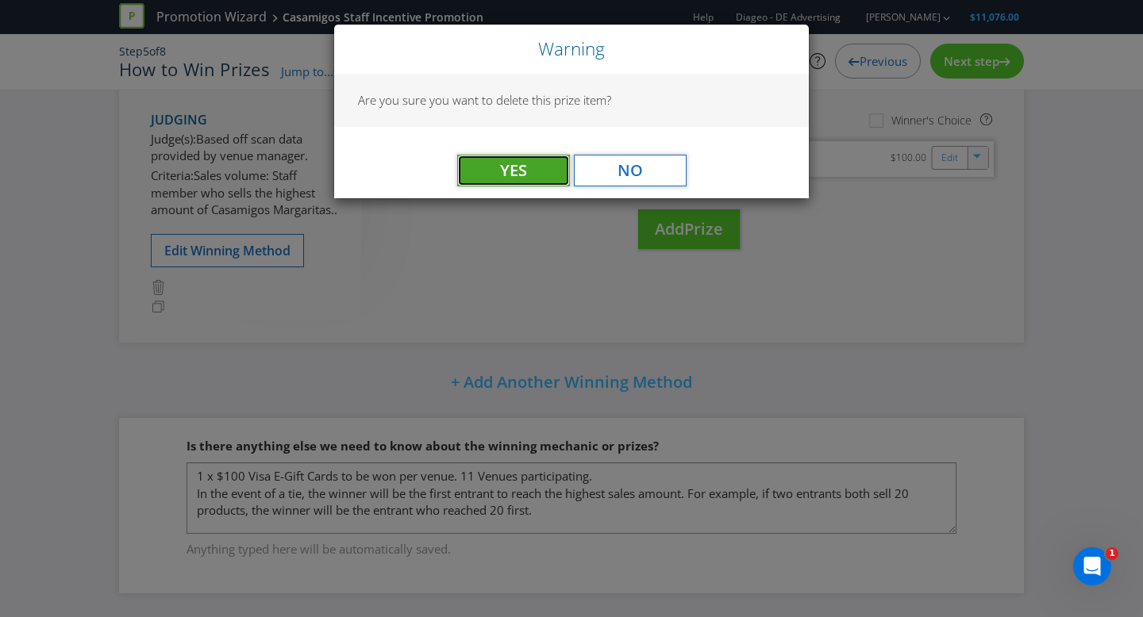
click at [517, 179] on span "Yes" at bounding box center [513, 170] width 27 height 21
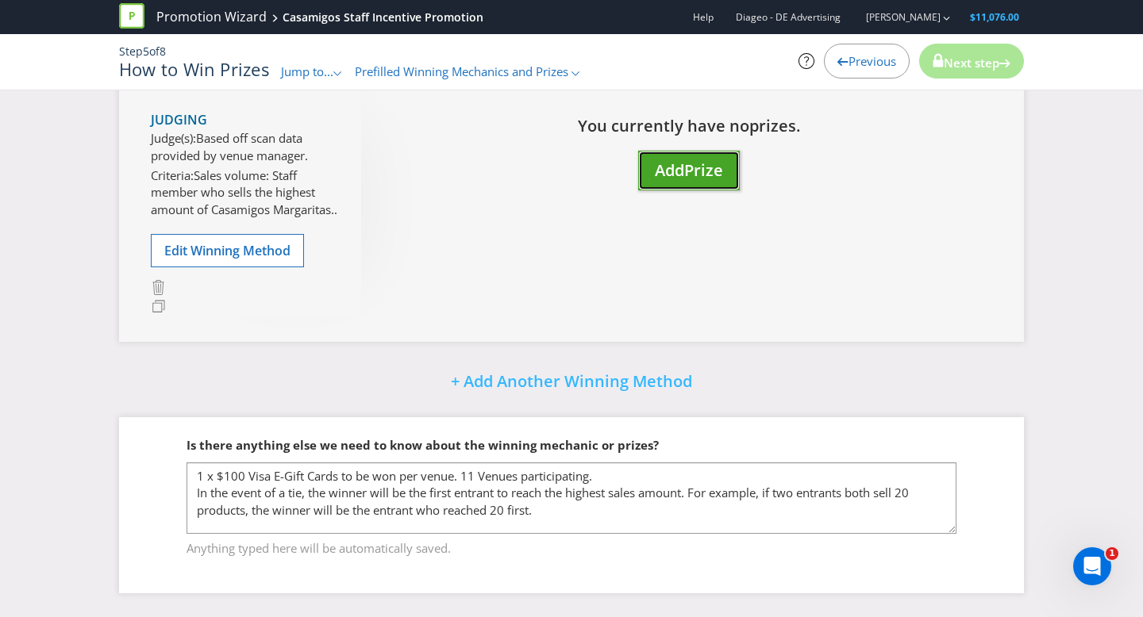
click at [684, 160] on span "Add" at bounding box center [669, 170] width 29 height 21
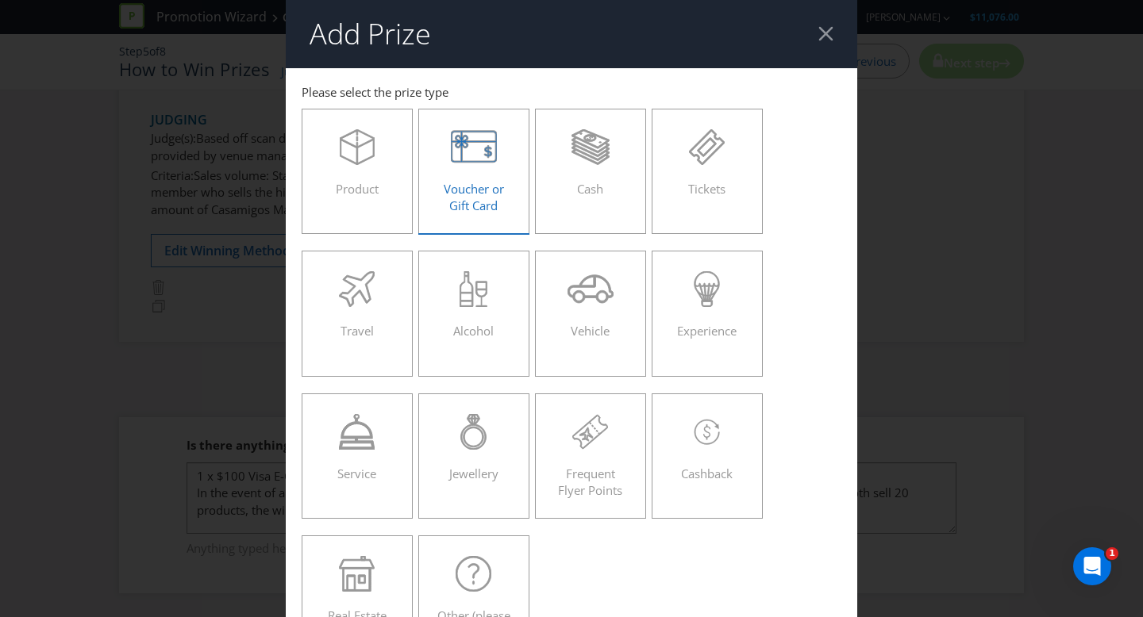
click at [507, 157] on div at bounding box center [474, 147] width 78 height 36
click at [0, 0] on input "Voucher or Gift Card" at bounding box center [0, 0] width 0 height 0
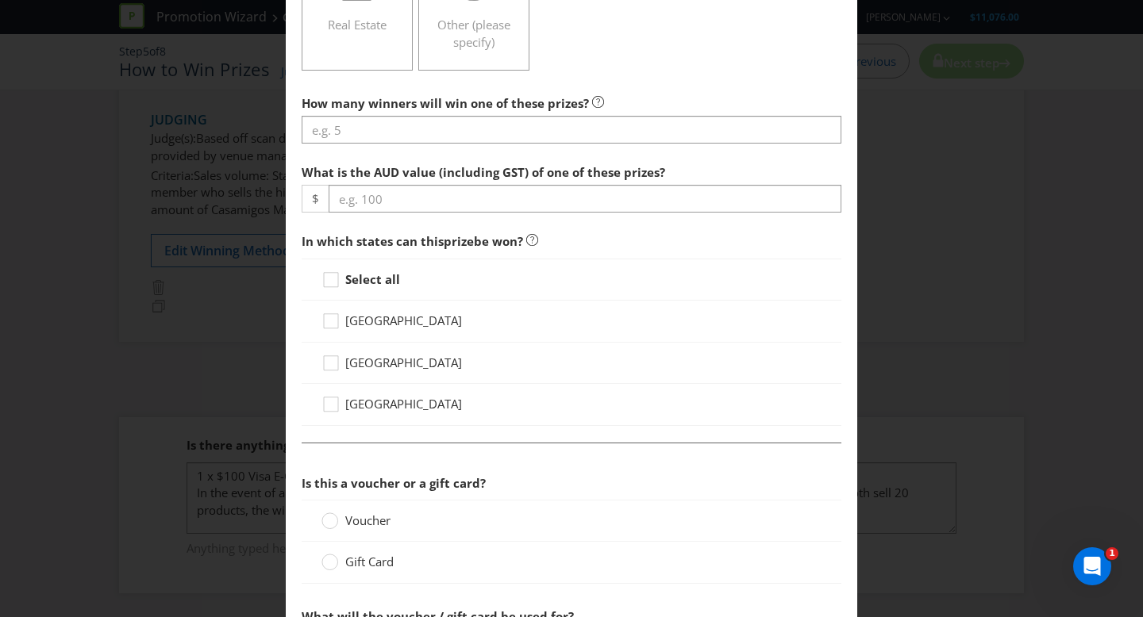
scroll to position [590, 0]
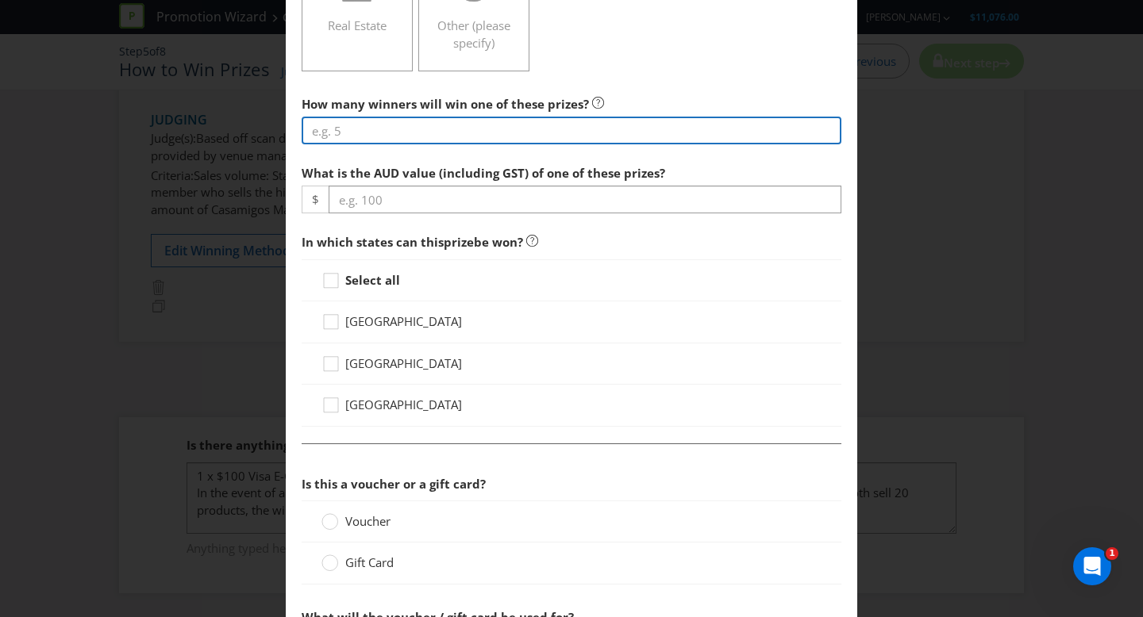
click at [413, 130] on input "number" at bounding box center [572, 131] width 540 height 28
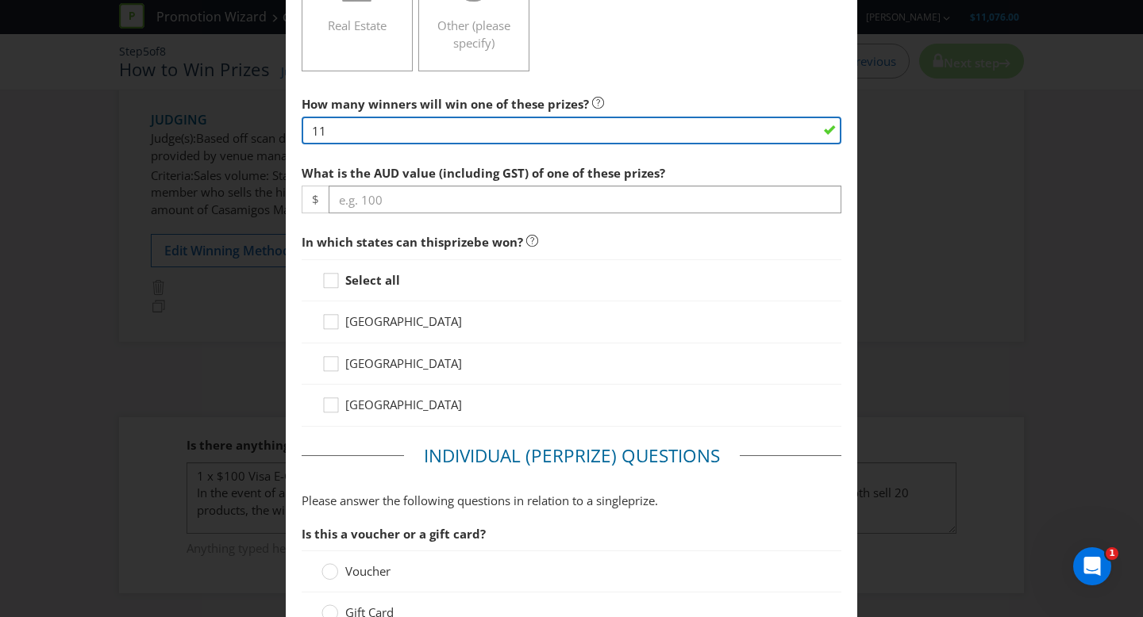
type input "11"
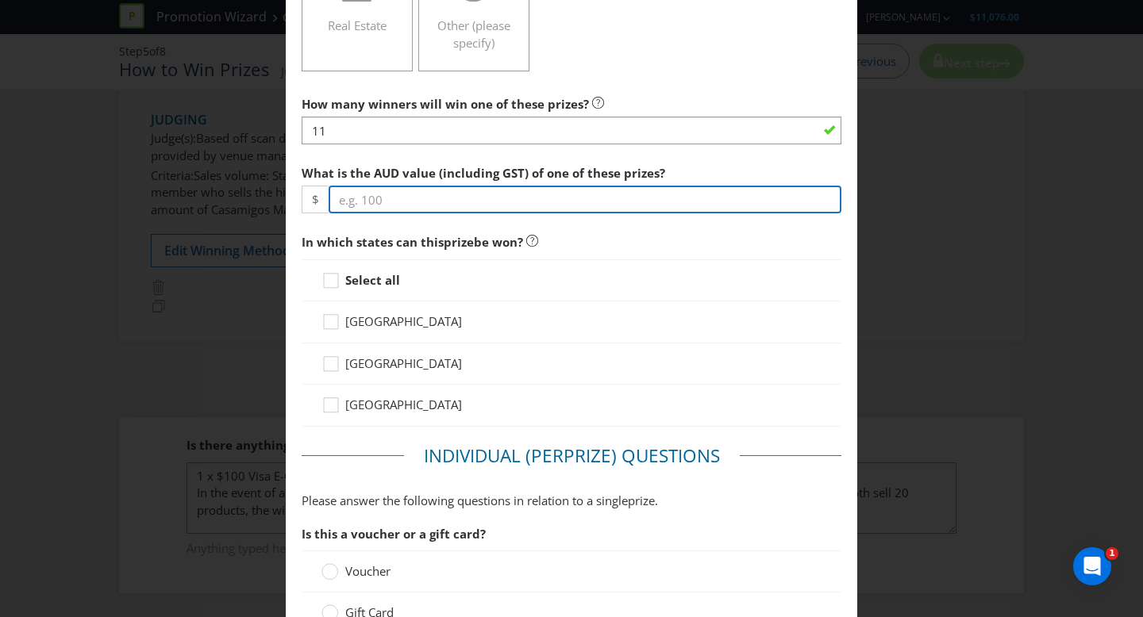
click at [406, 202] on input "number" at bounding box center [585, 200] width 513 height 28
type input "100"
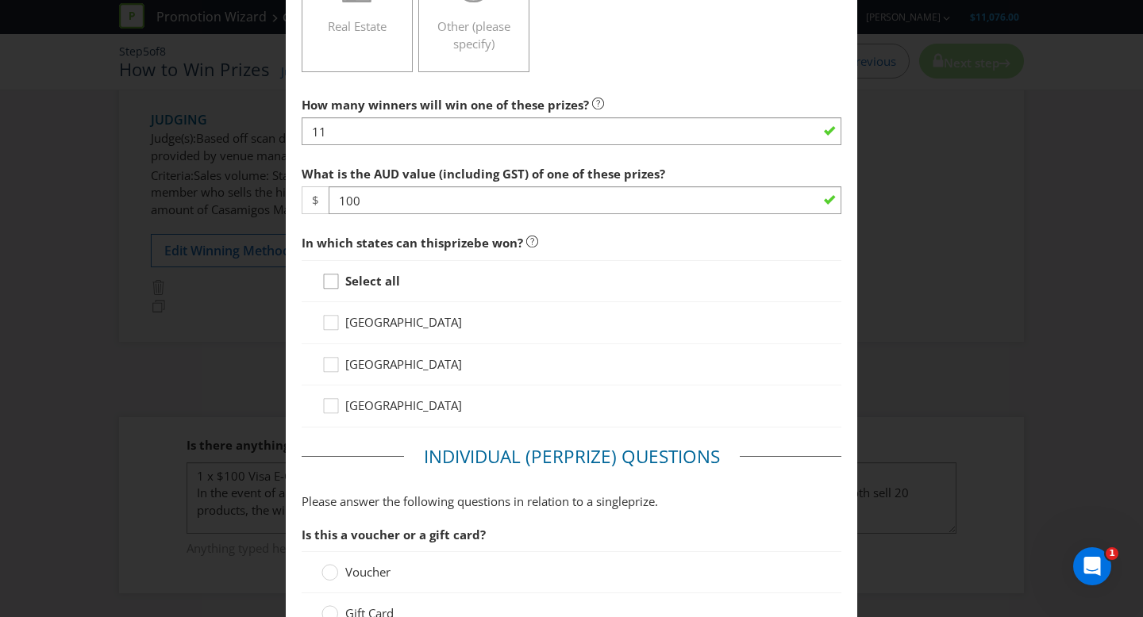
click at [331, 273] on div at bounding box center [331, 276] width 8 height 8
click at [0, 0] on input "Select all" at bounding box center [0, 0] width 0 height 0
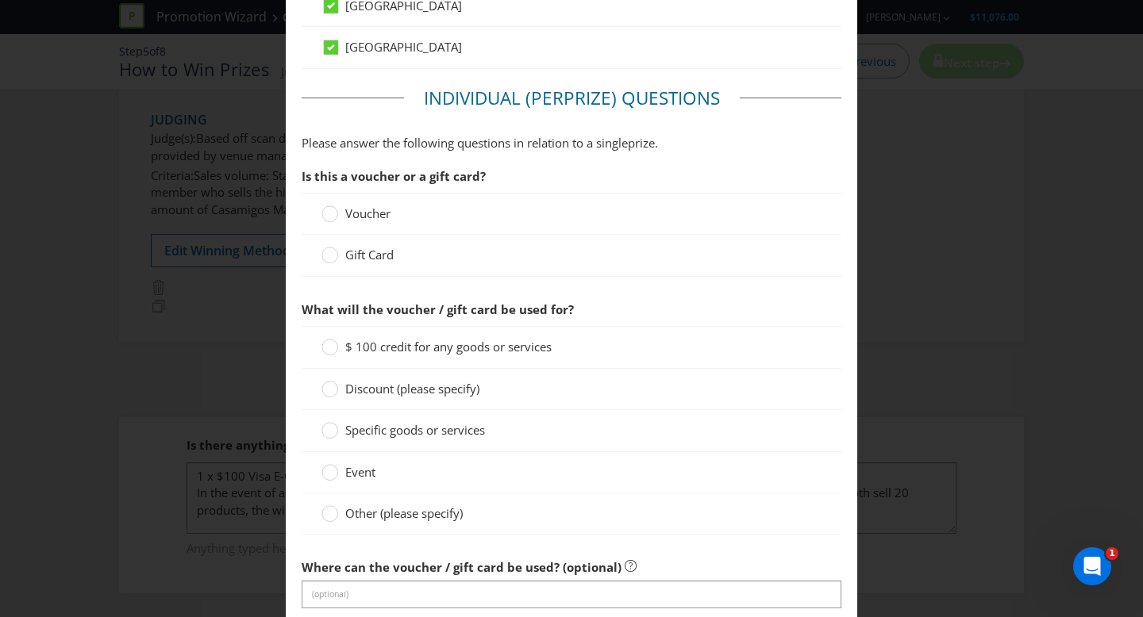
scroll to position [1019, 0]
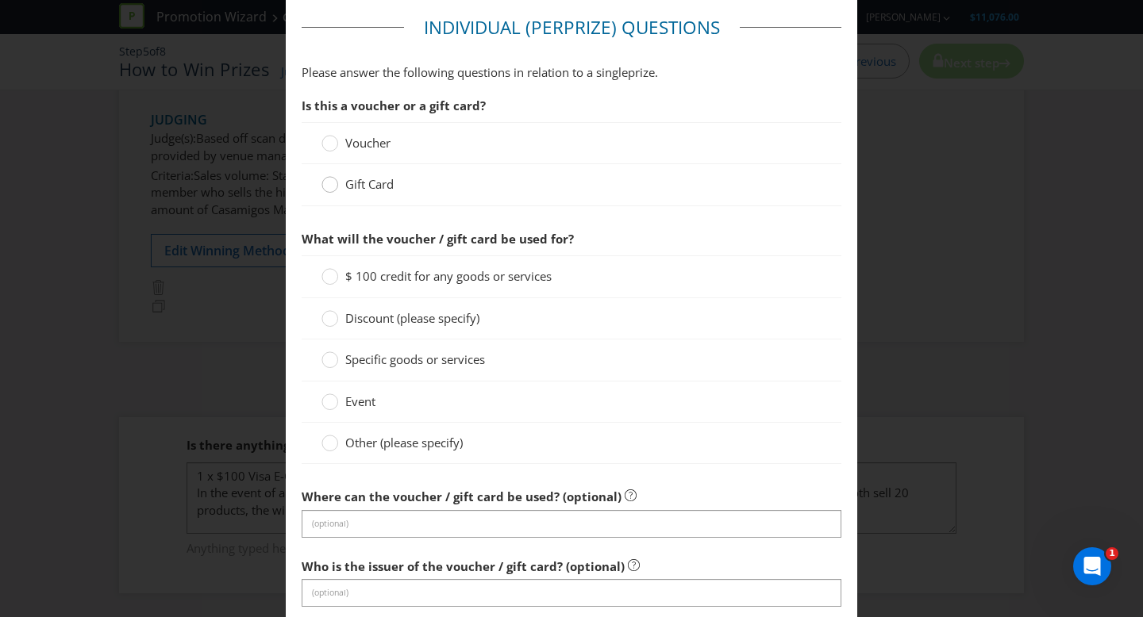
click at [335, 189] on circle at bounding box center [330, 185] width 16 height 16
click at [0, 0] on input "Gift Card" at bounding box center [0, 0] width 0 height 0
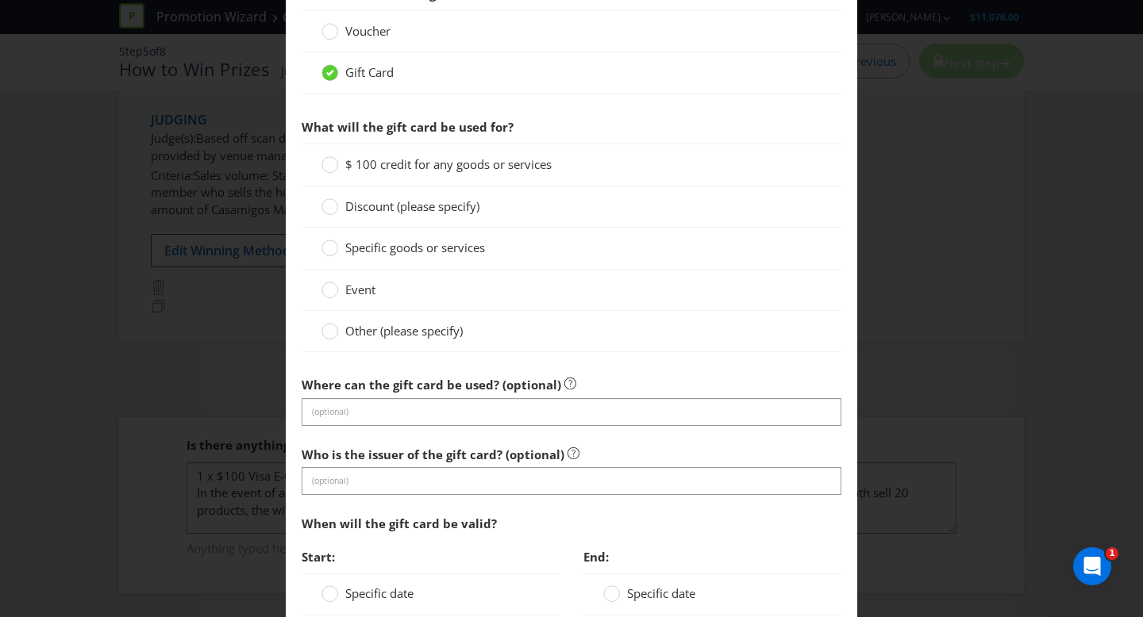
scroll to position [1136, 0]
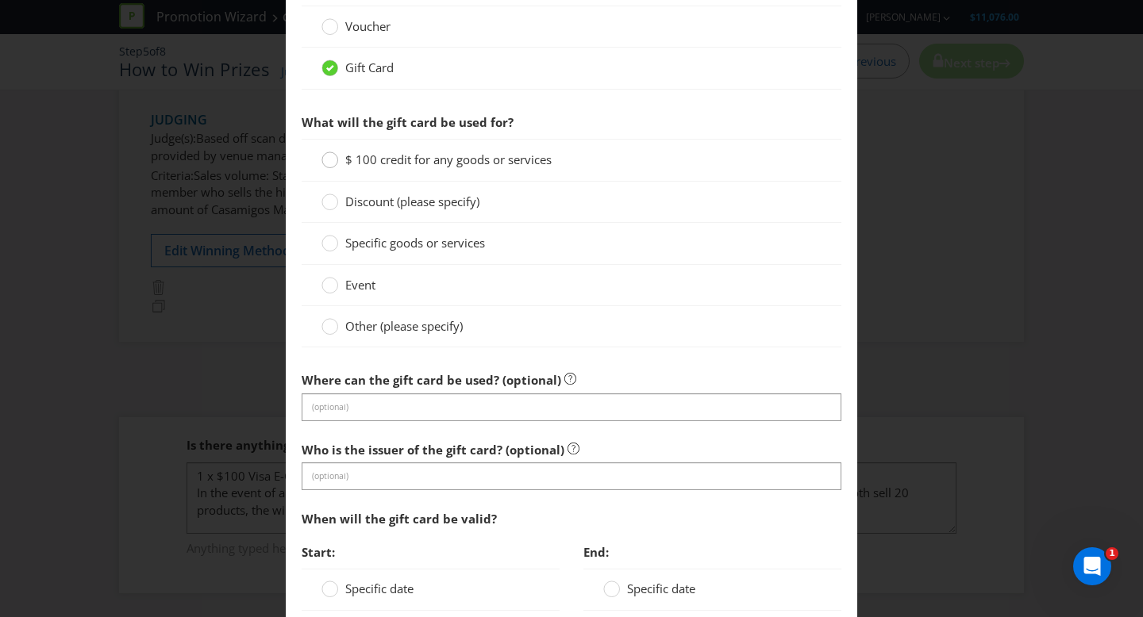
click at [326, 160] on circle at bounding box center [330, 160] width 16 height 16
click at [0, 0] on input "$ 100 credit for any goods or services" at bounding box center [0, 0] width 0 height 0
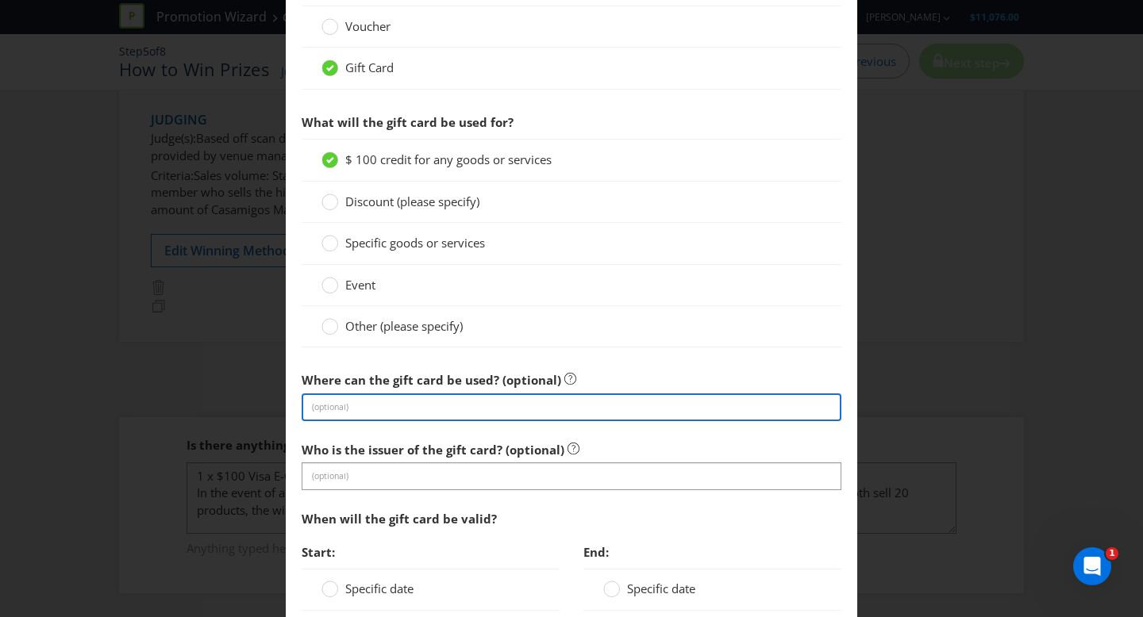
click at [376, 401] on input "text" at bounding box center [572, 408] width 540 height 28
type input "E"
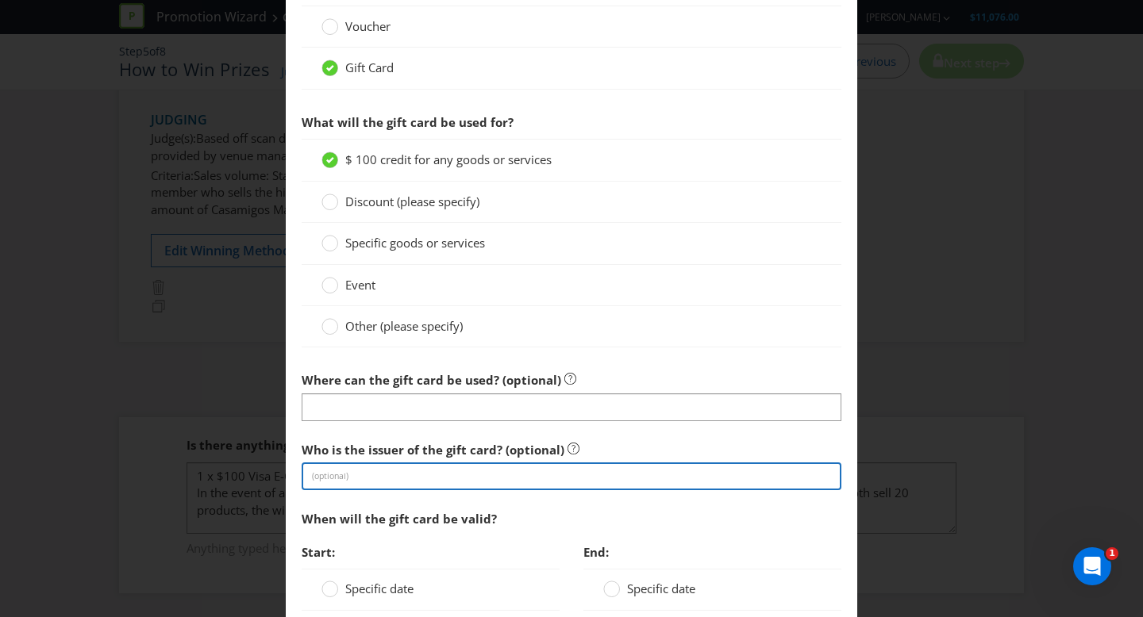
click at [387, 471] on input "text" at bounding box center [572, 477] width 540 height 28
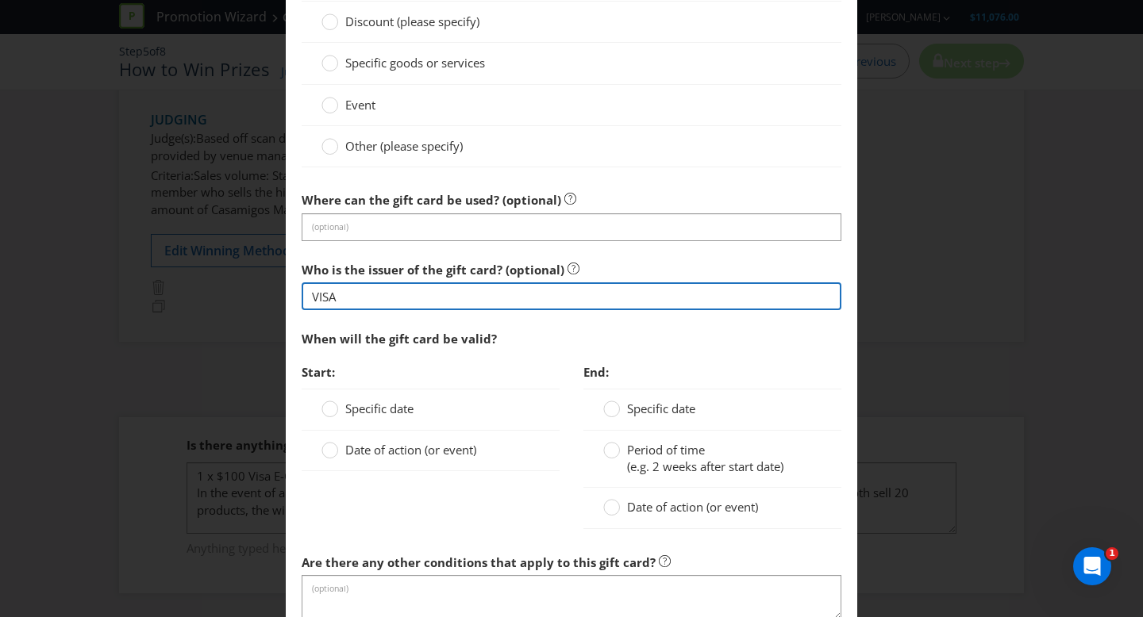
scroll to position [1317, 0]
type input "VISA"
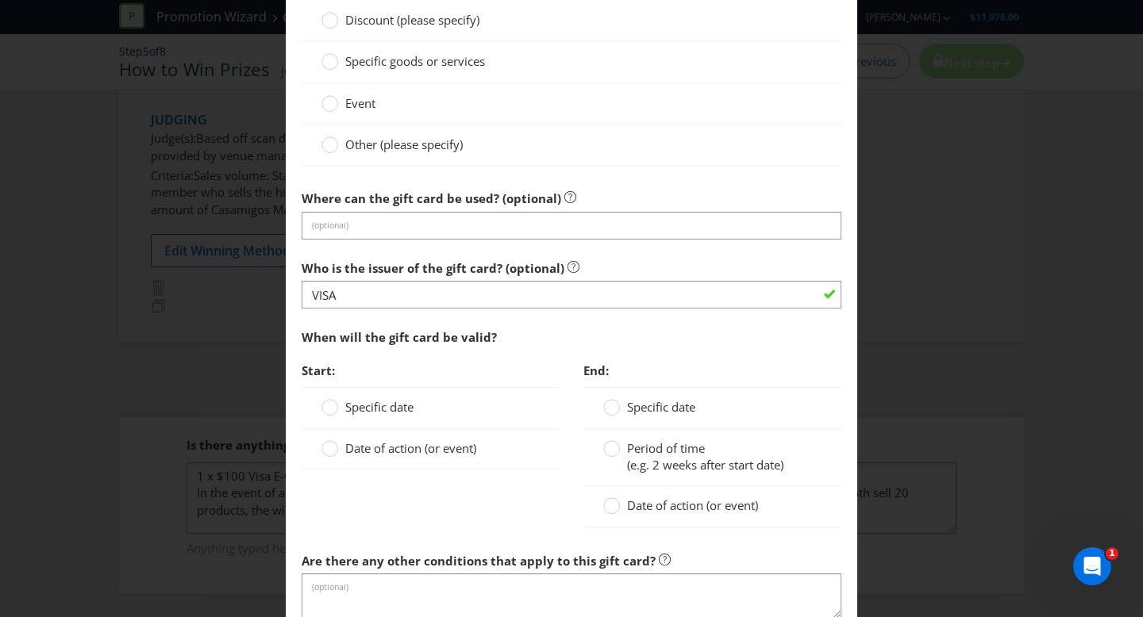
click at [340, 447] on label "Date of action (or event)" at bounding box center [400, 448] width 158 height 17
click at [0, 0] on input "Date of action (or event)" at bounding box center [0, 0] width 0 height 0
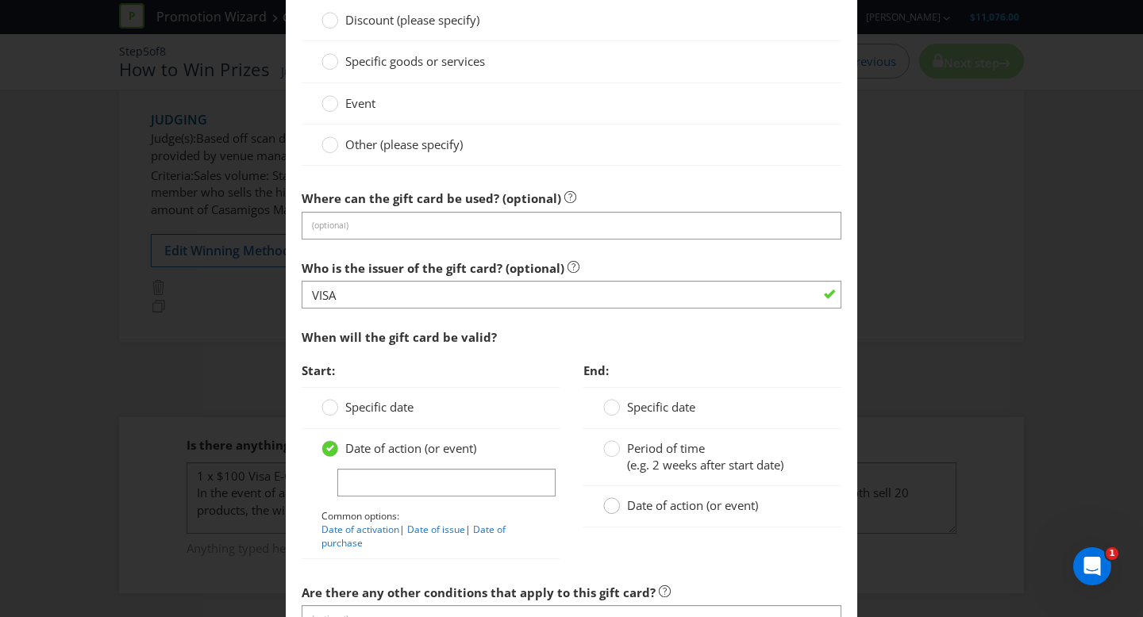
click at [617, 505] on circle at bounding box center [612, 506] width 16 height 16
click at [0, 0] on input "Date of action (or event)" at bounding box center [0, 0] width 0 height 0
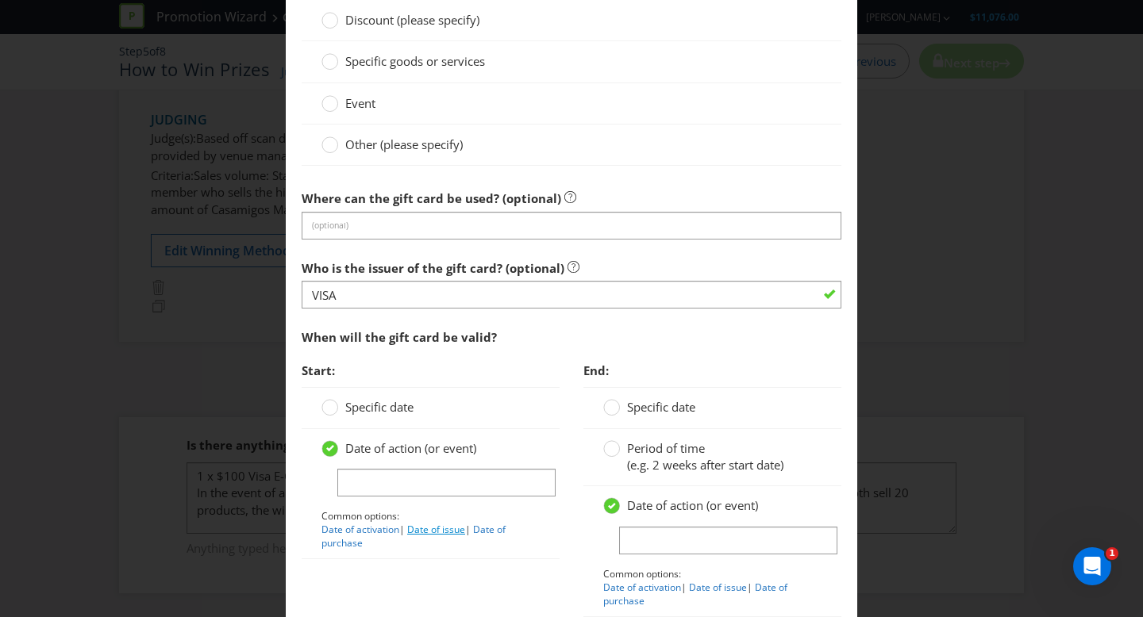
click at [433, 526] on link "Date of issue" at bounding box center [436, 529] width 58 height 13
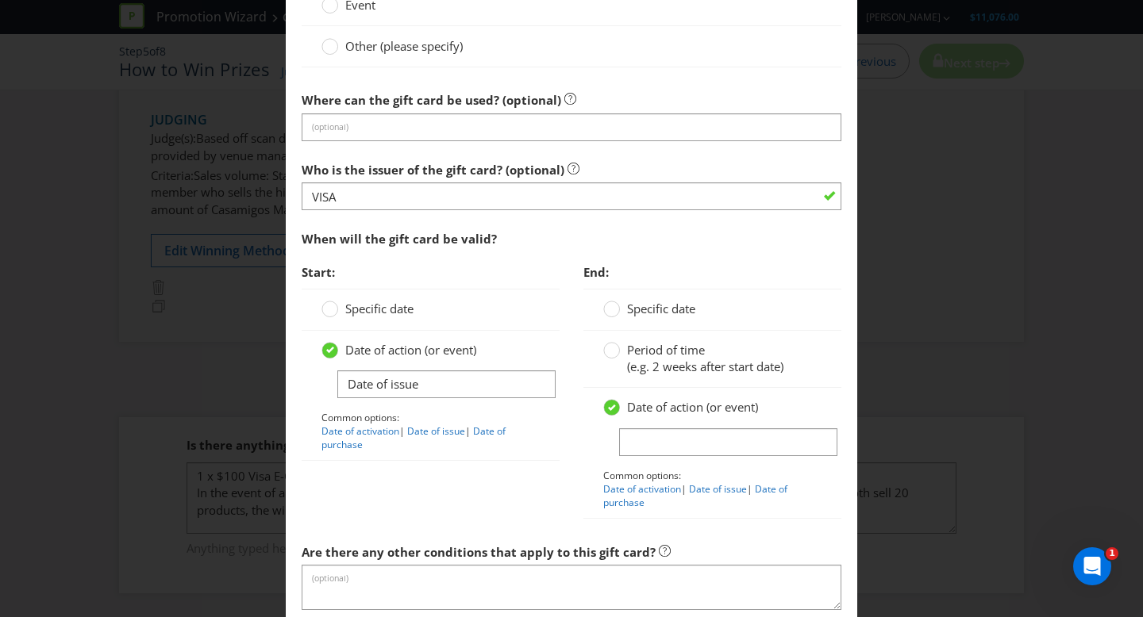
scroll to position [1424, 0]
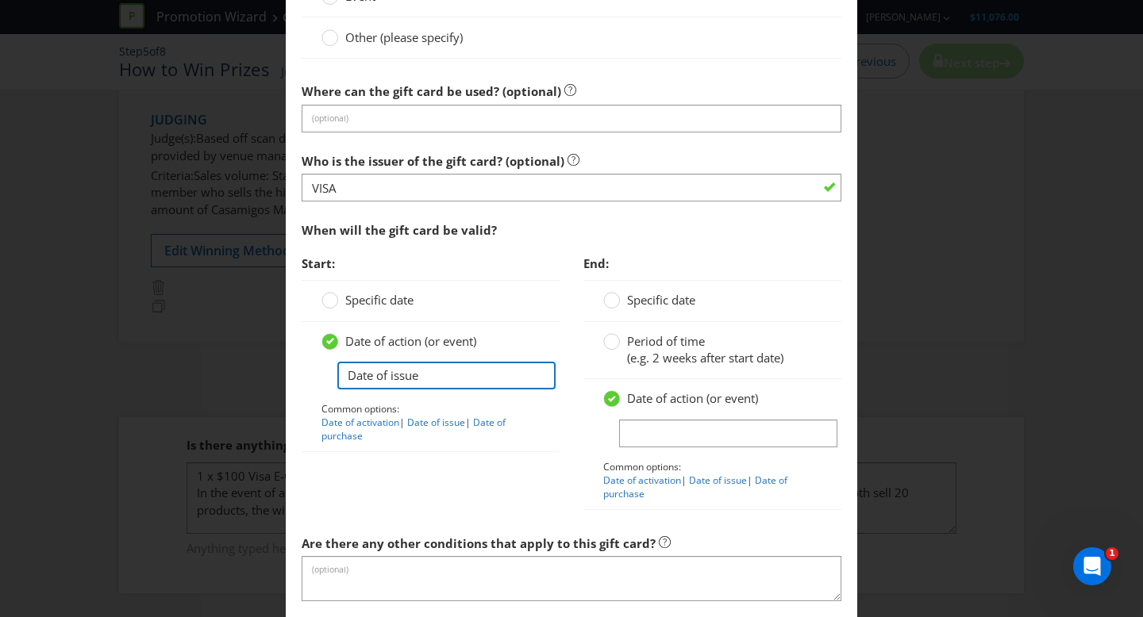
drag, startPoint x: 425, startPoint y: 383, endPoint x: 363, endPoint y: 383, distance: 62.7
click at [313, 379] on div "Date of action (or event) Date of issue Common options: Date of activation | Da…" at bounding box center [431, 387] width 258 height 130
click at [376, 422] on link "Date of activation" at bounding box center [360, 422] width 78 height 13
type input "Date of activation"
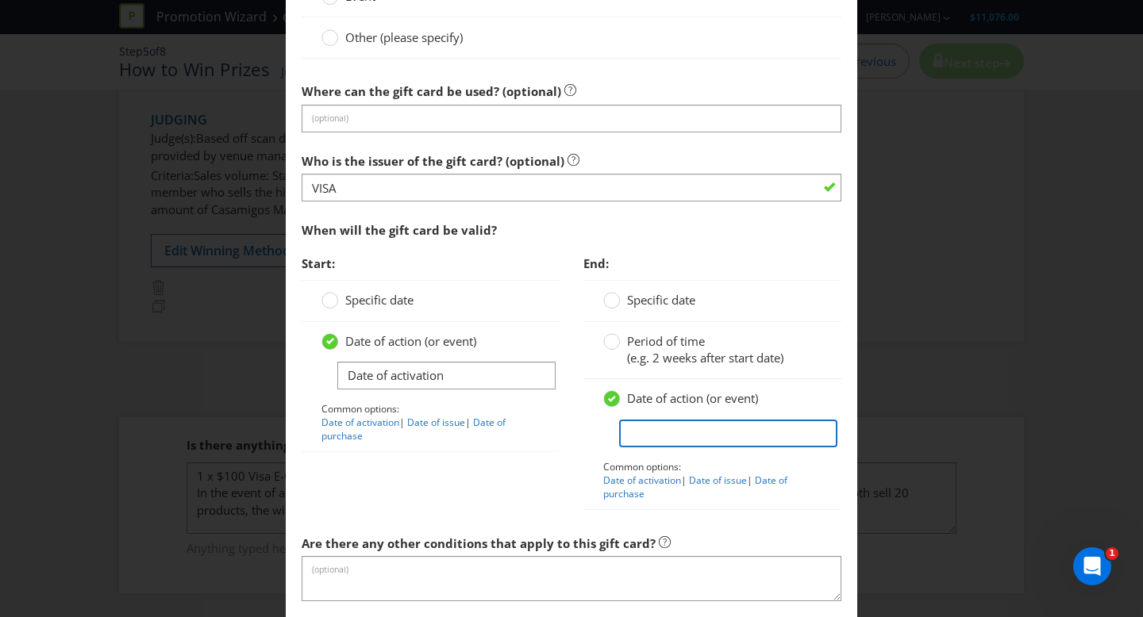
click at [641, 439] on input "text" at bounding box center [728, 434] width 218 height 28
click at [614, 300] on circle at bounding box center [612, 301] width 16 height 16
click at [0, 0] on input "Specific date" at bounding box center [0, 0] width 0 height 0
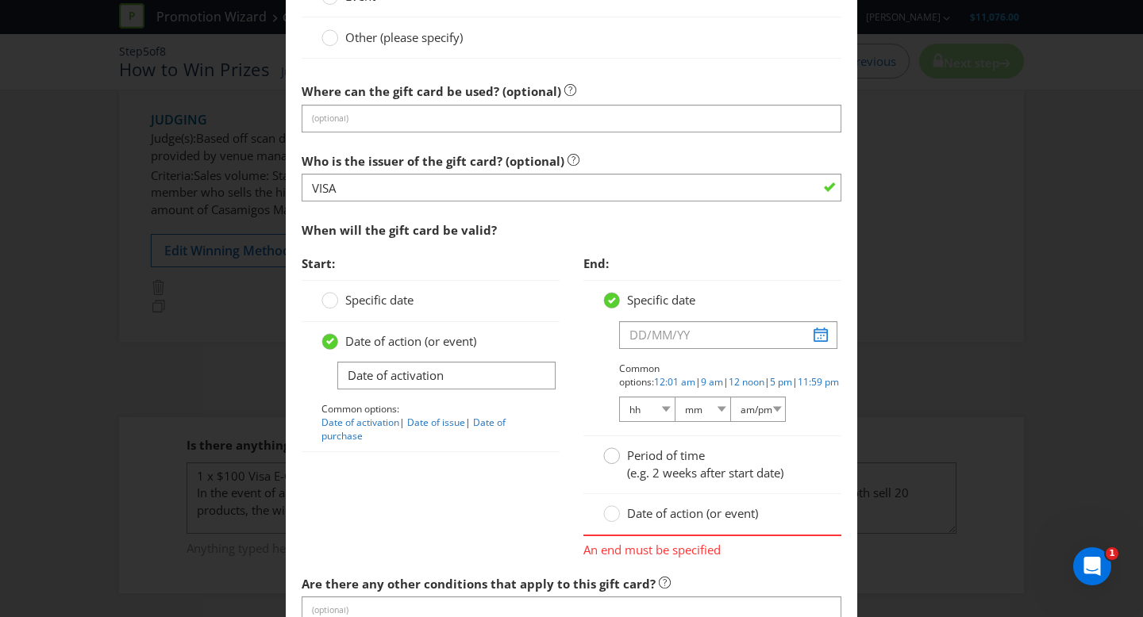
click at [618, 459] on circle at bounding box center [612, 456] width 16 height 16
click at [0, 0] on input "Period of time (e.g. 2 weeks after start date)" at bounding box center [0, 0] width 0 height 0
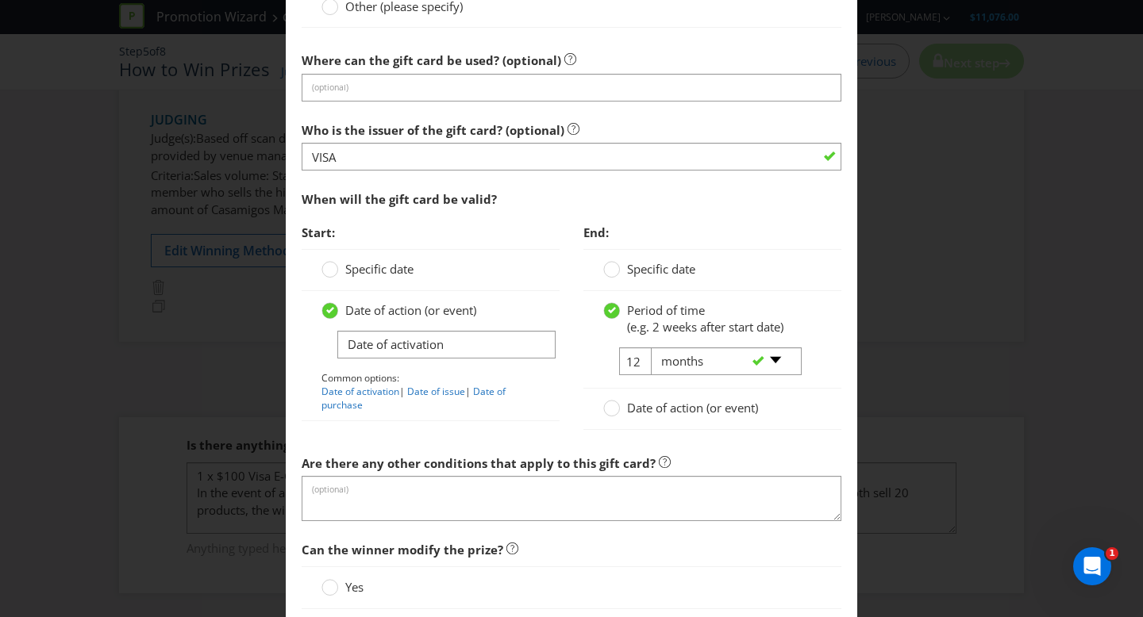
scroll to position [1463, 0]
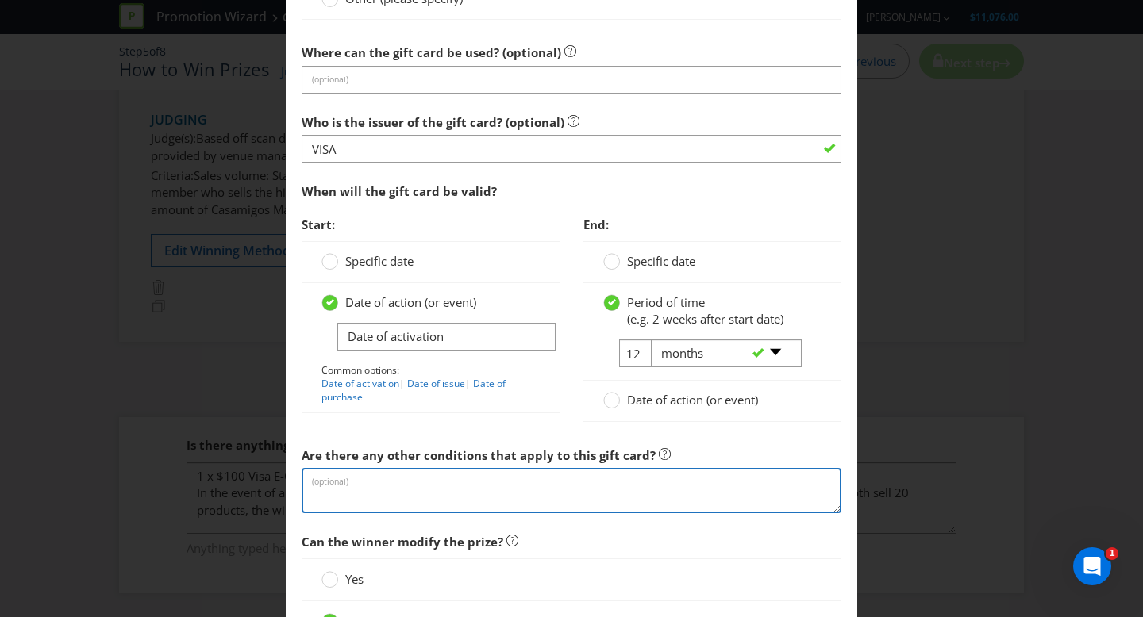
click at [391, 475] on textarea at bounding box center [572, 490] width 540 height 45
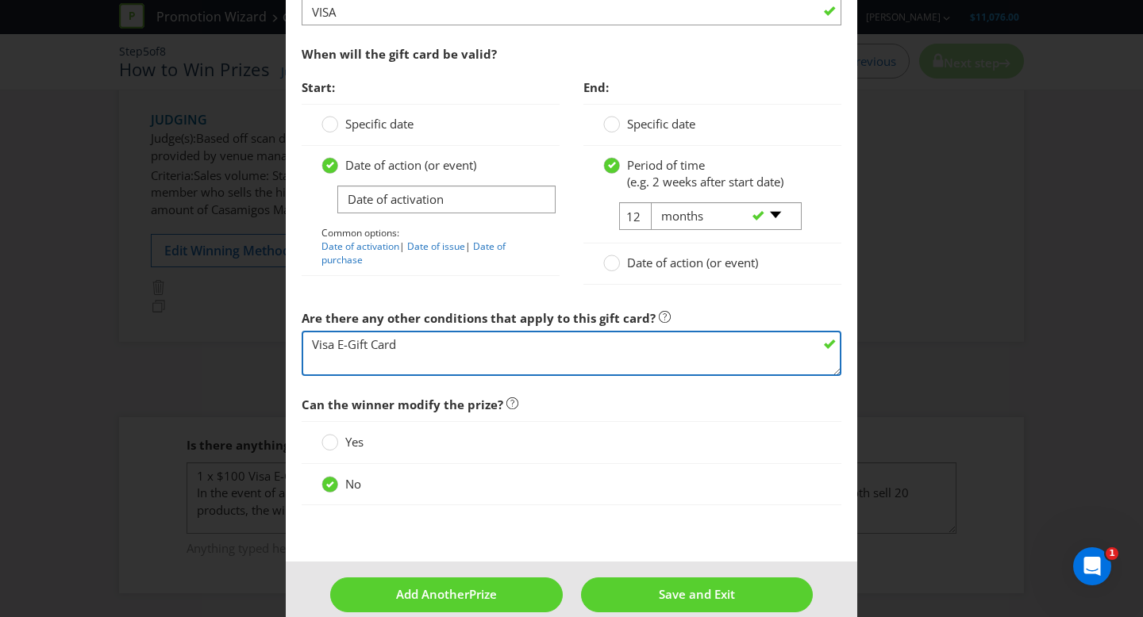
scroll to position [1602, 0]
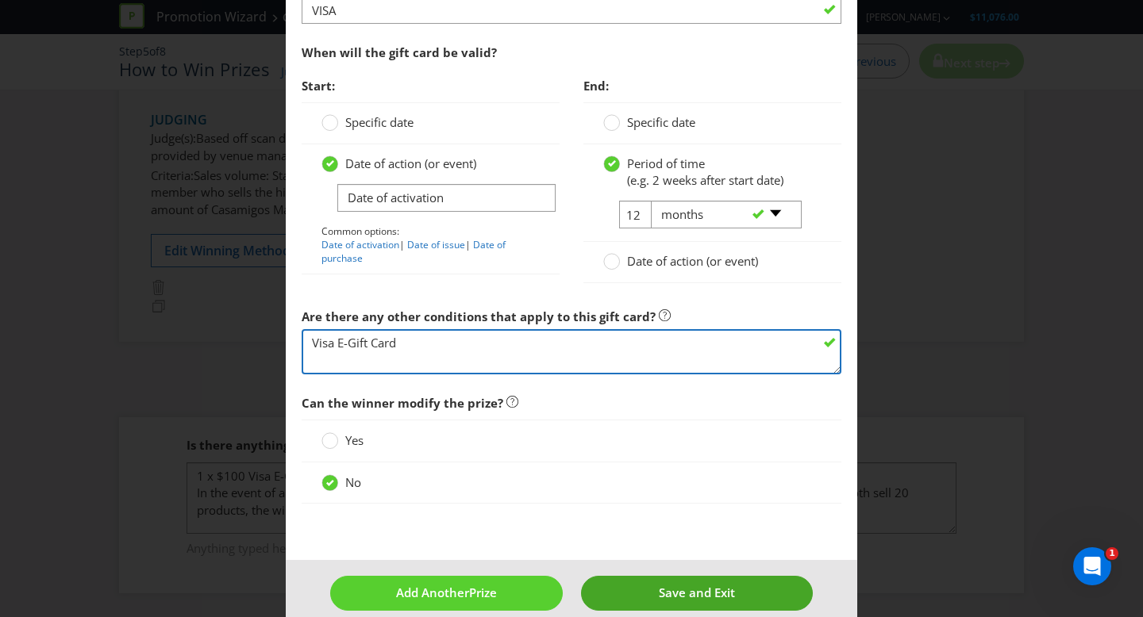
type textarea "Visa E-Gift Card"
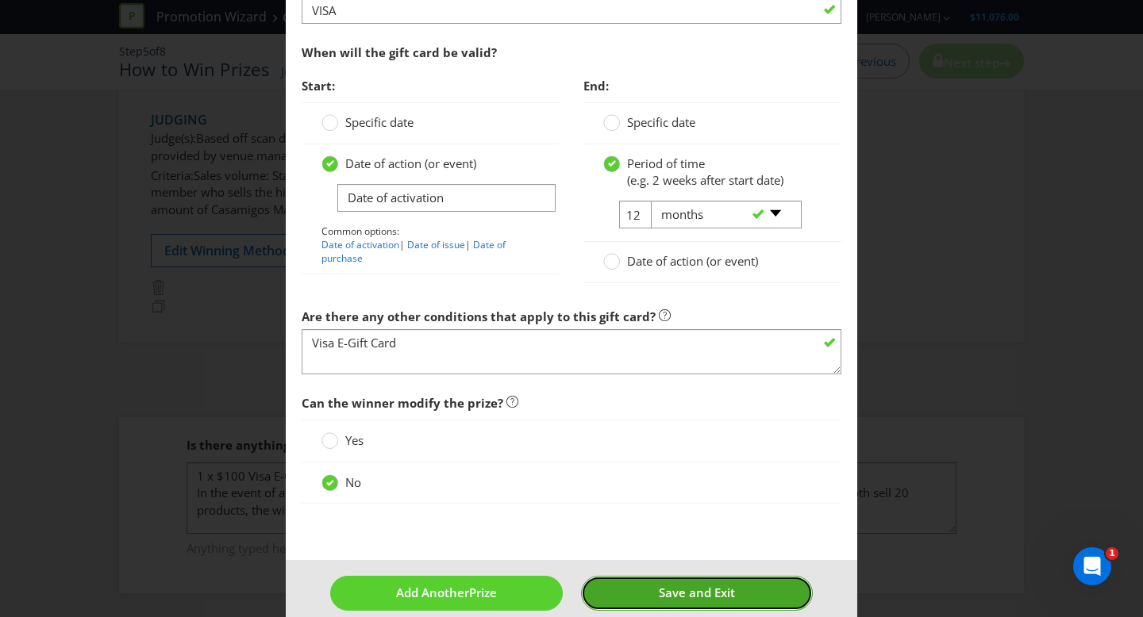
click at [683, 592] on span "Save and Exit" at bounding box center [697, 593] width 76 height 16
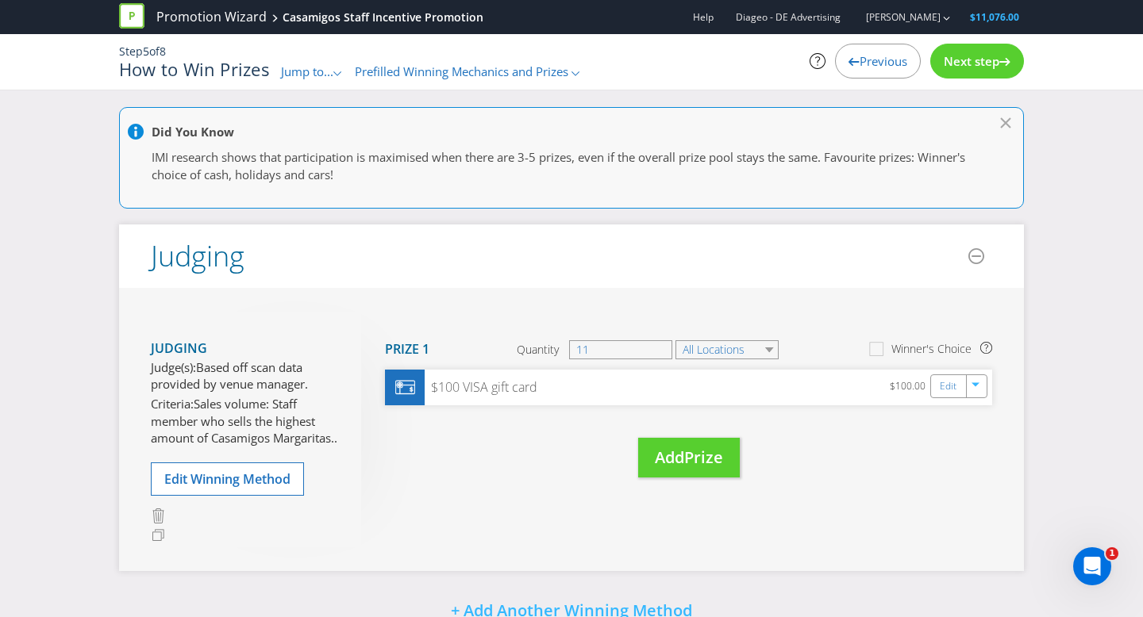
scroll to position [245, 0]
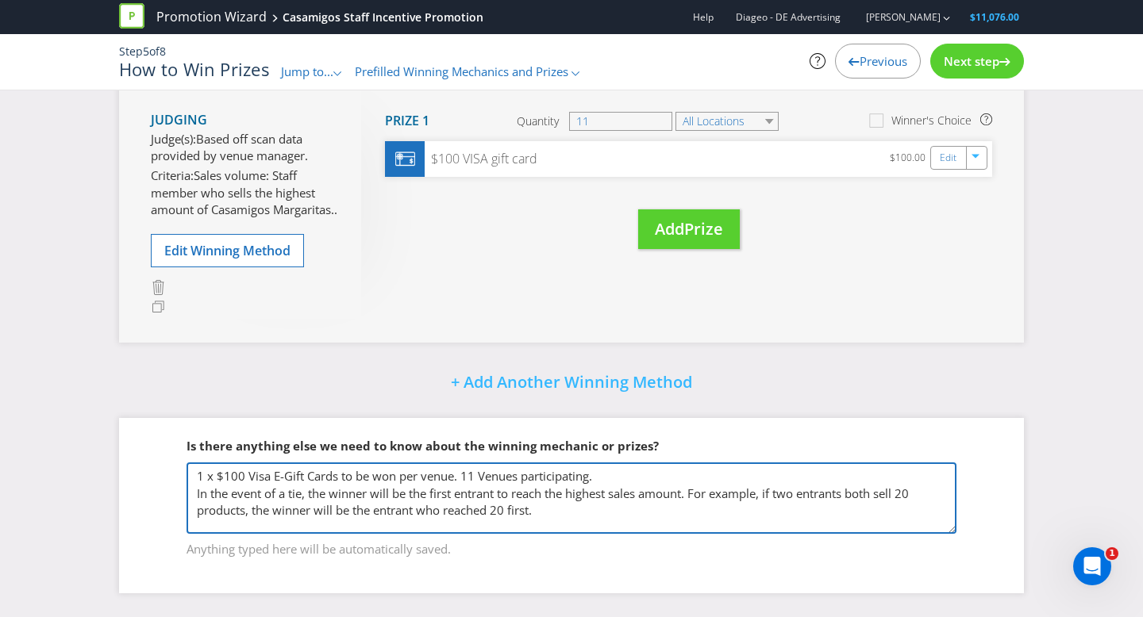
click at [593, 479] on textarea "1 x $100 Visa Card Per venue, 4 Venues participating" at bounding box center [571, 498] width 770 height 71
click at [603, 478] on textarea "1 x $100 Visa Card Per venue, 4 Venues participating" at bounding box center [571, 498] width 770 height 71
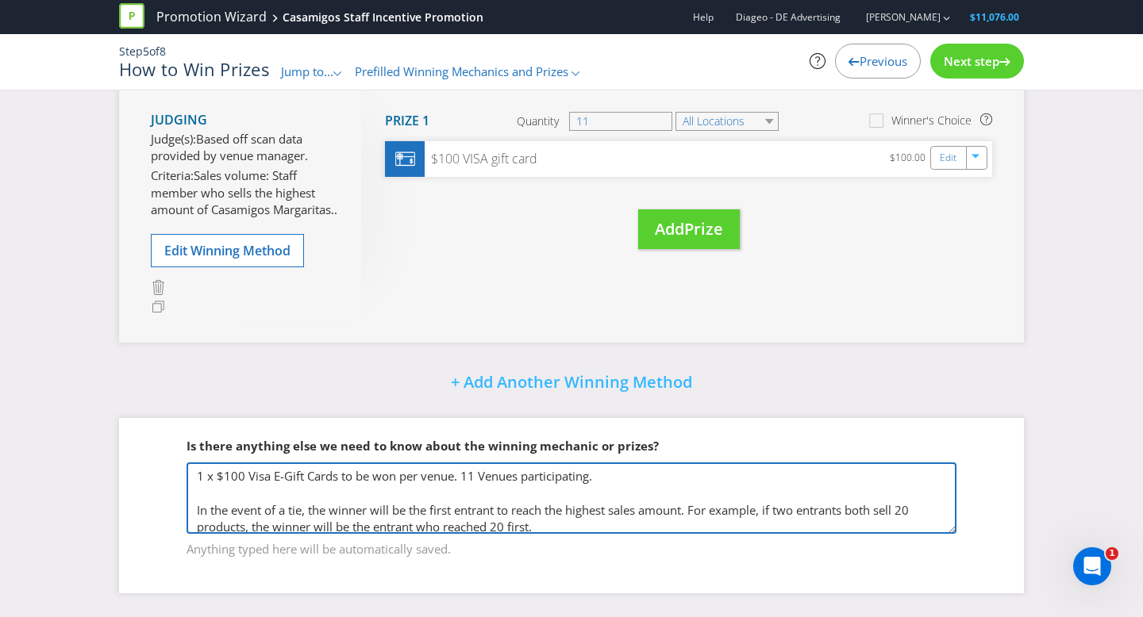
paste textarea "The [GEOGRAPHIC_DATA]"
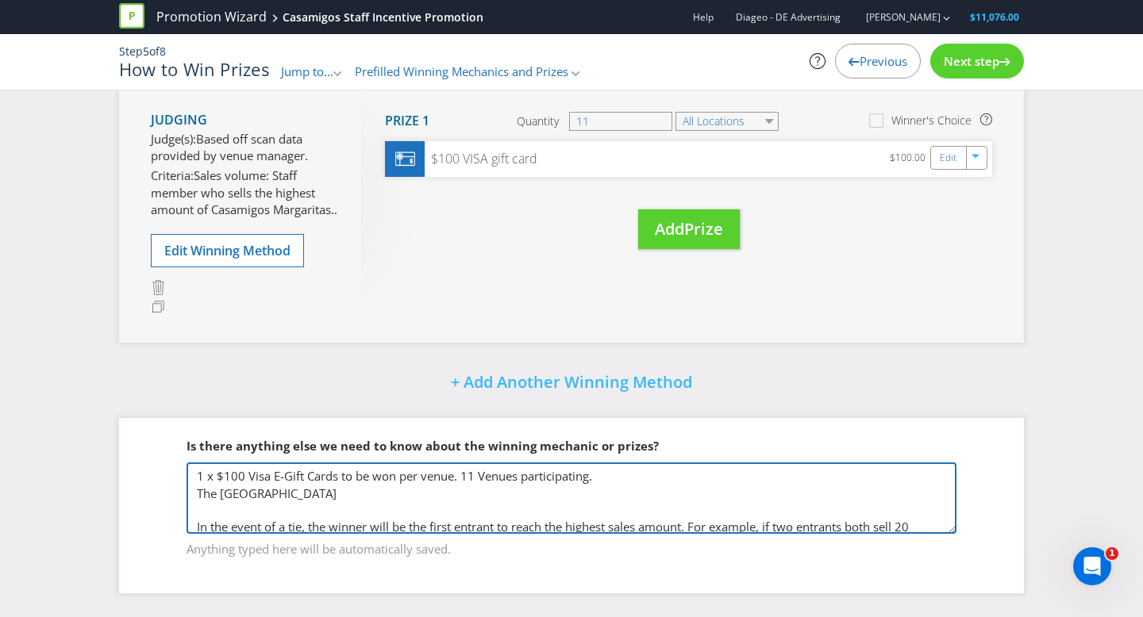
paste textarea "[GEOGRAPHIC_DATA]"
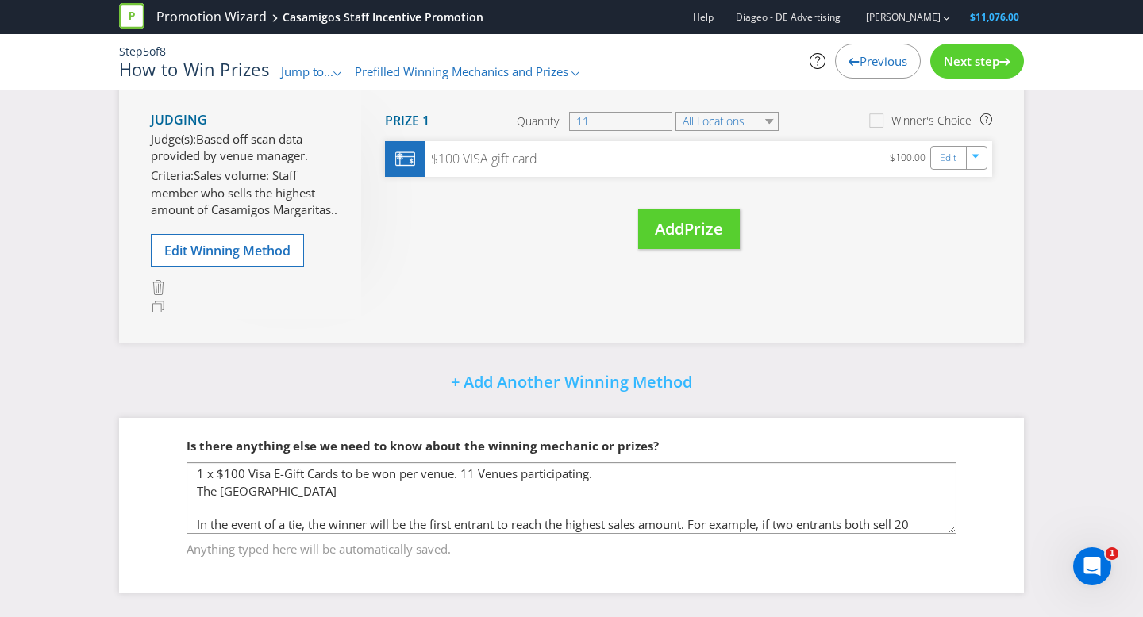
scroll to position [41, 0]
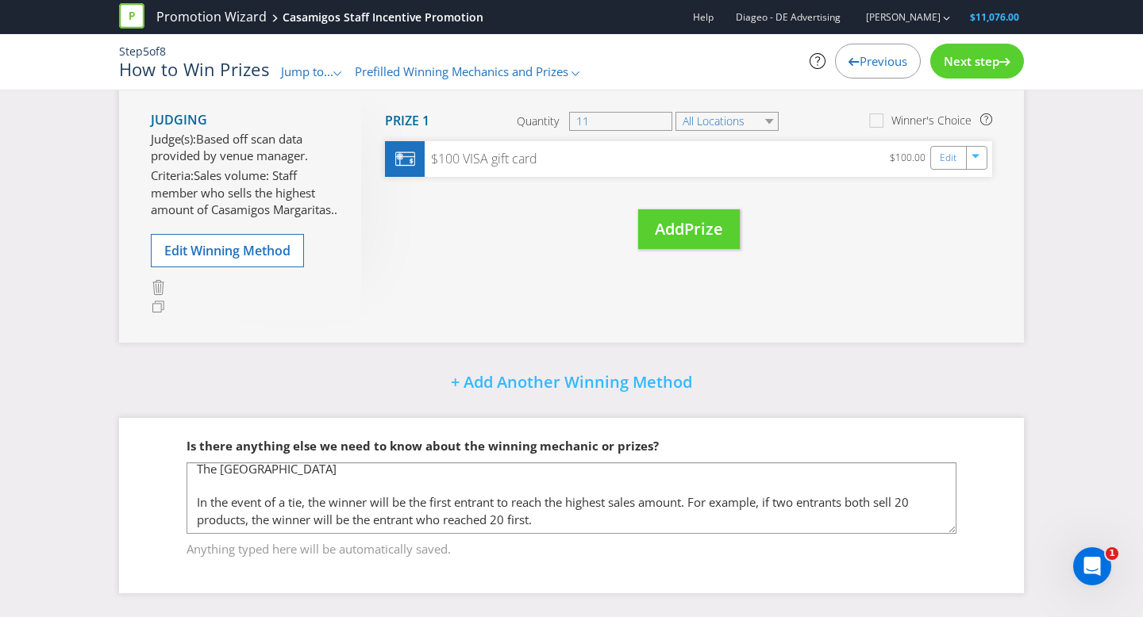
click at [207, 484] on textarea "1 x $100 Visa Card Per venue, 4 Venues participating" at bounding box center [571, 498] width 770 height 71
click at [199, 486] on textarea "1 x $100 Visa Card Per venue, 4 Venues participating" at bounding box center [571, 498] width 770 height 71
click at [302, 471] on textarea "1 x $100 Visa Card Per venue, 4 Venues participating" at bounding box center [571, 498] width 770 height 71
click at [290, 469] on textarea "1 x $100 Visa Card Per venue, 4 Venues participating" at bounding box center [571, 498] width 770 height 71
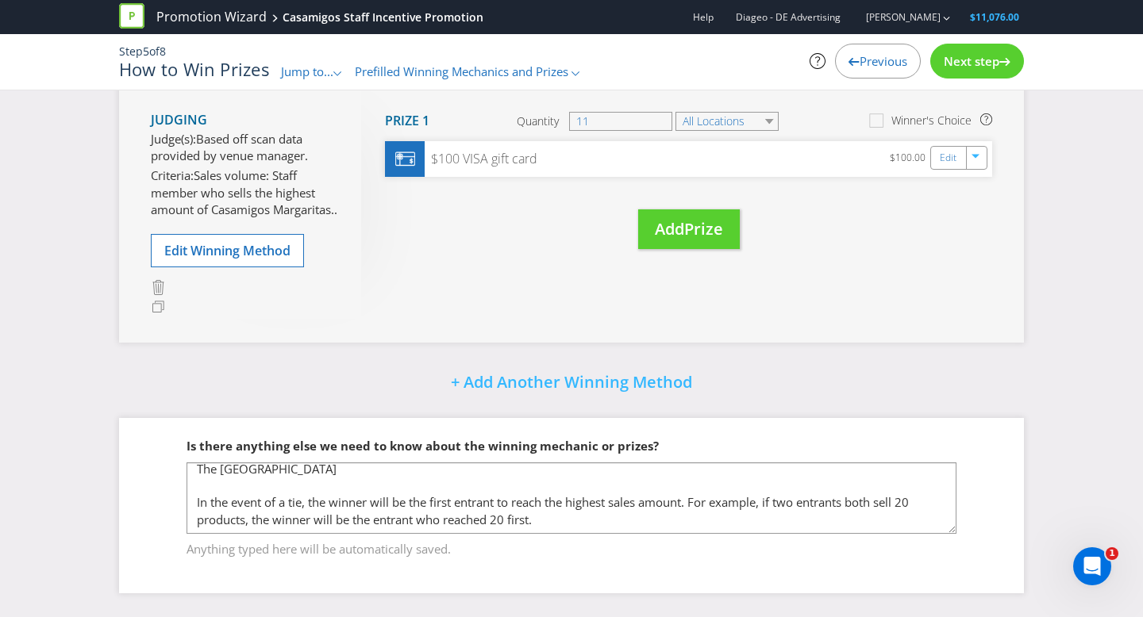
click at [231, 479] on textarea "1 x $100 Visa Card Per venue, 4 Venues participating" at bounding box center [571, 498] width 770 height 71
click at [206, 482] on textarea "1 x $100 Visa Card Per venue, 4 Venues participating" at bounding box center [571, 498] width 770 height 71
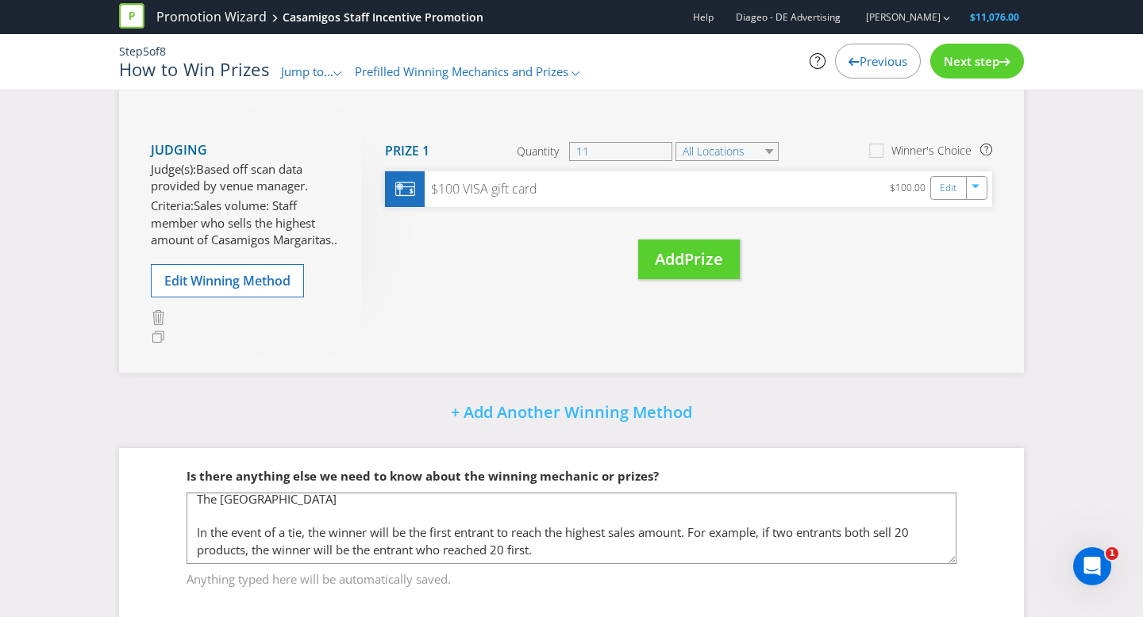
scroll to position [245, 0]
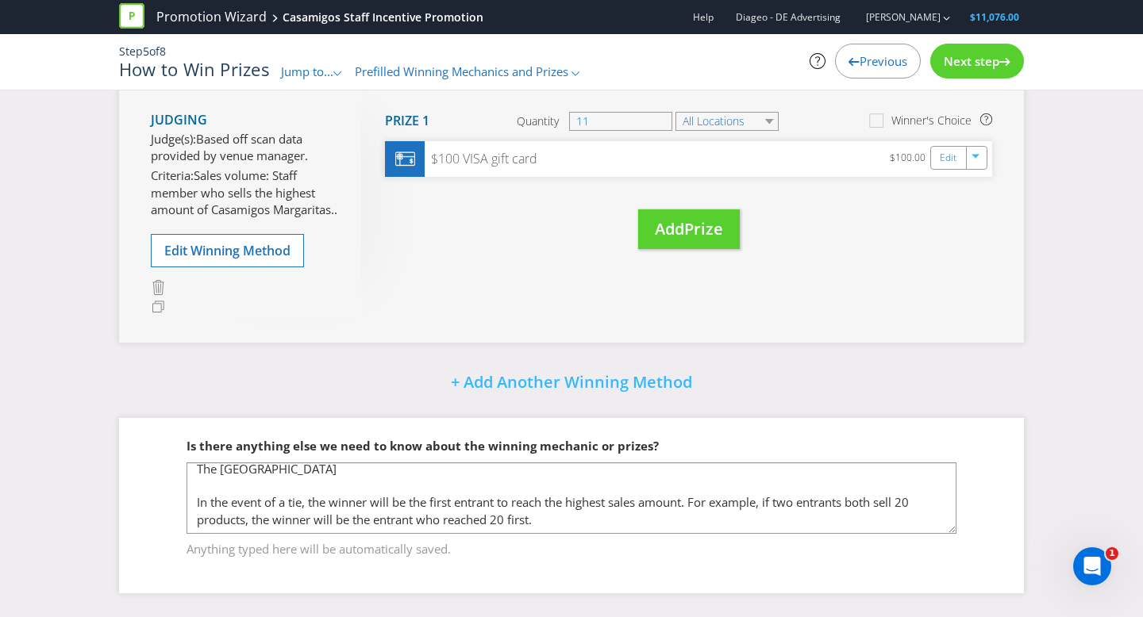
click at [313, 469] on textarea "1 x $100 Visa Card Per venue, 4 Venues participating" at bounding box center [571, 498] width 770 height 71
click at [299, 480] on textarea "1 x $100 Visa Card Per venue, 4 Venues participating" at bounding box center [571, 498] width 770 height 71
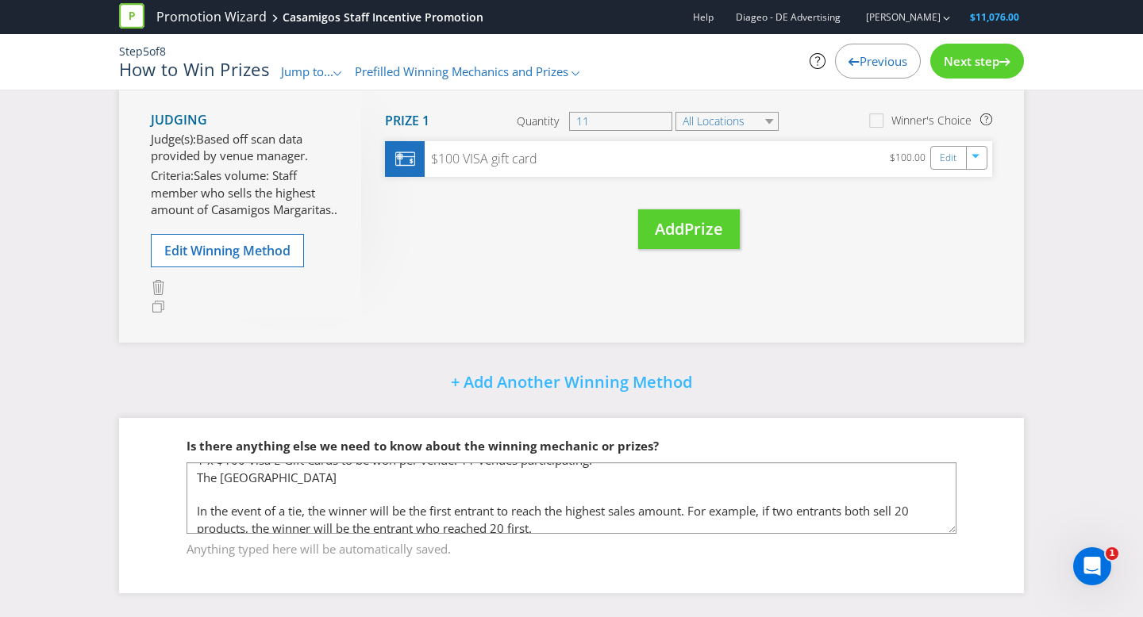
scroll to position [14, 0]
click at [339, 492] on textarea "1 x $100 Visa Card Per venue, 4 Venues participating" at bounding box center [571, 498] width 770 height 71
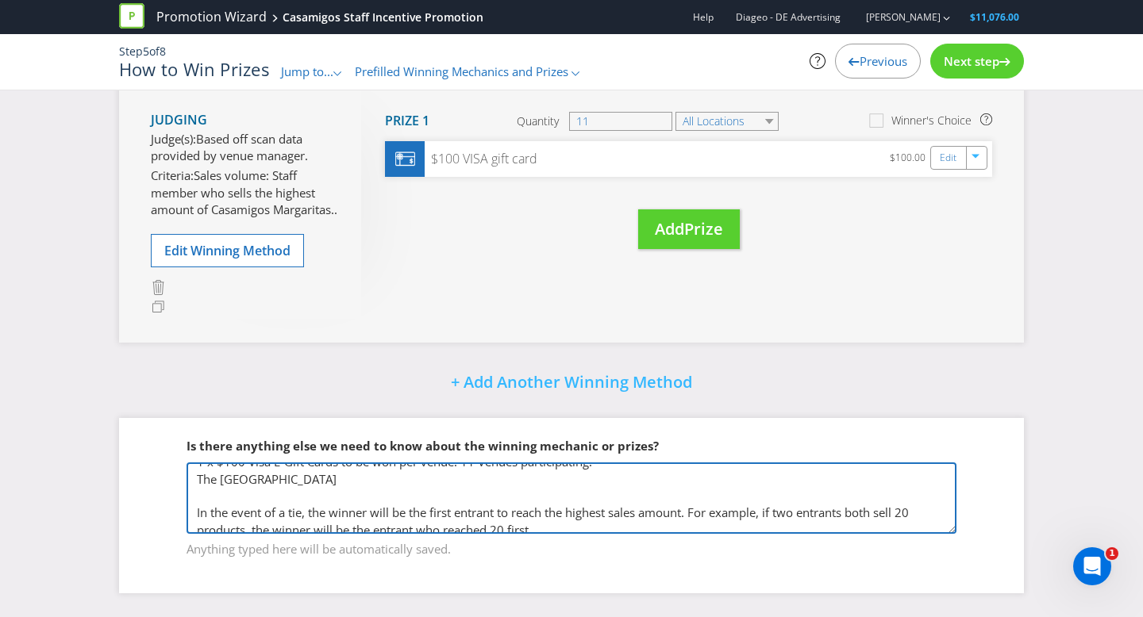
click at [229, 507] on textarea "1 x $100 Visa Card Per venue, 4 Venues participating" at bounding box center [571, 498] width 770 height 71
paste textarea "[GEOGRAPHIC_DATA]"
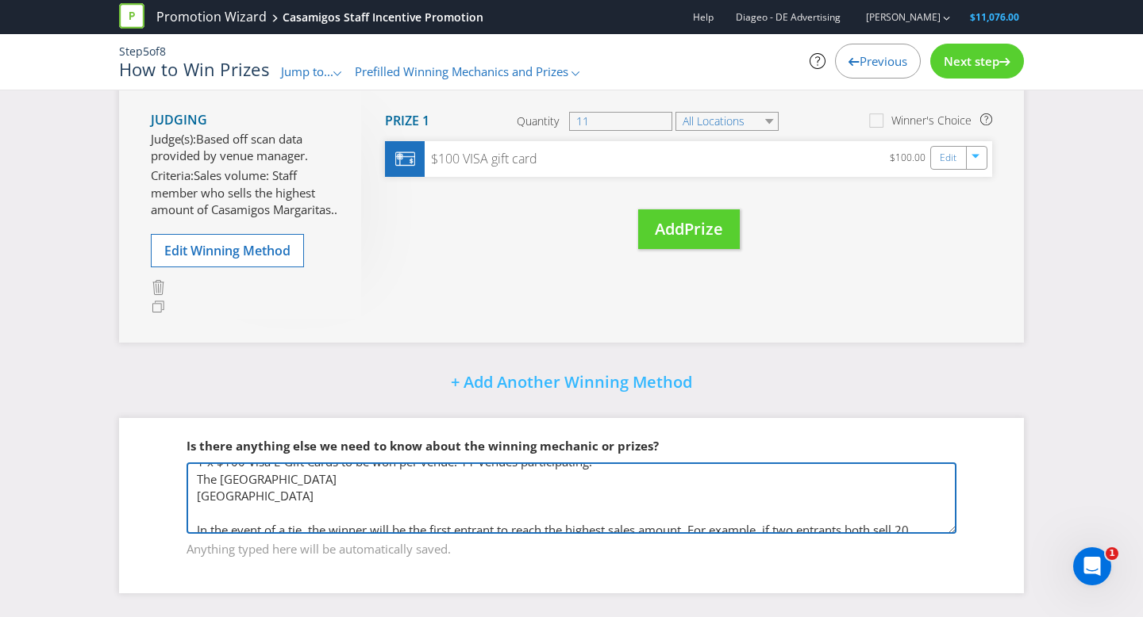
scroll to position [19, 0]
paste textarea "Tallai Country Golf Club"
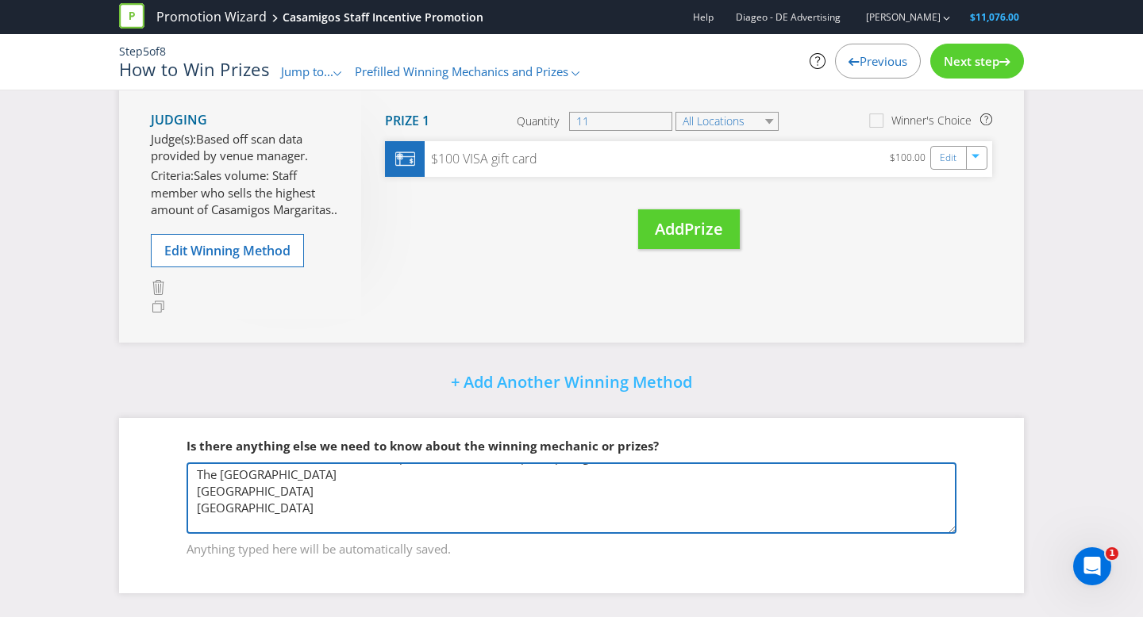
scroll to position [37, 0]
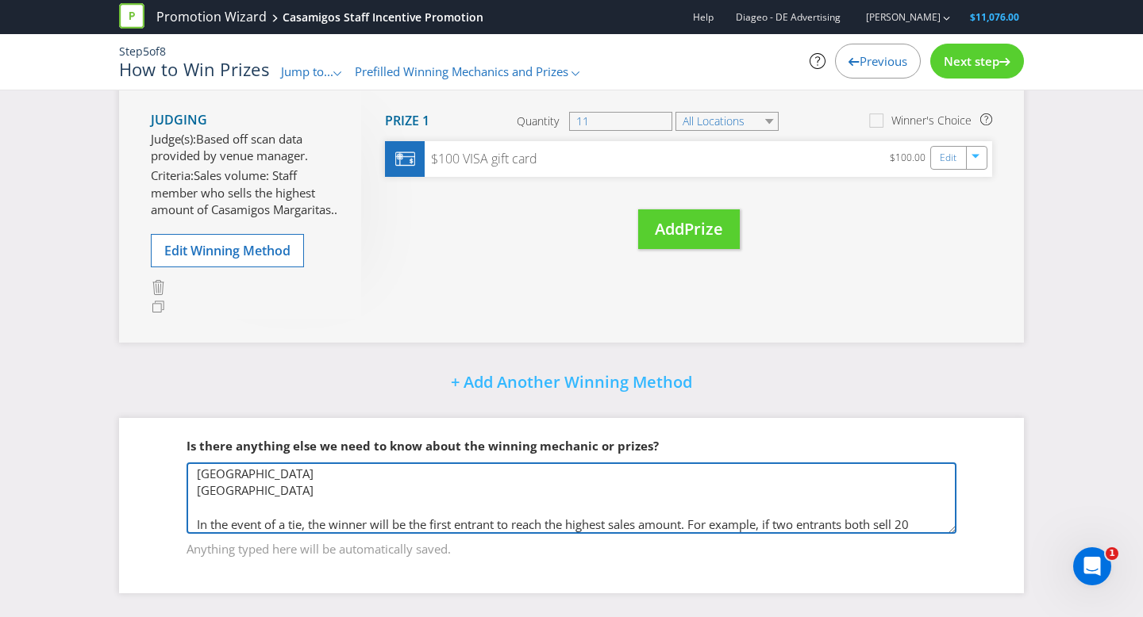
paste textarea "Merrimac Tavern"
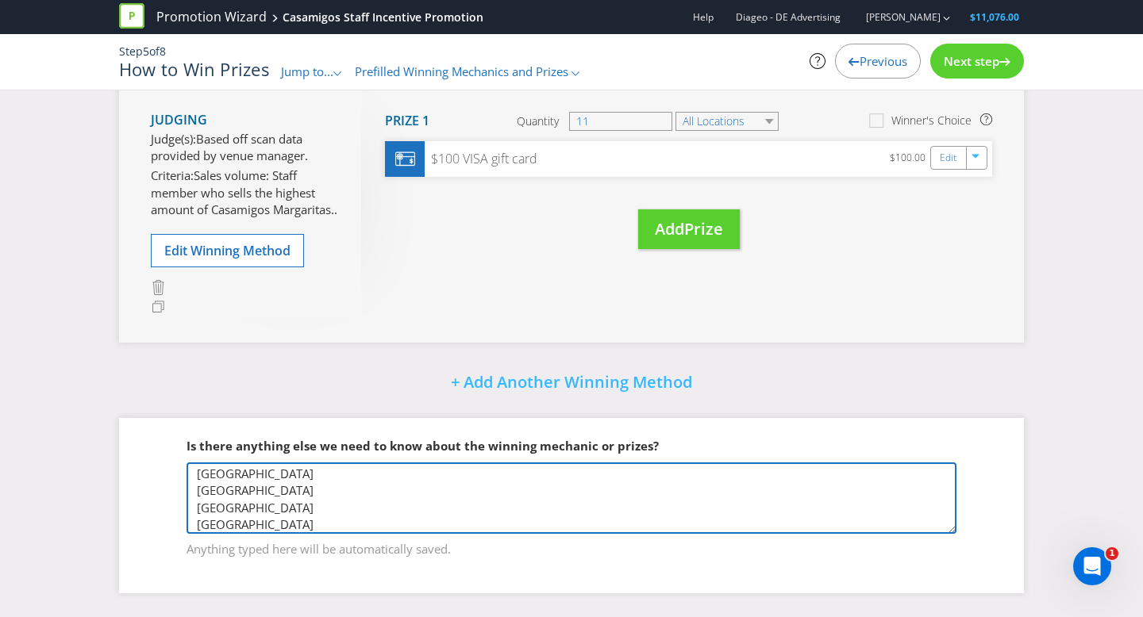
scroll to position [53, 0]
paste textarea "[GEOGRAPHIC_DATA]"
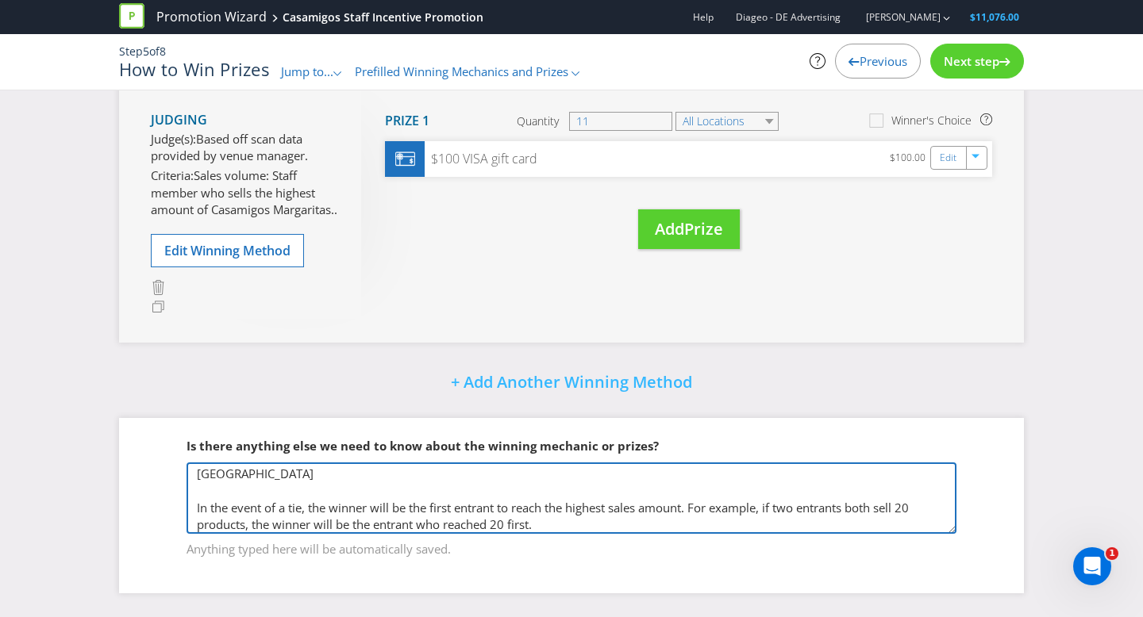
scroll to position [87, 0]
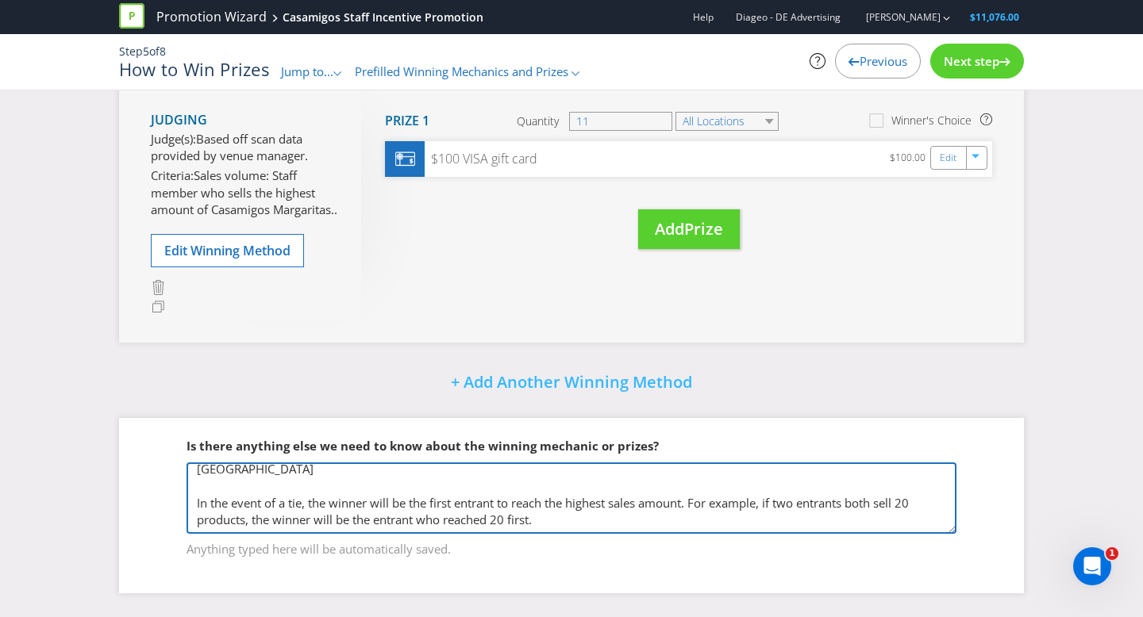
click at [207, 504] on textarea "1 x $100 Visa Card Per venue, 4 Venues participating" at bounding box center [571, 498] width 770 height 71
paste textarea "Currumbin Tavern [GEOGRAPHIC_DATA]"
click at [386, 505] on textarea "1 x $100 Visa Card Per venue, 4 Venues participating" at bounding box center [571, 498] width 770 height 71
paste textarea "[GEOGRAPHIC_DATA]"
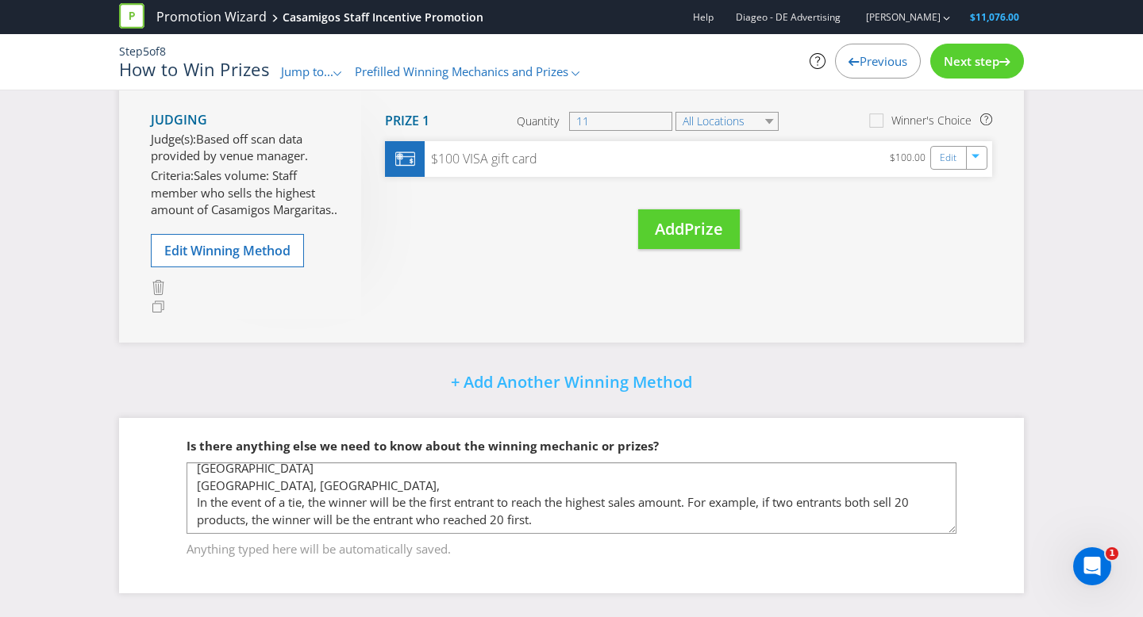
drag, startPoint x: 506, startPoint y: 510, endPoint x: 488, endPoint y: 502, distance: 19.9
click at [488, 502] on textarea "1 x $100 Visa Card Per venue, 4 Venues participating" at bounding box center [571, 498] width 770 height 71
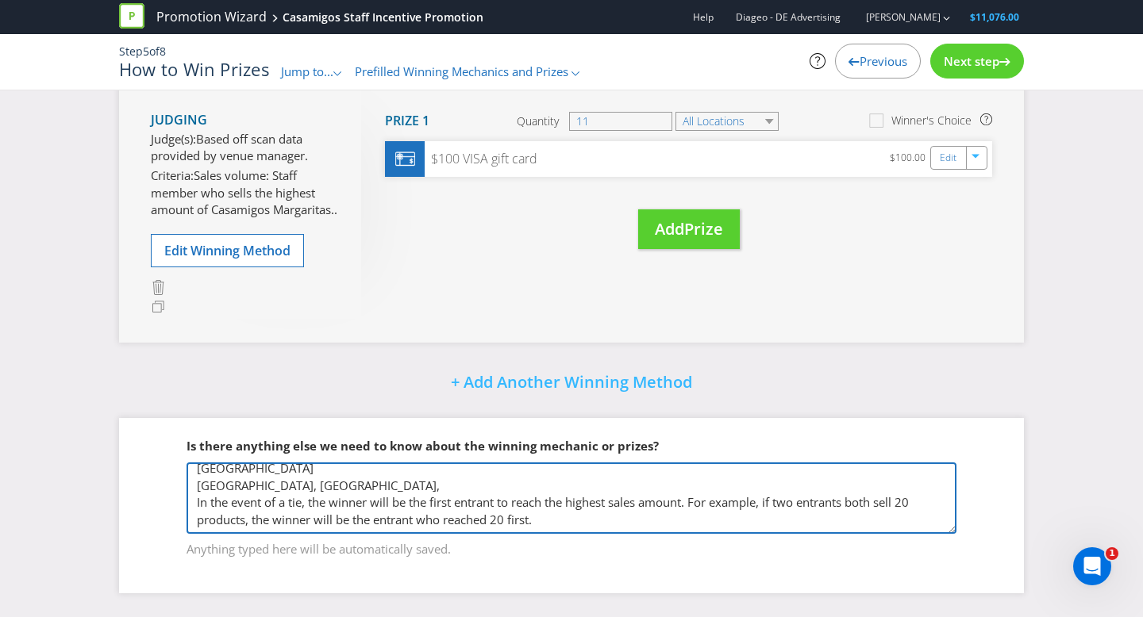
click at [486, 507] on textarea "1 x $100 Visa Card Per venue, 4 Venues participating" at bounding box center [571, 498] width 770 height 71
paste textarea "[GEOGRAPHIC_DATA]"
click at [614, 507] on textarea "1 x $100 Visa Card Per venue, 4 Venues participating" at bounding box center [571, 498] width 770 height 71
paste textarea "Blind Tiger Bar"
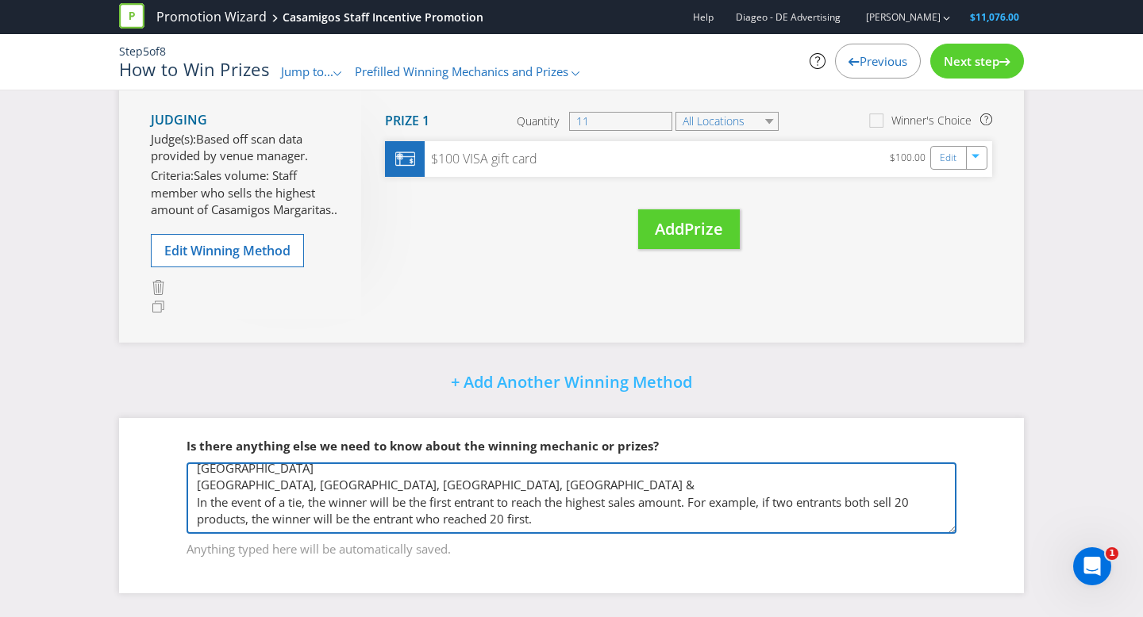
click at [713, 509] on textarea "1 x $100 Visa Card Per venue, 4 Venues participating" at bounding box center [571, 498] width 770 height 71
paste textarea "Eleven Bridges"
click at [198, 514] on textarea "1 x $100 Visa Card Per venue, 4 Venues participating" at bounding box center [571, 498] width 770 height 71
click at [198, 498] on textarea "1 x $100 Visa Card Per venue, 4 Venues participating" at bounding box center [571, 498] width 770 height 71
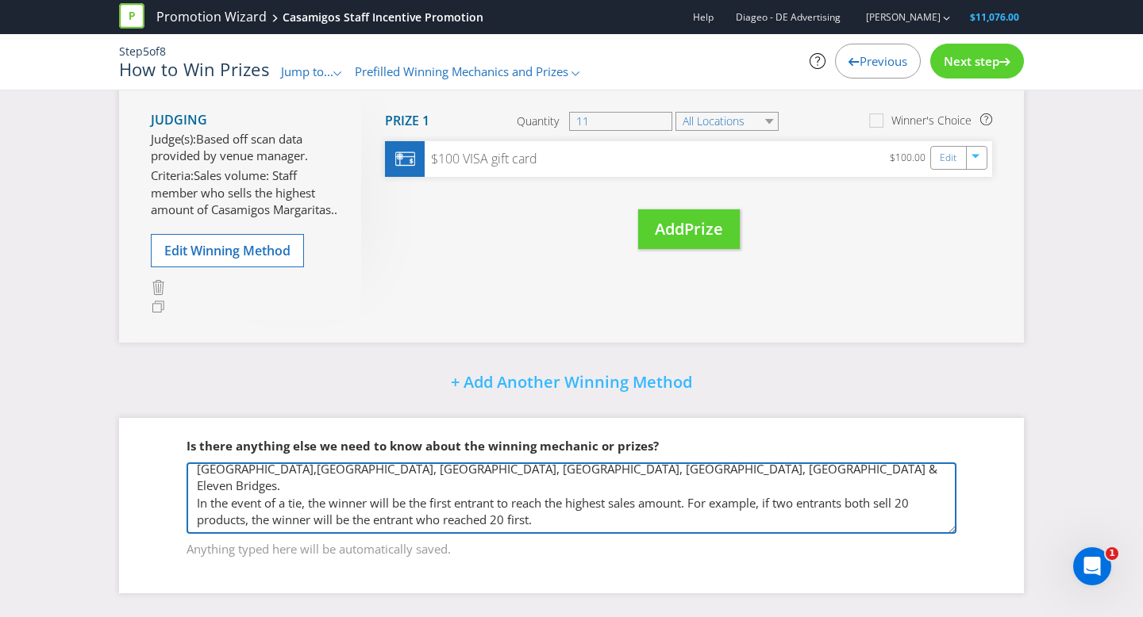
scroll to position [87, 0]
click at [198, 480] on textarea "1 x $100 Visa Card Per venue, 4 Venues participating" at bounding box center [571, 498] width 770 height 71
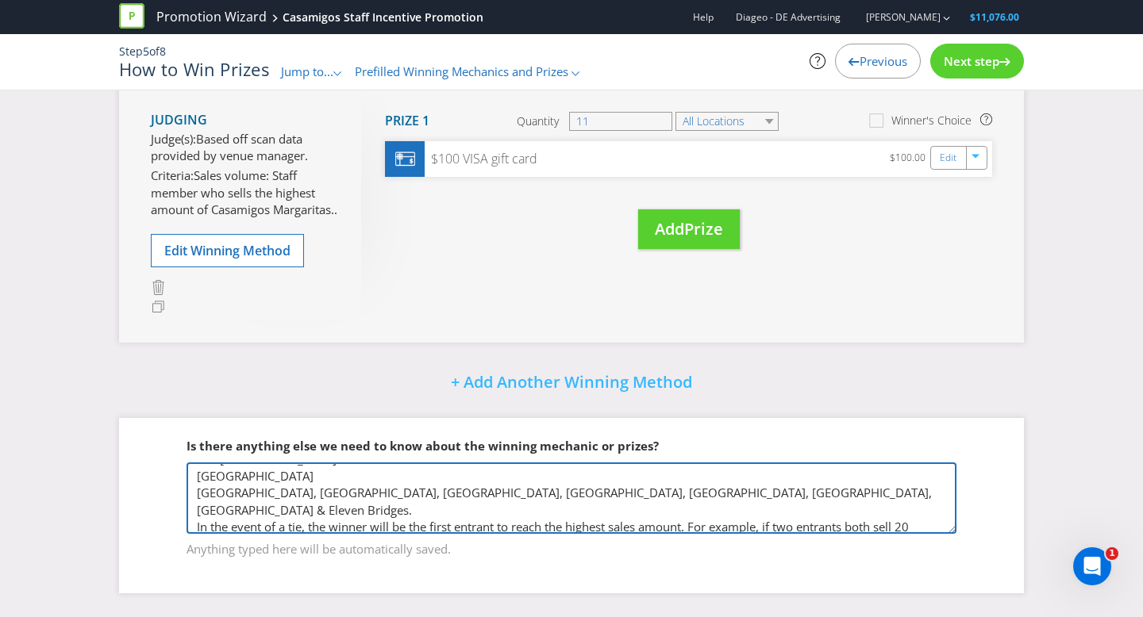
scroll to position [43, 0]
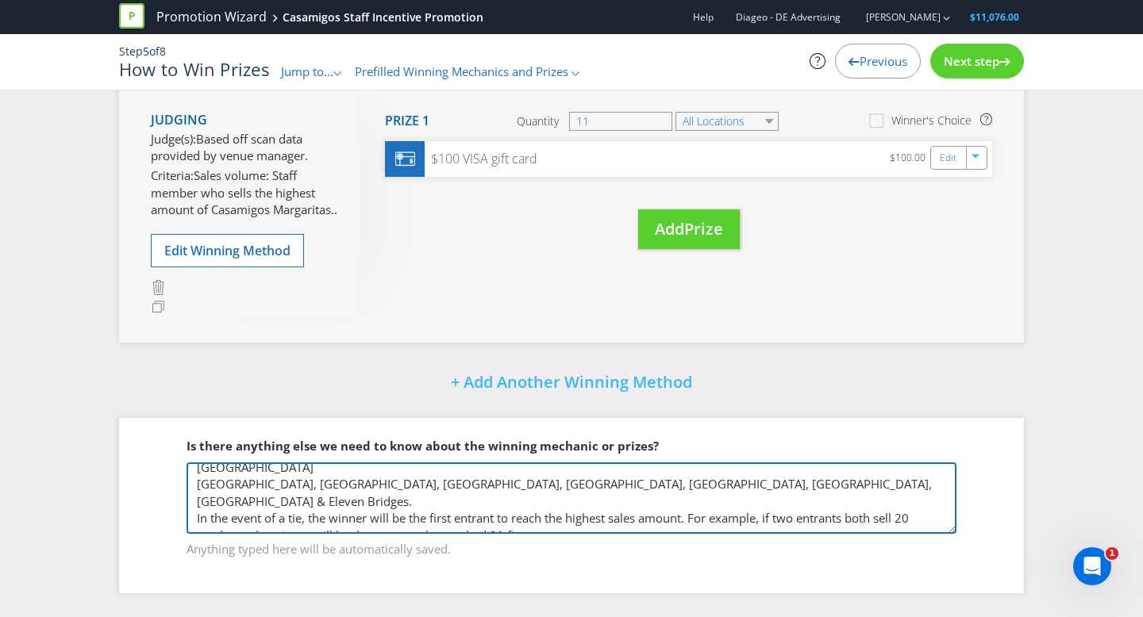
click at [196, 515] on textarea "1 x $100 Visa Card Per venue, 4 Venues participating" at bounding box center [571, 498] width 770 height 71
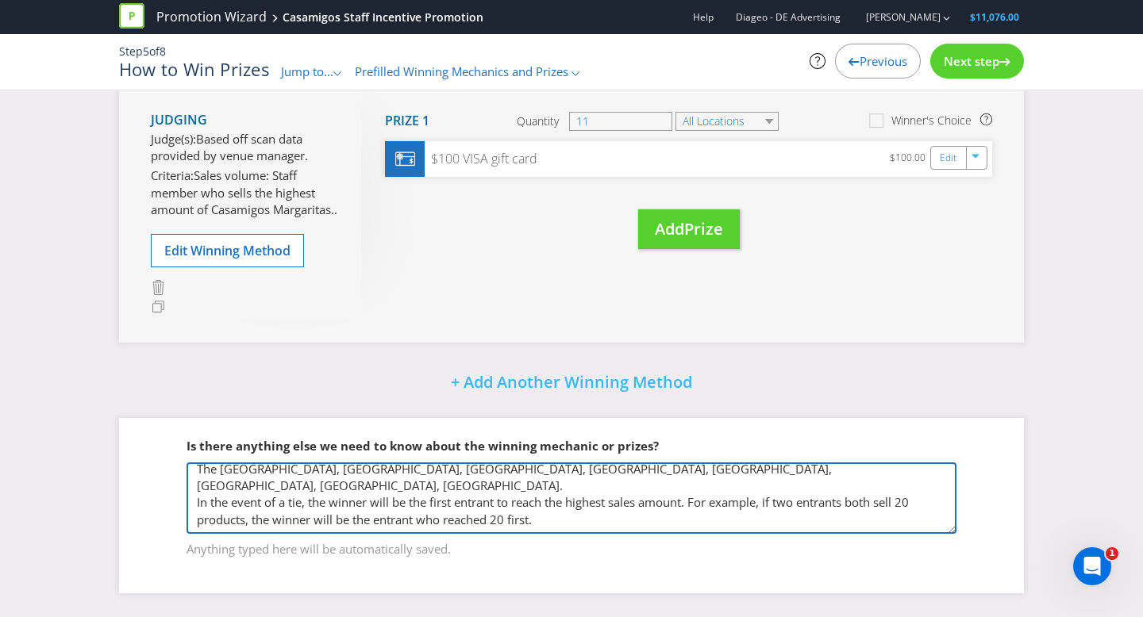
click at [194, 496] on textarea "1 x $100 Visa Card Per venue, 4 Venues participating" at bounding box center [571, 498] width 770 height 71
click at [198, 494] on textarea "1 x $100 Visa Card Per venue, 4 Venues participating" at bounding box center [571, 498] width 770 height 71
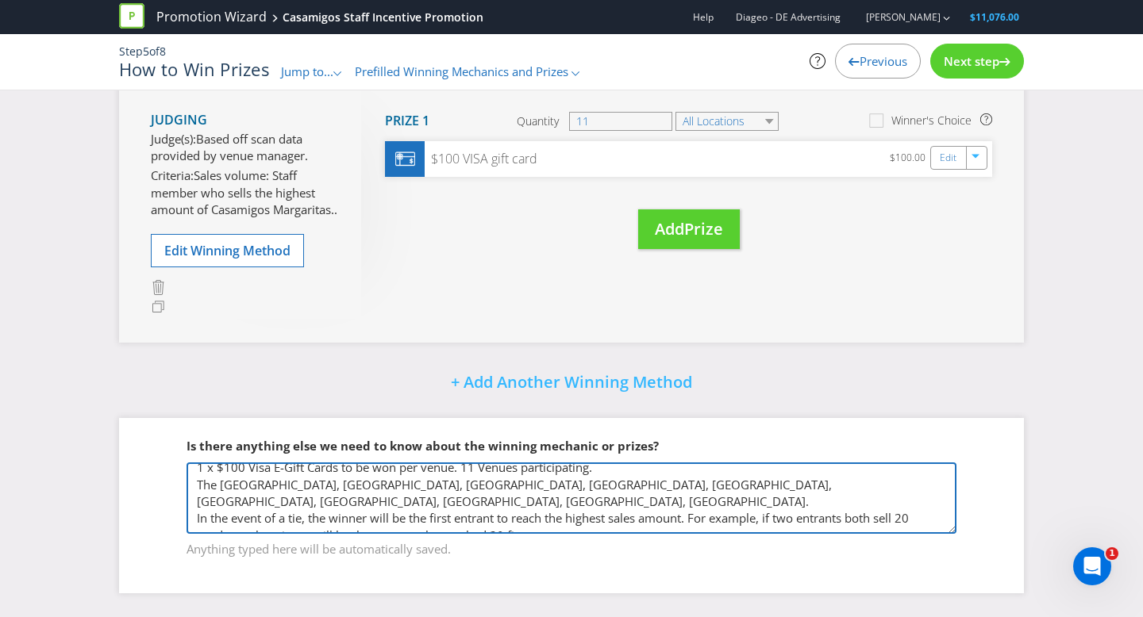
click at [197, 496] on textarea "1 x $100 Visa Card Per venue, 4 Venues participating" at bounding box center [571, 498] width 770 height 71
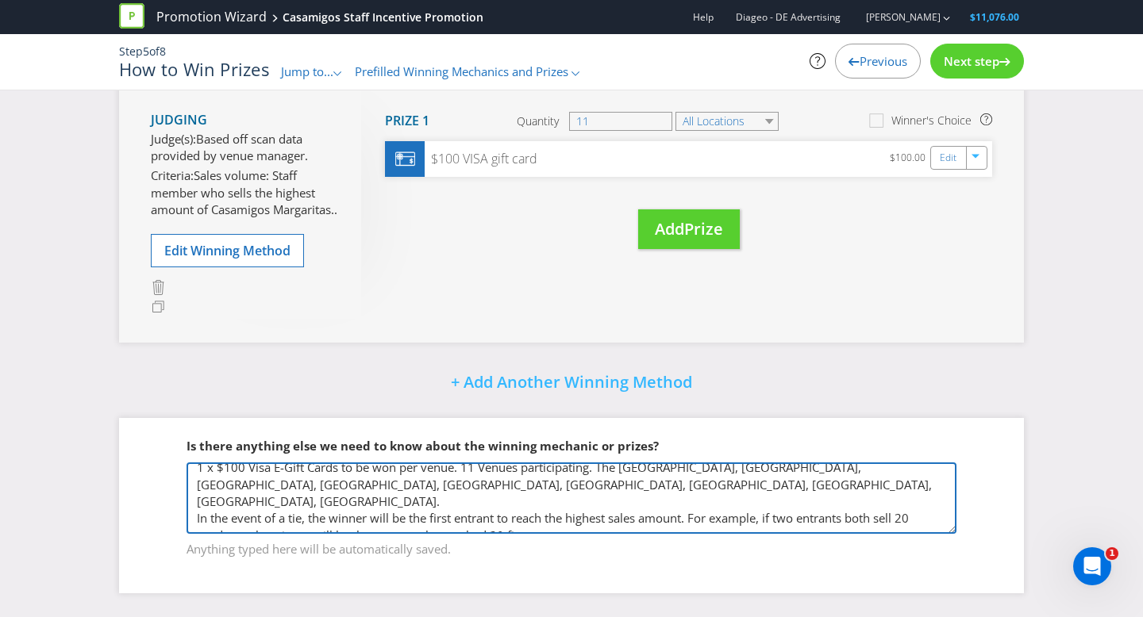
scroll to position [0, 0]
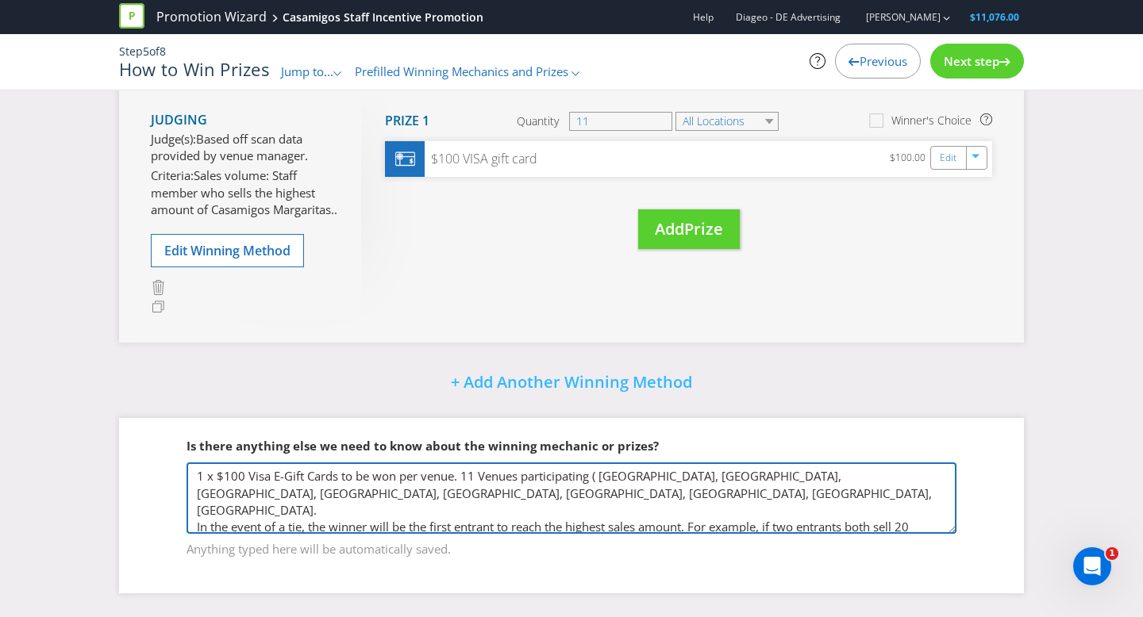
click at [347, 524] on textarea "1 x $100 Visa Card Per venue, 4 Venues participating" at bounding box center [571, 498] width 770 height 71
click at [602, 491] on textarea "1 x $100 Visa Card Per venue, 4 Venues participating" at bounding box center [571, 498] width 770 height 71
click at [474, 512] on textarea "1 x $100 Visa Card Per venue, 4 Venues participating" at bounding box center [571, 498] width 770 height 71
type textarea "1 x $100 Visa E-Gift Cards to be won per venue. 11 Venues participating ([GEOGR…"
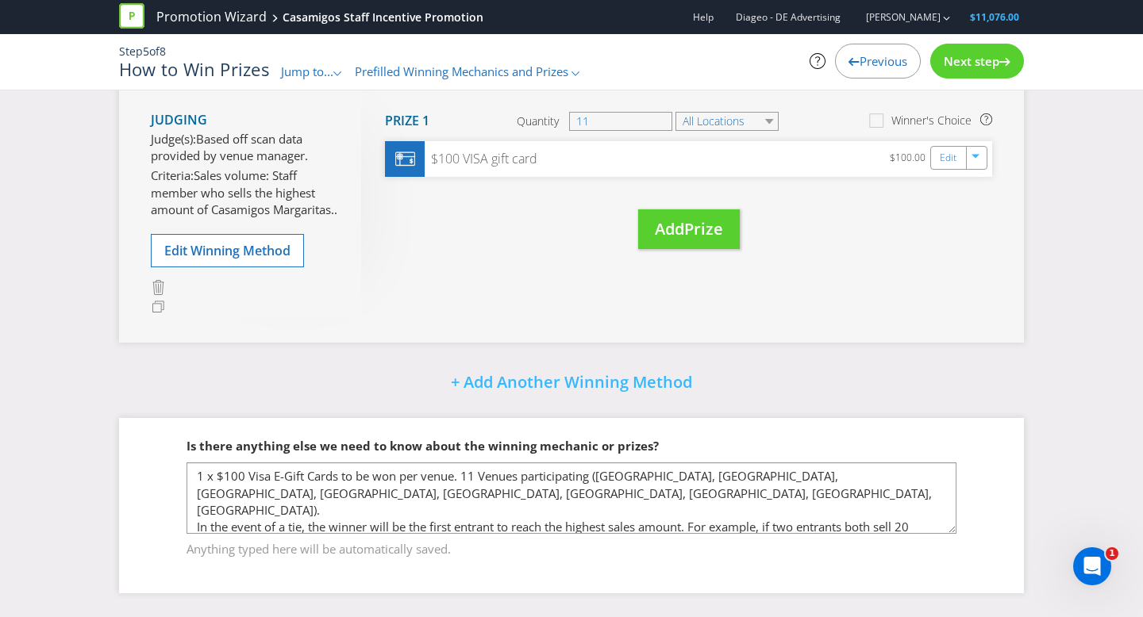
drag, startPoint x: 990, startPoint y: 60, endPoint x: 936, endPoint y: 71, distance: 54.5
click at [990, 60] on span "Next step" at bounding box center [972, 61] width 56 height 16
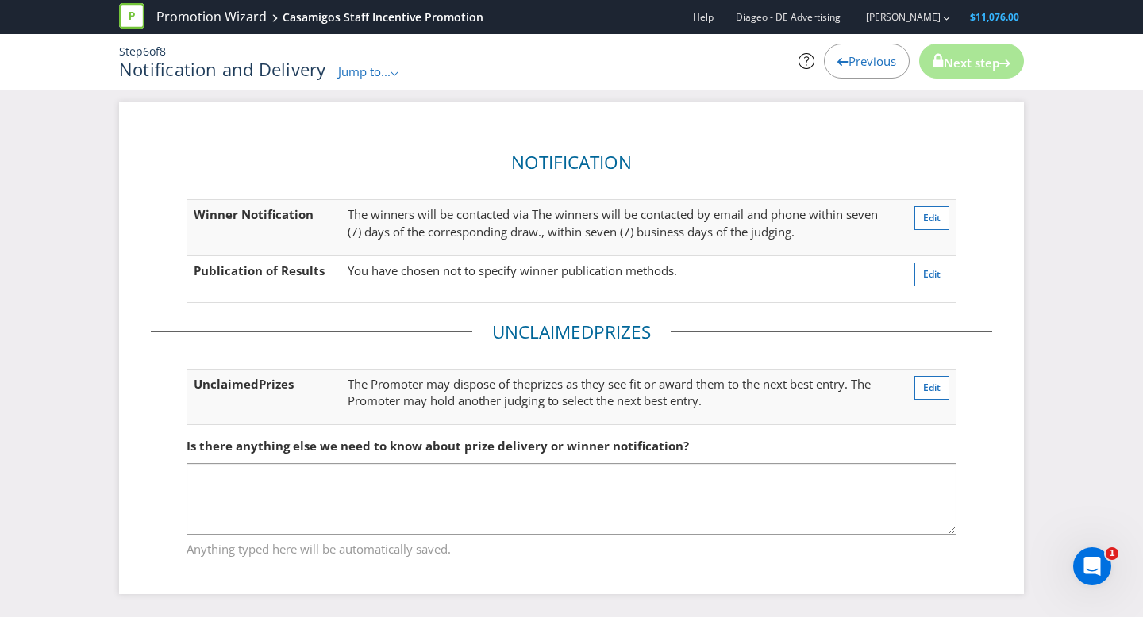
click at [974, 63] on span "Next step" at bounding box center [972, 63] width 56 height 16
click at [932, 219] on span "Edit" at bounding box center [931, 217] width 17 height 13
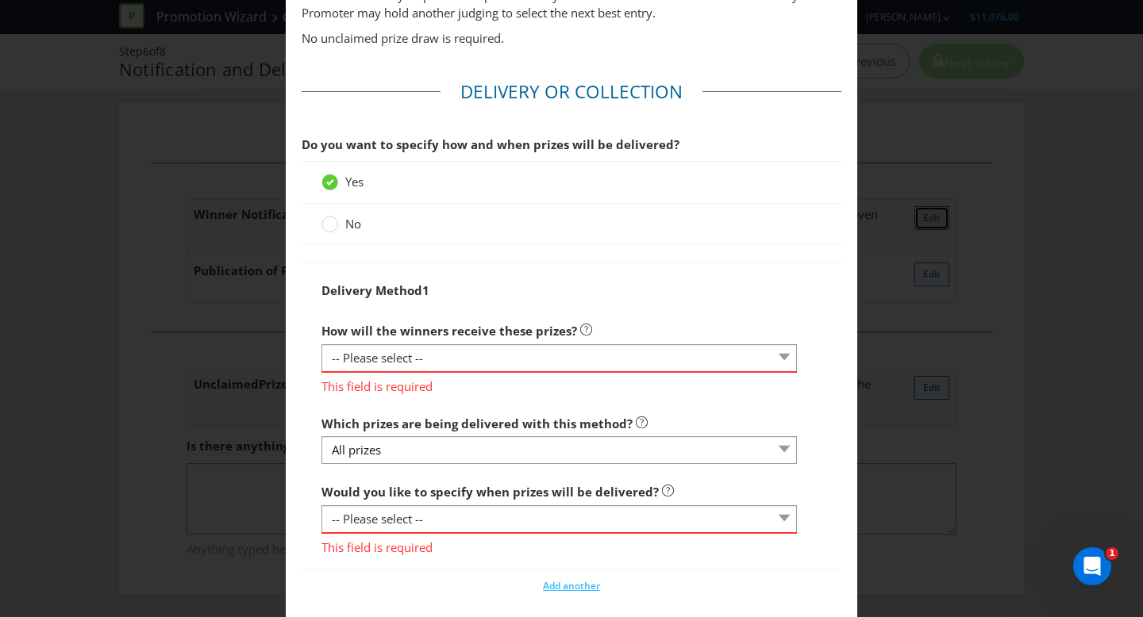
scroll to position [957, 0]
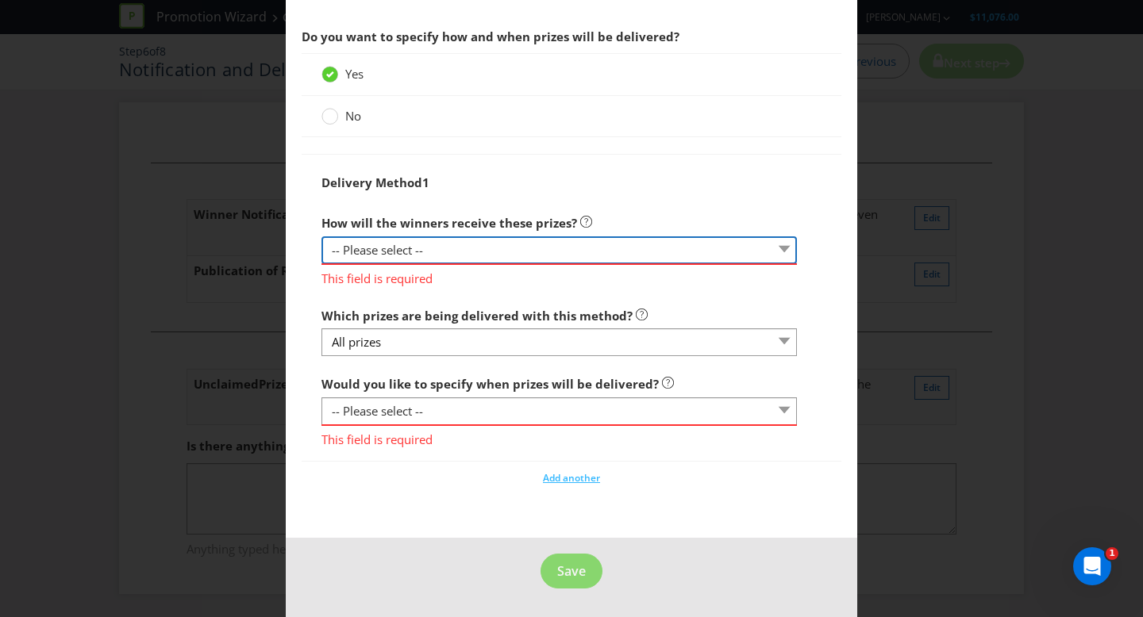
click at [462, 245] on select "-- Please select -- Delivered by mail Delivered by email Delivered in-person Co…" at bounding box center [558, 250] width 475 height 28
select select "EMAIL"
click at [321, 259] on select "-- Please select -- Delivered by mail Delivered by email Delivered in-person Co…" at bounding box center [558, 250] width 475 height 28
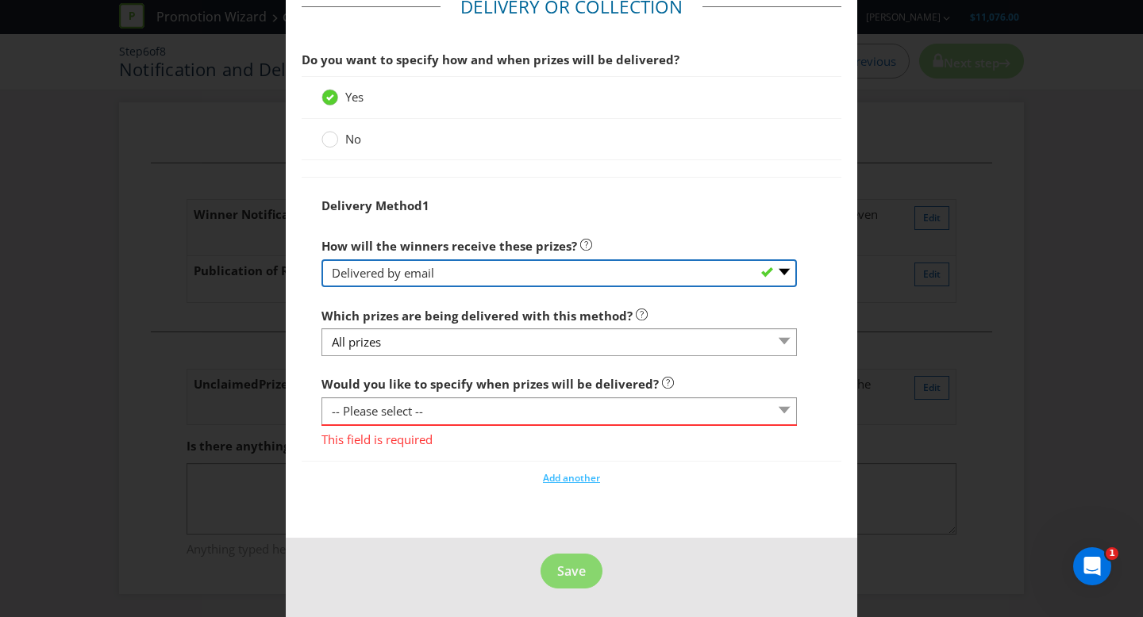
scroll to position [934, 0]
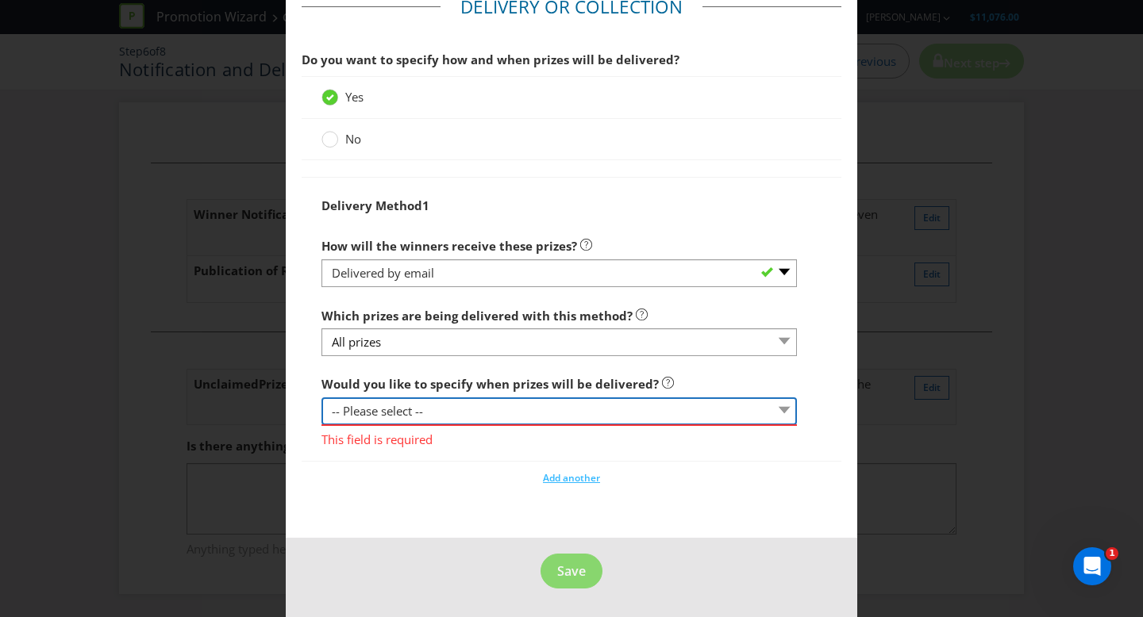
click at [436, 417] on select "-- Please select -- Yes, specific date (please specify) Yes, within a certain p…" at bounding box center [558, 412] width 475 height 28
select select "NO"
click at [321, 420] on select "-- Please select -- Yes, specific date (please specify) Yes, within a certain p…" at bounding box center [558, 412] width 475 height 28
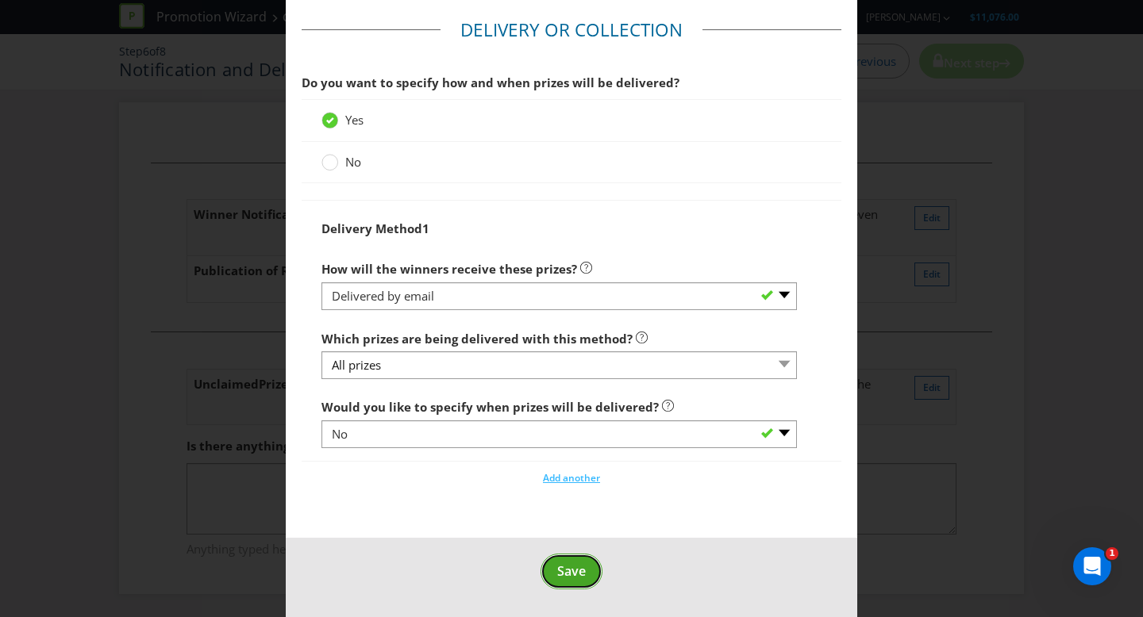
click at [572, 577] on span "Save" at bounding box center [571, 571] width 29 height 17
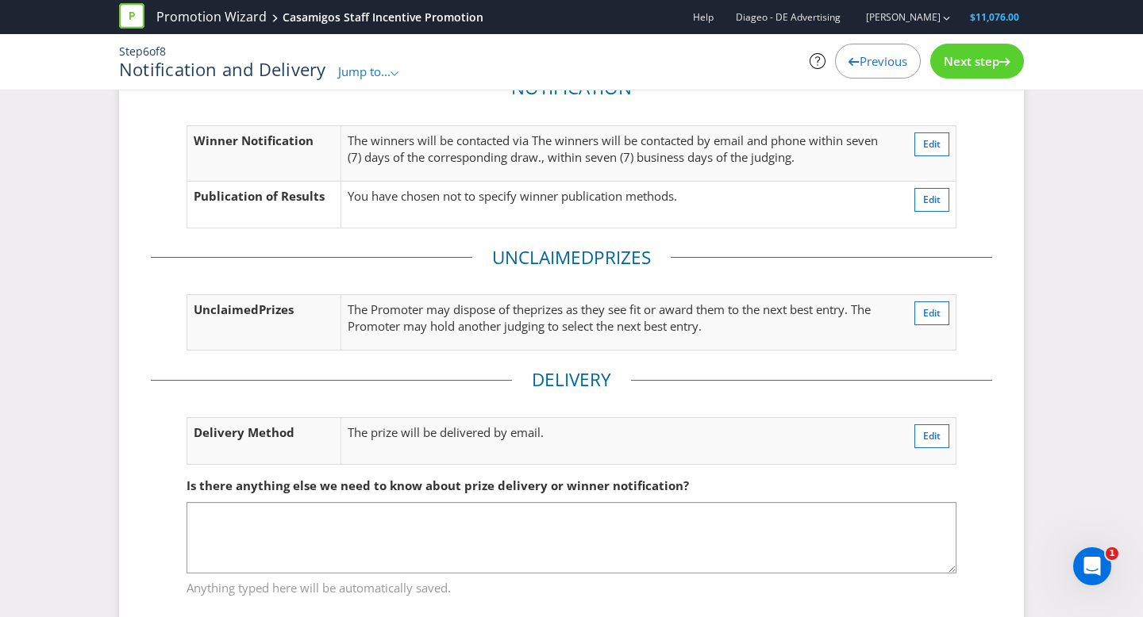
scroll to position [118, 0]
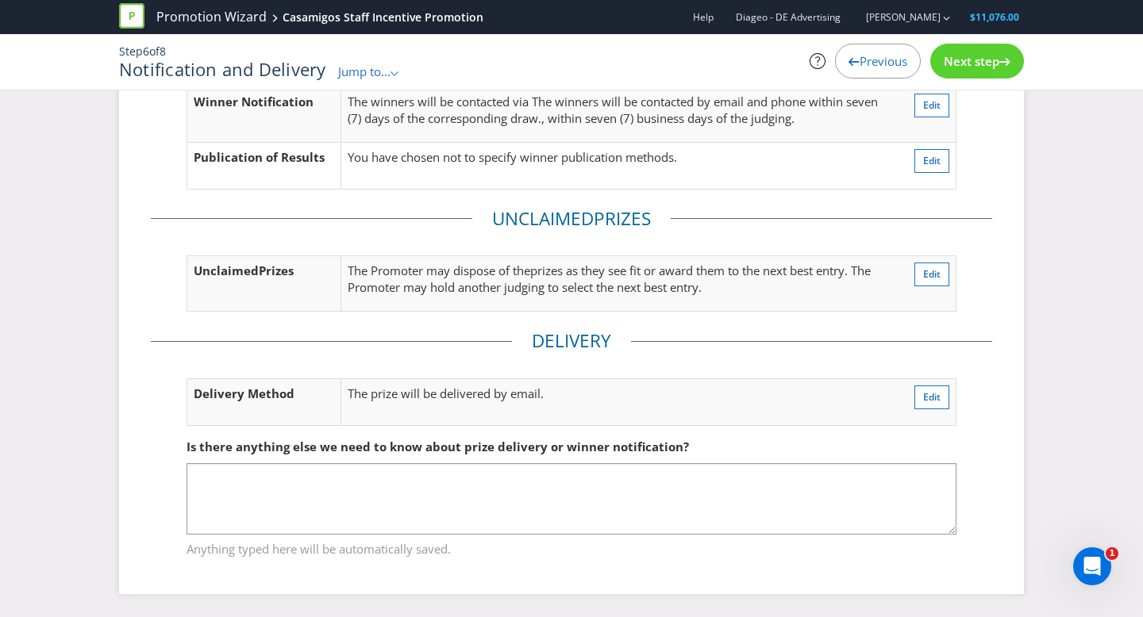
click at [971, 50] on div "Next step" at bounding box center [977, 61] width 94 height 35
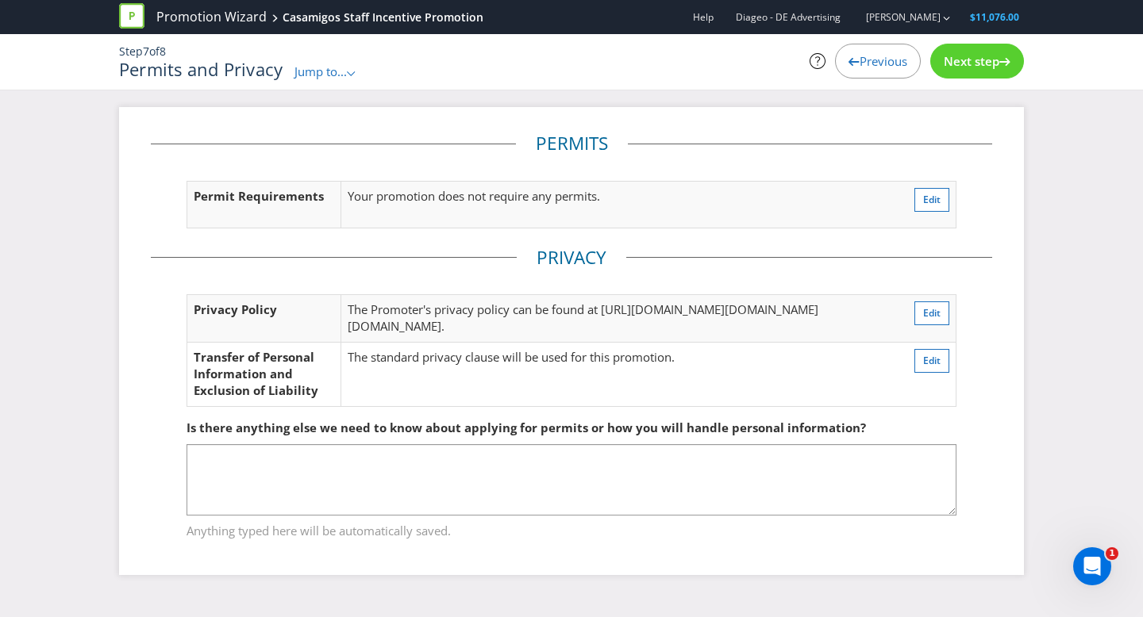
click at [972, 48] on div "Next step" at bounding box center [977, 61] width 94 height 35
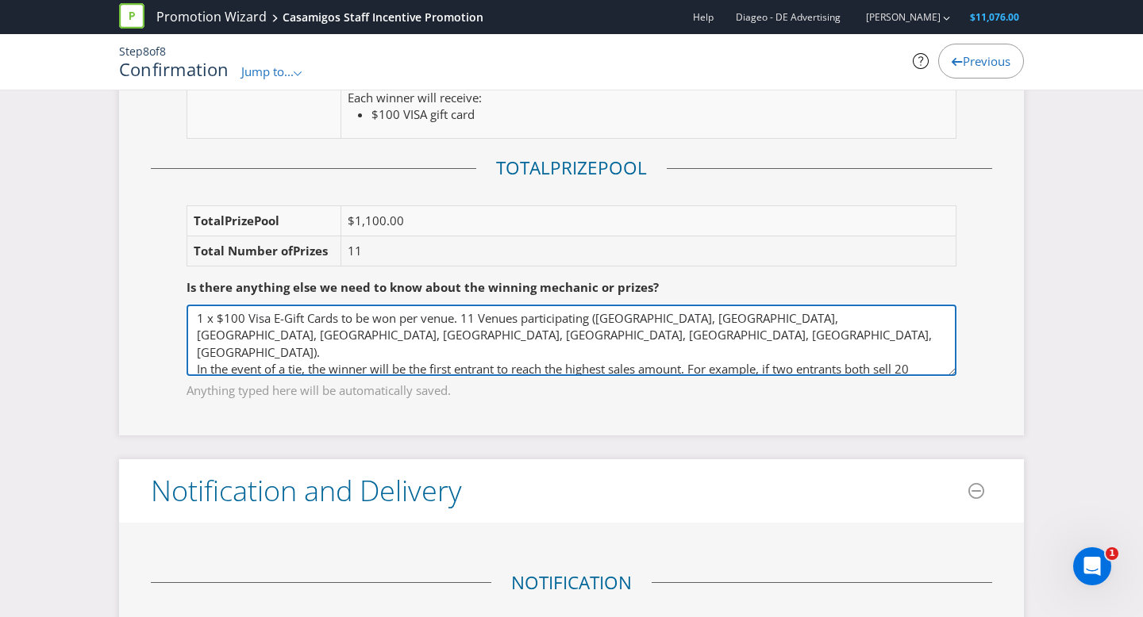
drag, startPoint x: 598, startPoint y: 318, endPoint x: 625, endPoint y: 349, distance: 41.1
click at [625, 349] on textarea "1 x $100 Visa E-Gift Cards to be won per venue. 11 Venues participating ([GEOGR…" at bounding box center [571, 340] width 770 height 71
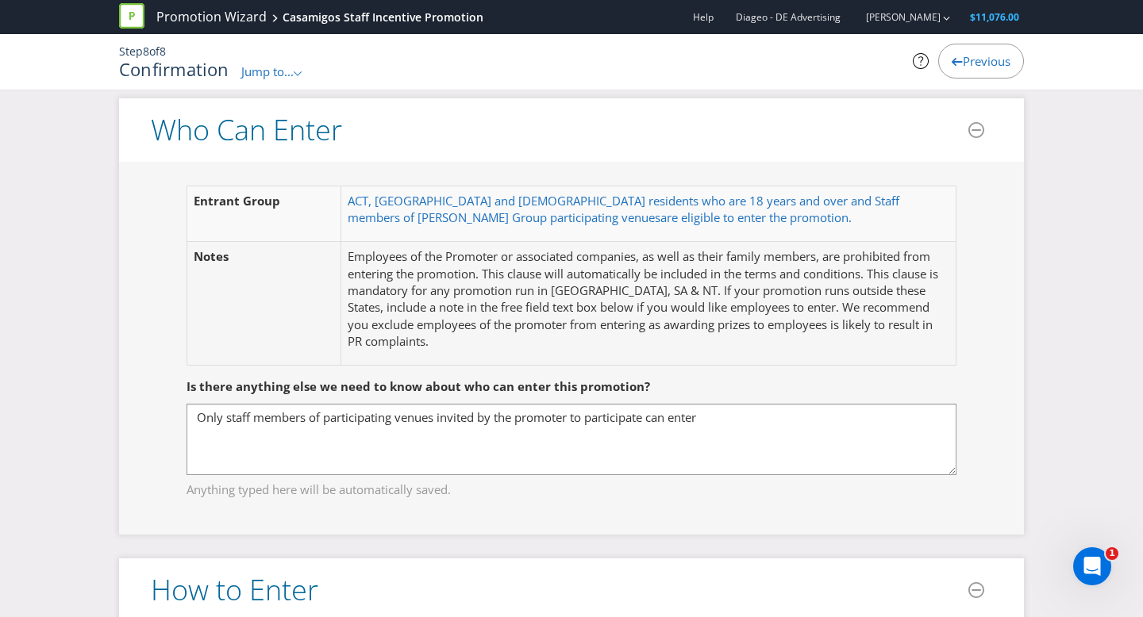
scroll to position [935, 0]
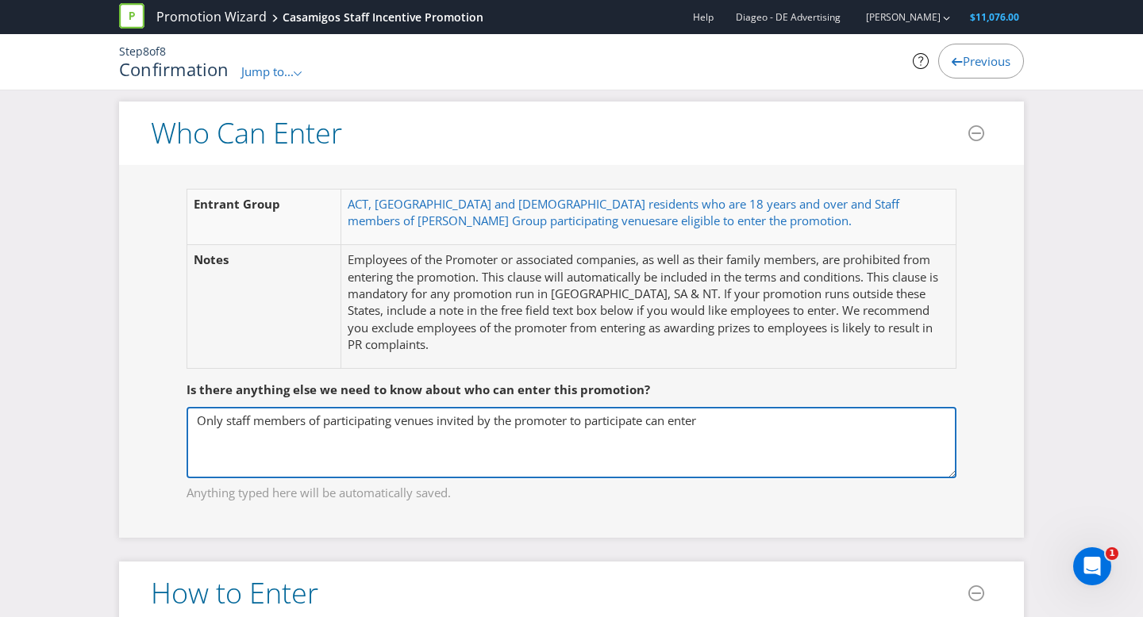
click at [717, 425] on textarea "Only staff members of participating venues invited by the promoter to participa…" at bounding box center [571, 442] width 770 height 71
paste textarea "([GEOGRAPHIC_DATA], [GEOGRAPHIC_DATA], [GEOGRAPHIC_DATA], [GEOGRAPHIC_DATA], [G…"
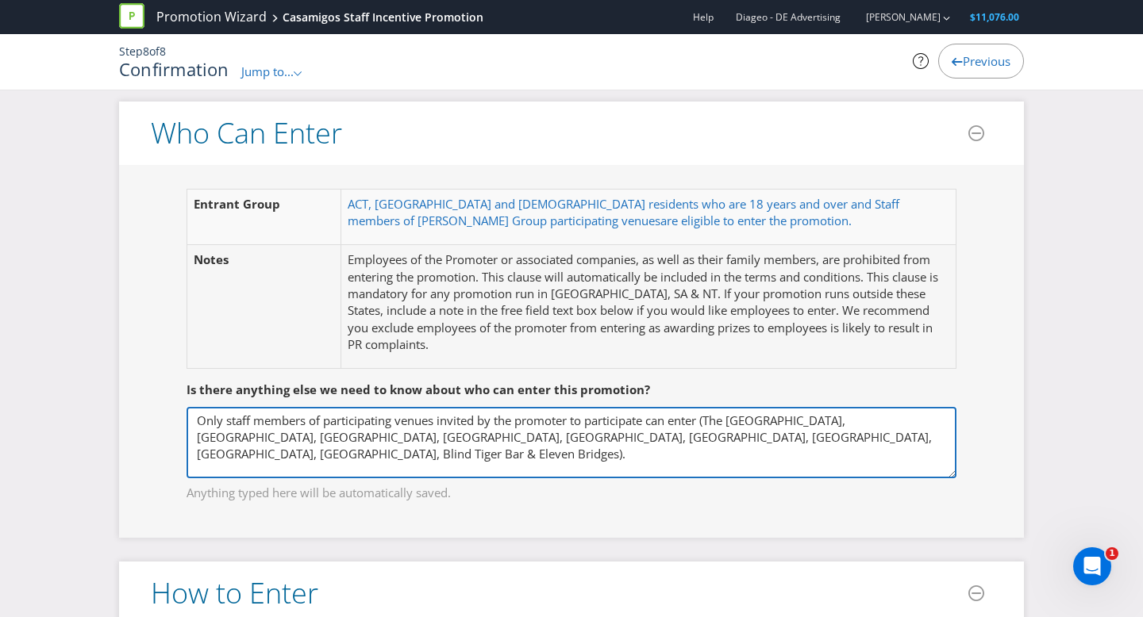
type textarea "Only staff members of participating venues invited by the promoter to participa…"
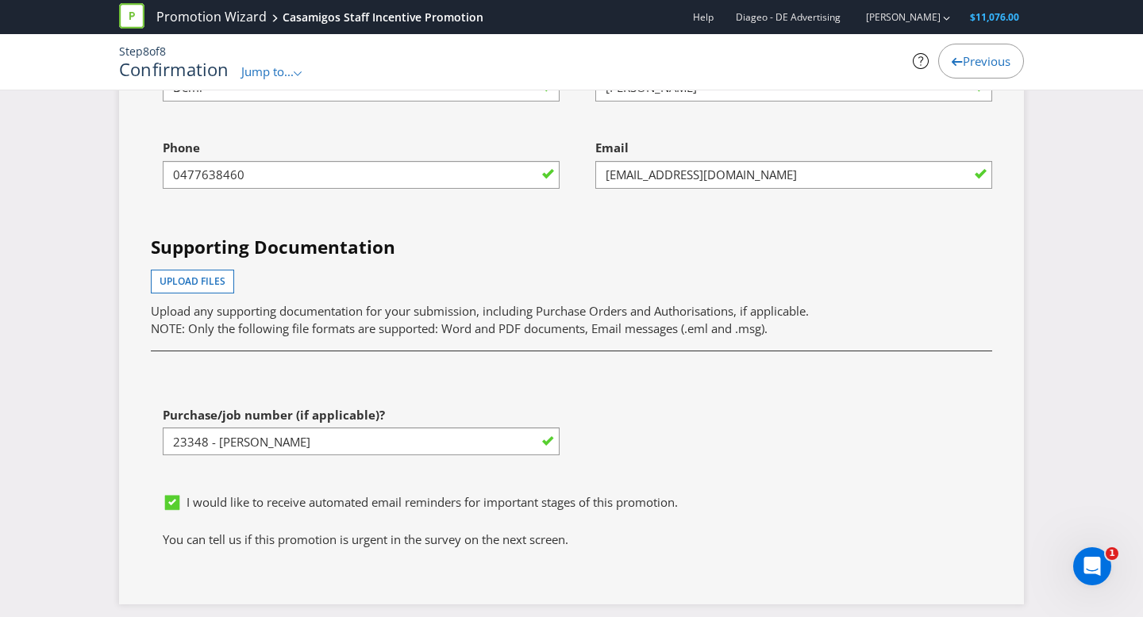
scroll to position [4554, 0]
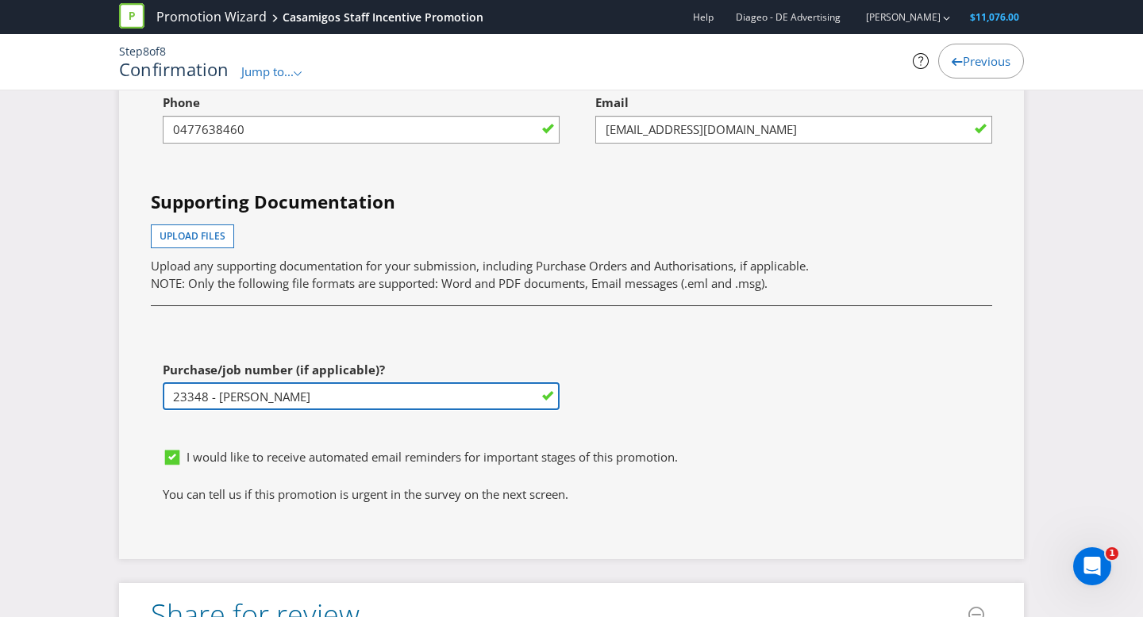
click at [335, 410] on input "23348 - [PERSON_NAME]" at bounding box center [361, 397] width 397 height 28
click at [206, 410] on input "23348 - [PERSON_NAME]" at bounding box center [361, 397] width 397 height 28
type input "23410 - [PERSON_NAME]"
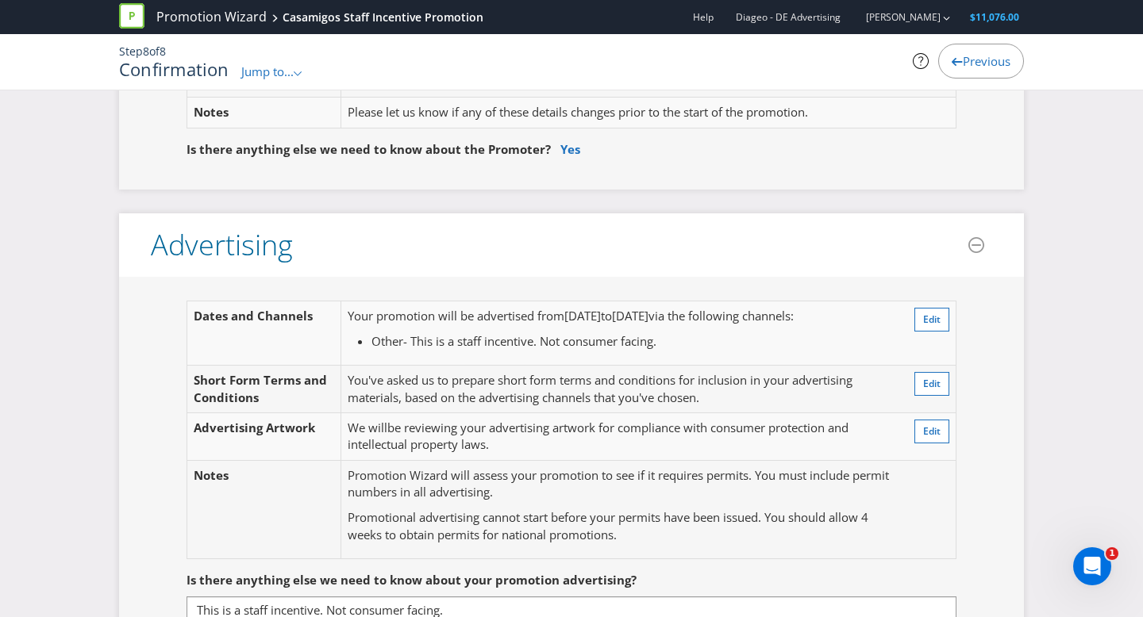
scroll to position [280, 0]
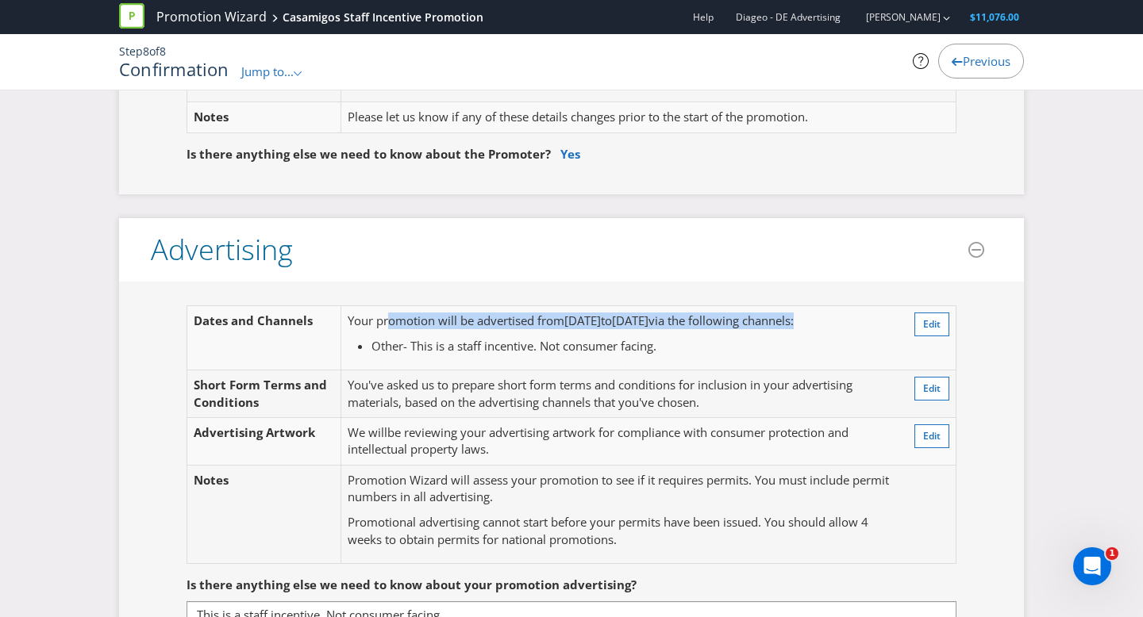
drag, startPoint x: 387, startPoint y: 322, endPoint x: 625, endPoint y: 334, distance: 237.6
click at [625, 334] on td "Your promotion will be advertised from [DATE] to [DATE] via the following chann…" at bounding box center [619, 338] width 558 height 64
click at [601, 320] on span "[DATE]" at bounding box center [582, 321] width 37 height 16
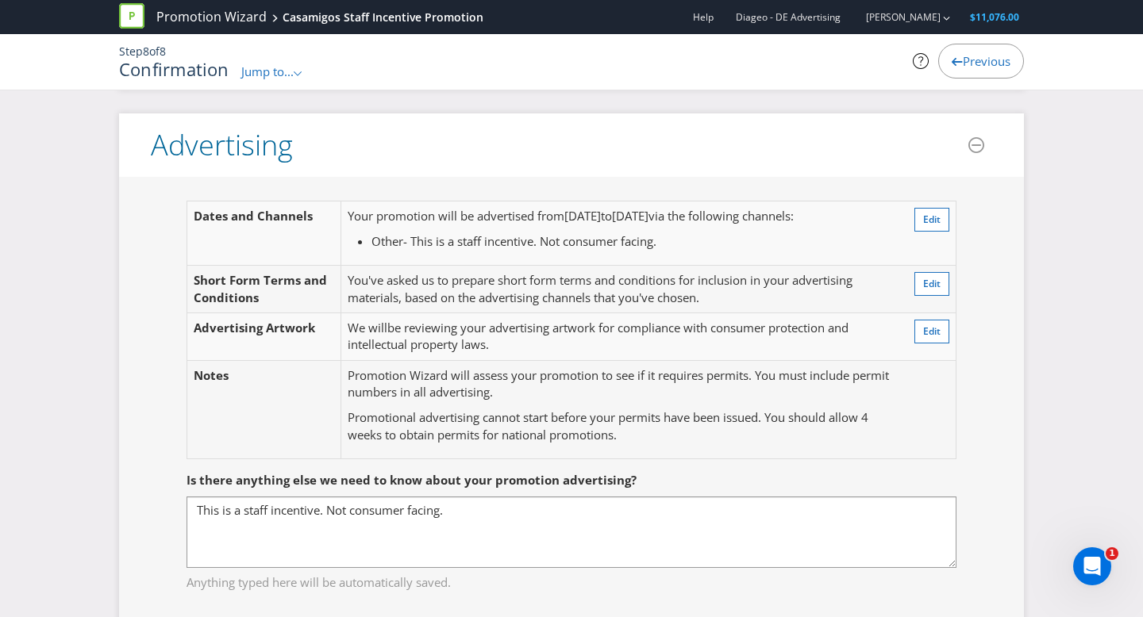
scroll to position [397, 0]
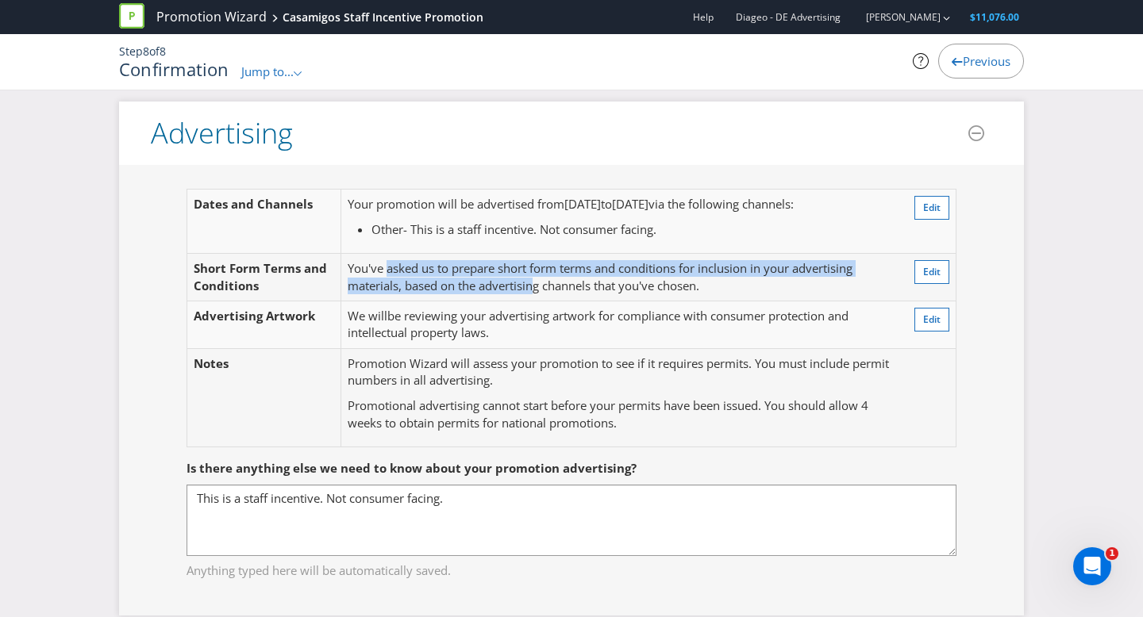
drag, startPoint x: 387, startPoint y: 267, endPoint x: 532, endPoint y: 277, distance: 145.6
click at [532, 277] on span "You've asked us to prepare short form terms and conditions for inclusion in you…" at bounding box center [600, 276] width 505 height 33
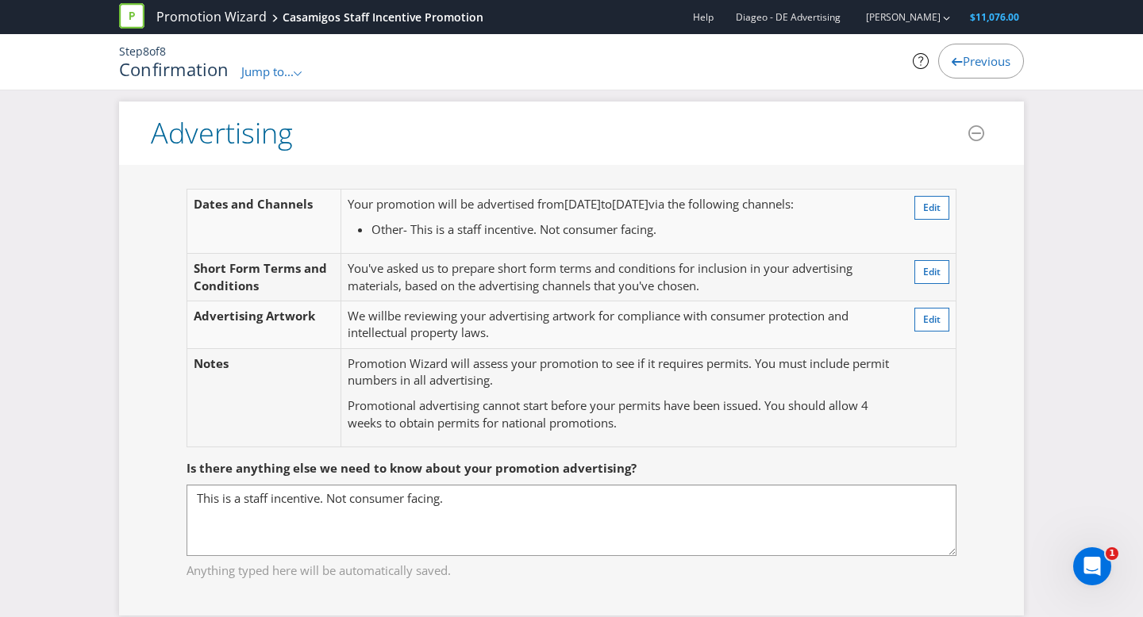
drag, startPoint x: 529, startPoint y: 275, endPoint x: 470, endPoint y: 310, distance: 69.0
click at [529, 275] on span "You've asked us to prepare short form terms and conditions for inclusion in you…" at bounding box center [600, 276] width 505 height 33
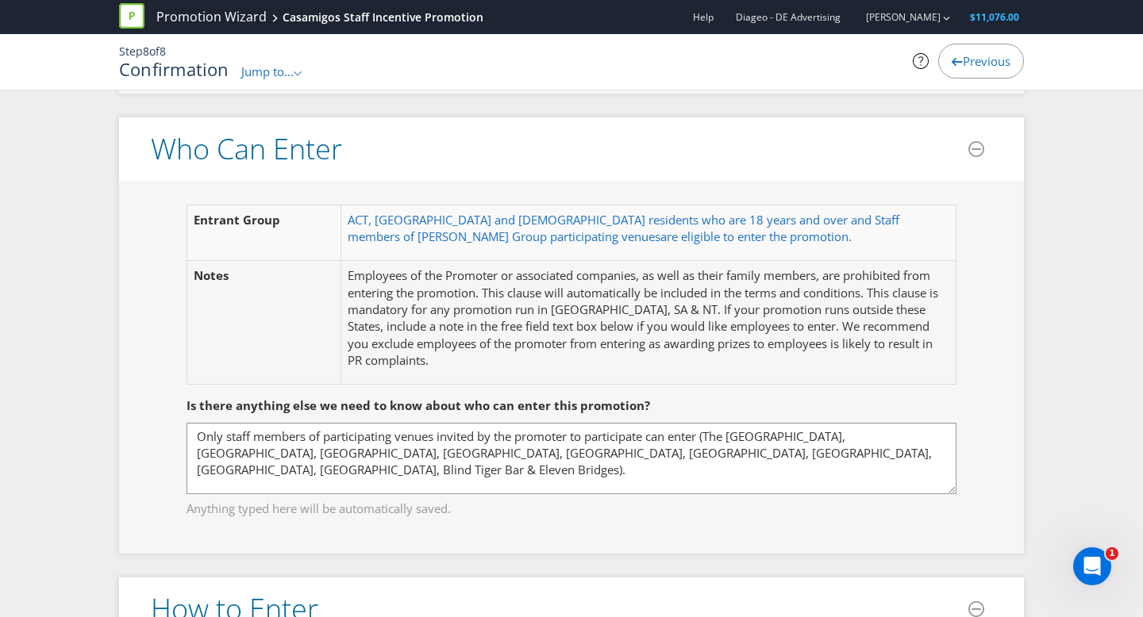
scroll to position [921, 0]
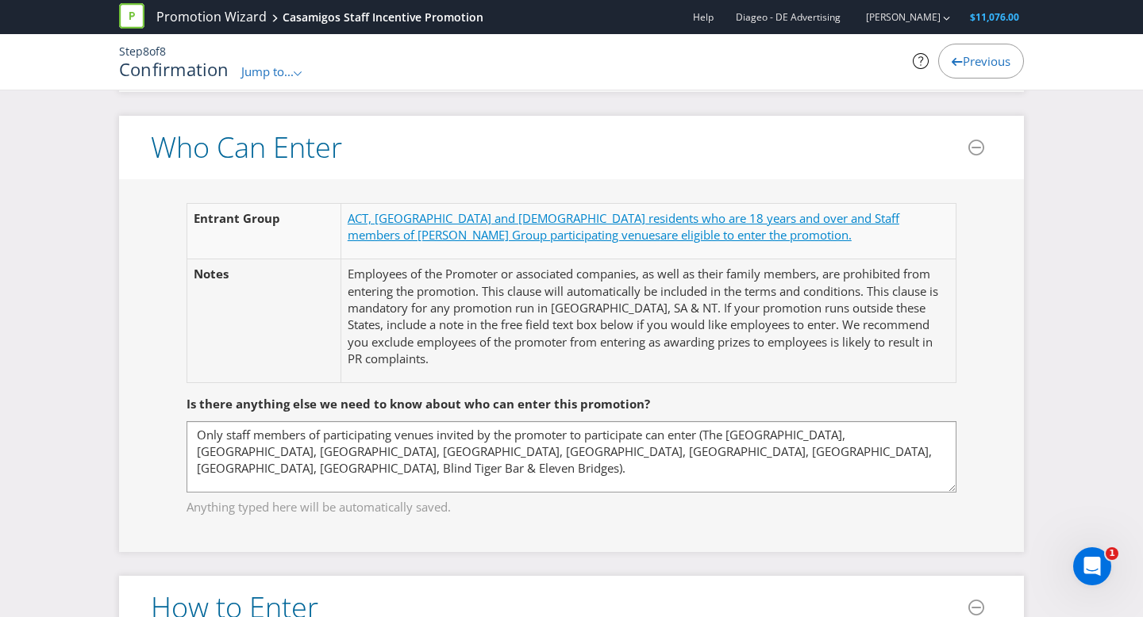
click at [503, 219] on span "ACT, [GEOGRAPHIC_DATA] and [DEMOGRAPHIC_DATA] residents who are 18 years and ov…" at bounding box center [624, 226] width 552 height 33
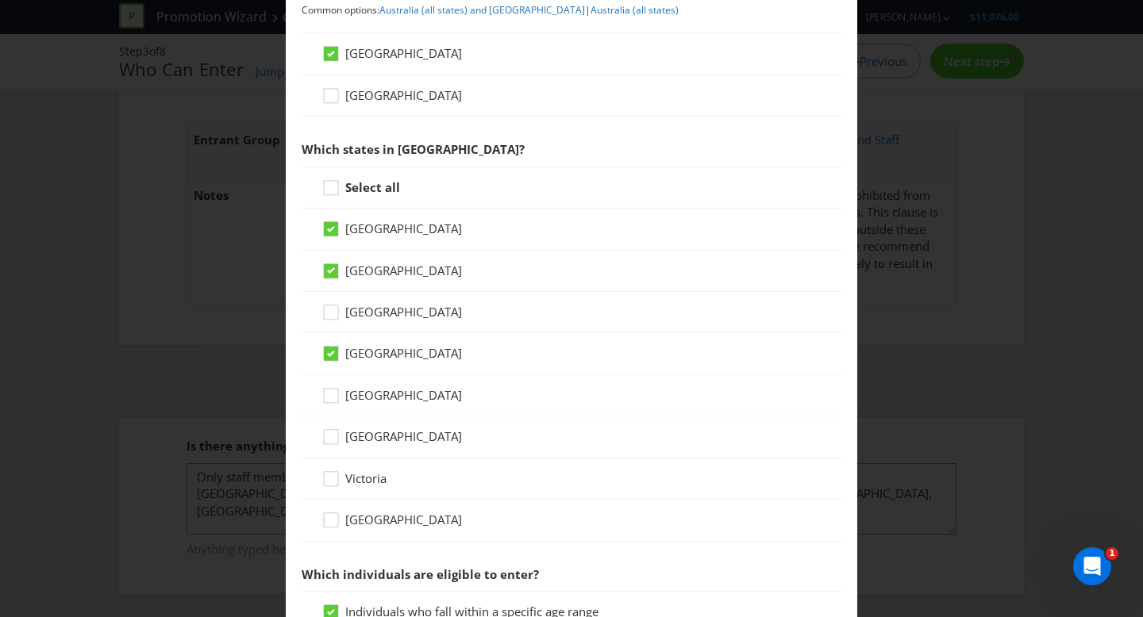
scroll to position [281, 0]
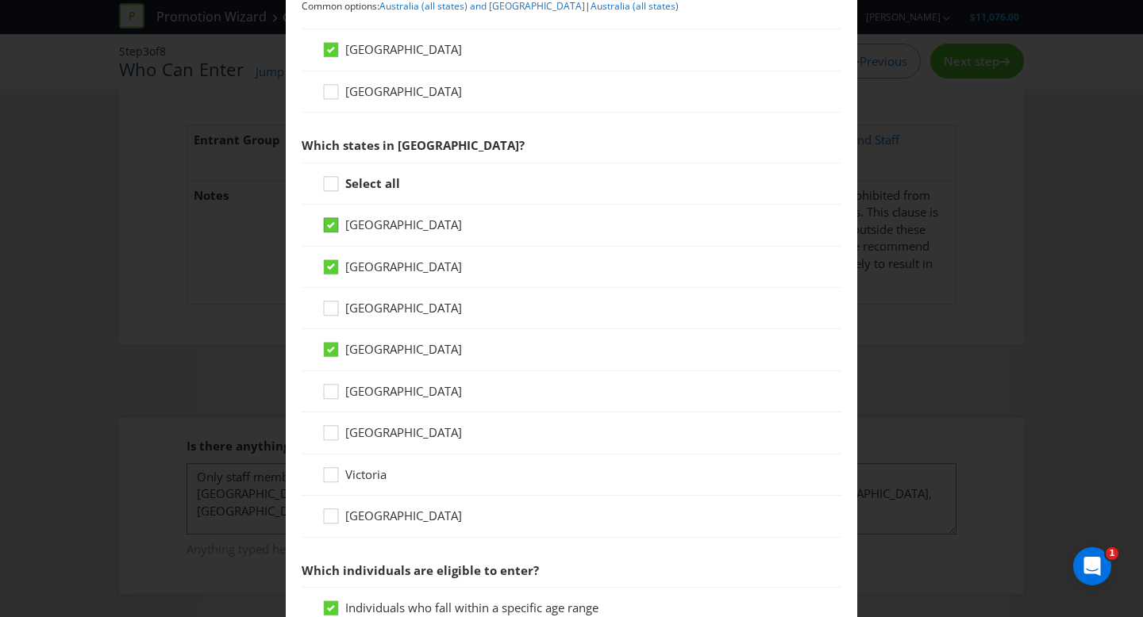
click at [334, 226] on icon at bounding box center [331, 225] width 8 height 6
click at [0, 0] on input "[GEOGRAPHIC_DATA]" at bounding box center [0, 0] width 0 height 0
click at [336, 436] on icon at bounding box center [333, 437] width 24 height 24
click at [0, 0] on input "[GEOGRAPHIC_DATA]" at bounding box center [0, 0] width 0 height 0
click at [336, 436] on icon at bounding box center [331, 433] width 14 height 14
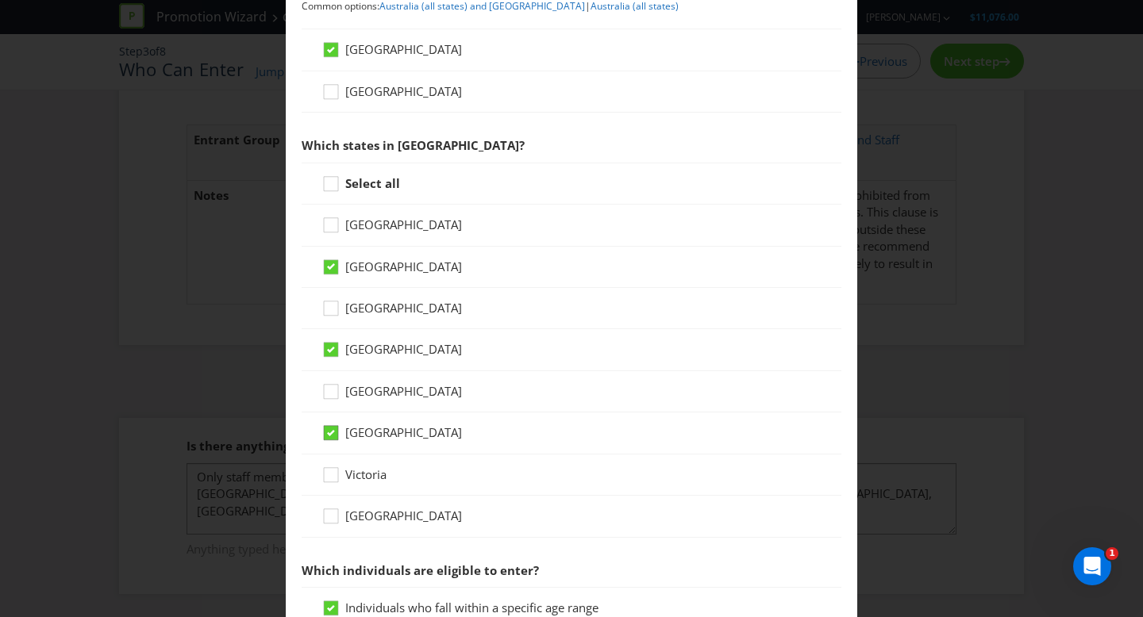
click at [0, 0] on input "[GEOGRAPHIC_DATA]" at bounding box center [0, 0] width 0 height 0
click at [329, 483] on icon at bounding box center [333, 479] width 24 height 24
click at [0, 0] on input "Victoria" at bounding box center [0, 0] width 0 height 0
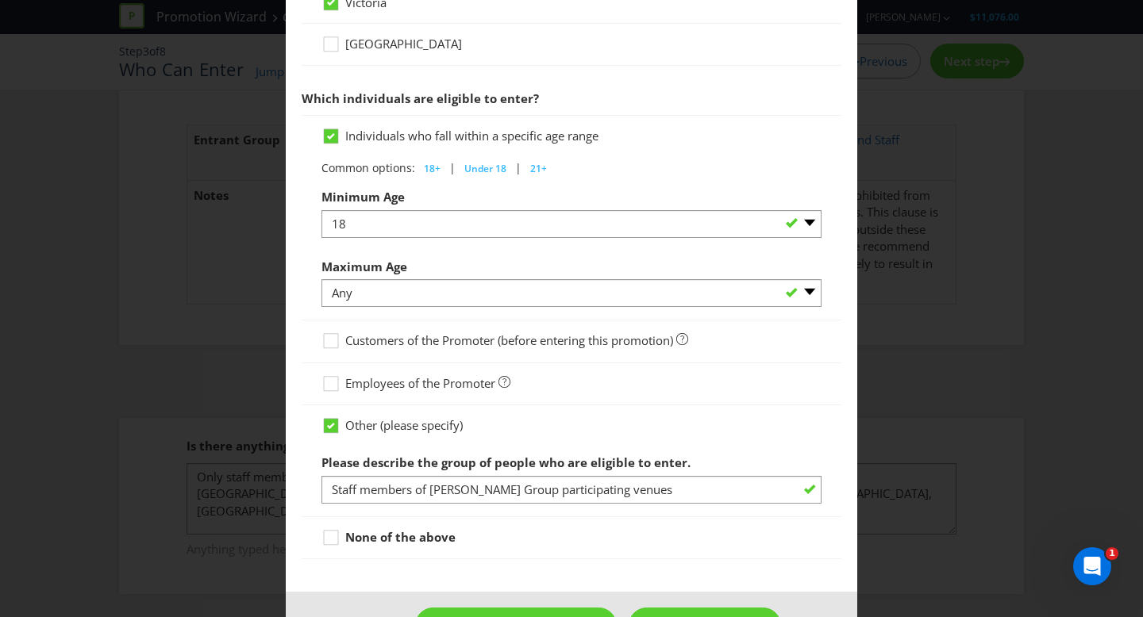
scroll to position [808, 0]
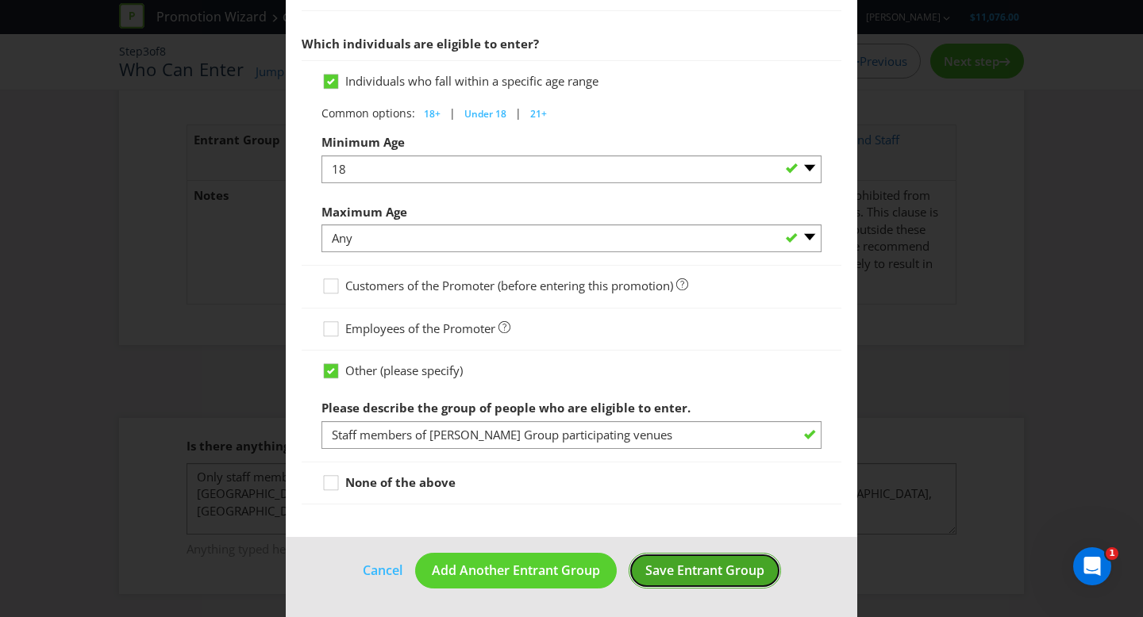
click at [721, 570] on span "Save Entrant Group" at bounding box center [704, 570] width 119 height 17
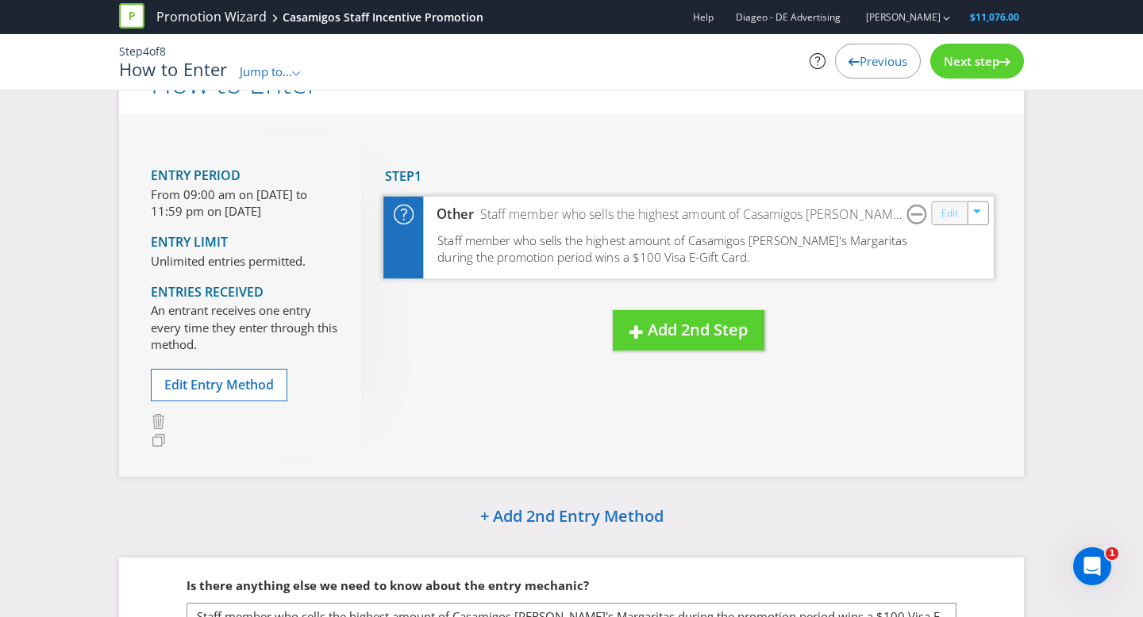
click at [949, 219] on link "Edit" at bounding box center [949, 213] width 17 height 18
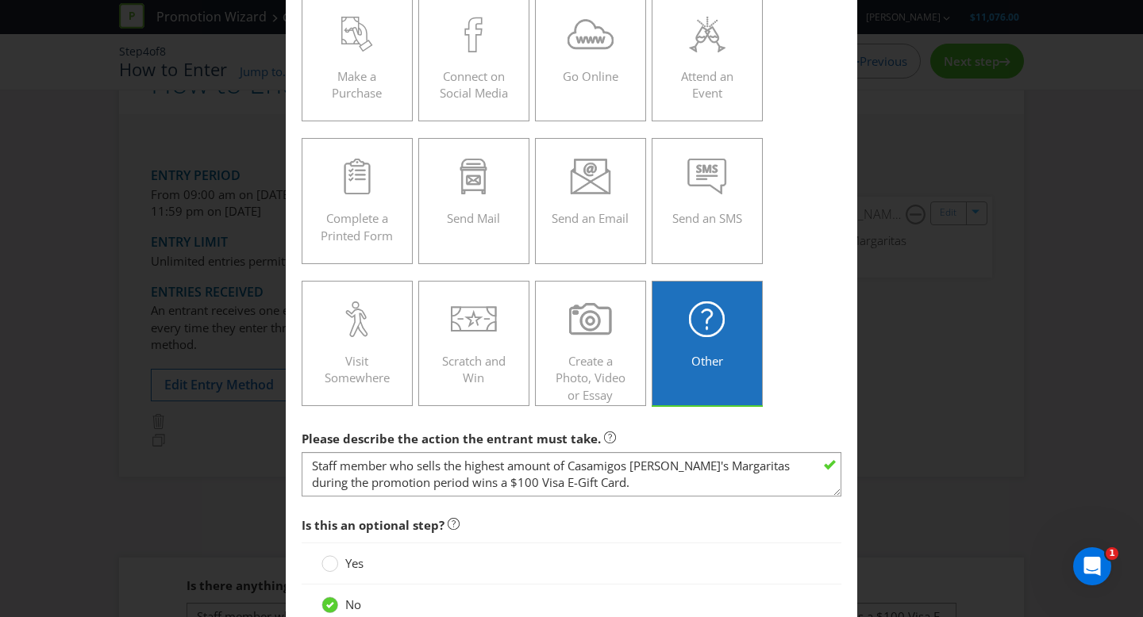
scroll to position [233, 0]
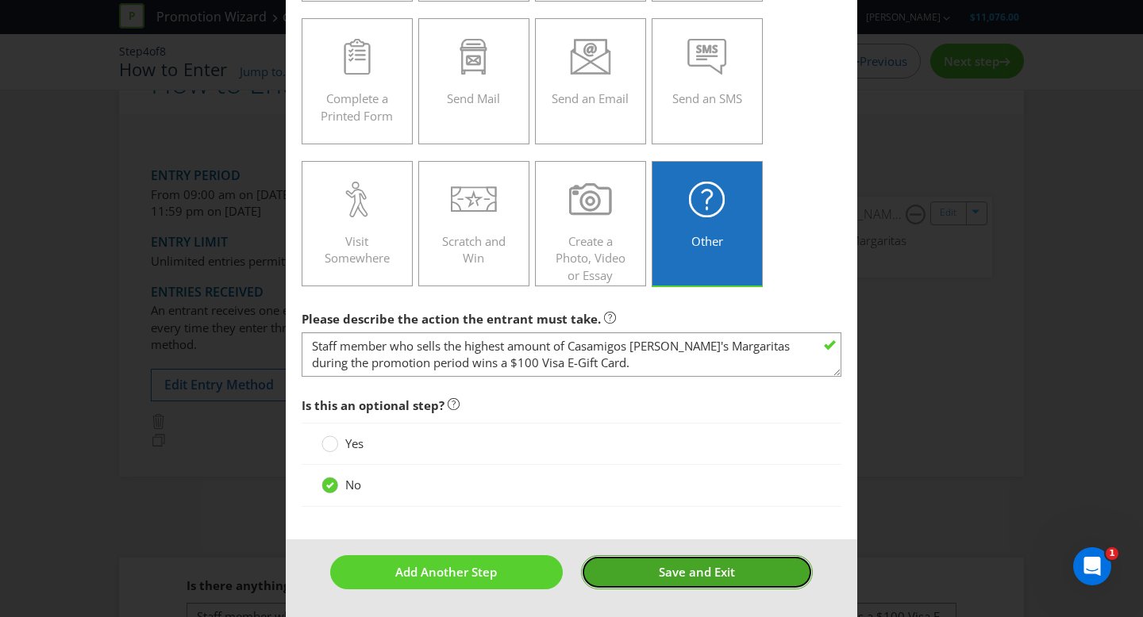
click at [659, 577] on span "Save and Exit" at bounding box center [697, 572] width 76 height 16
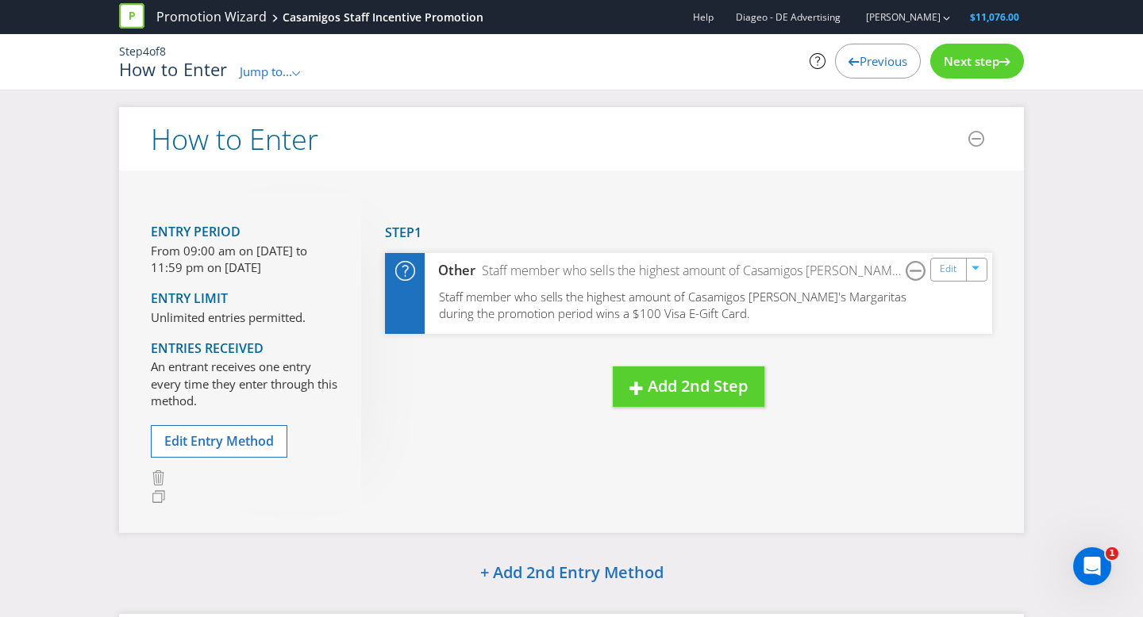
click at [996, 67] on span "Next step" at bounding box center [972, 61] width 56 height 16
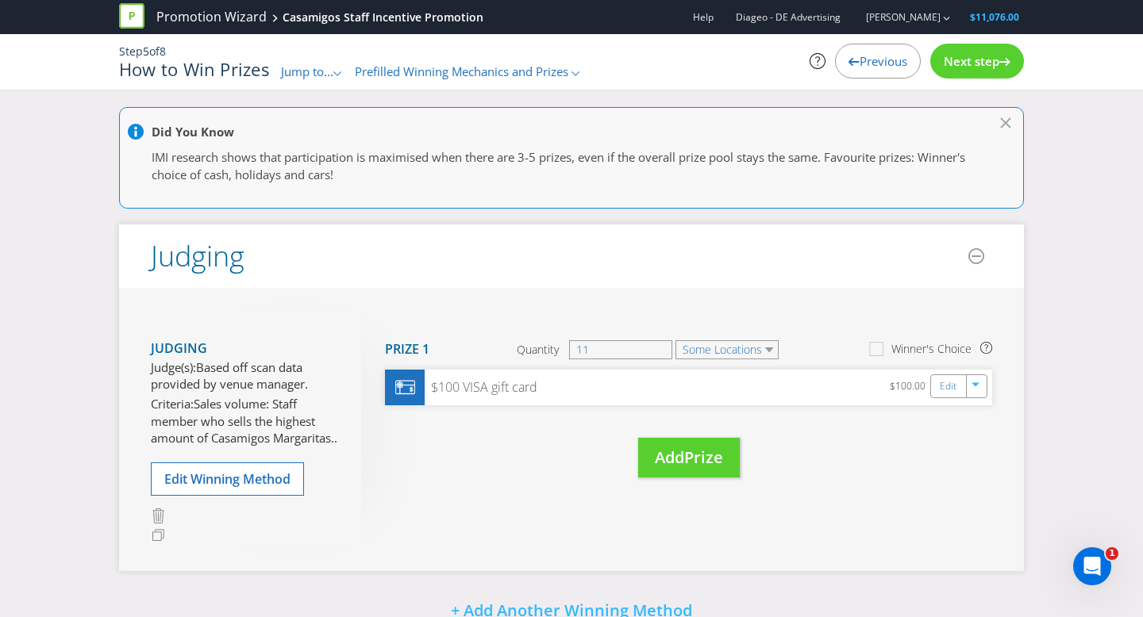
click at [996, 67] on span "Next step" at bounding box center [972, 61] width 56 height 16
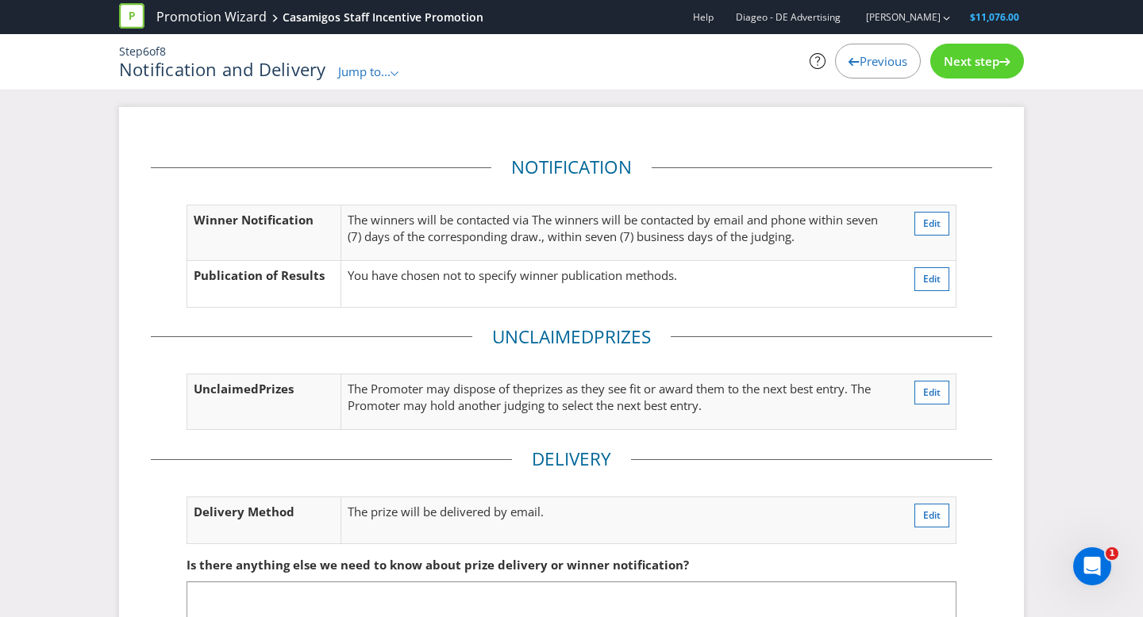
click at [996, 67] on span "Next step" at bounding box center [972, 61] width 56 height 16
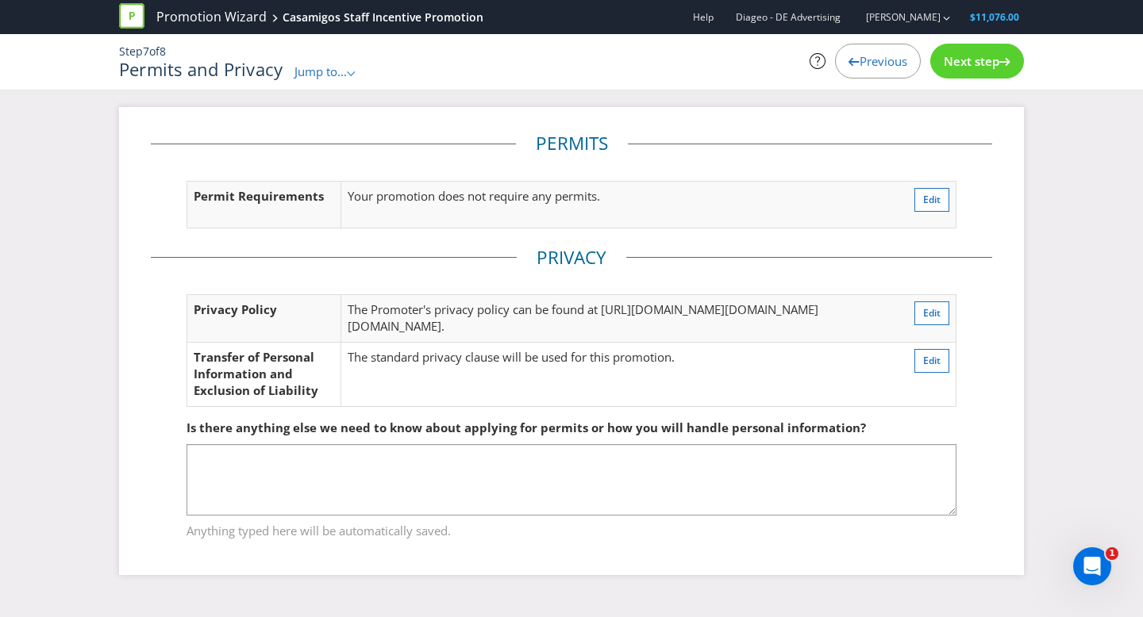
click at [996, 67] on span "Next step" at bounding box center [972, 61] width 56 height 16
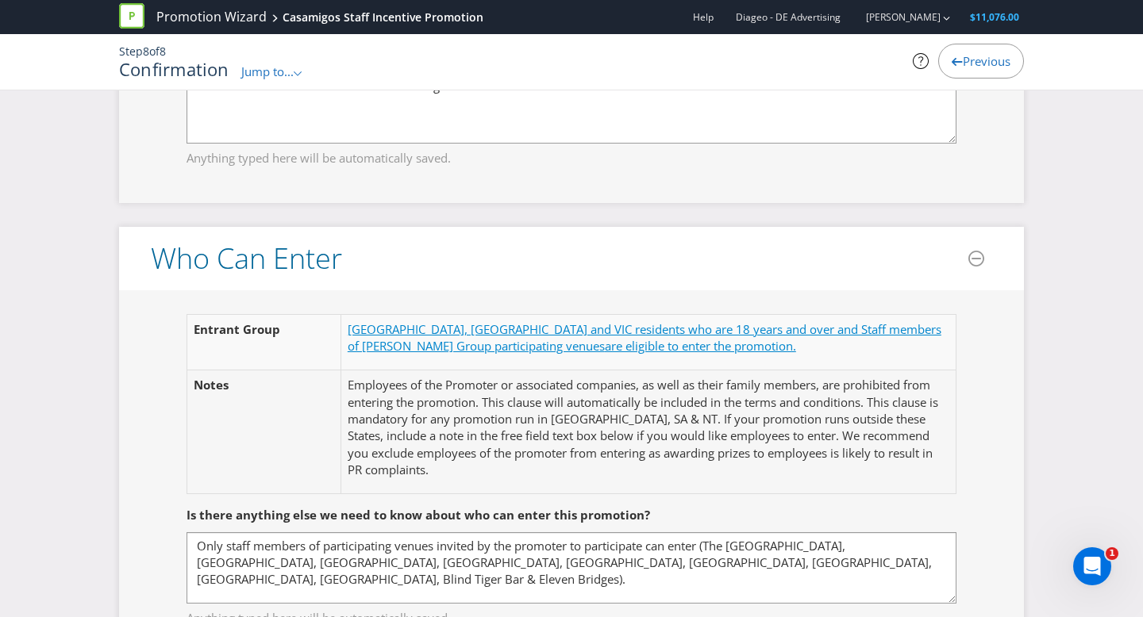
scroll to position [821, 0]
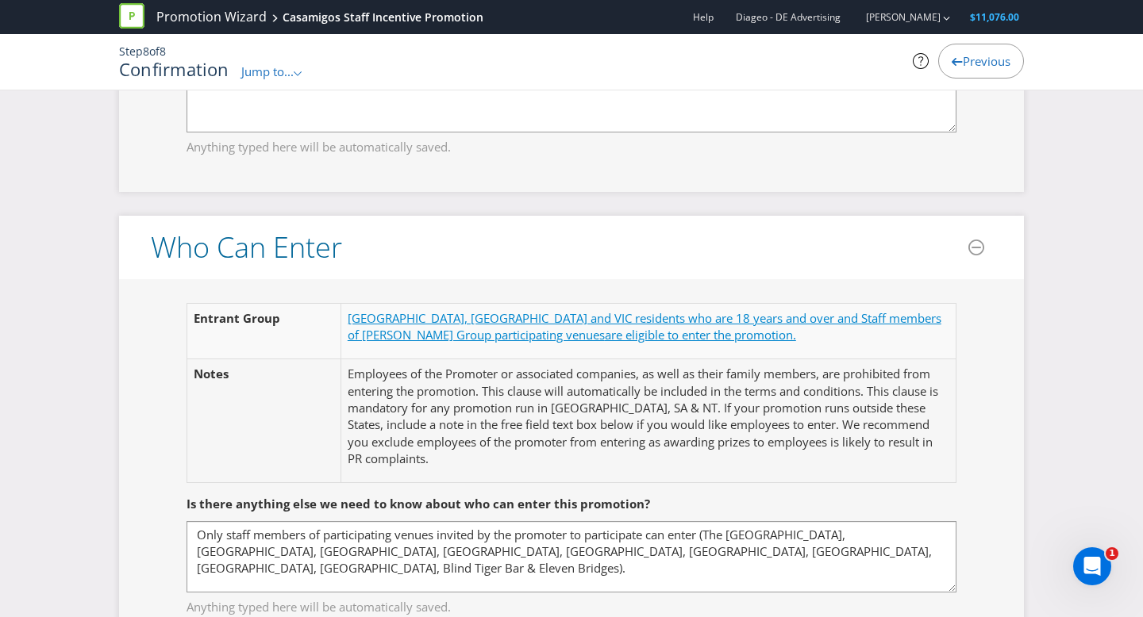
click at [694, 321] on span "[GEOGRAPHIC_DATA], [GEOGRAPHIC_DATA] and VIC residents who are 18 years and ove…" at bounding box center [645, 326] width 594 height 33
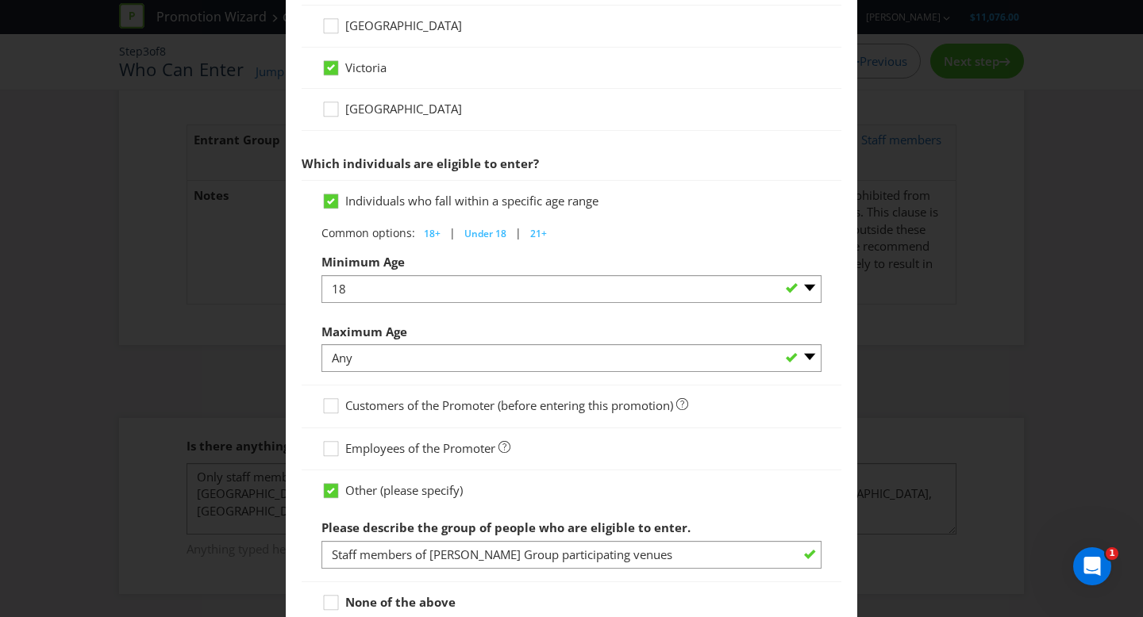
scroll to position [808, 0]
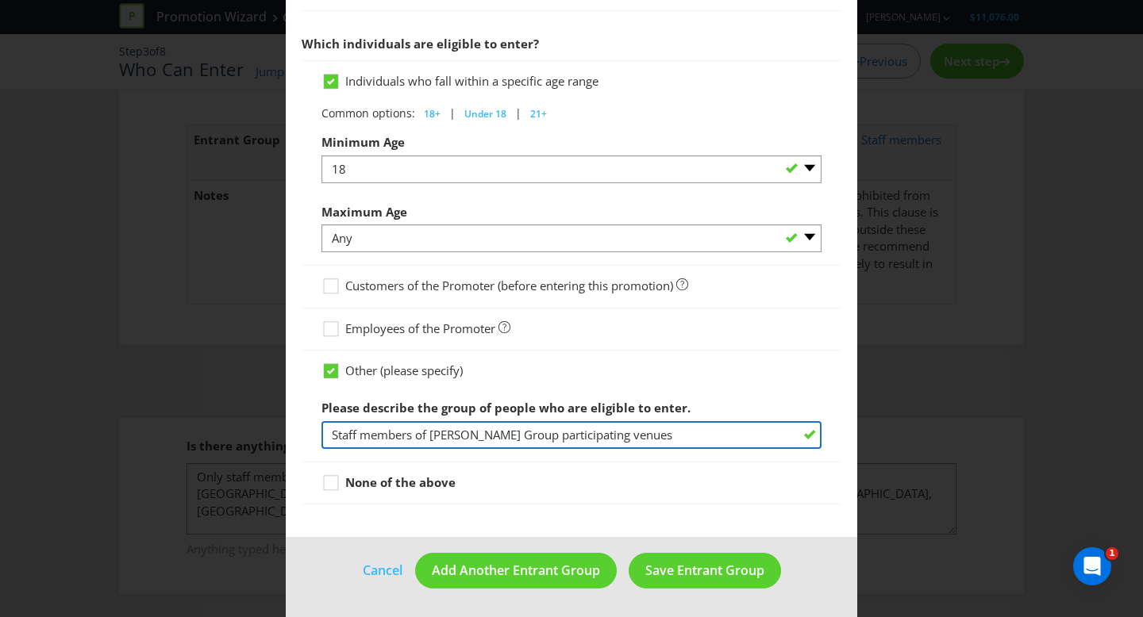
click at [338, 432] on input "Staff members of [PERSON_NAME] Group participating venues" at bounding box center [571, 435] width 500 height 28
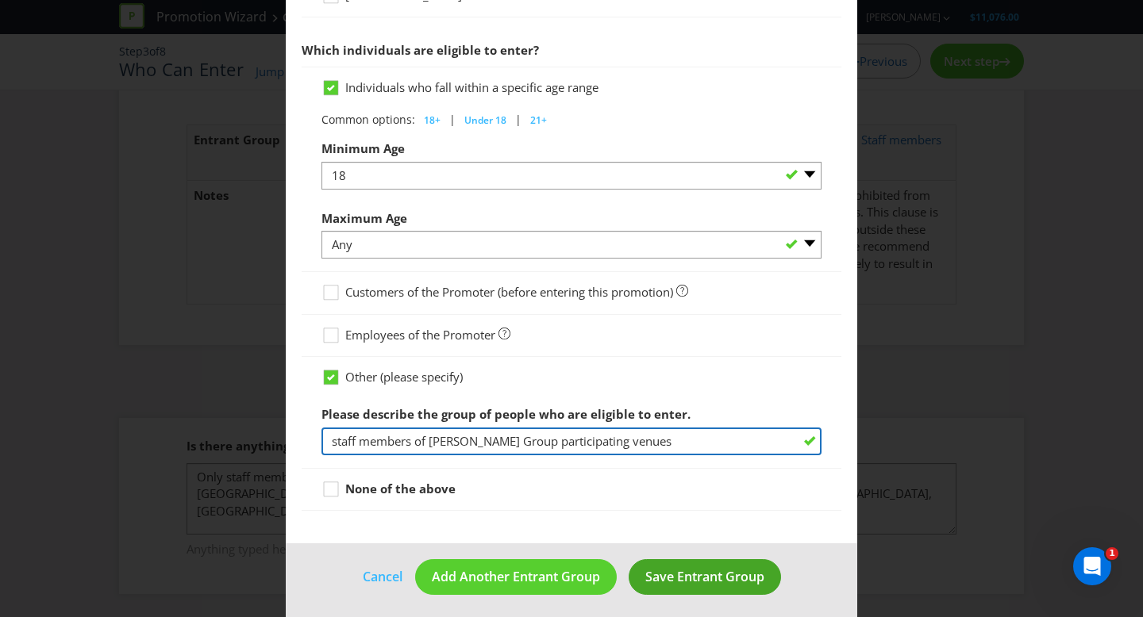
type input "staff members of [PERSON_NAME] Group participating venues"
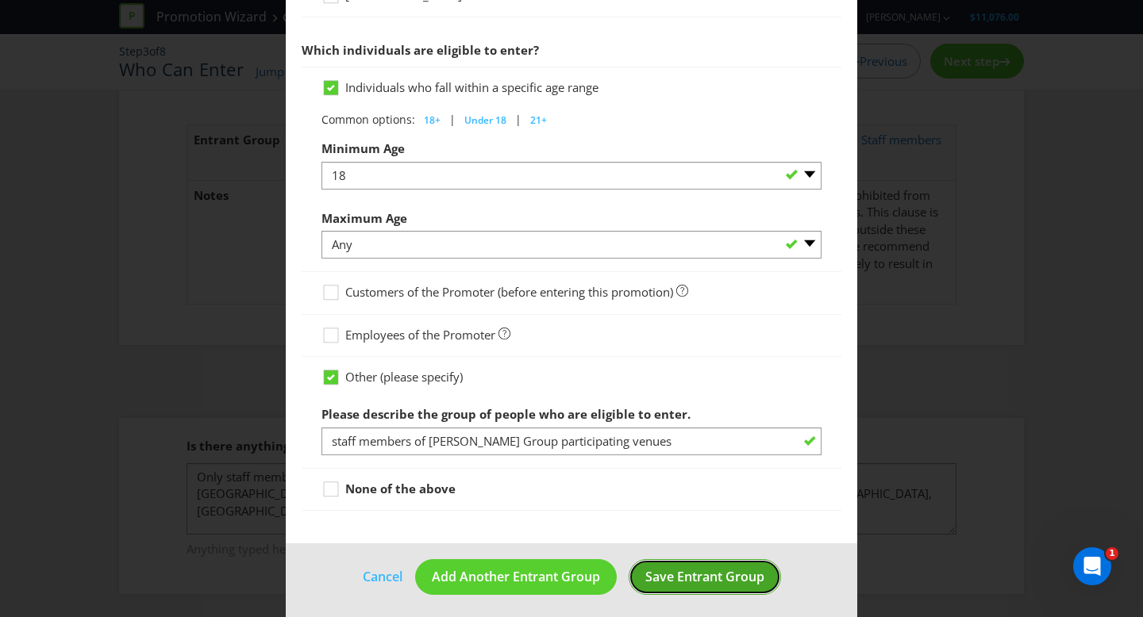
click at [713, 571] on span "Save Entrant Group" at bounding box center [704, 576] width 119 height 17
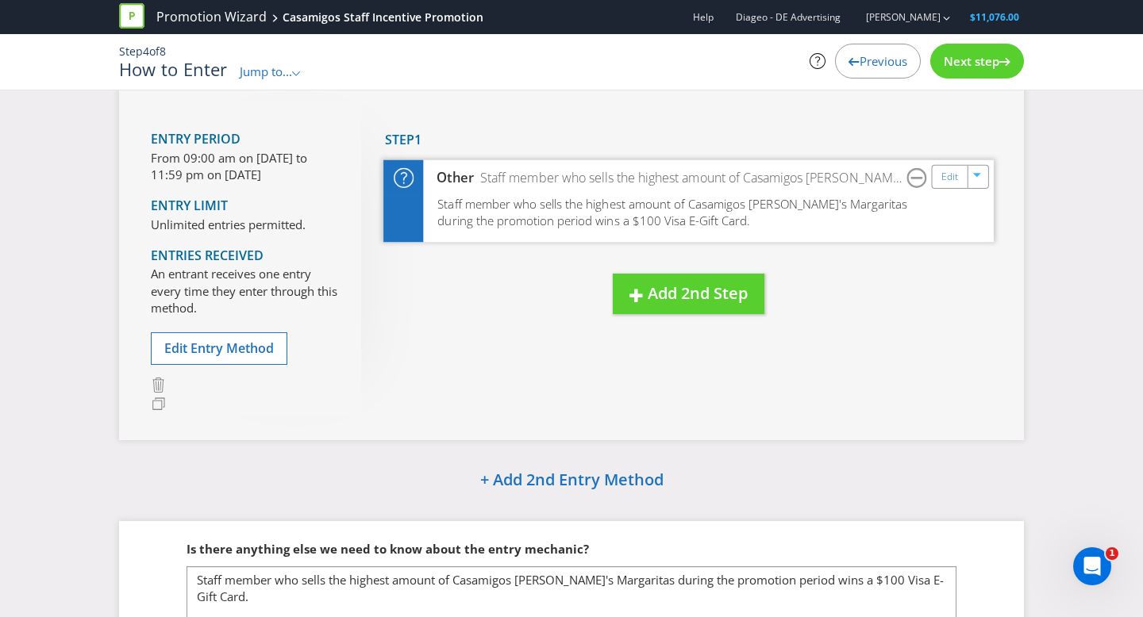
scroll to position [215, 0]
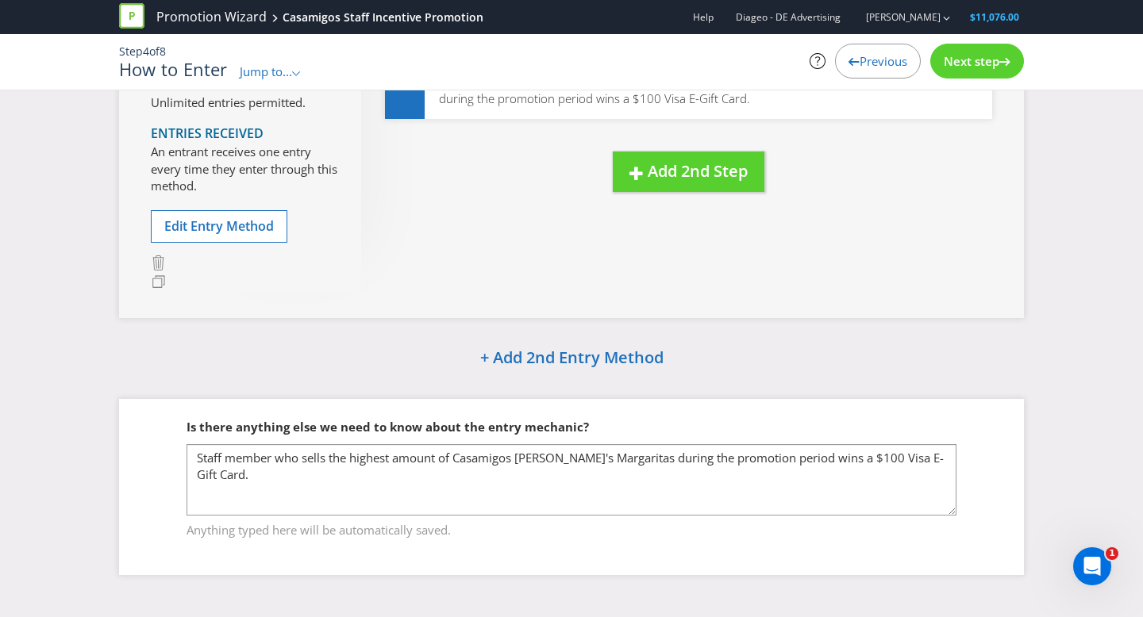
click at [996, 61] on span "Next step" at bounding box center [972, 61] width 56 height 16
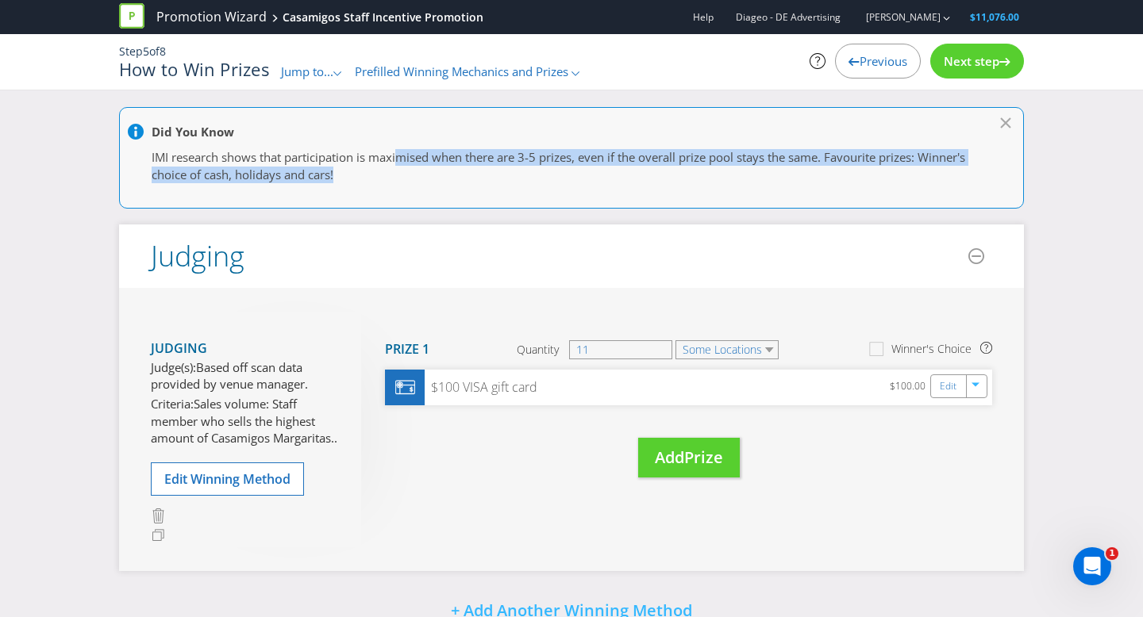
drag, startPoint x: 404, startPoint y: 156, endPoint x: 554, endPoint y: 167, distance: 150.3
click at [554, 167] on p "IMI research shows that participation is maximised when there are 3-5 prizes, e…" at bounding box center [564, 166] width 824 height 34
drag, startPoint x: 544, startPoint y: 162, endPoint x: 467, endPoint y: 154, distance: 77.4
click at [544, 162] on p "IMI research shows that participation is maximised when there are 3-5 prizes, e…" at bounding box center [564, 166] width 824 height 34
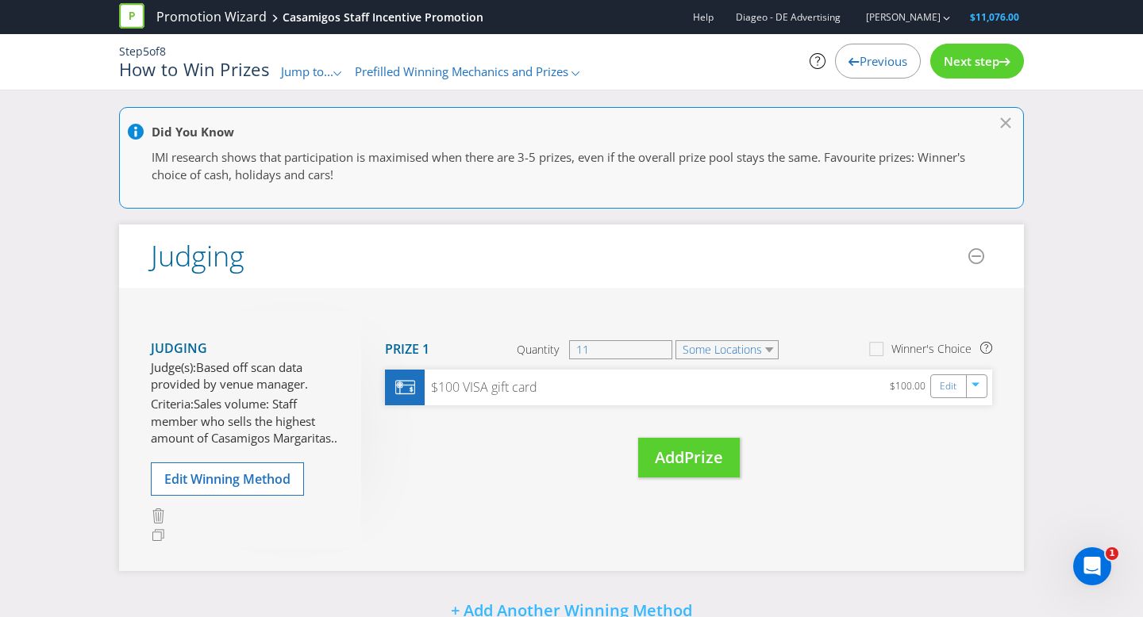
click at [1003, 124] on div at bounding box center [579, 134] width 903 height 20
click at [1009, 118] on icon at bounding box center [1006, 123] width 10 height 10
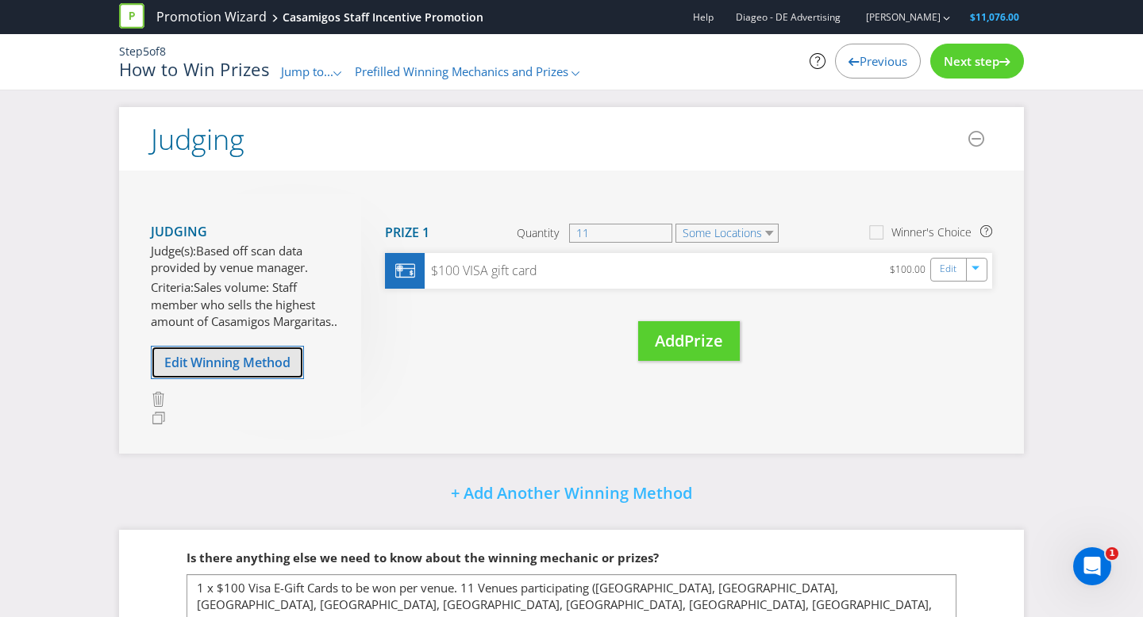
click at [211, 371] on span "Edit Winning Method" at bounding box center [227, 362] width 126 height 17
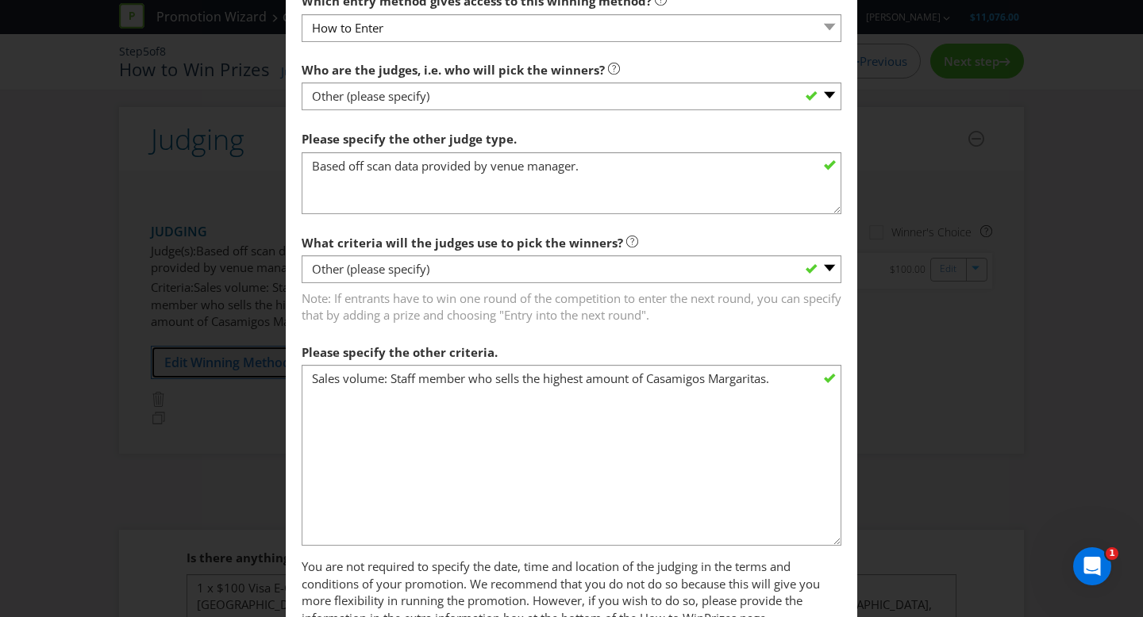
scroll to position [769, 0]
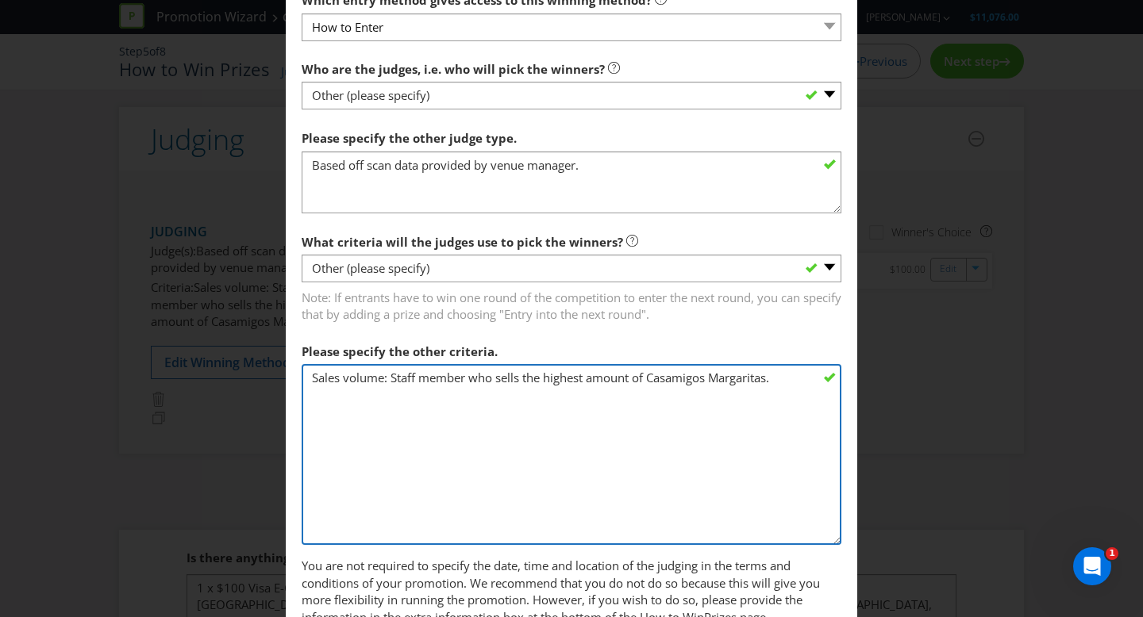
click at [709, 378] on textarea "Sales volume: Staff member who sells the highest amount of Casamigos Margaritas." at bounding box center [572, 454] width 540 height 181
click at [316, 394] on textarea "Sales volume: Staff member who sells the highest amount of Casamigos Margaritas." at bounding box center [572, 454] width 540 height 181
type textarea "Sales volume: Staff member who sells the highest amount of Casamigos [PERSON_NA…"
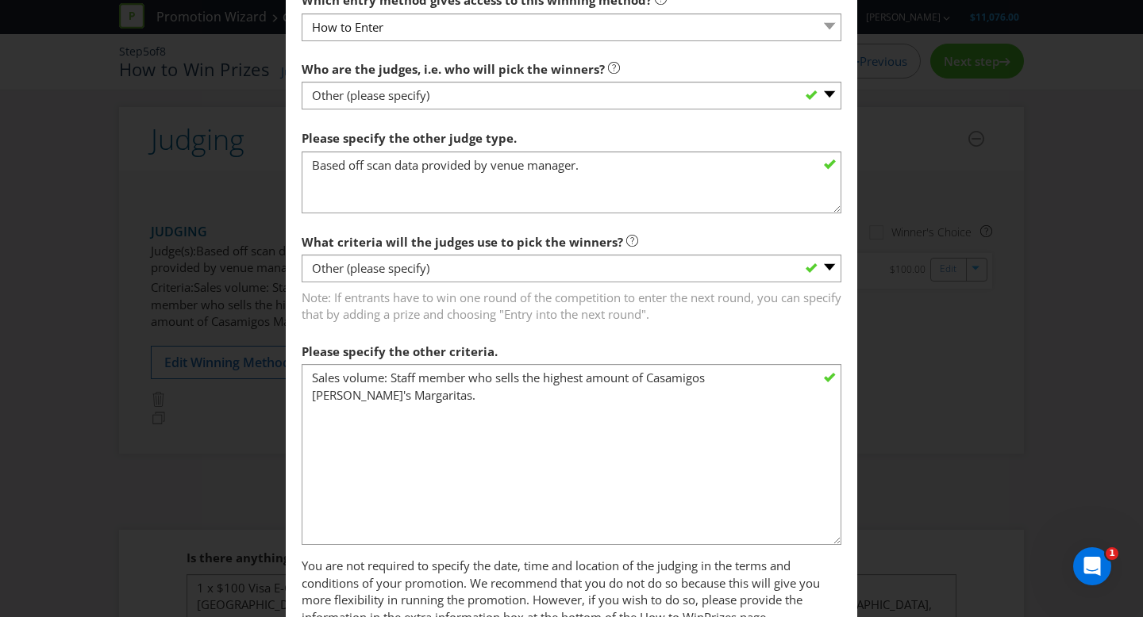
click at [621, 332] on span "What criteria will the judges use to pick the winners? -- Please select -- Crea…" at bounding box center [572, 386] width 540 height 320
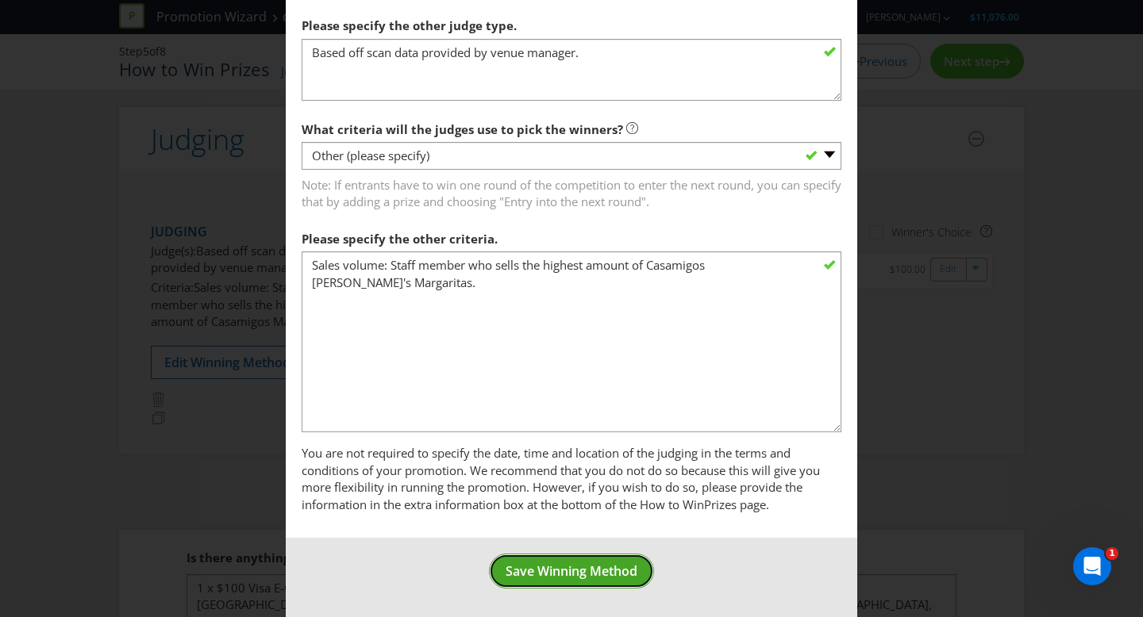
click at [582, 569] on span "Save Winning Method" at bounding box center [572, 571] width 132 height 17
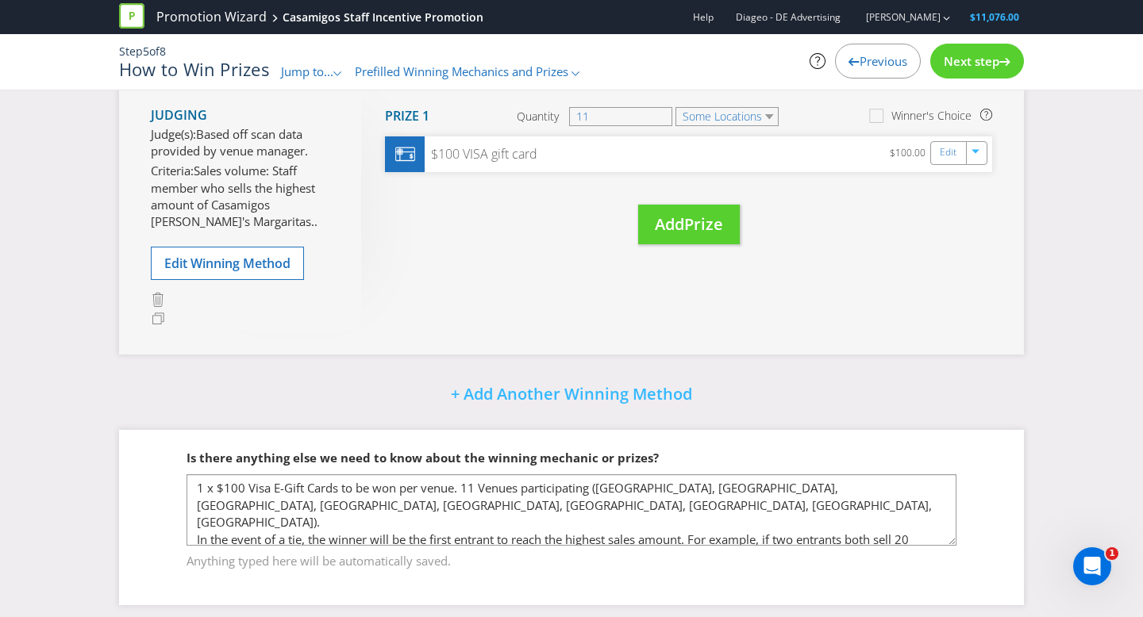
scroll to position [129, 0]
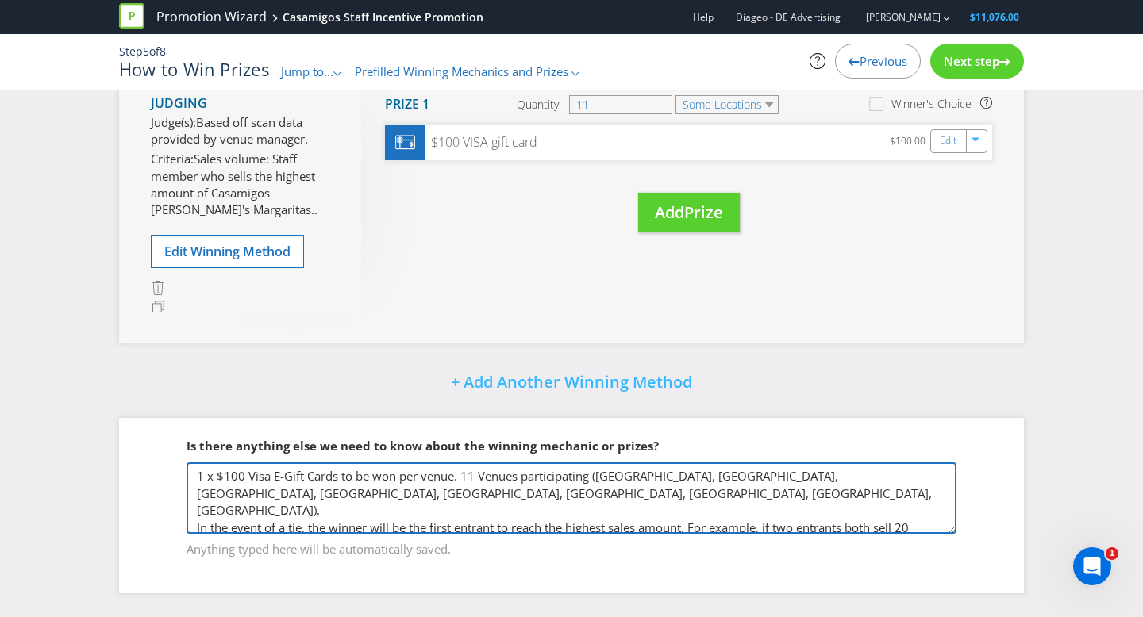
click at [471, 506] on textarea "1 x $100 Visa E-Gift Cards to be won per venue. 11 Venues participating ([GEOGR…" at bounding box center [571, 498] width 770 height 71
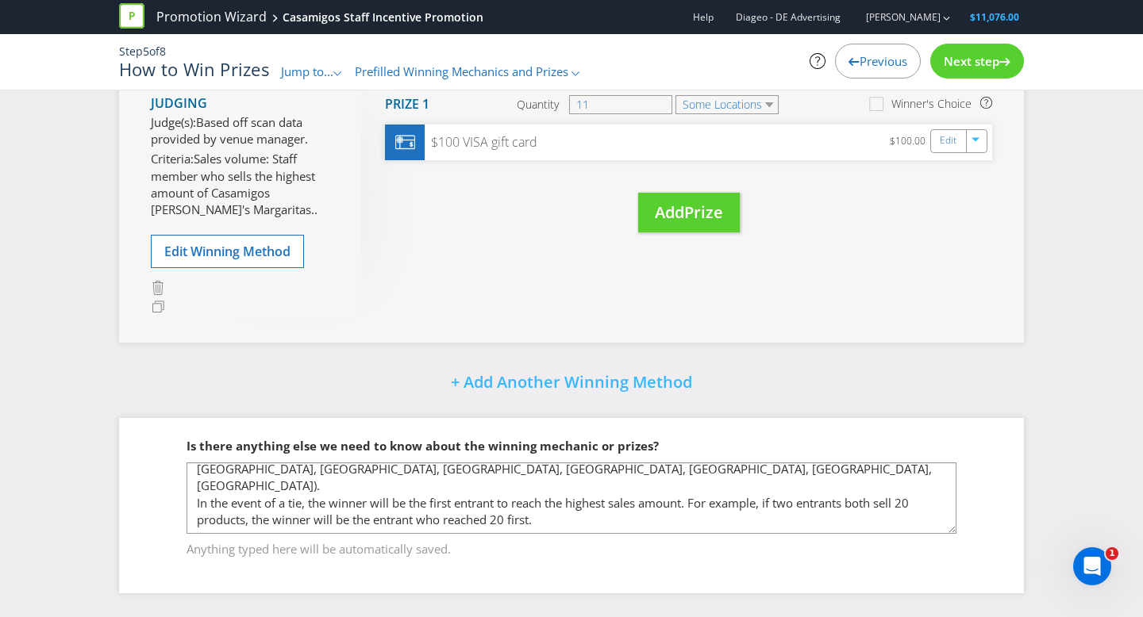
click at [978, 54] on span "Next step" at bounding box center [972, 61] width 56 height 16
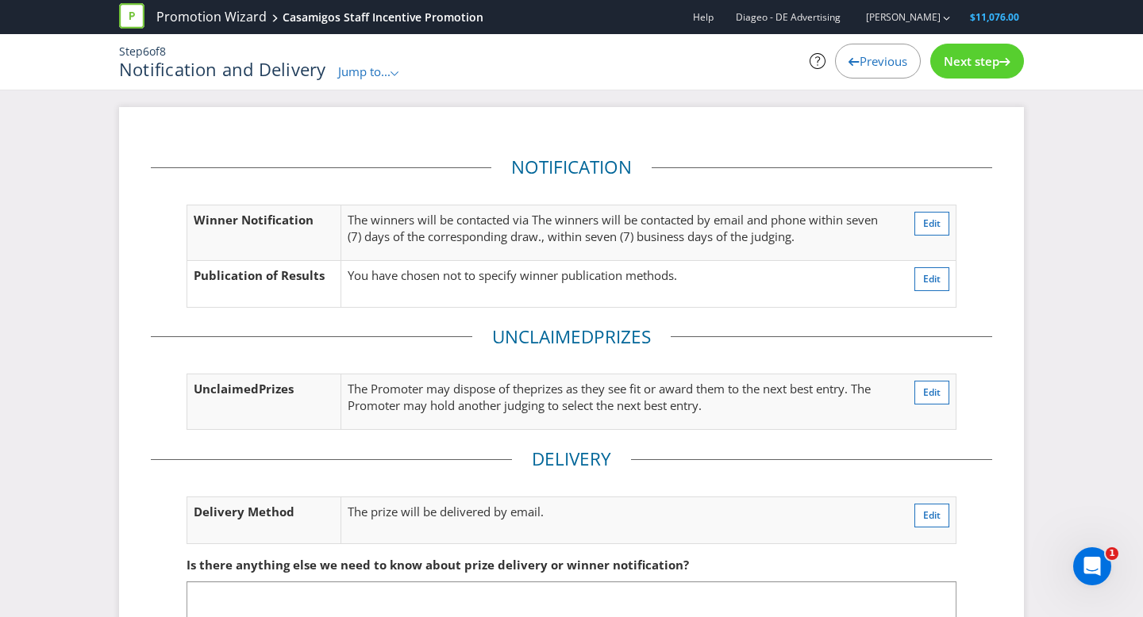
scroll to position [118, 0]
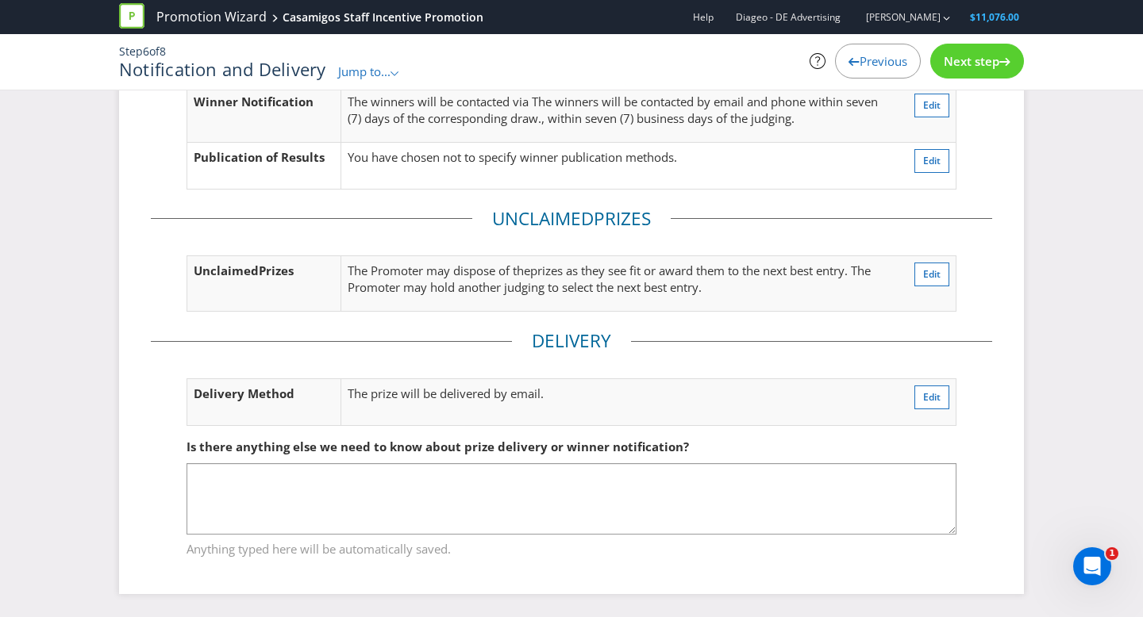
click at [980, 61] on span "Next step" at bounding box center [972, 61] width 56 height 16
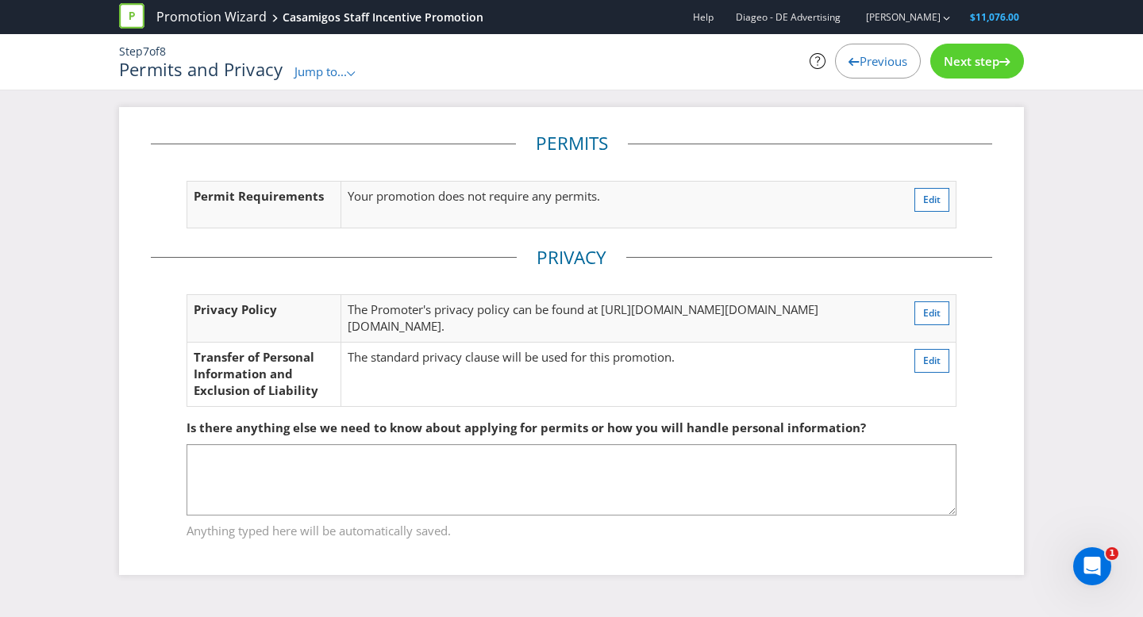
scroll to position [49, 0]
click at [952, 72] on div "Next step" at bounding box center [977, 61] width 94 height 35
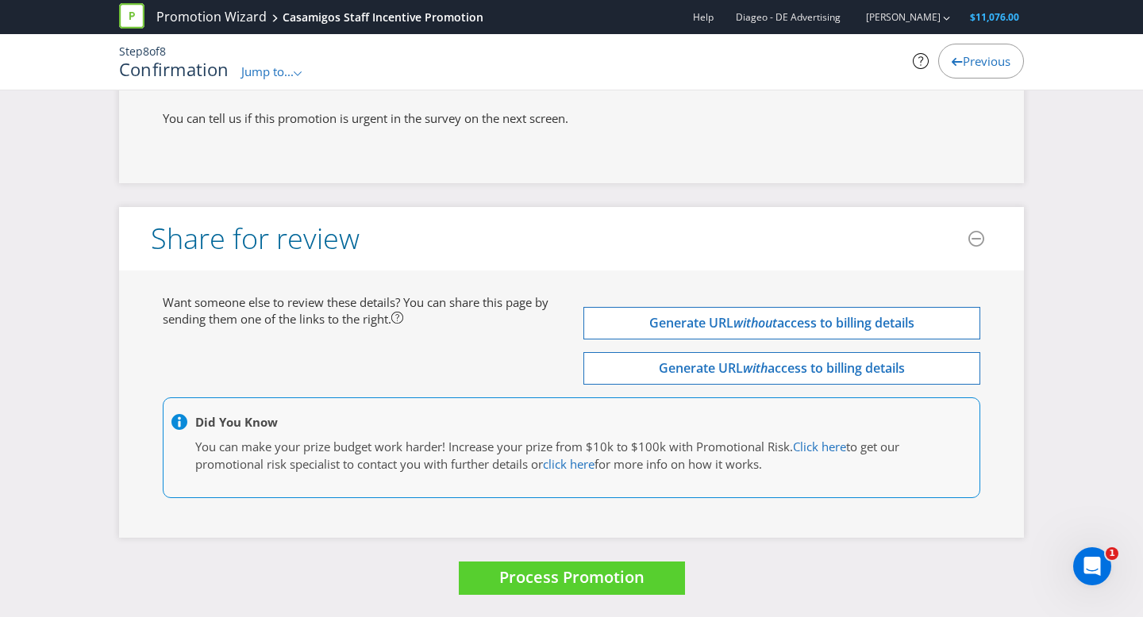
scroll to position [4999, 0]
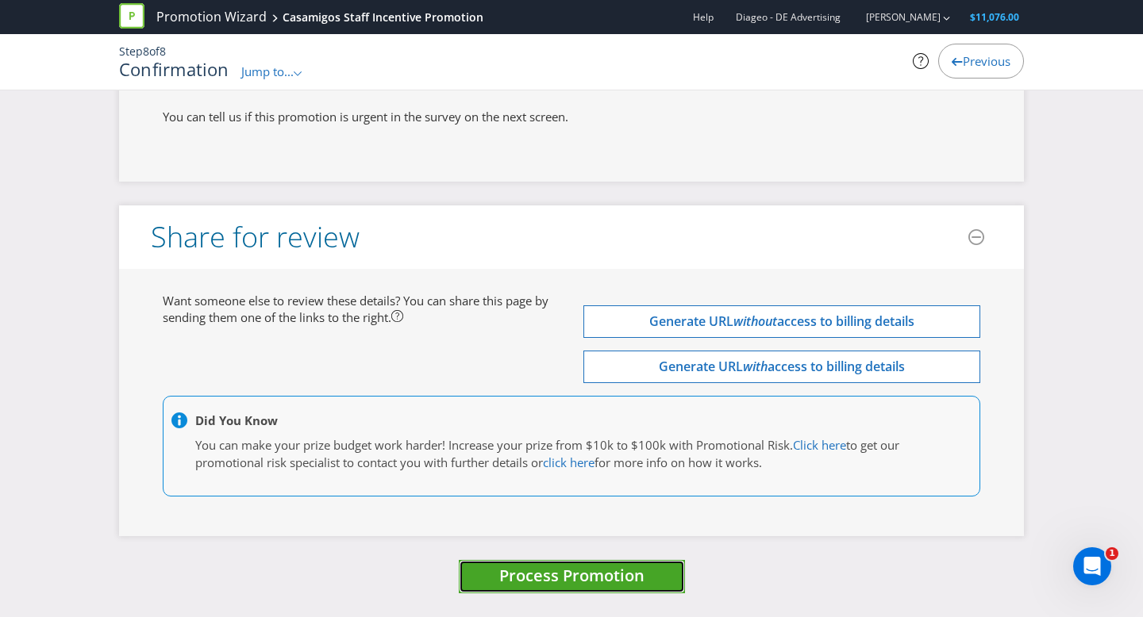
click at [543, 580] on span "Process Promotion" at bounding box center [571, 575] width 145 height 21
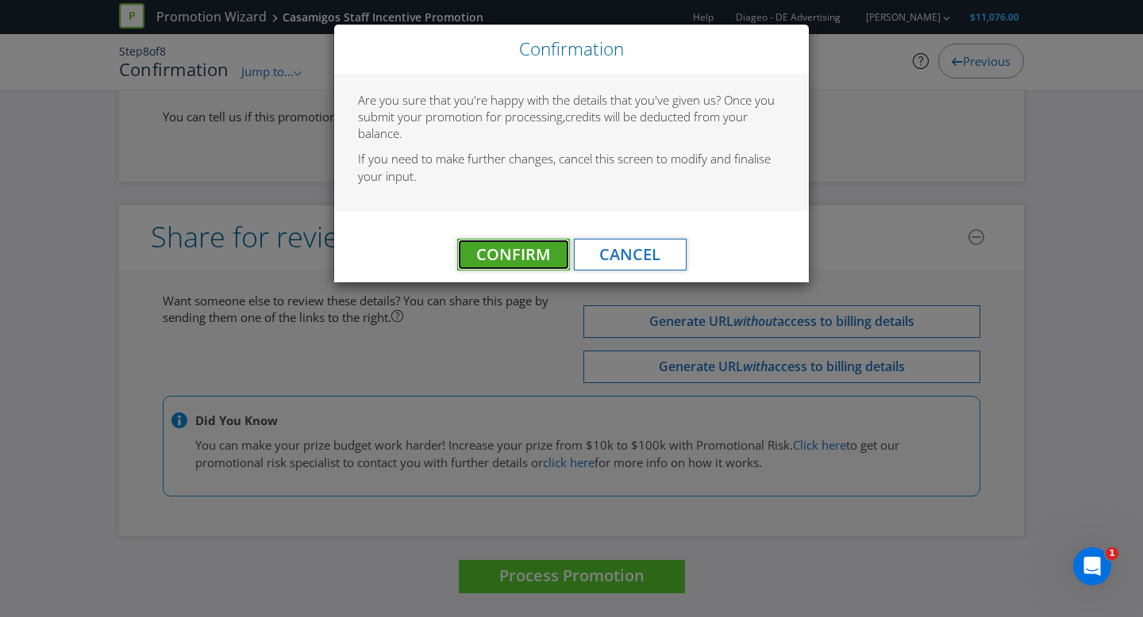
click at [490, 250] on span "Confirm" at bounding box center [513, 254] width 74 height 21
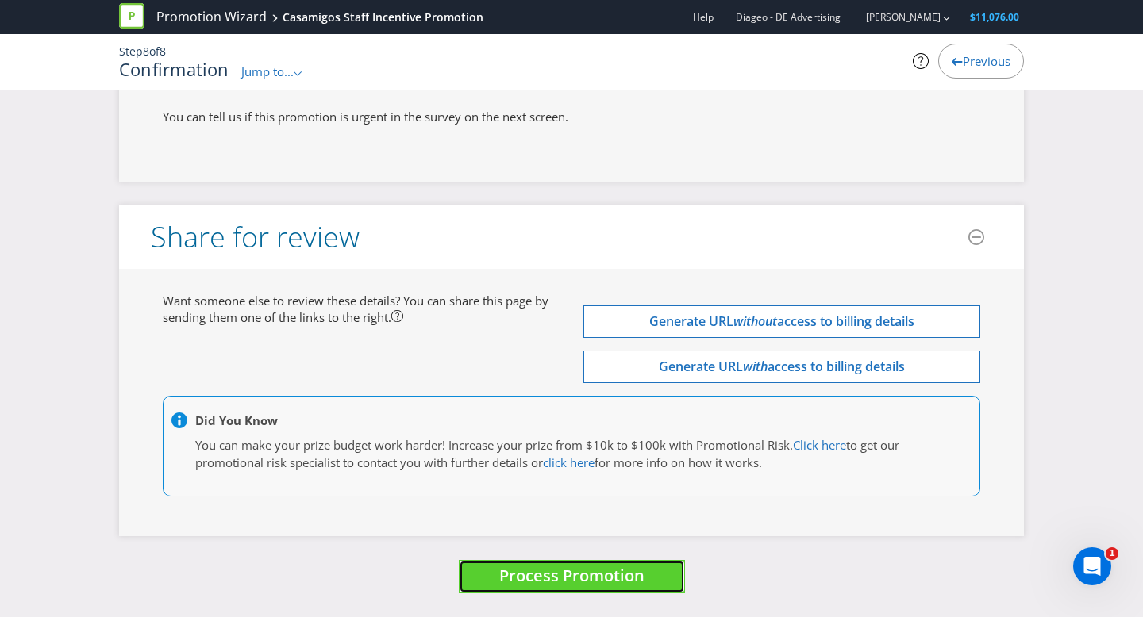
scroll to position [0, 0]
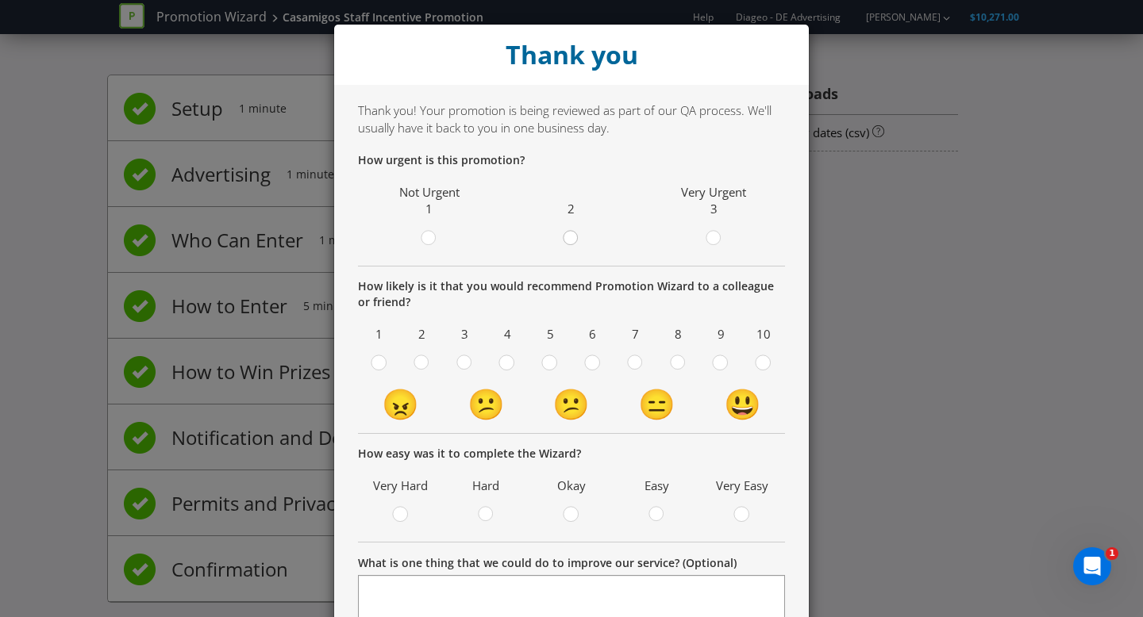
click at [575, 242] on circle at bounding box center [570, 238] width 14 height 14
click at [0, 0] on input "radio" at bounding box center [0, 0] width 0 height 0
click at [557, 366] on span at bounding box center [558, 366] width 3 height 15
click at [0, 0] on input "radio" at bounding box center [0, 0] width 0 height 0
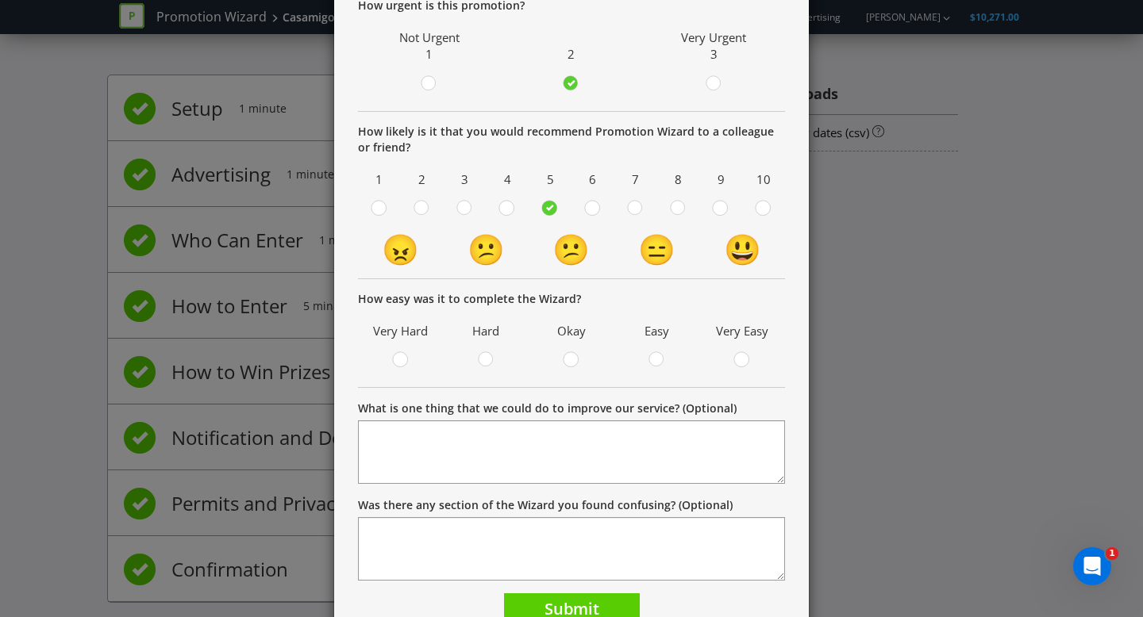
scroll to position [197, 0]
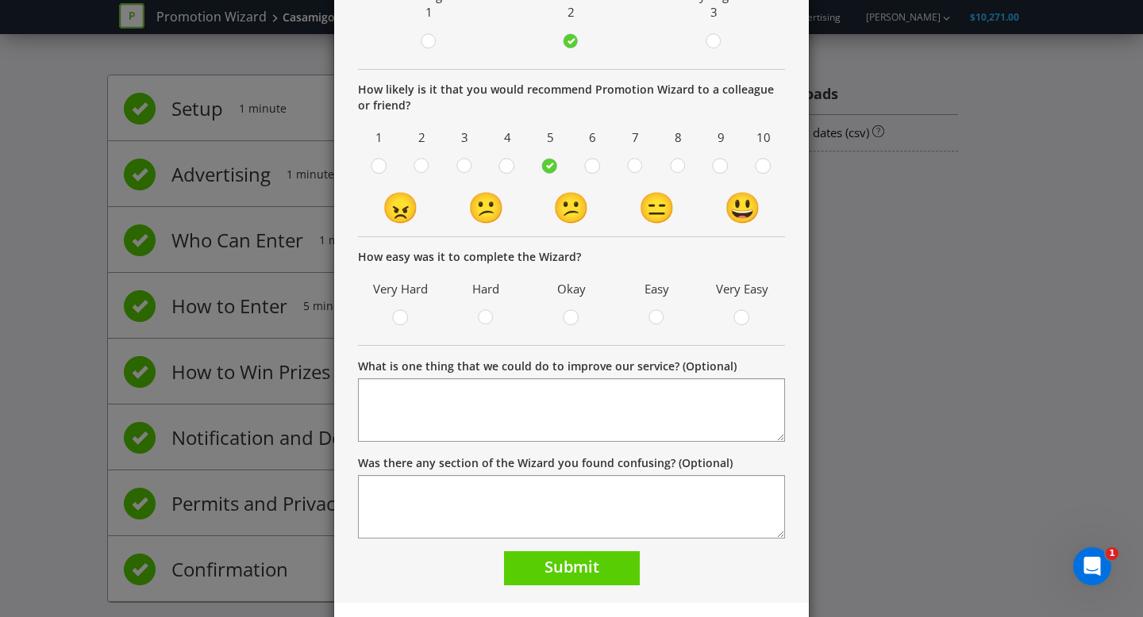
drag, startPoint x: 578, startPoint y: 317, endPoint x: 570, endPoint y: 425, distance: 109.0
click at [575, 322] on circle at bounding box center [570, 317] width 14 height 14
click at [0, 0] on input "radio" at bounding box center [0, 0] width 0 height 0
drag, startPoint x: 560, startPoint y: 575, endPoint x: 724, endPoint y: 567, distance: 163.7
click at [560, 575] on span "Submit" at bounding box center [571, 566] width 55 height 21
